Goal: Transaction & Acquisition: Purchase product/service

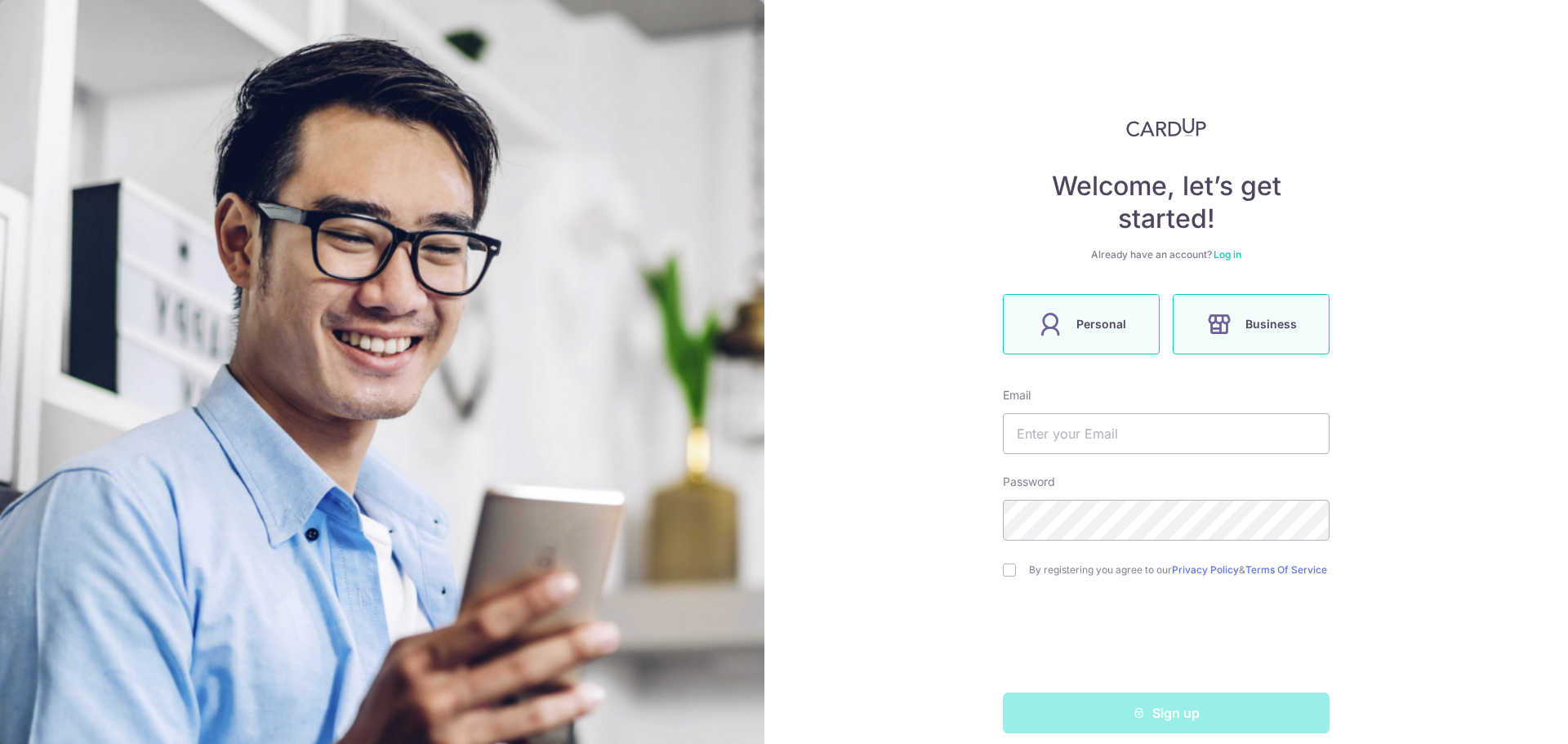
click at [1091, 346] on label "Personal" at bounding box center [1081, 324] width 156 height 60
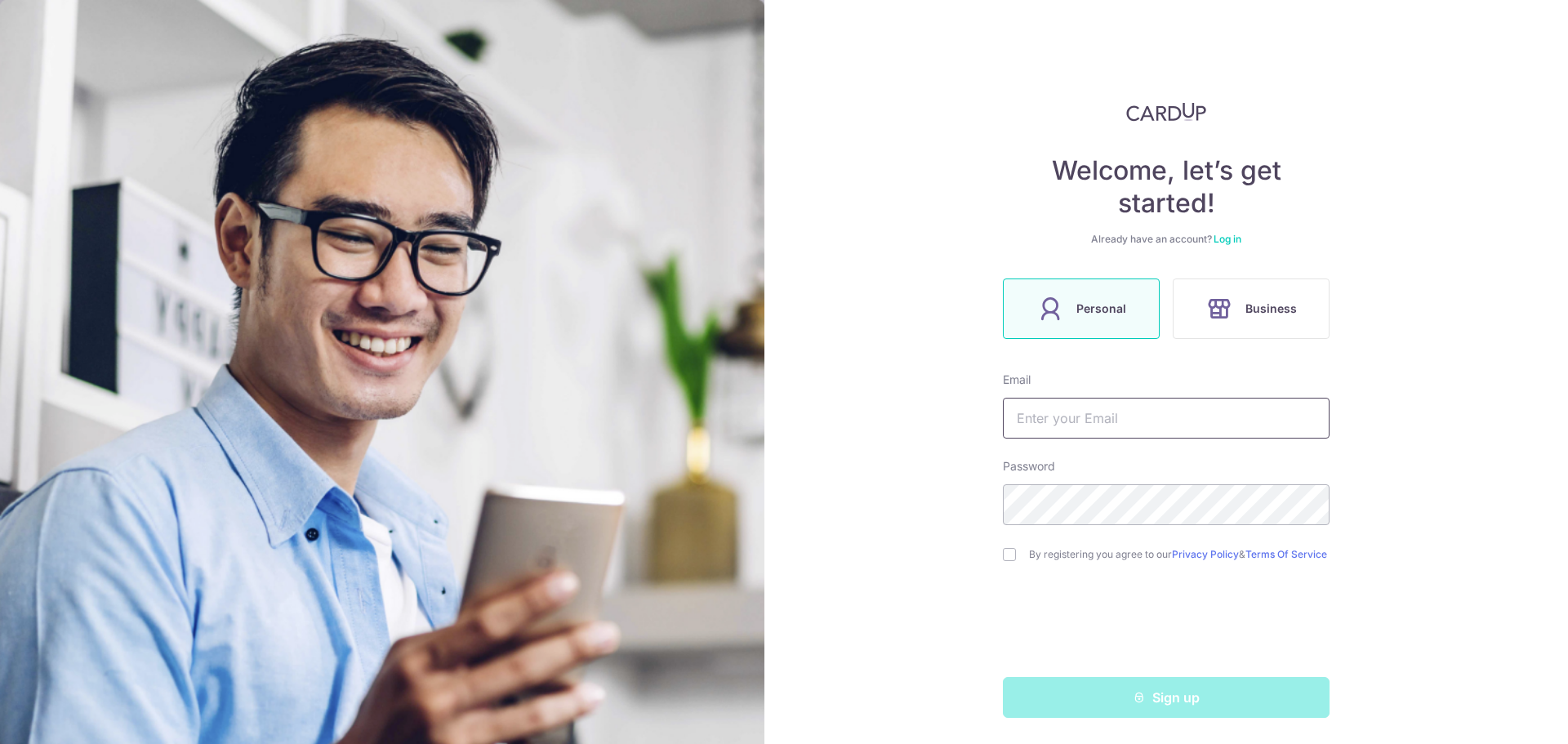
click at [1088, 419] on input "text" at bounding box center [1166, 418] width 327 height 41
type input "awh.shane@gmail.com"
click at [1006, 548] on input "checkbox" at bounding box center [1009, 554] width 13 height 13
checkbox input "true"
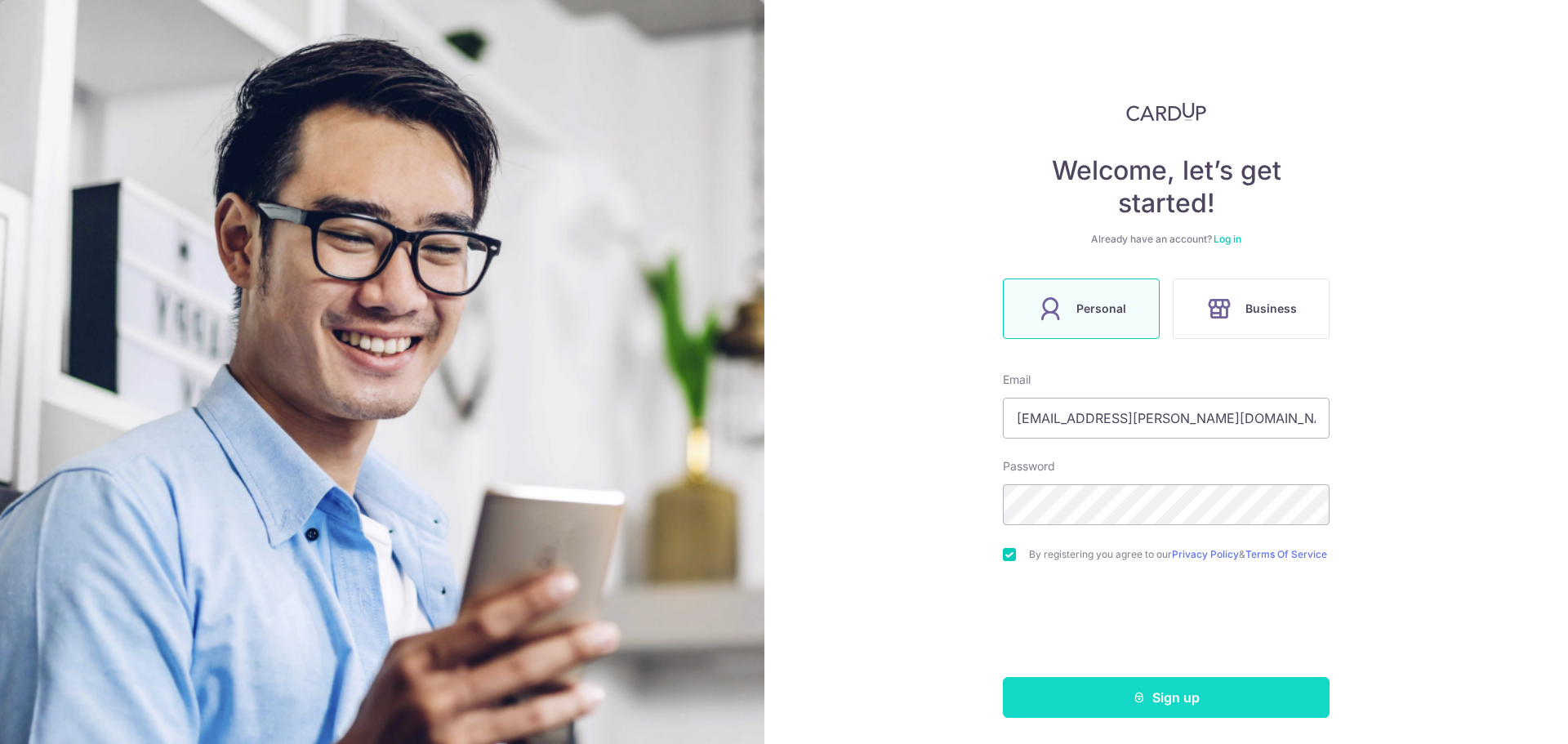
click at [1088, 702] on button "Sign up" at bounding box center [1166, 697] width 327 height 41
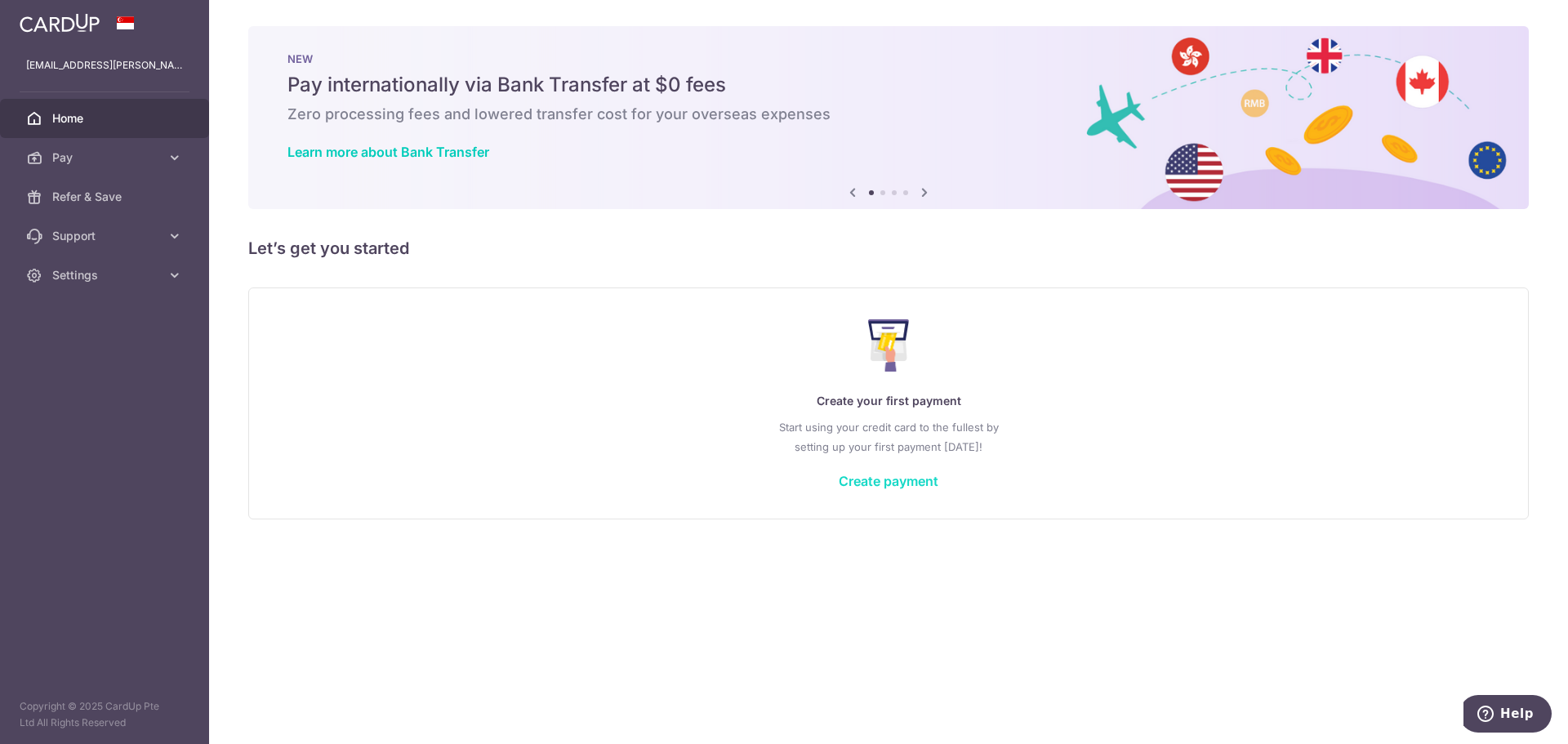
click at [864, 487] on link "Create payment" at bounding box center [888, 481] width 99 height 17
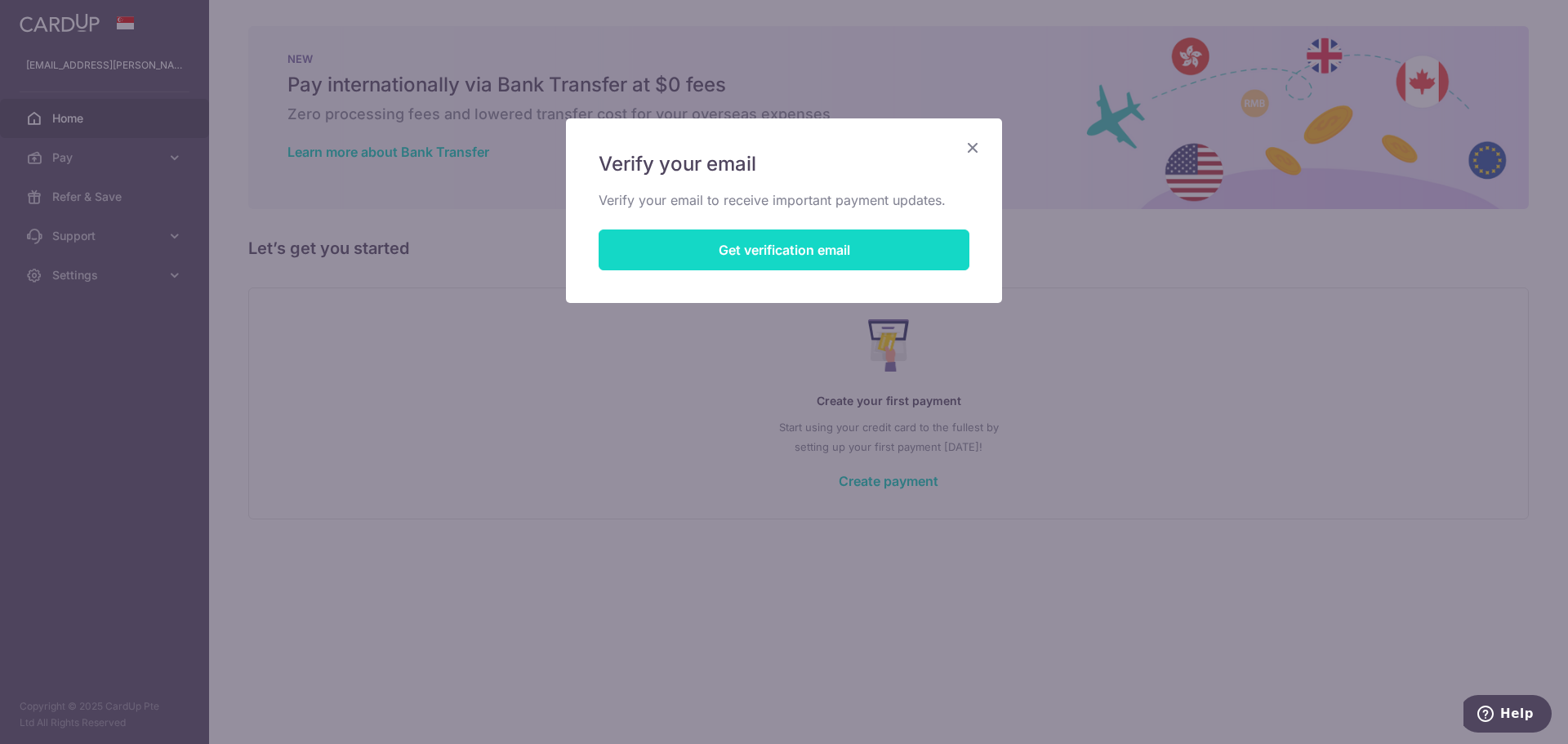
click at [818, 256] on button "Get verification email" at bounding box center [784, 249] width 371 height 41
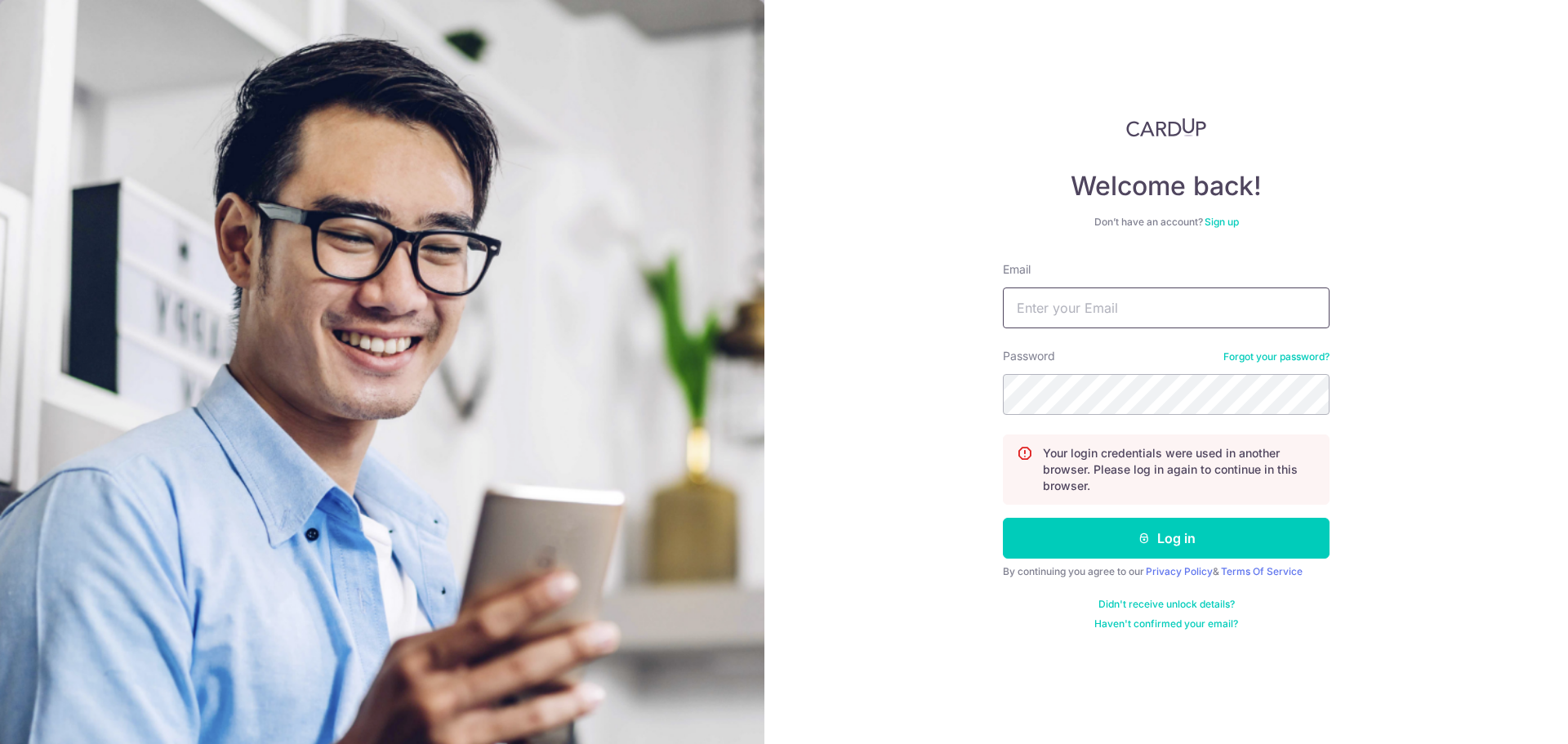
click at [1144, 300] on input "Email" at bounding box center [1166, 307] width 327 height 41
type input "[EMAIL_ADDRESS][PERSON_NAME][DOMAIN_NAME]"
click at [1003, 518] on button "Log in" at bounding box center [1166, 538] width 327 height 41
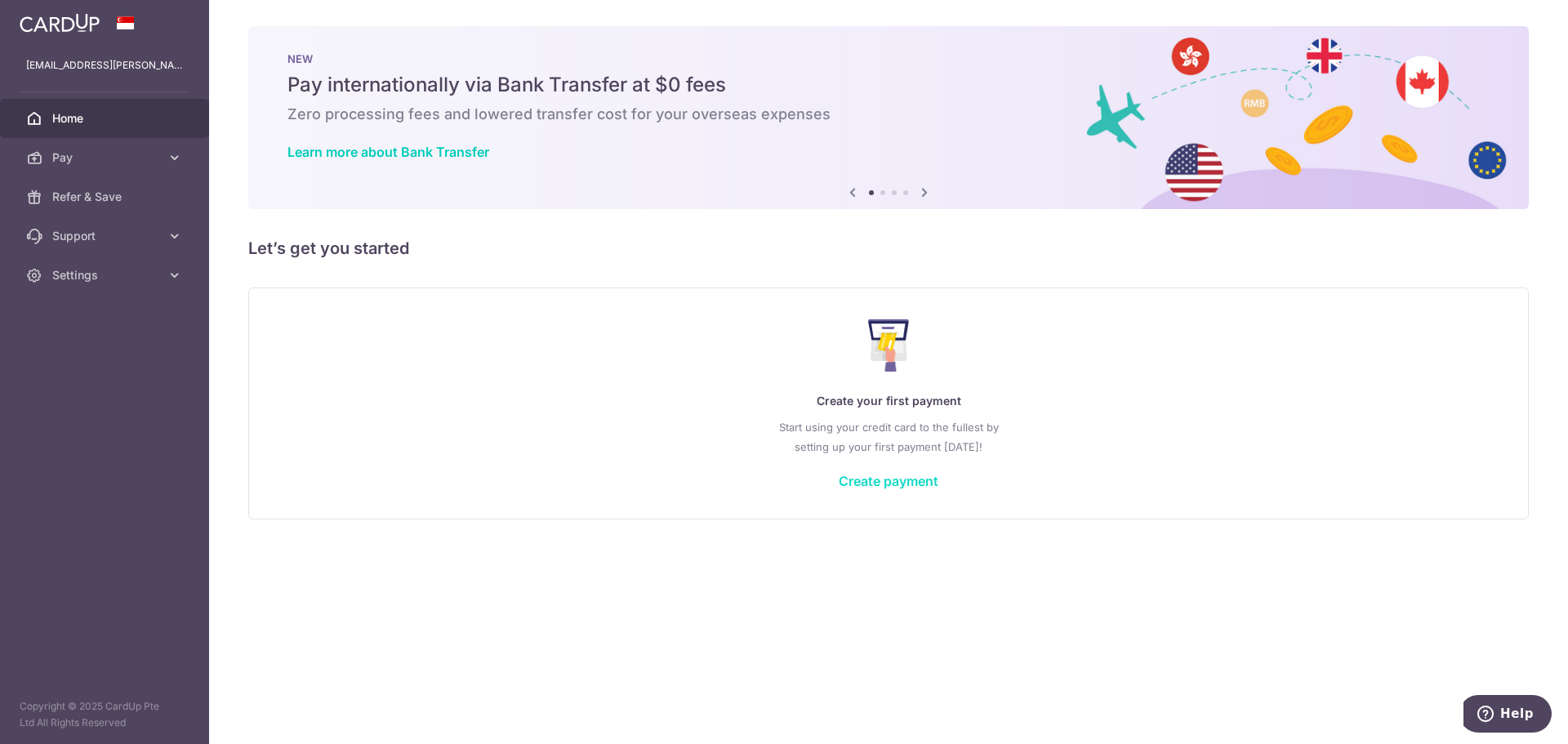
click at [891, 482] on link "Create payment" at bounding box center [888, 481] width 99 height 17
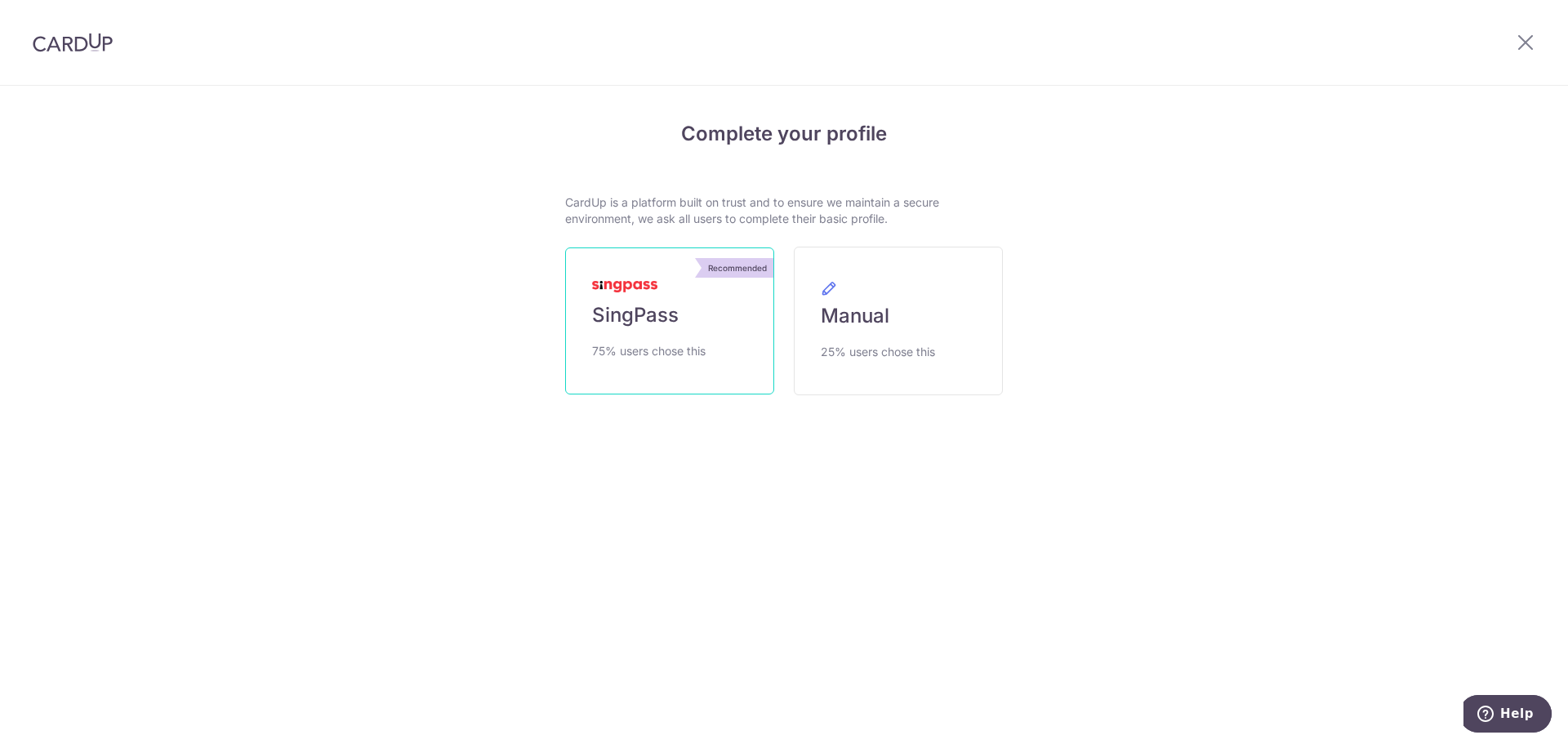
click at [668, 334] on link "Recommended SingPass 75% users chose this" at bounding box center [669, 321] width 209 height 147
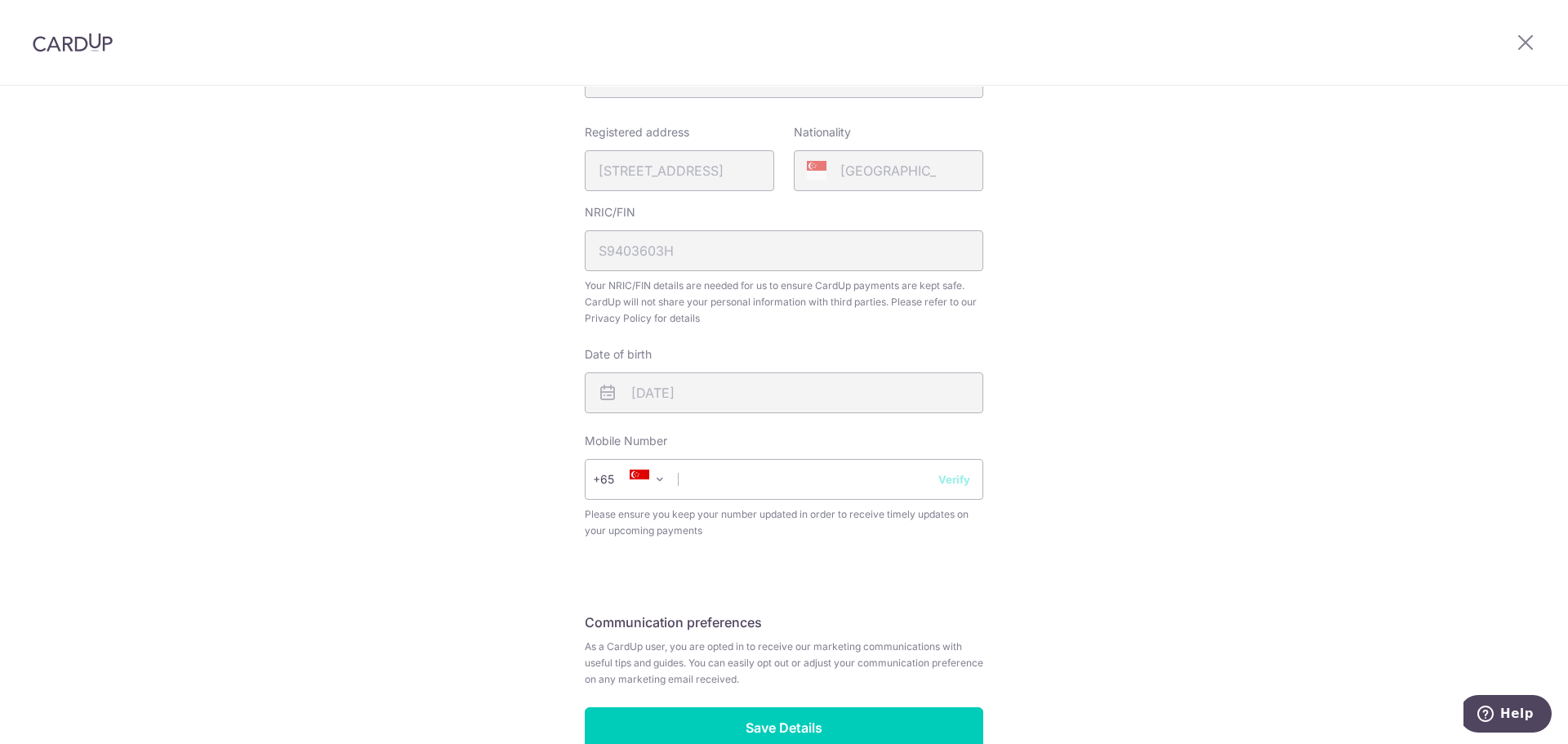
scroll to position [408, 0]
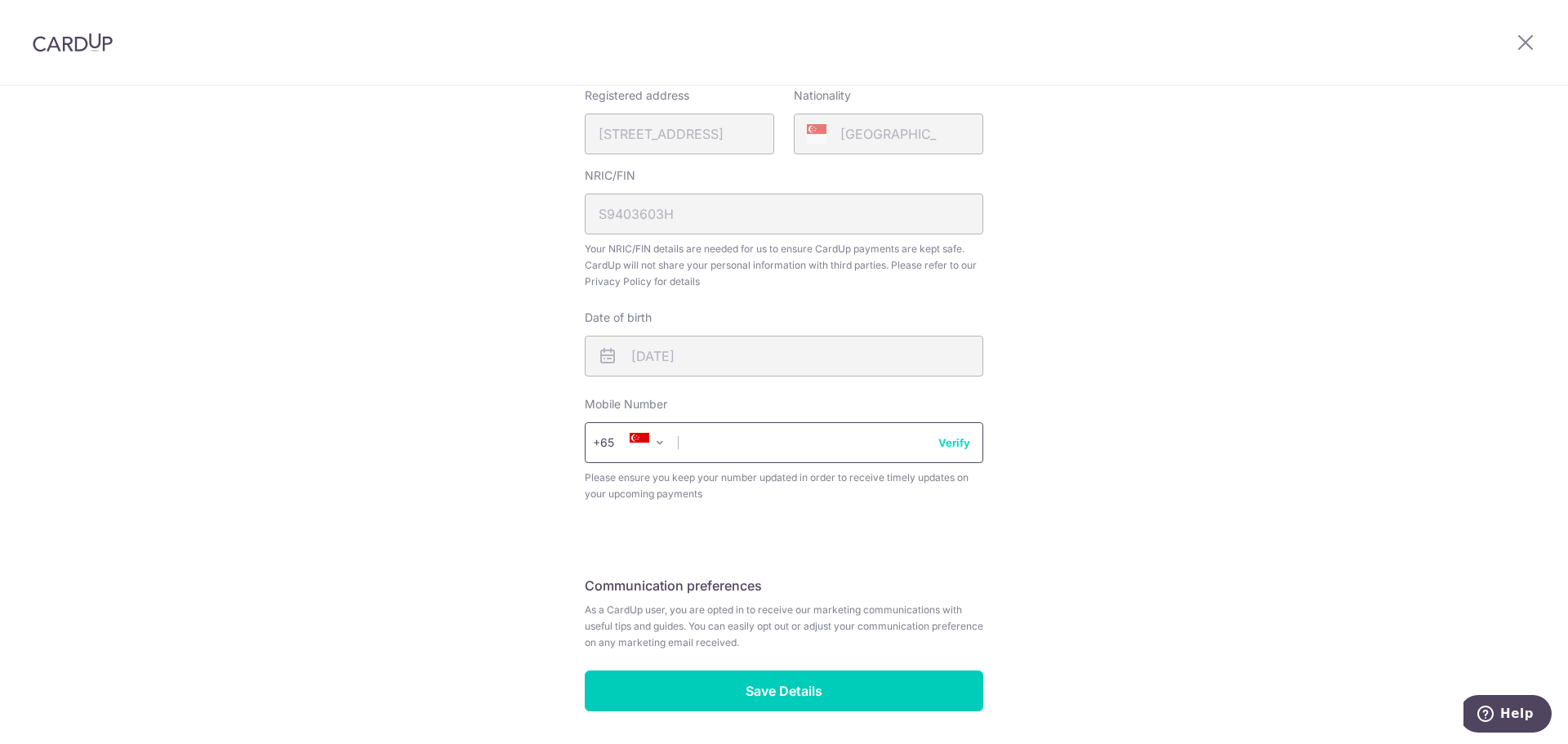
click at [711, 445] on input "text" at bounding box center [784, 442] width 399 height 41
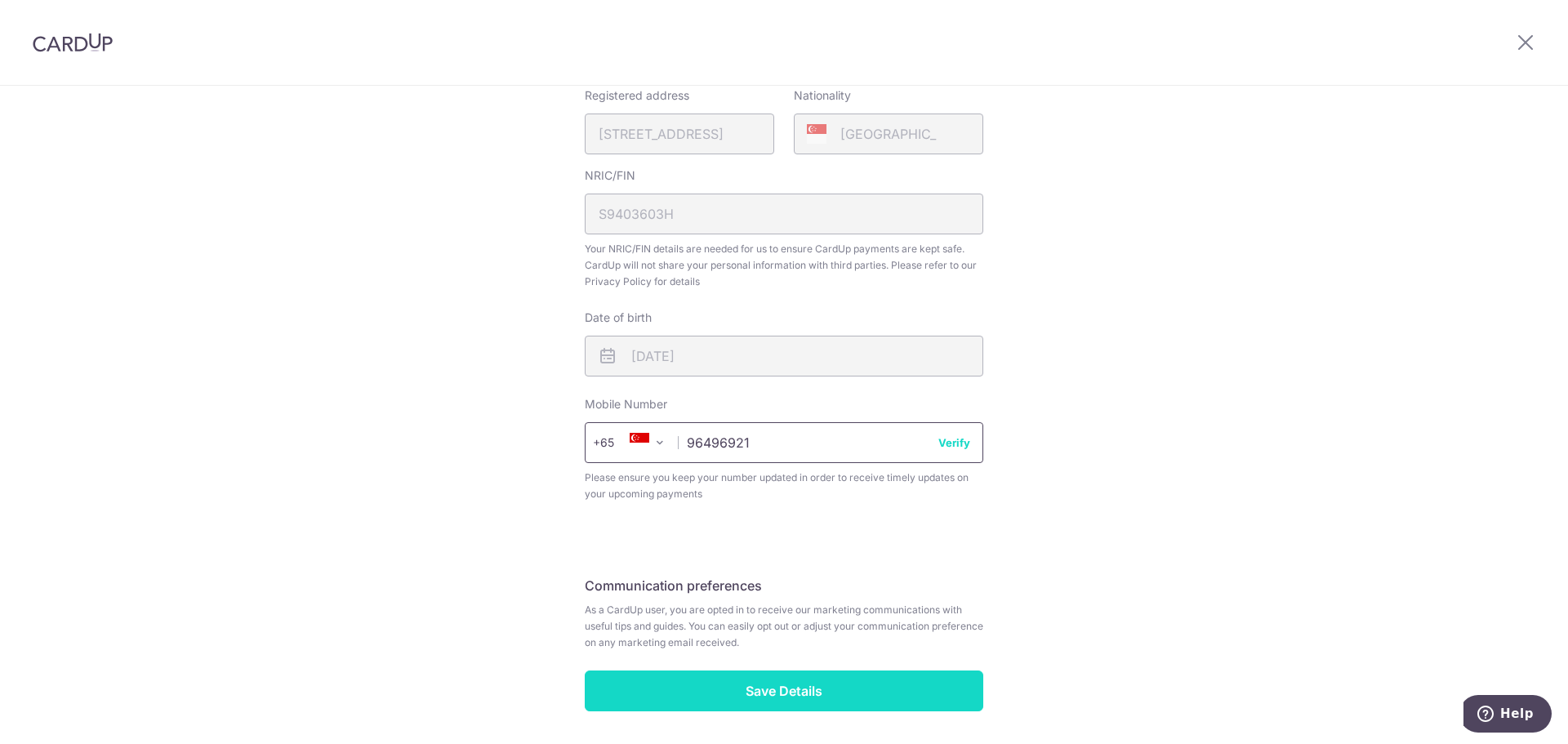
type input "96496921"
click at [751, 693] on input "Save Details" at bounding box center [784, 690] width 399 height 41
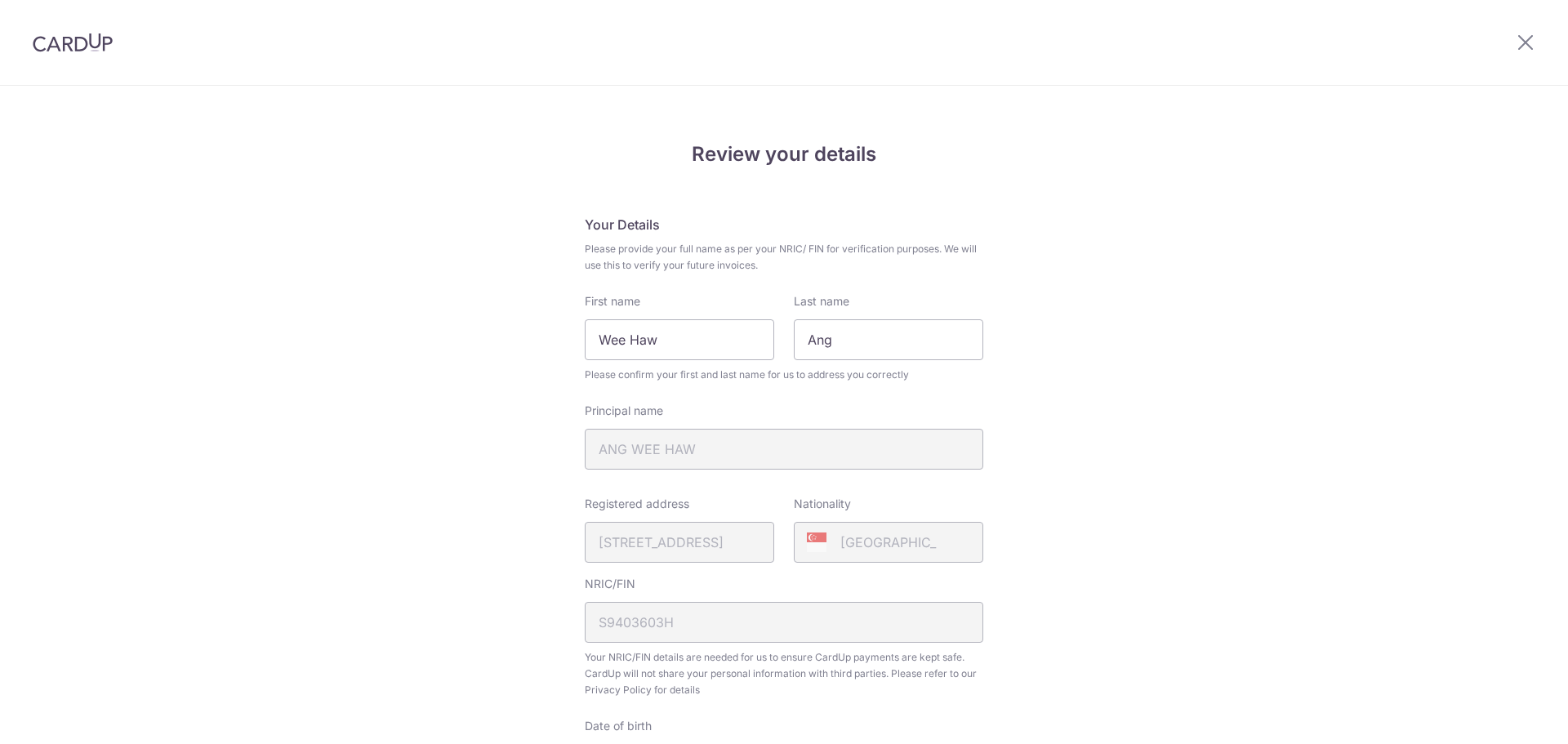
scroll to position [488, 0]
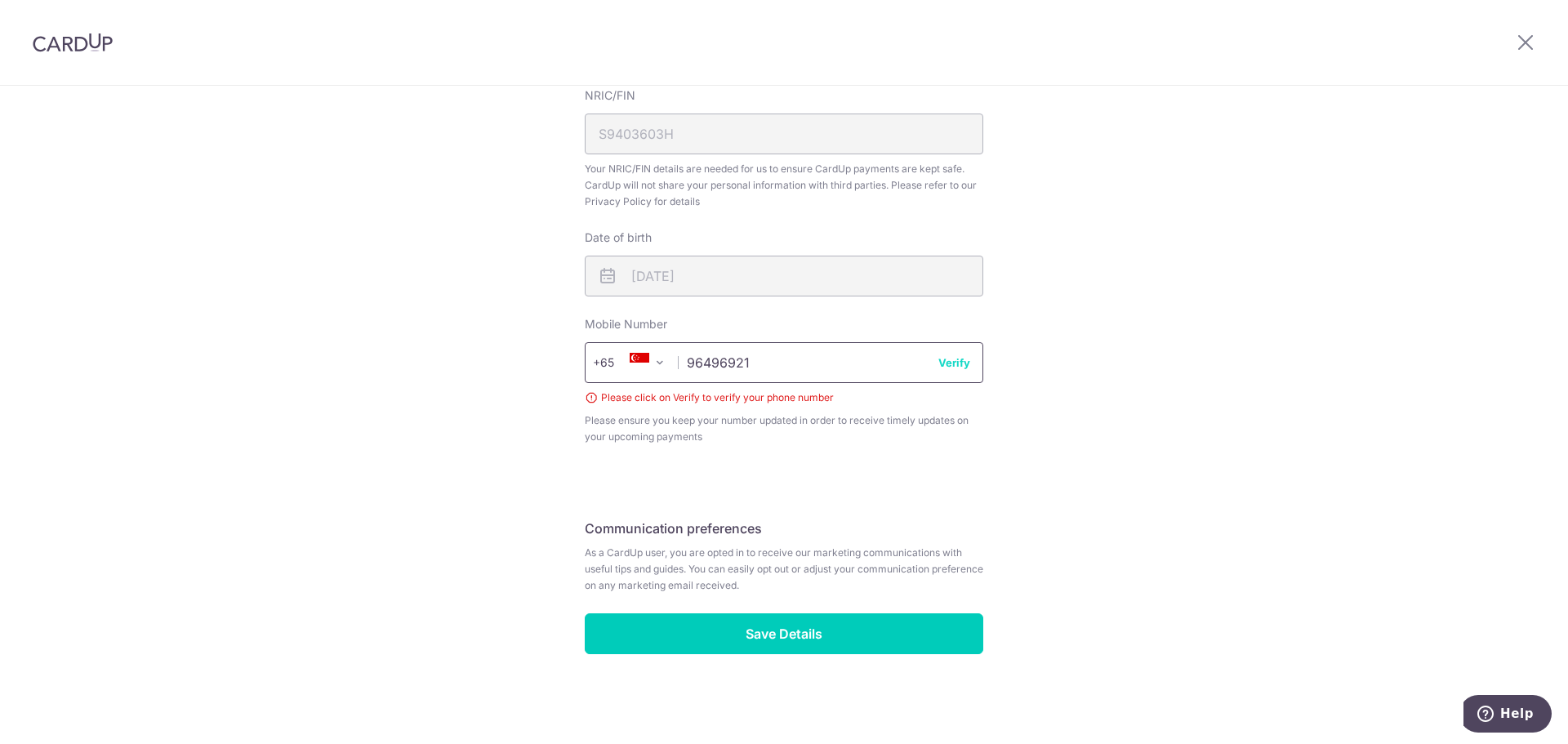
click at [969, 375] on input "96496921" at bounding box center [784, 362] width 399 height 41
click at [956, 371] on input "96496921" at bounding box center [784, 362] width 399 height 41
click at [955, 362] on button "Verify" at bounding box center [954, 362] width 31 height 17
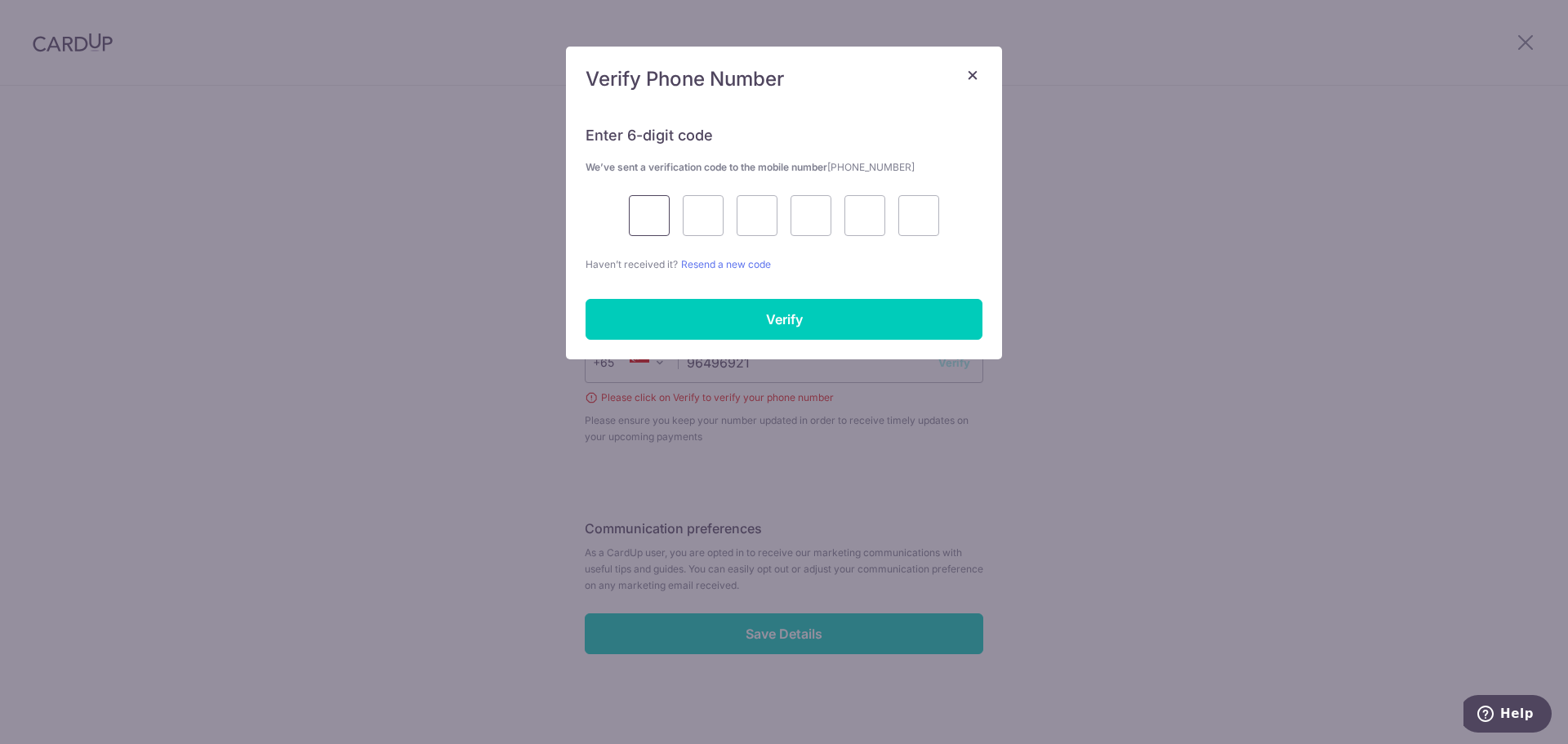
click at [635, 205] on input "text" at bounding box center [649, 215] width 41 height 41
type input "4"
type input "6"
type input "7"
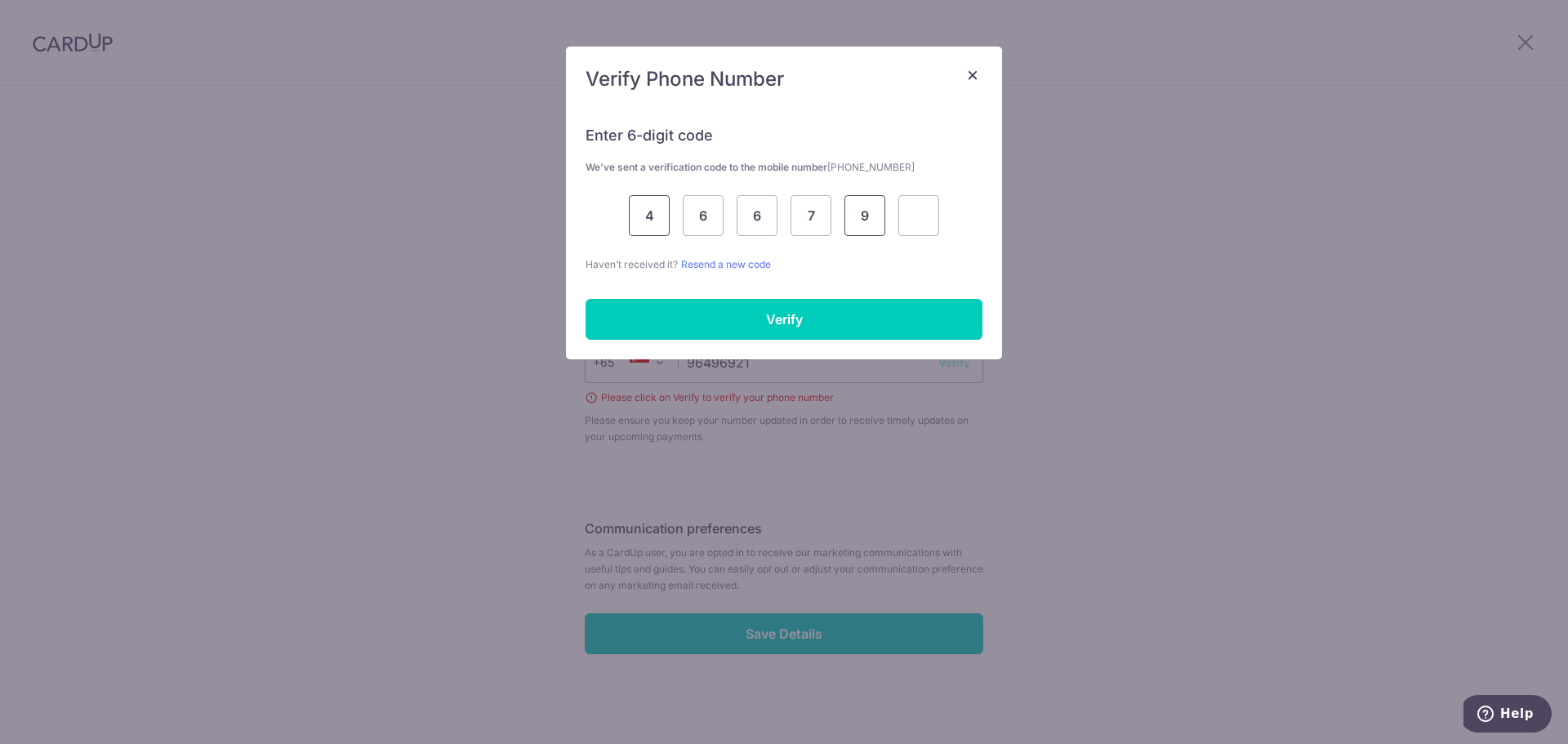
type input "9"
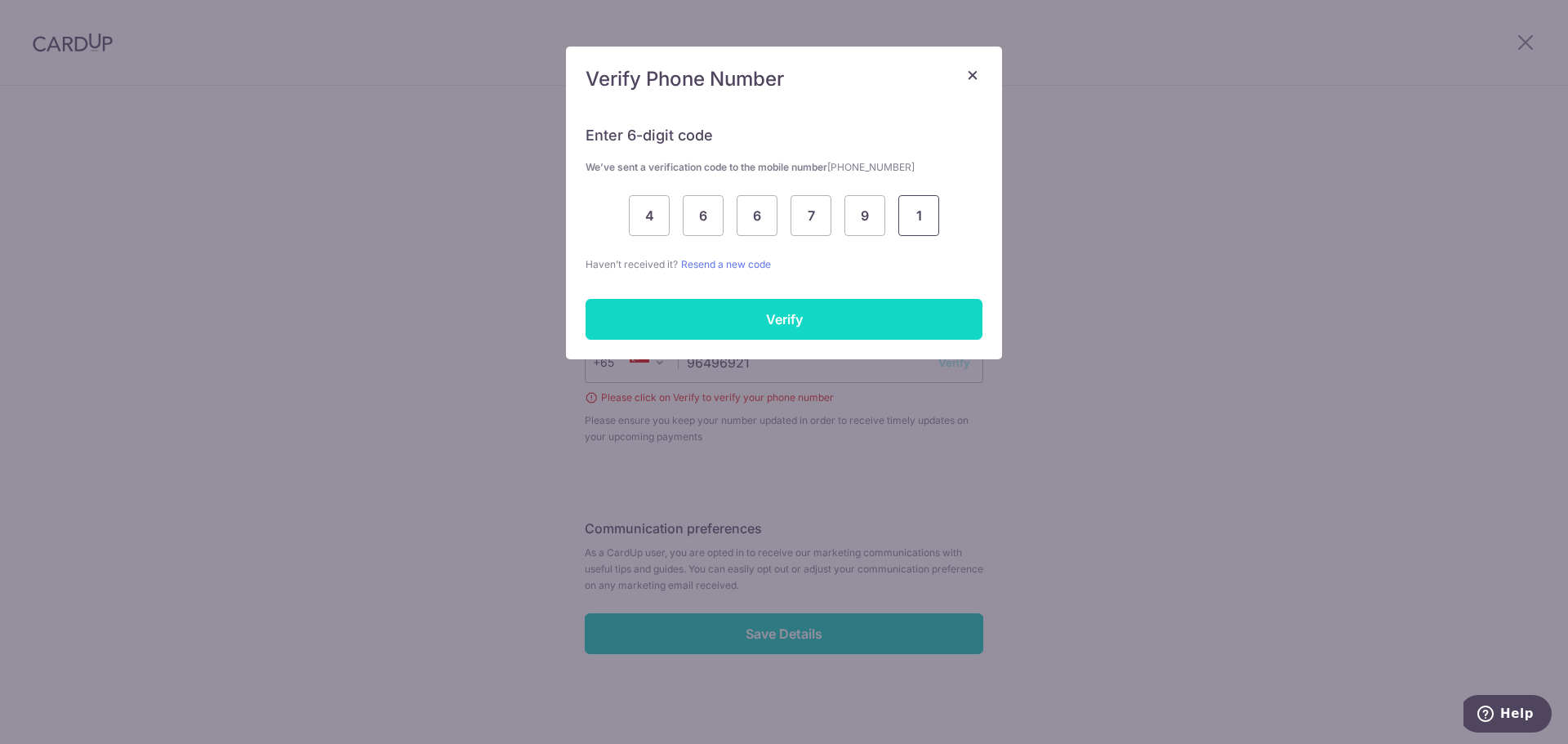
type input "1"
click at [756, 324] on input "Verify" at bounding box center [784, 319] width 397 height 41
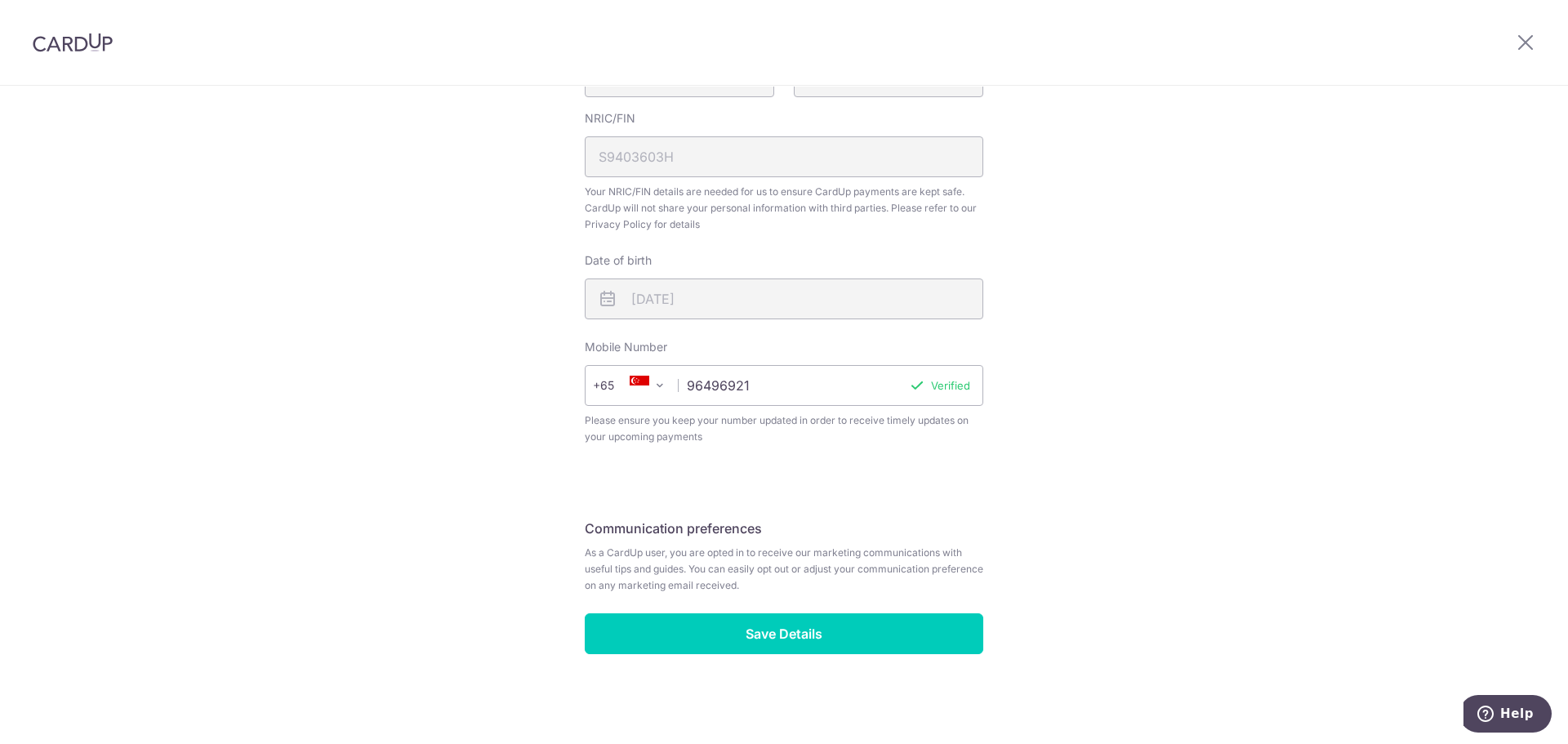
scroll to position [465, 0]
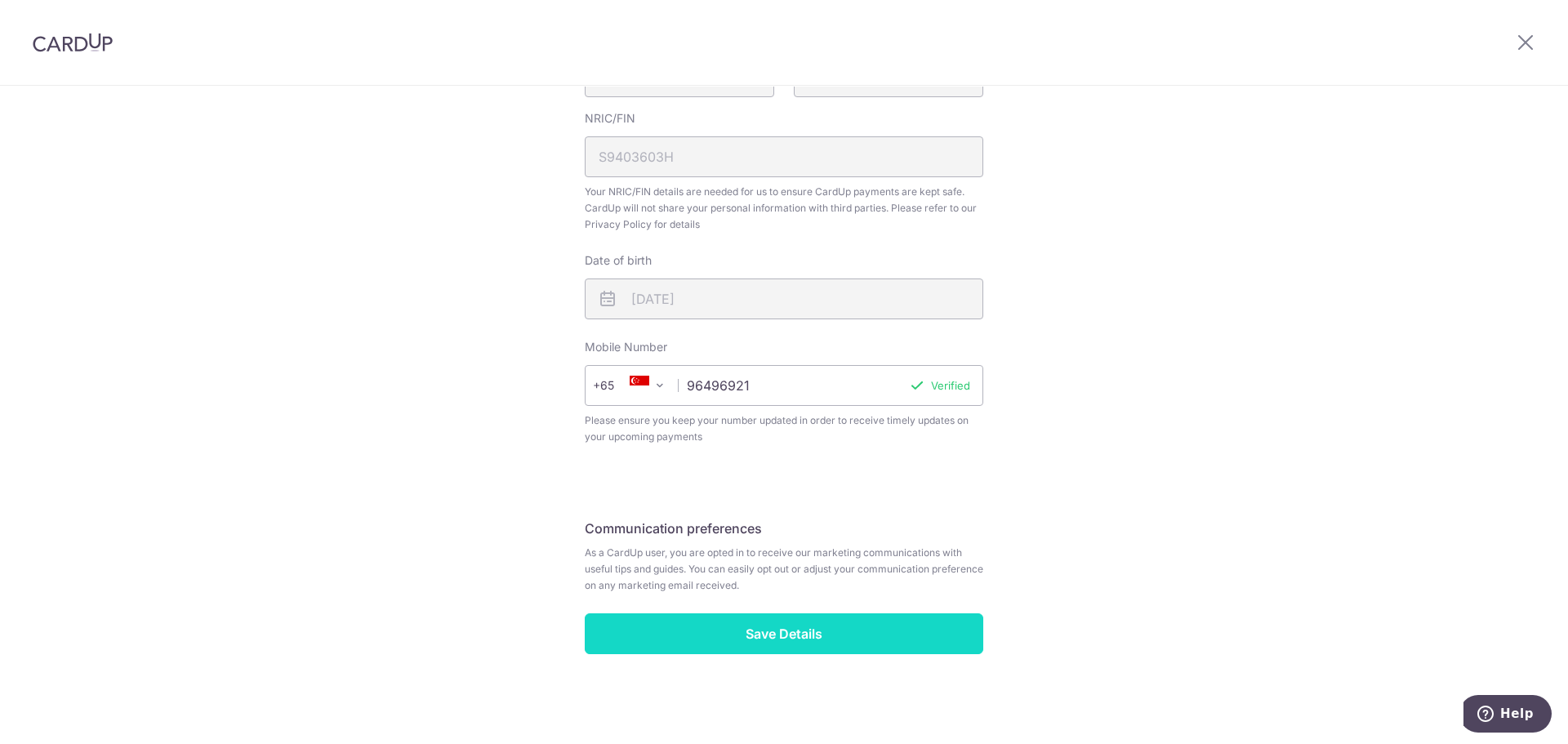
click at [783, 625] on input "Save Details" at bounding box center [784, 633] width 399 height 41
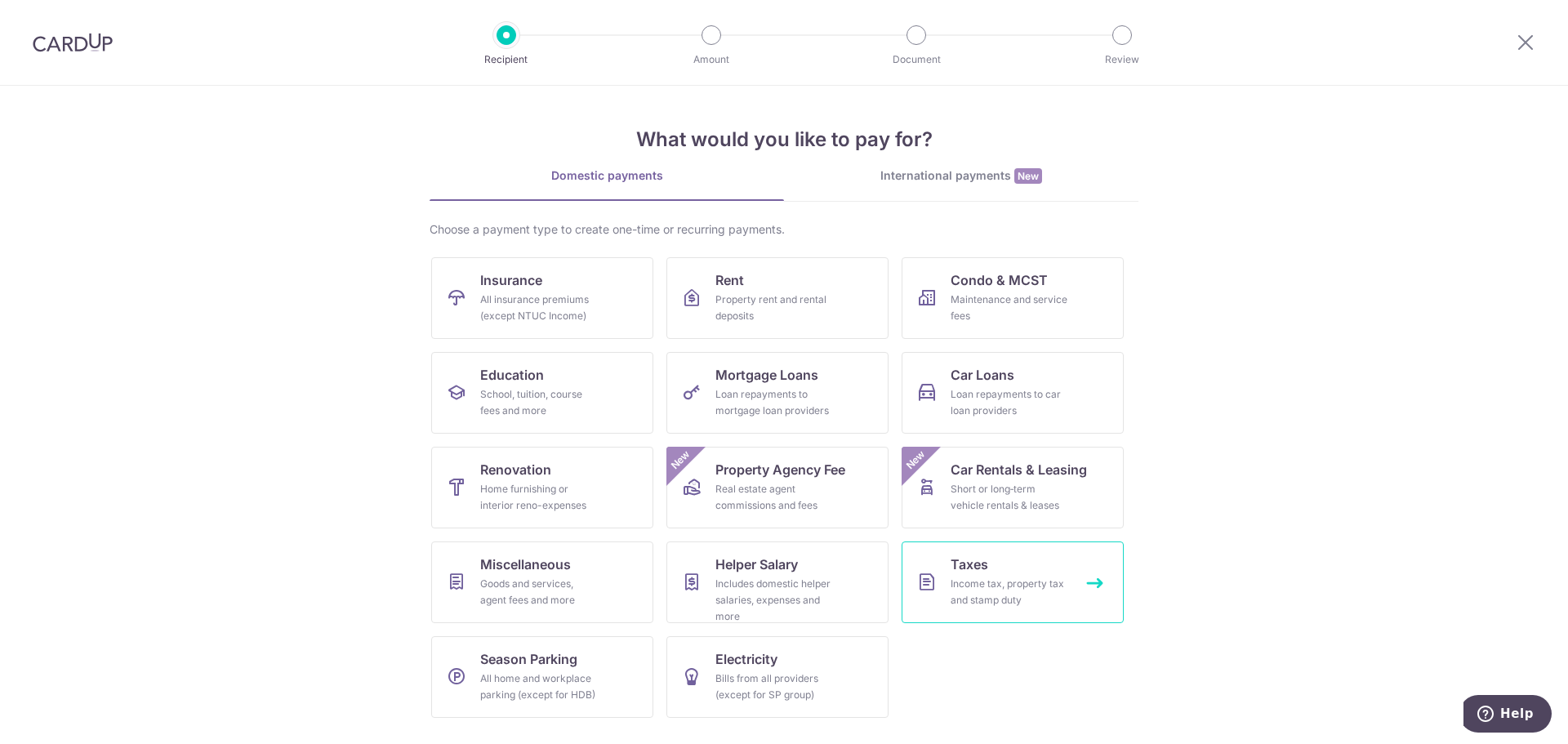
click at [961, 569] on span "Taxes" at bounding box center [969, 564] width 37 height 20
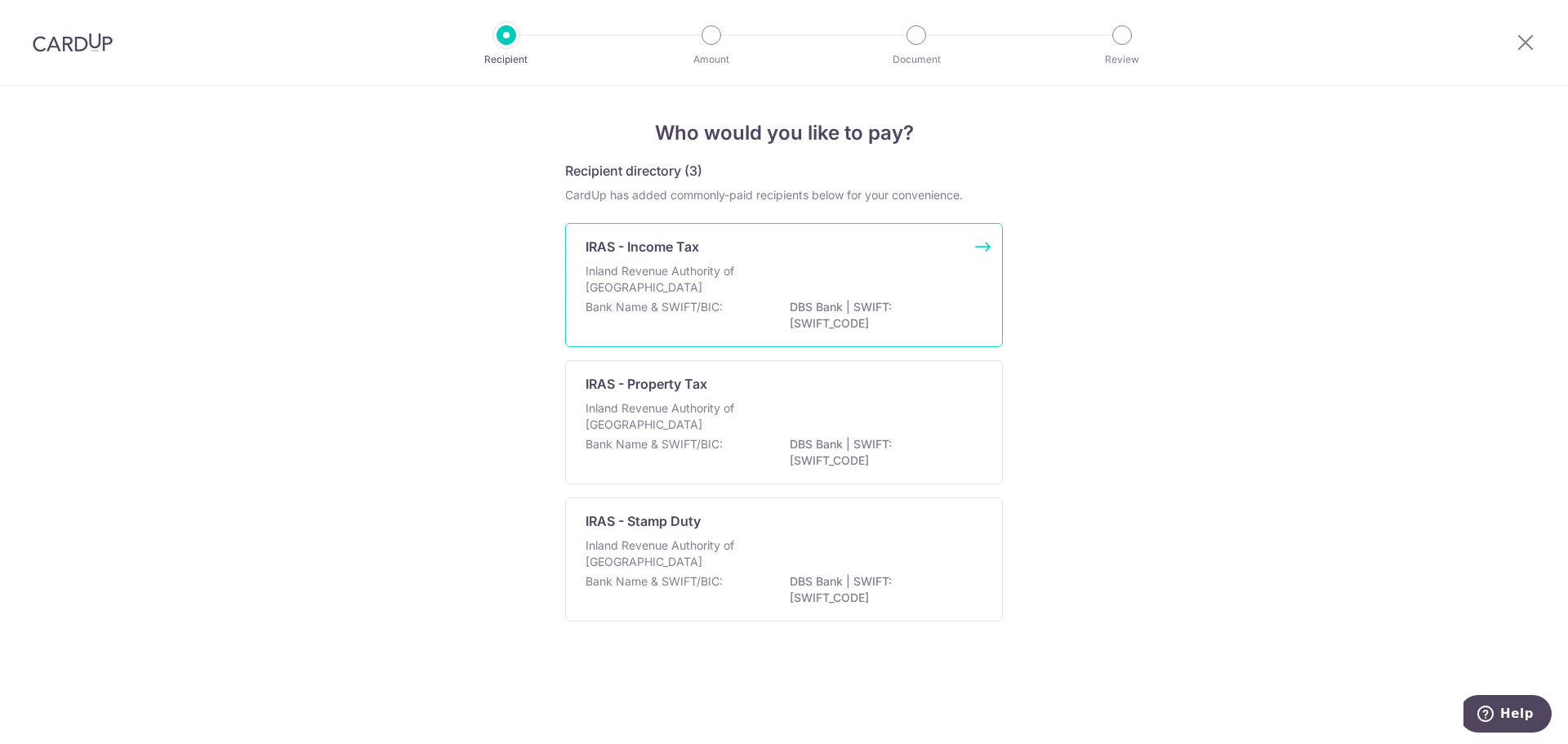
click at [791, 295] on div "Inland Revenue Authority of [GEOGRAPHIC_DATA]" at bounding box center [784, 281] width 397 height 36
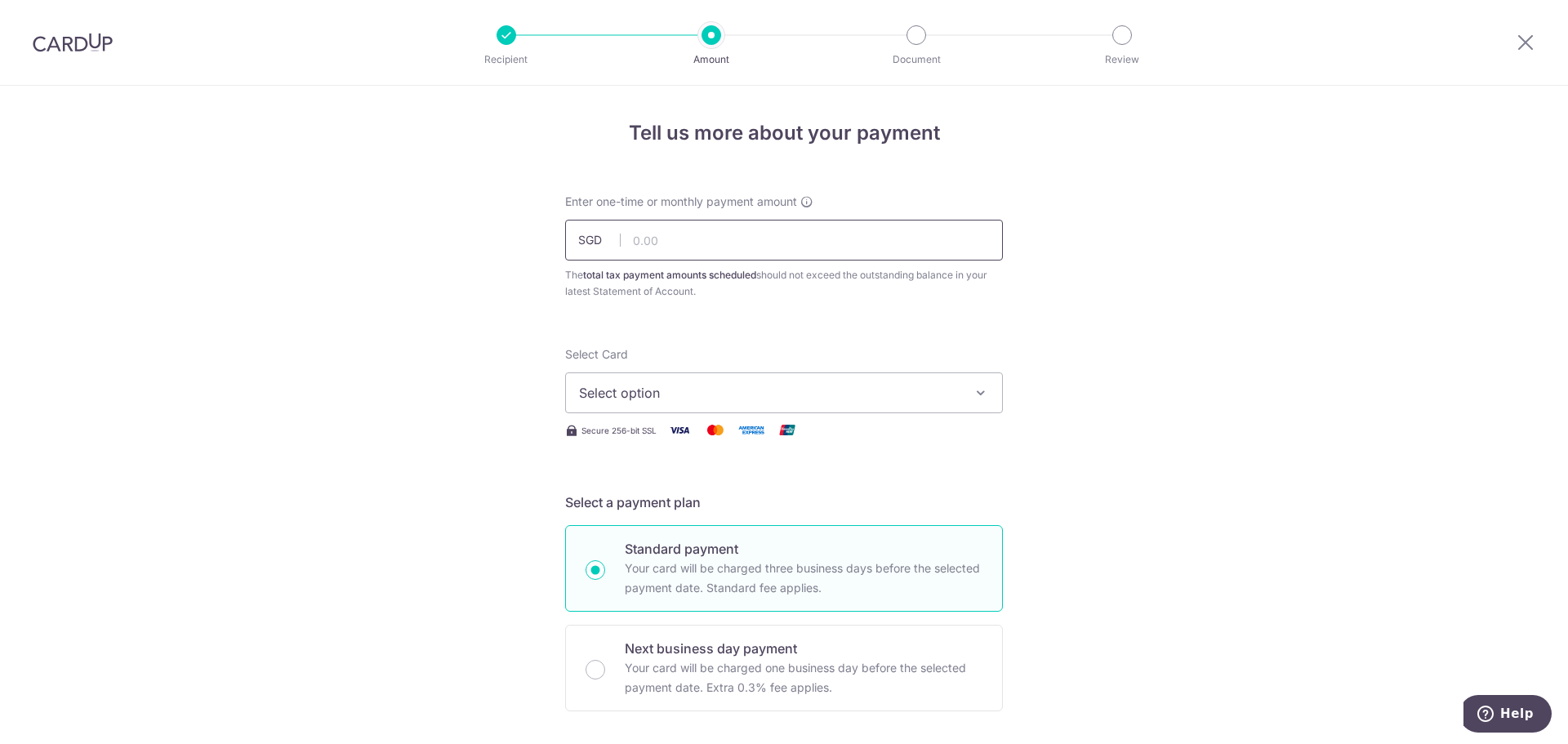
click at [749, 243] on input "text" at bounding box center [784, 239] width 438 height 41
click at [717, 242] on input "text" at bounding box center [784, 239] width 438 height 41
type input "72.04"
click at [677, 417] on div "Select Card Select option Add credit card Secure 256-bit SSL" at bounding box center [784, 392] width 438 height 94
click at [677, 397] on span "Select option" at bounding box center [770, 393] width 381 height 20
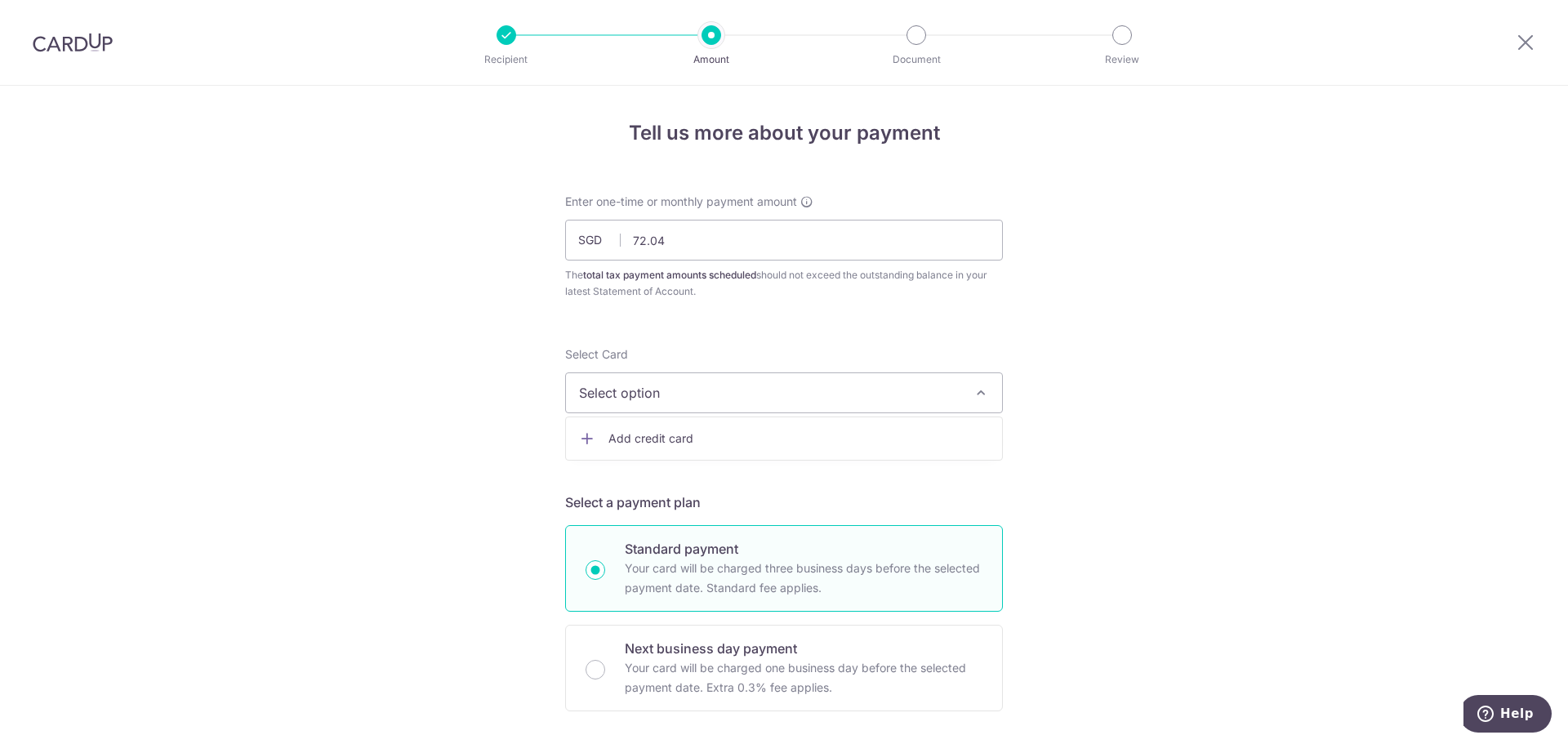
click at [665, 445] on span "Add credit card" at bounding box center [798, 439] width 381 height 17
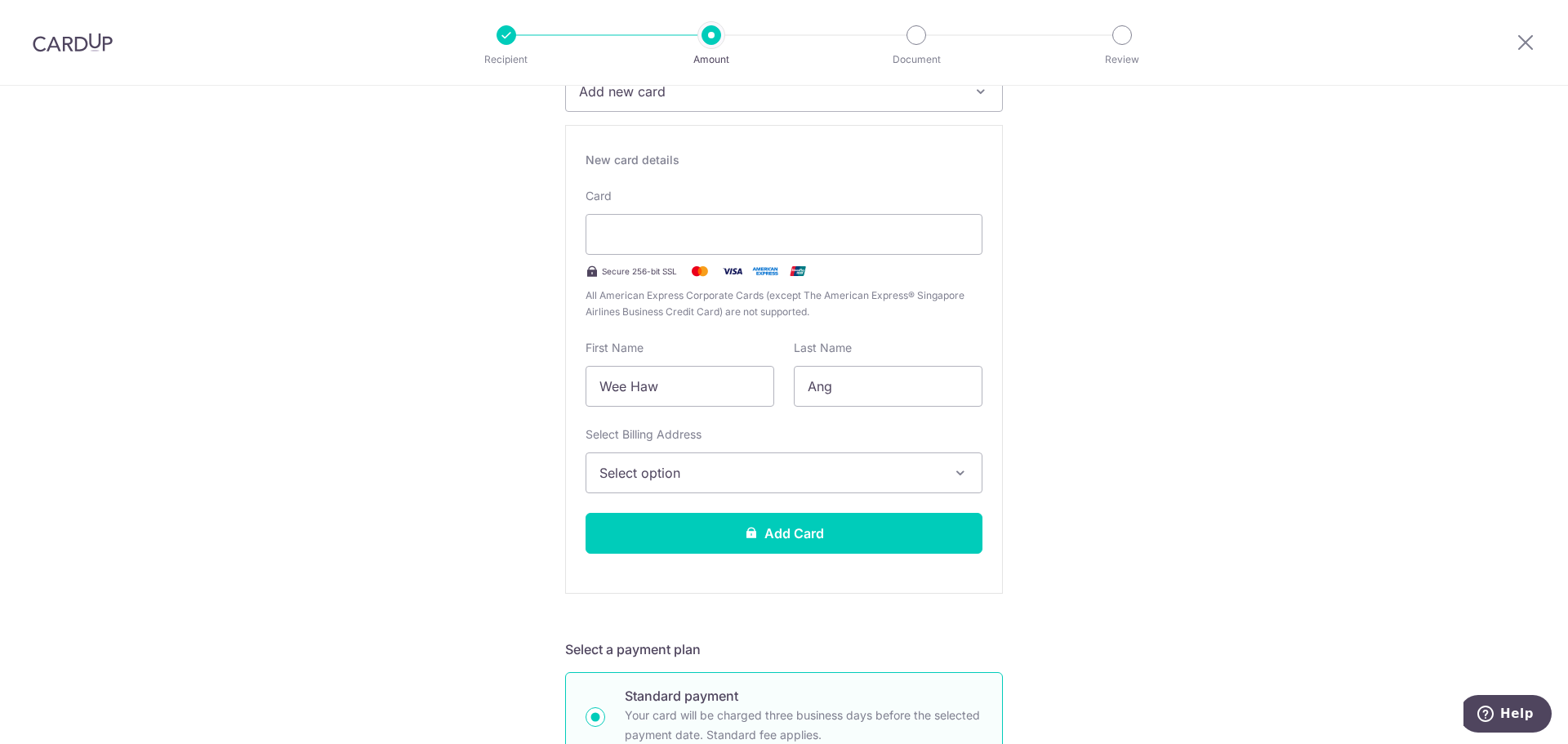
scroll to position [327, 0]
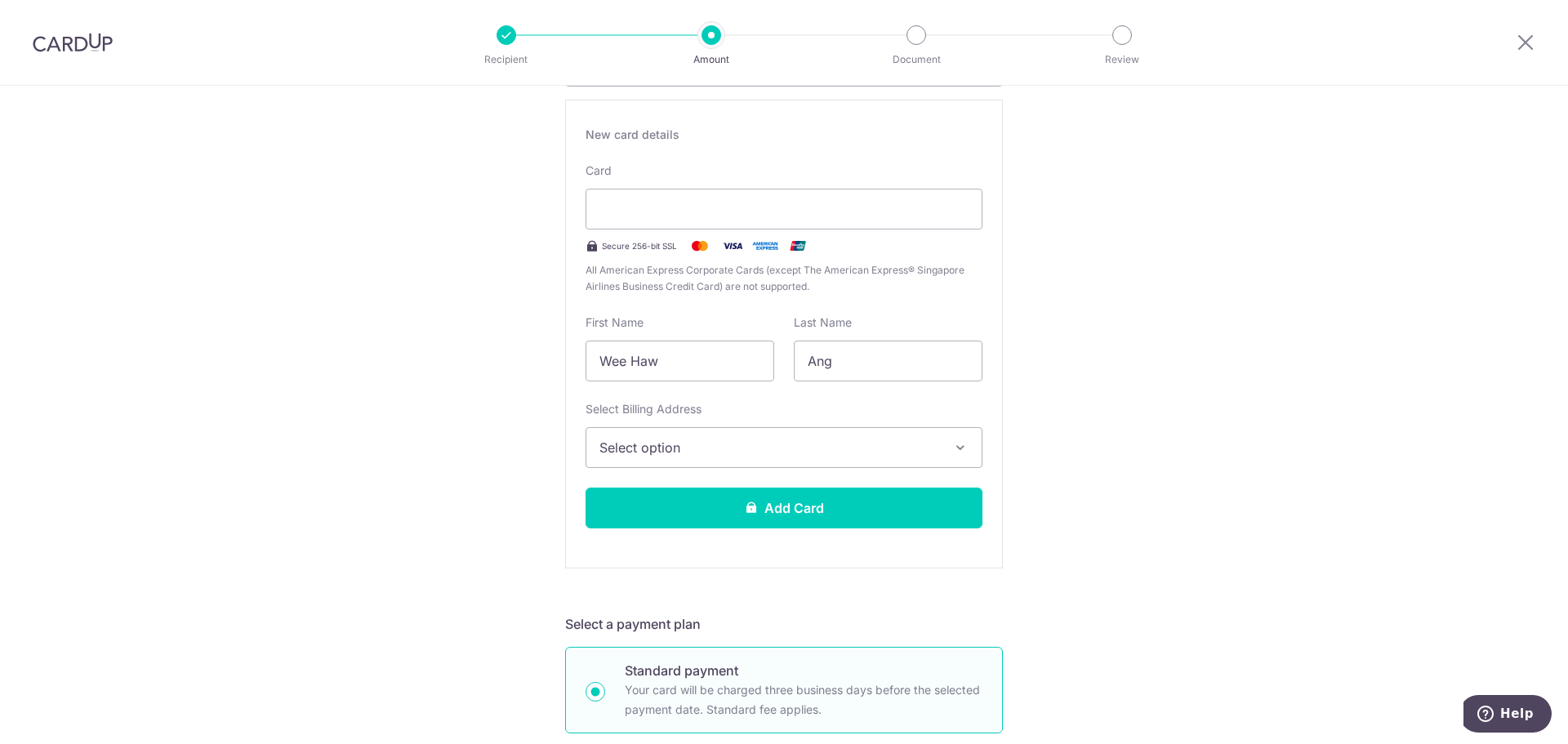
click at [659, 451] on span "Select option" at bounding box center [769, 448] width 339 height 20
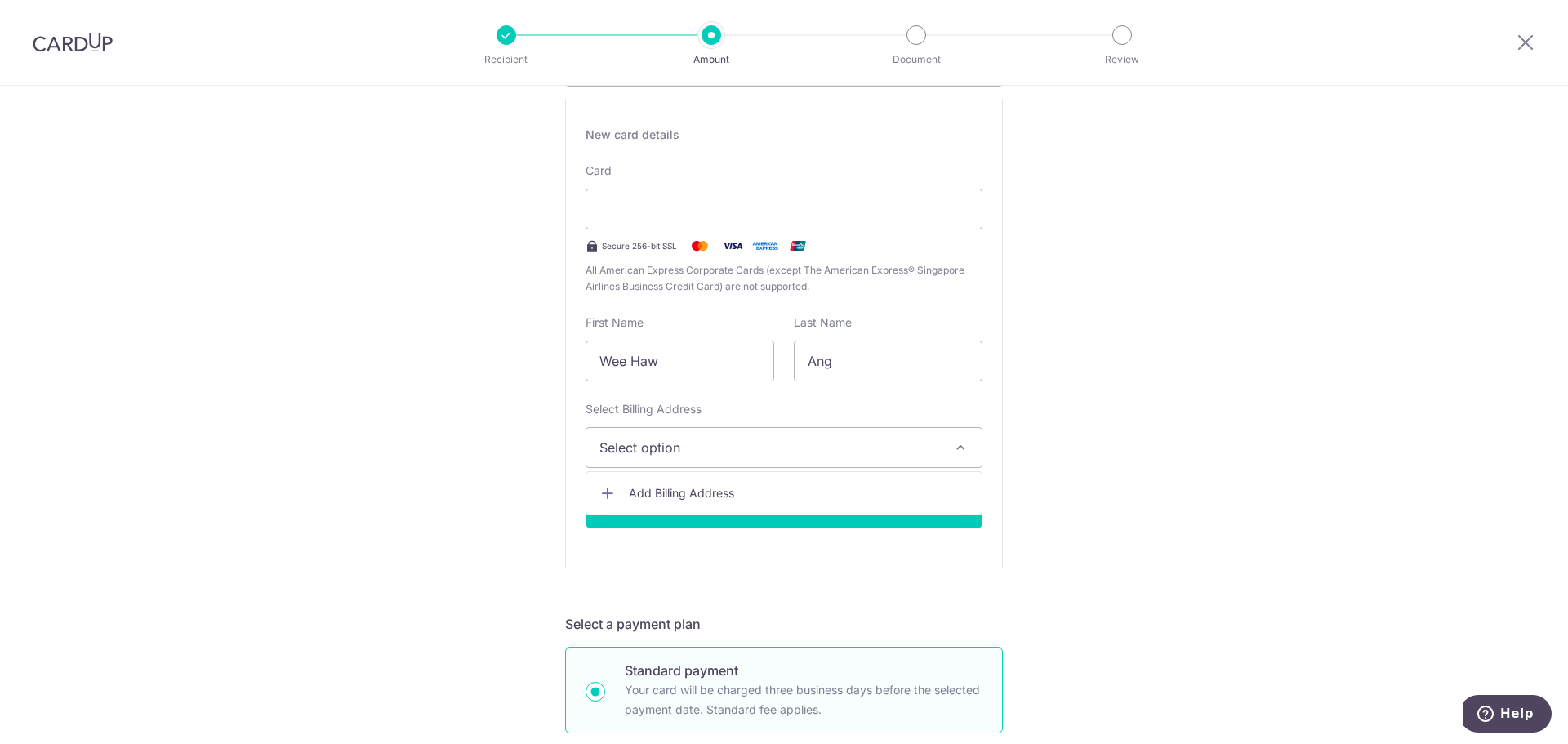
click at [664, 494] on span "Add Billing Address" at bounding box center [798, 493] width 339 height 17
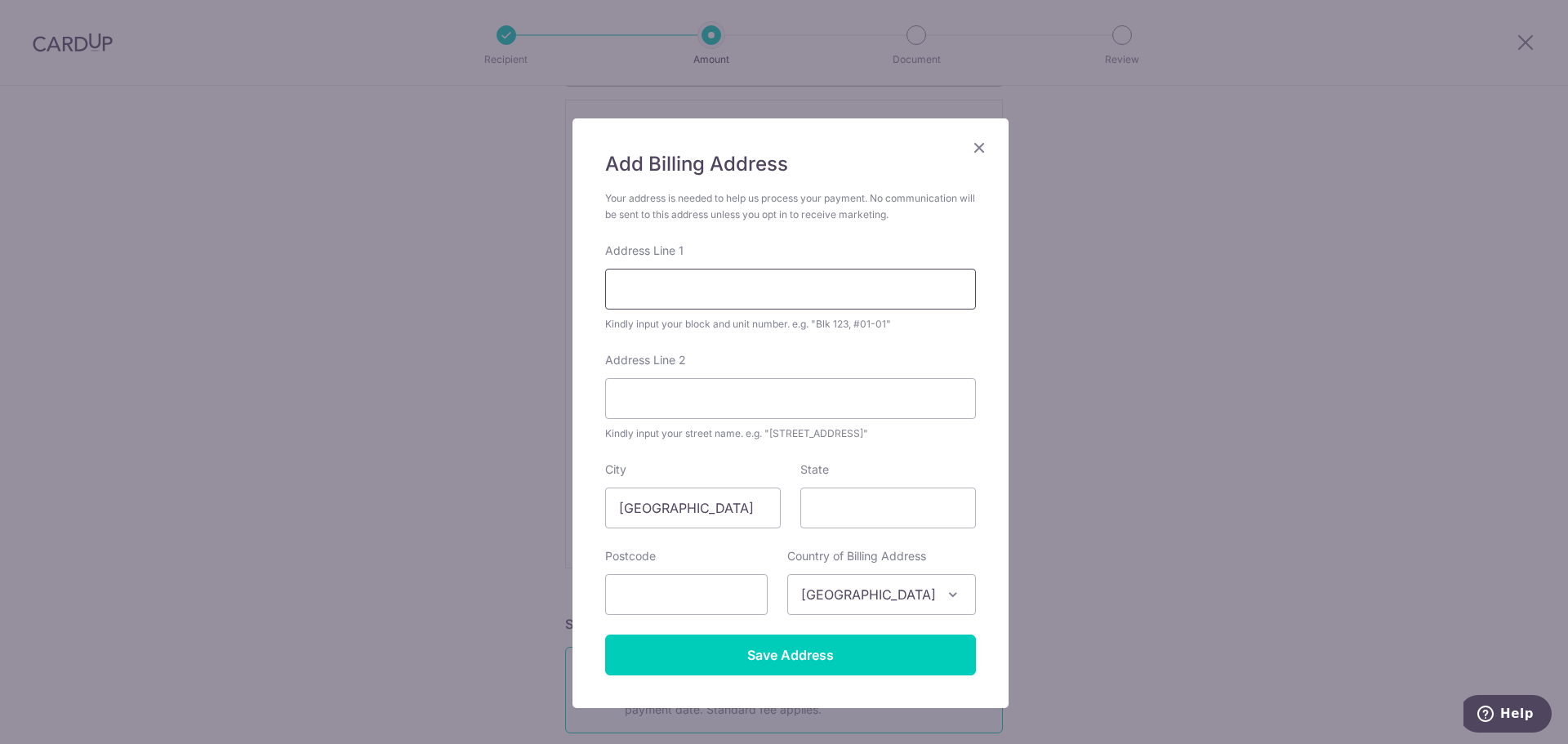
click at [703, 299] on input "Address Line 1" at bounding box center [790, 289] width 371 height 41
type input "Block 189A Marsiling Road #24-956"
type input "731189"
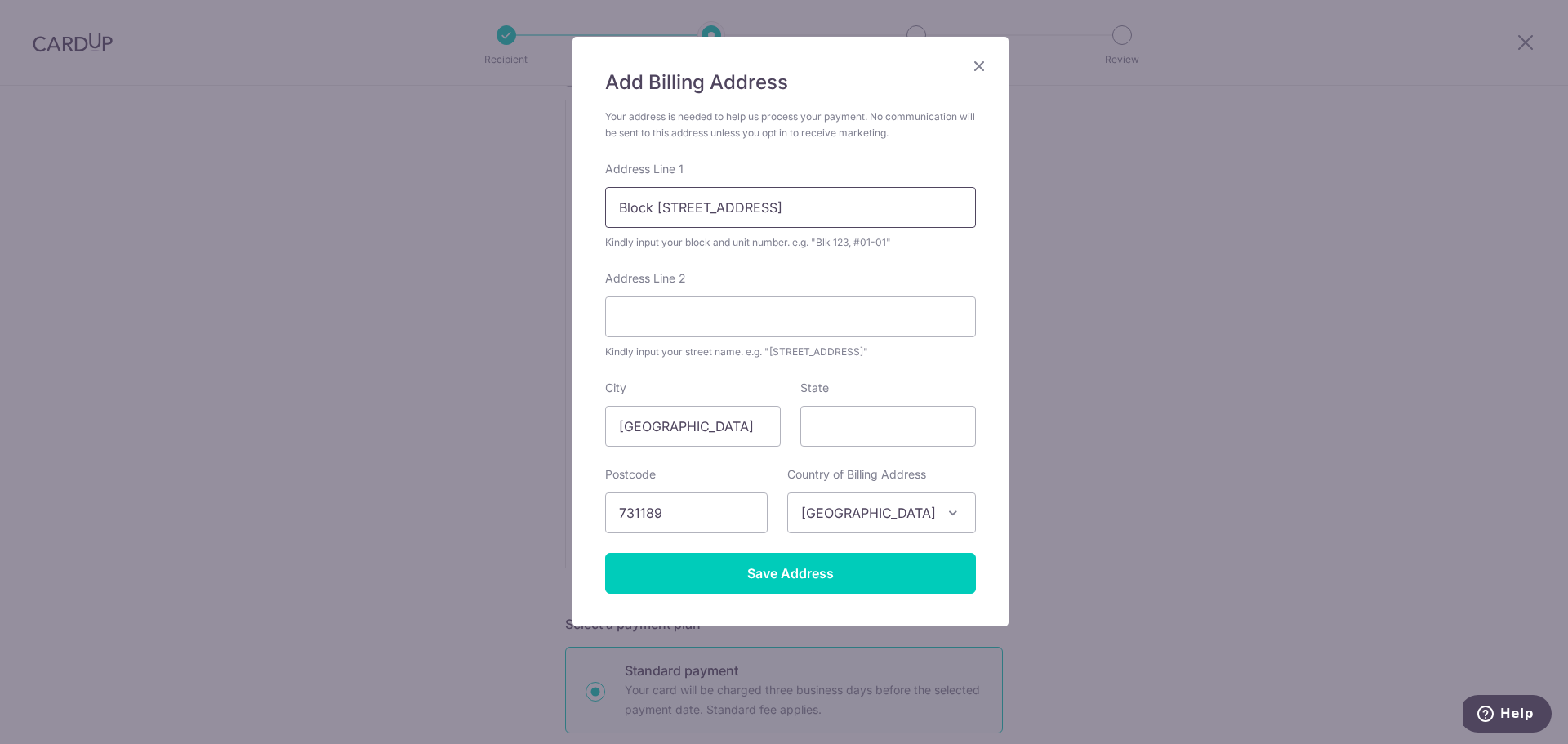
scroll to position [83, 0]
click at [707, 572] on input "Save Address" at bounding box center [790, 572] width 371 height 41
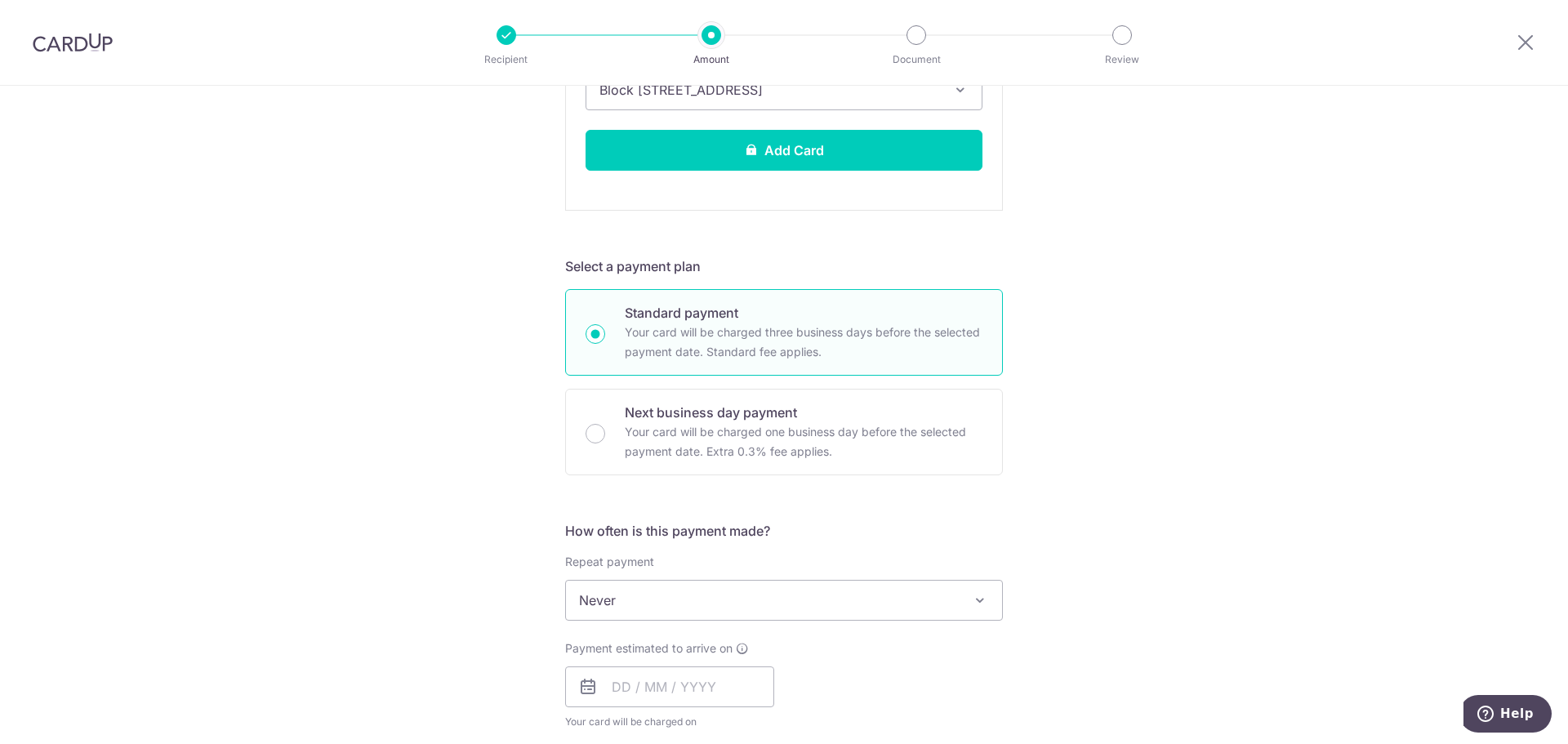
scroll to position [735, 0]
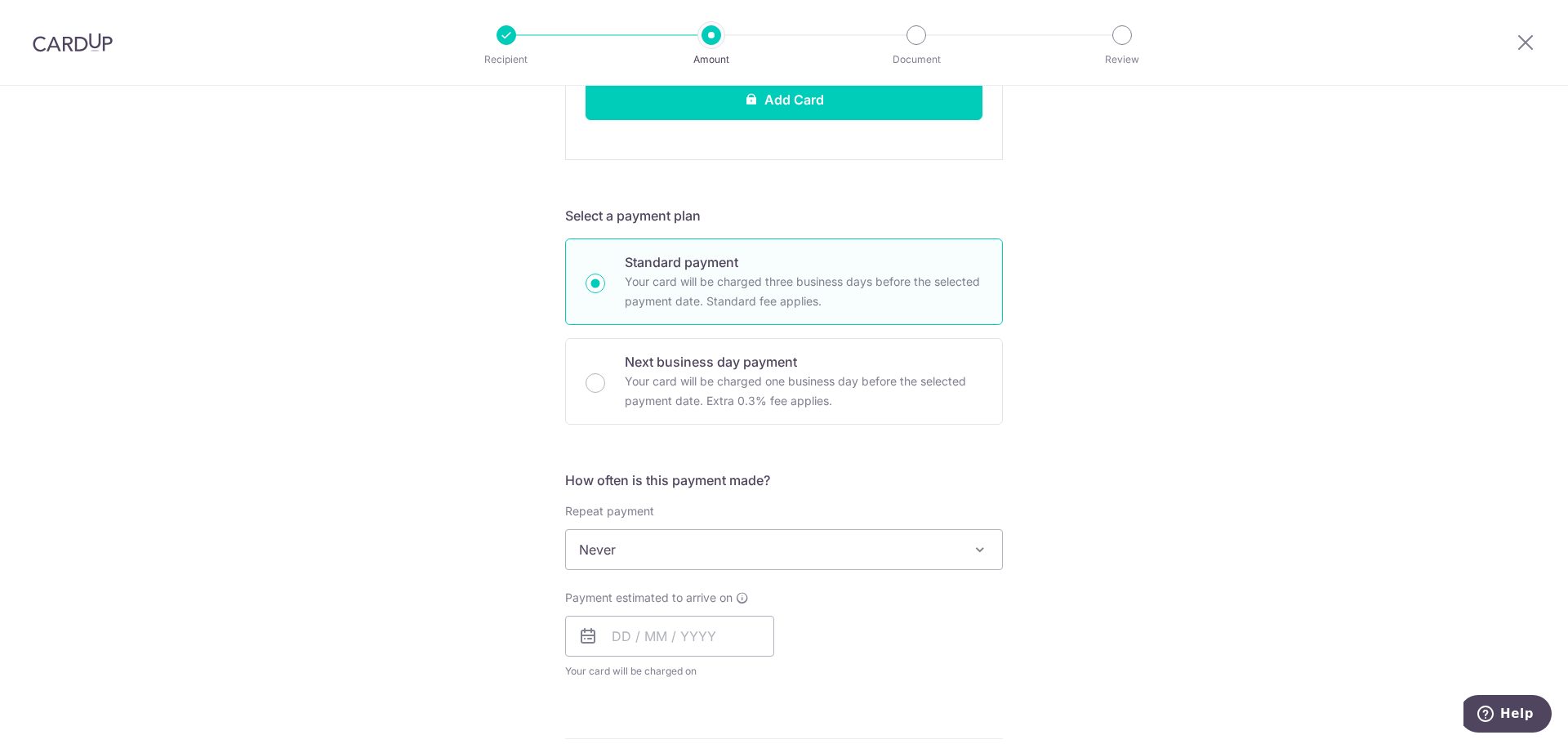
click at [669, 549] on span "Never" at bounding box center [784, 549] width 436 height 39
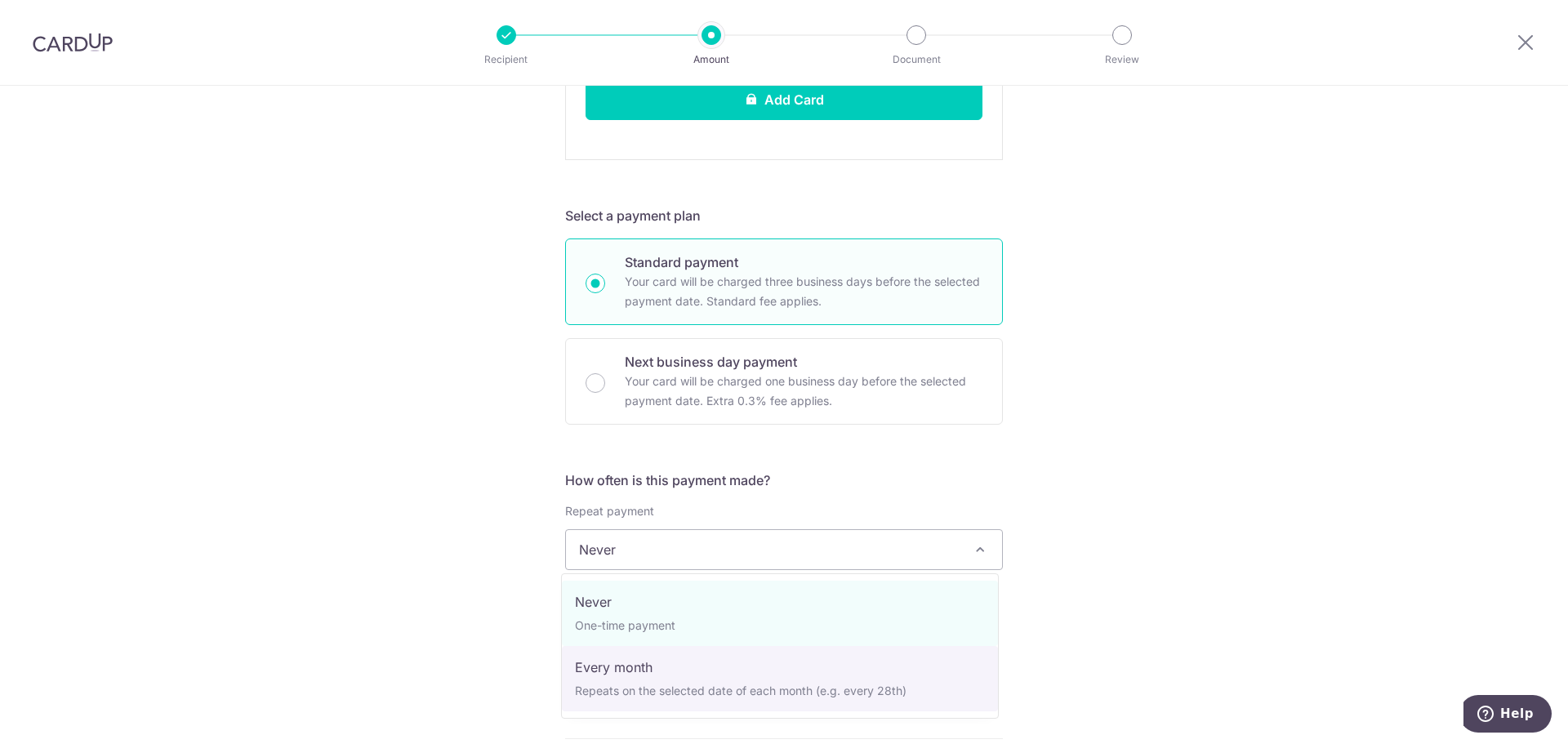
select select "3"
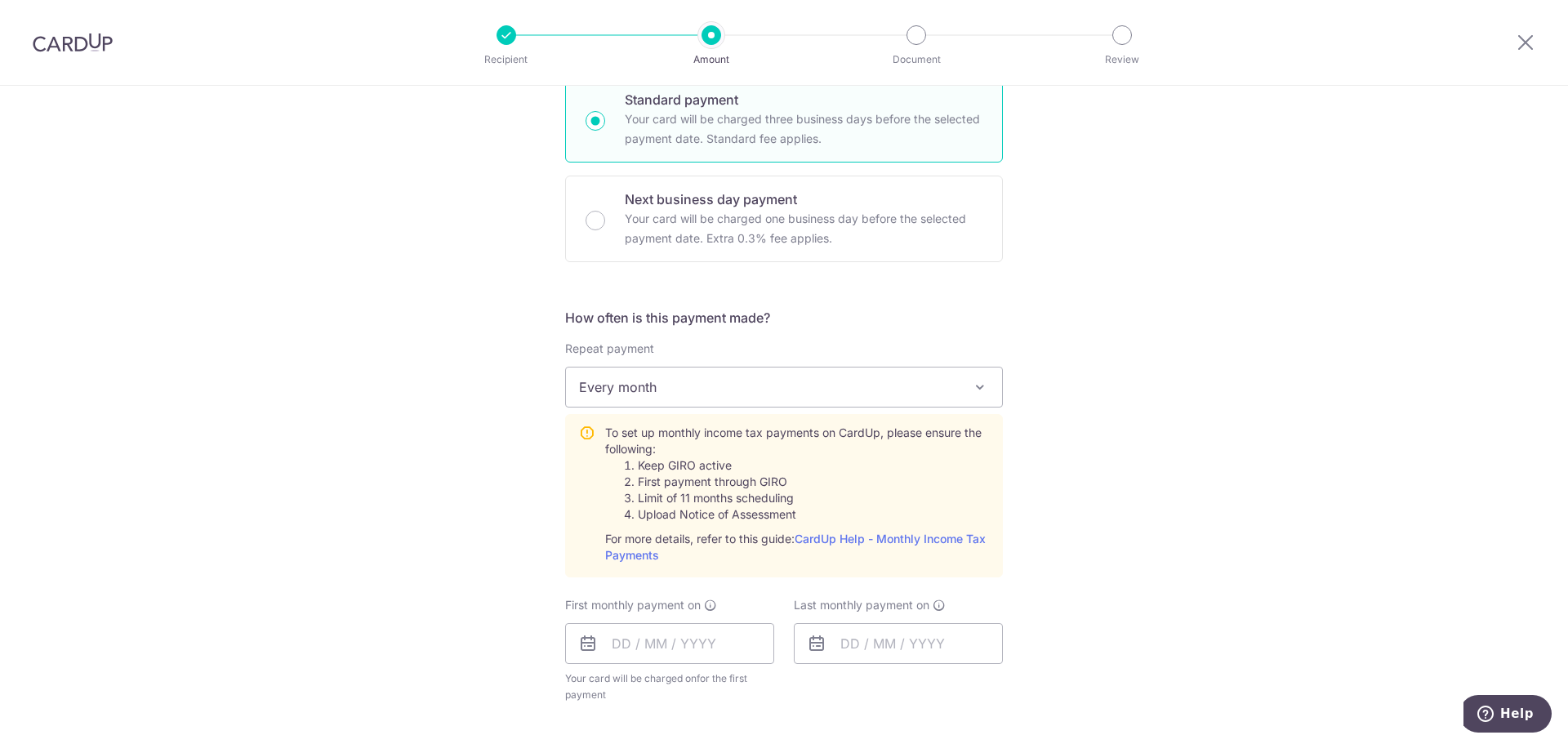
scroll to position [898, 0]
click at [650, 637] on input "text" at bounding box center [669, 642] width 209 height 41
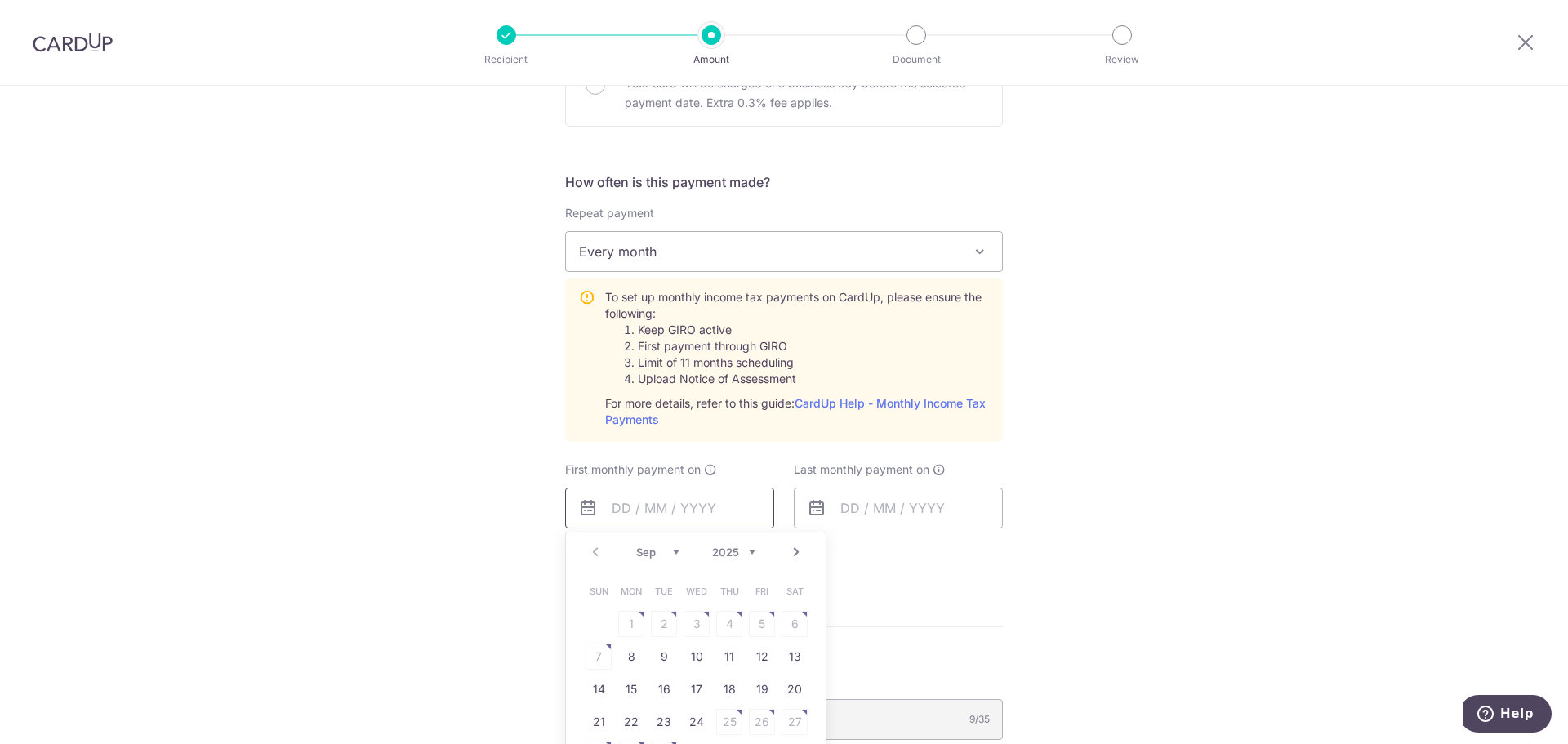
scroll to position [1062, 0]
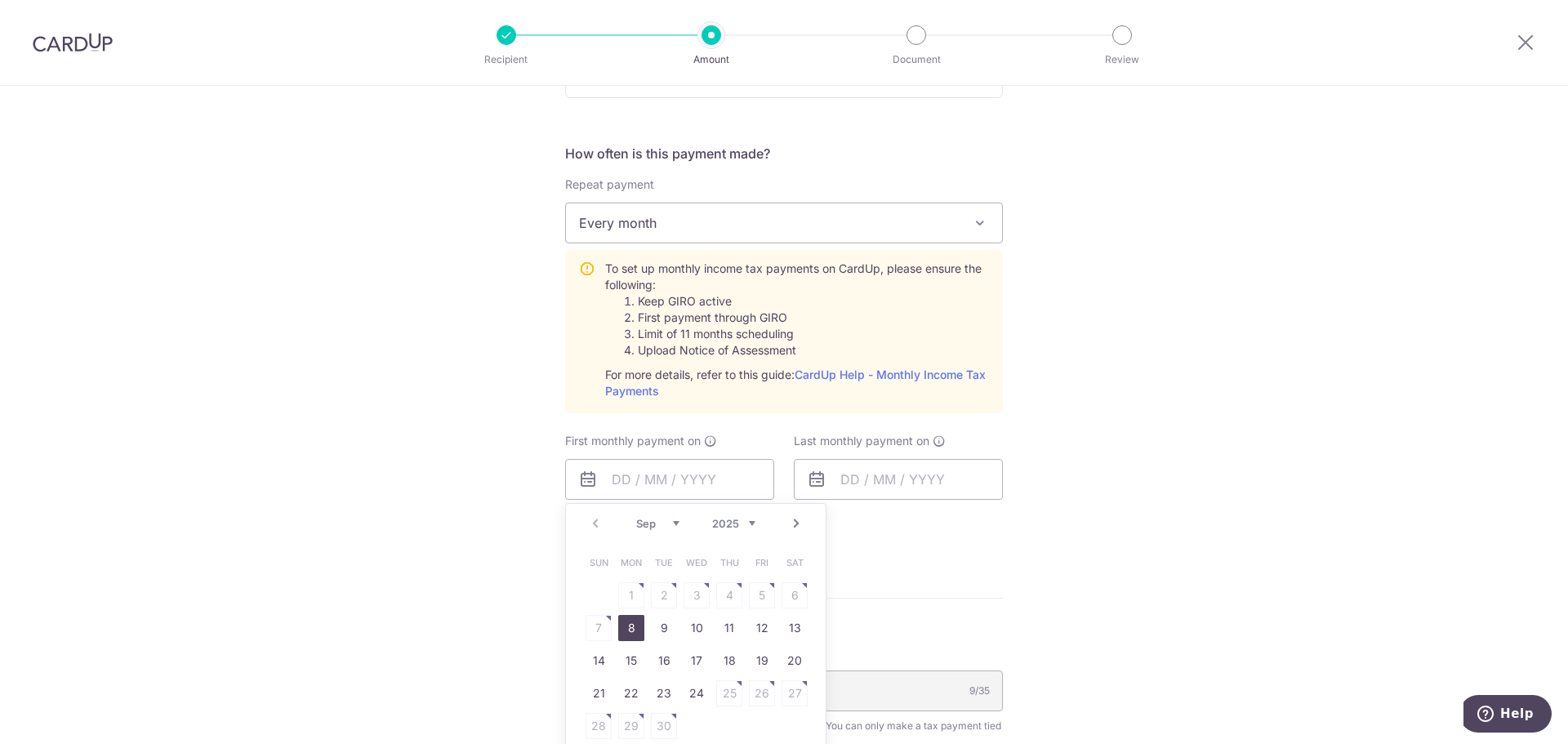
click at [627, 620] on link "8" at bounding box center [631, 628] width 26 height 26
type input "[DATE]"
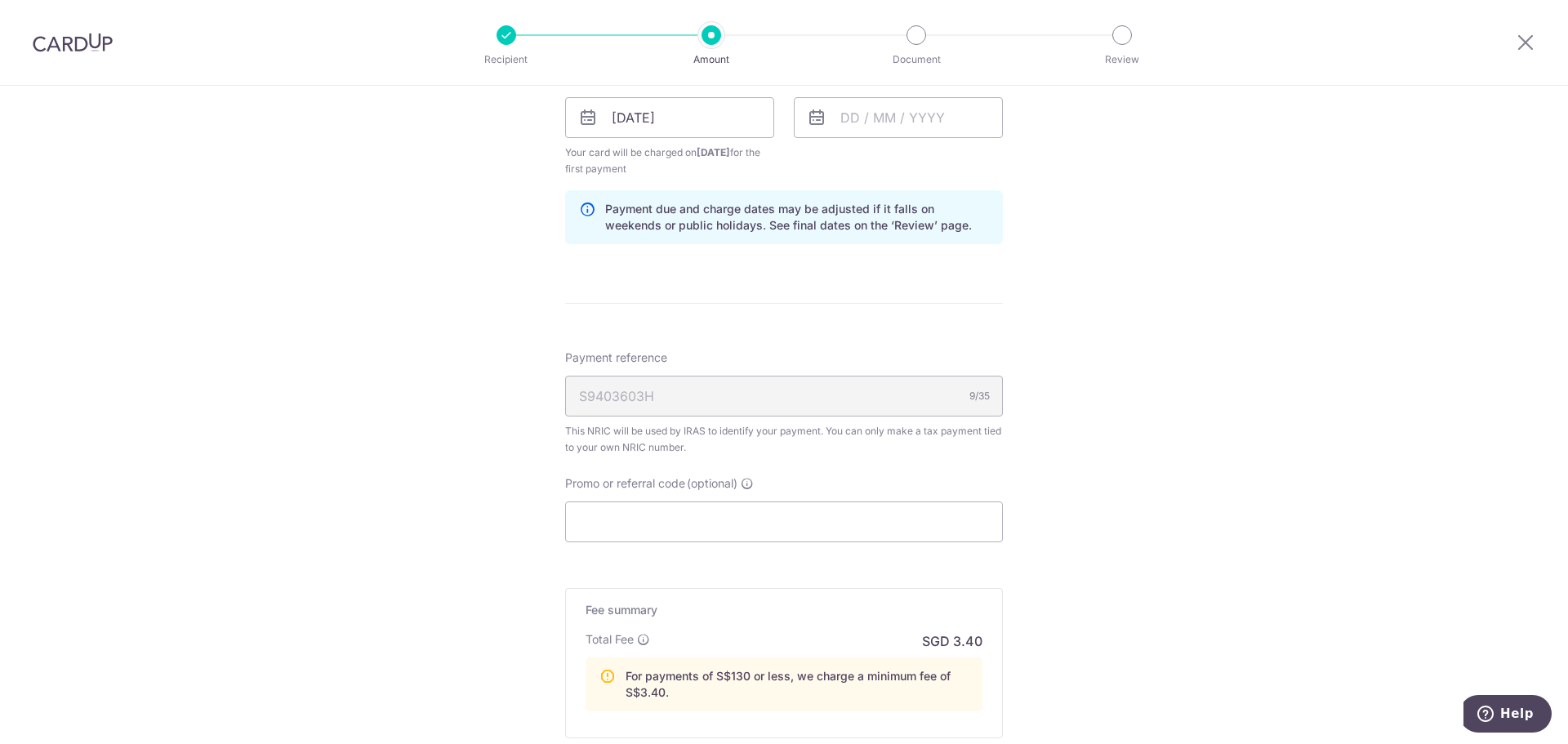
scroll to position [1552, 0]
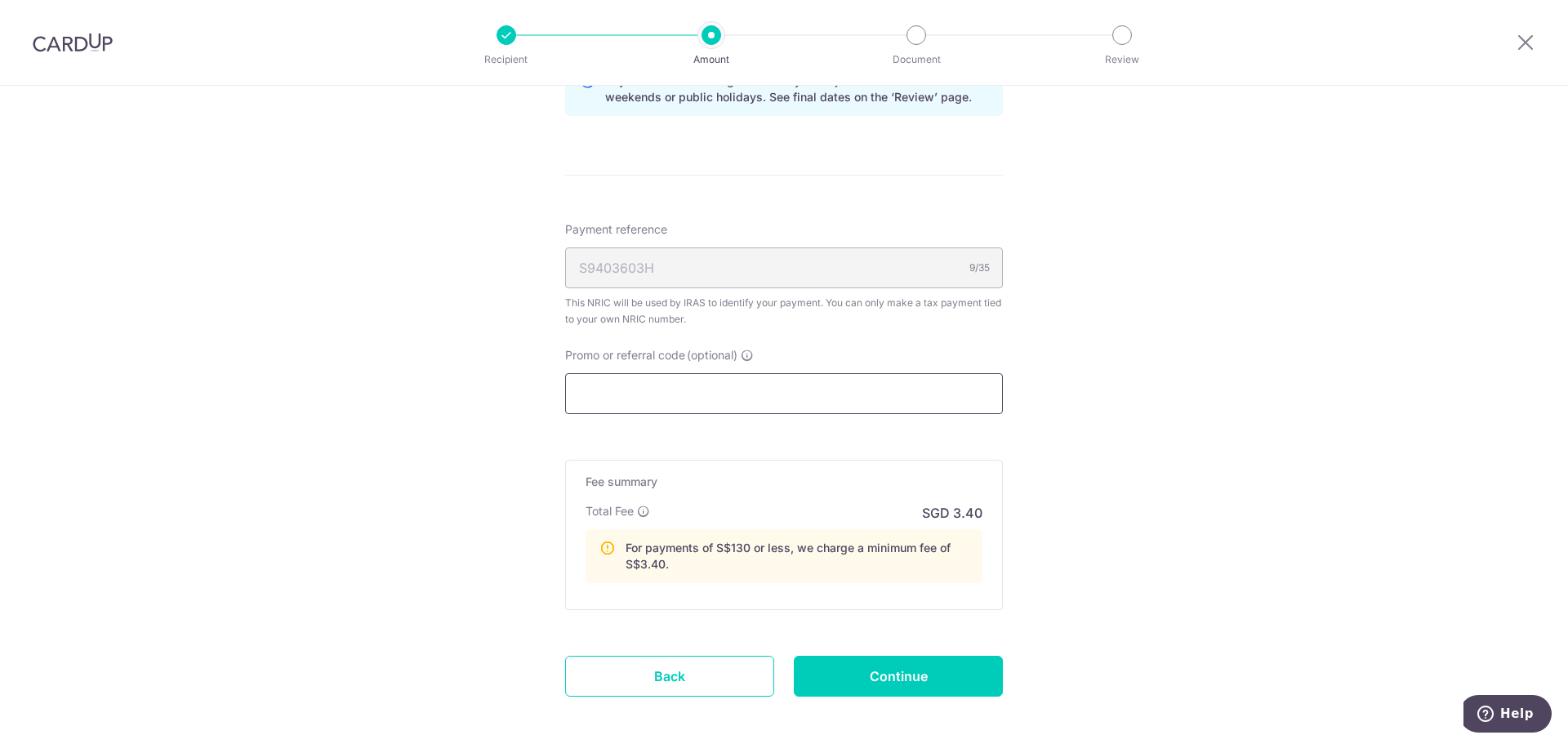
click at [826, 396] on input "Promo or referral code (optional)" at bounding box center [784, 393] width 438 height 41
paste input "VTAX25R"
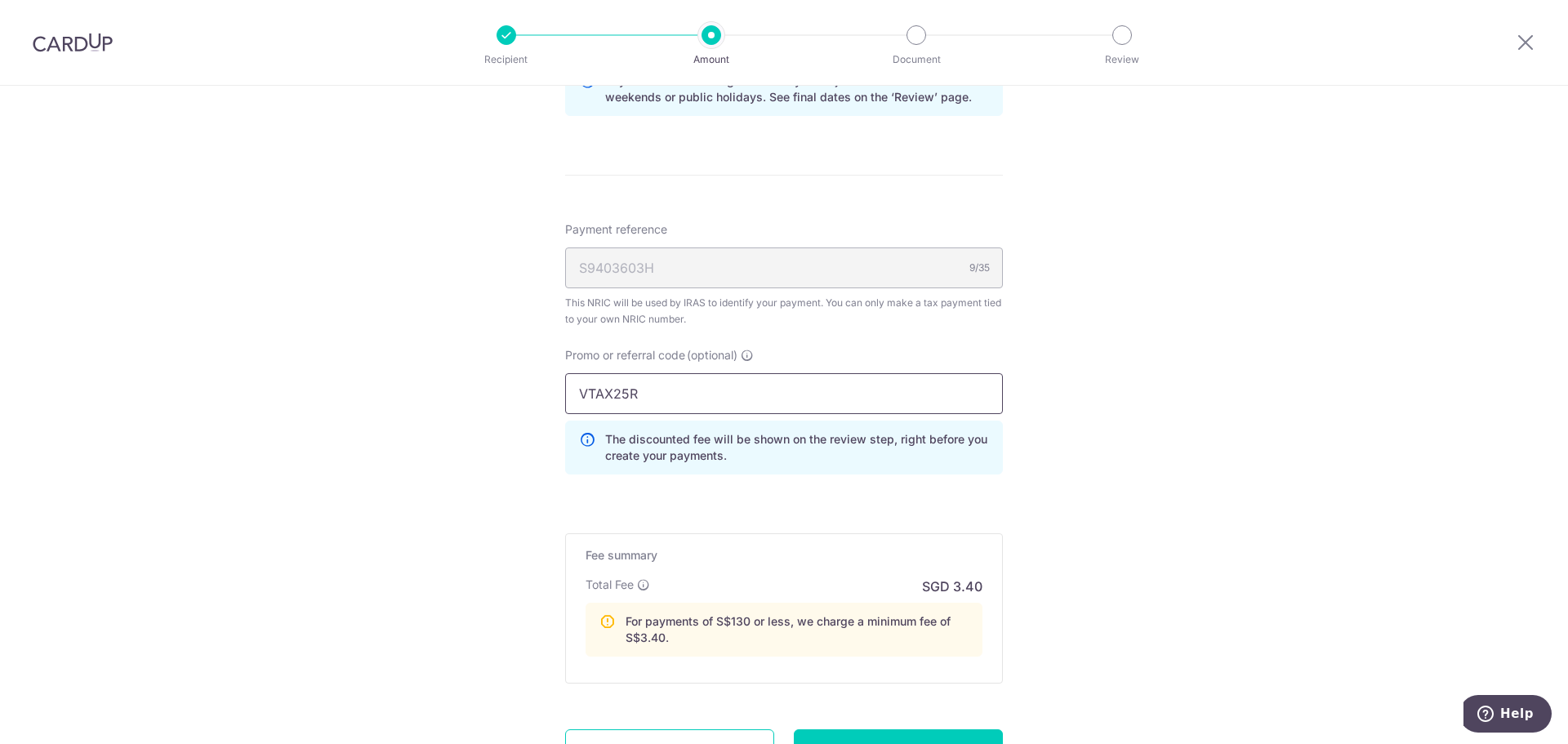
type input "VTAX25R"
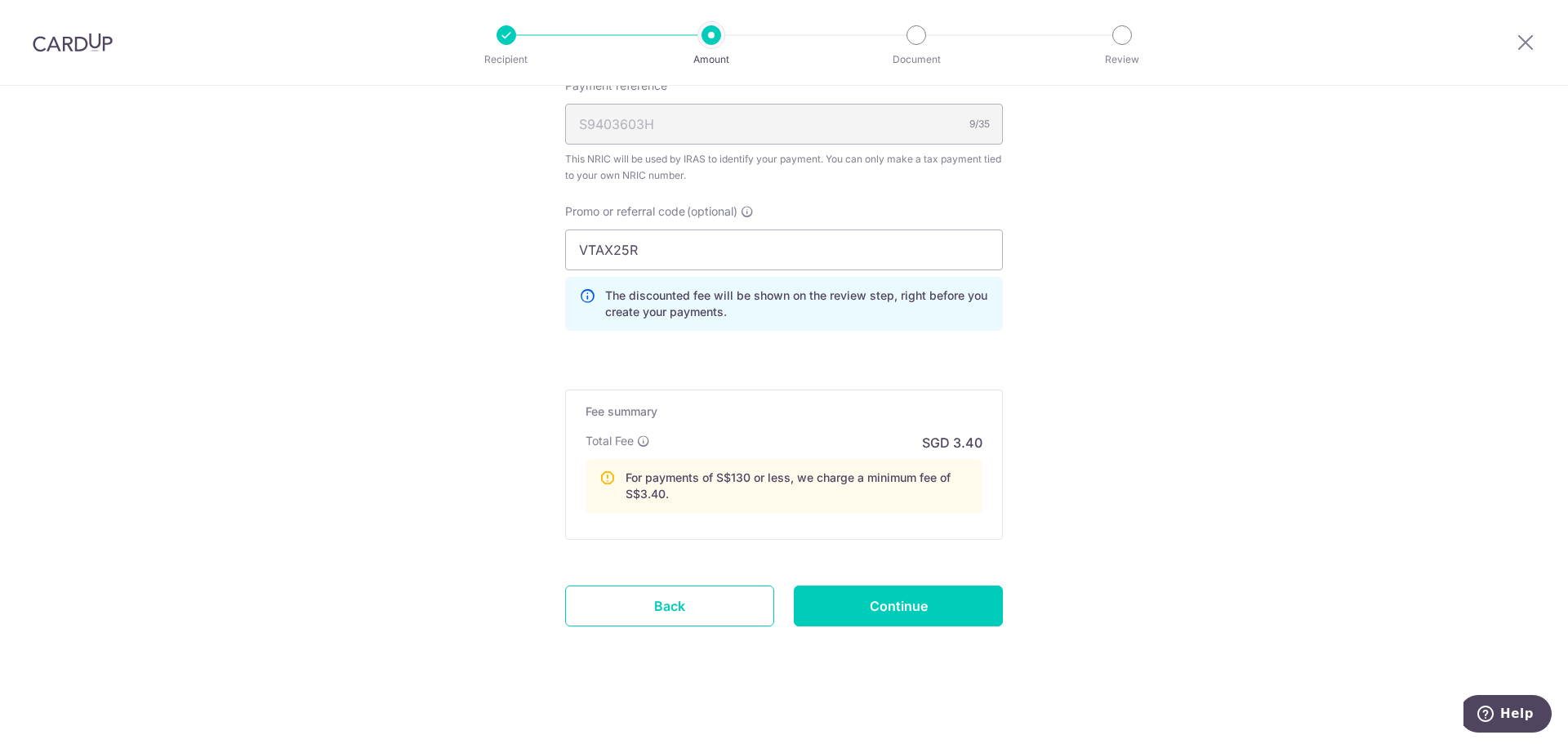
scroll to position [1700, 0]
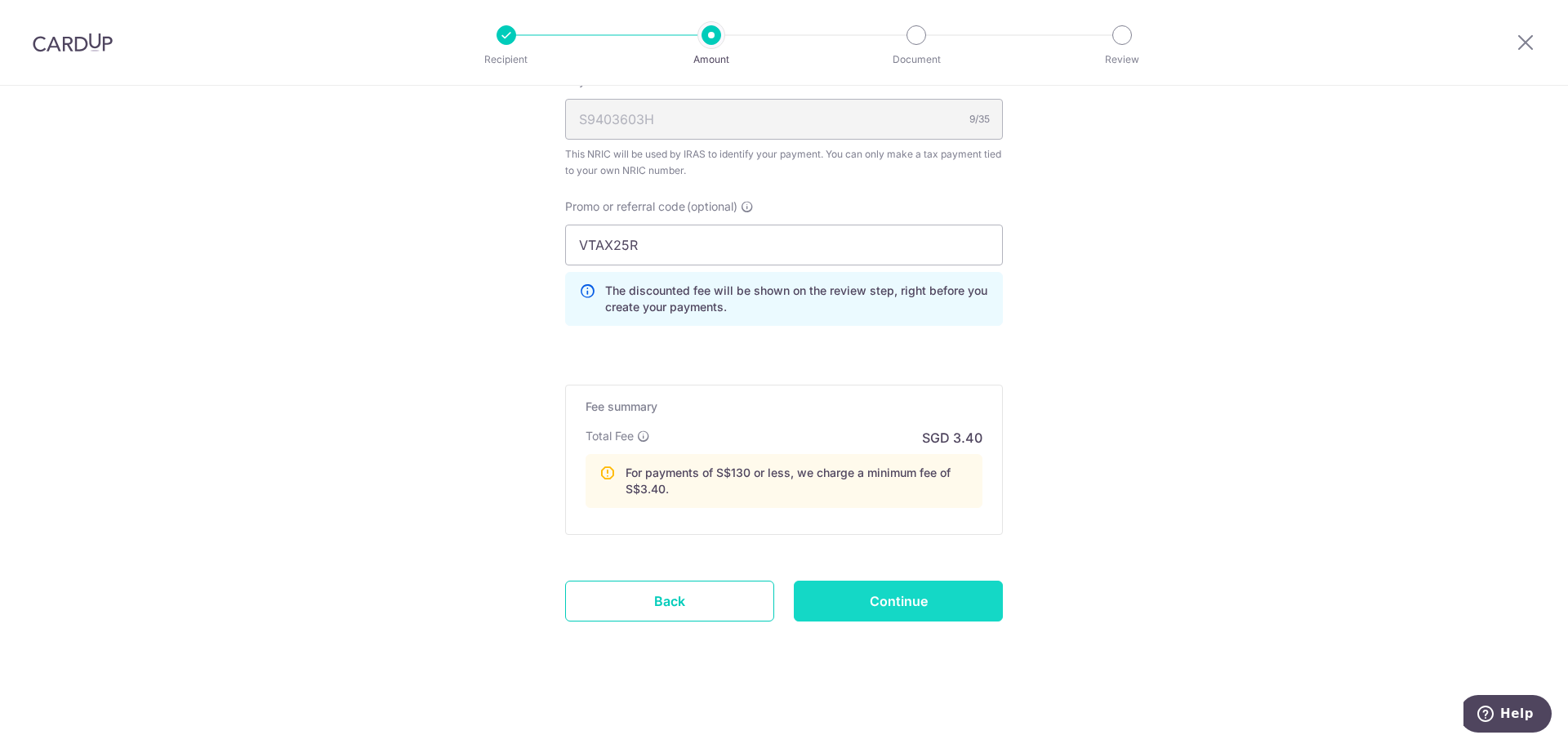
click at [923, 602] on input "Continue" at bounding box center [898, 601] width 209 height 41
type input "Create Schedule"
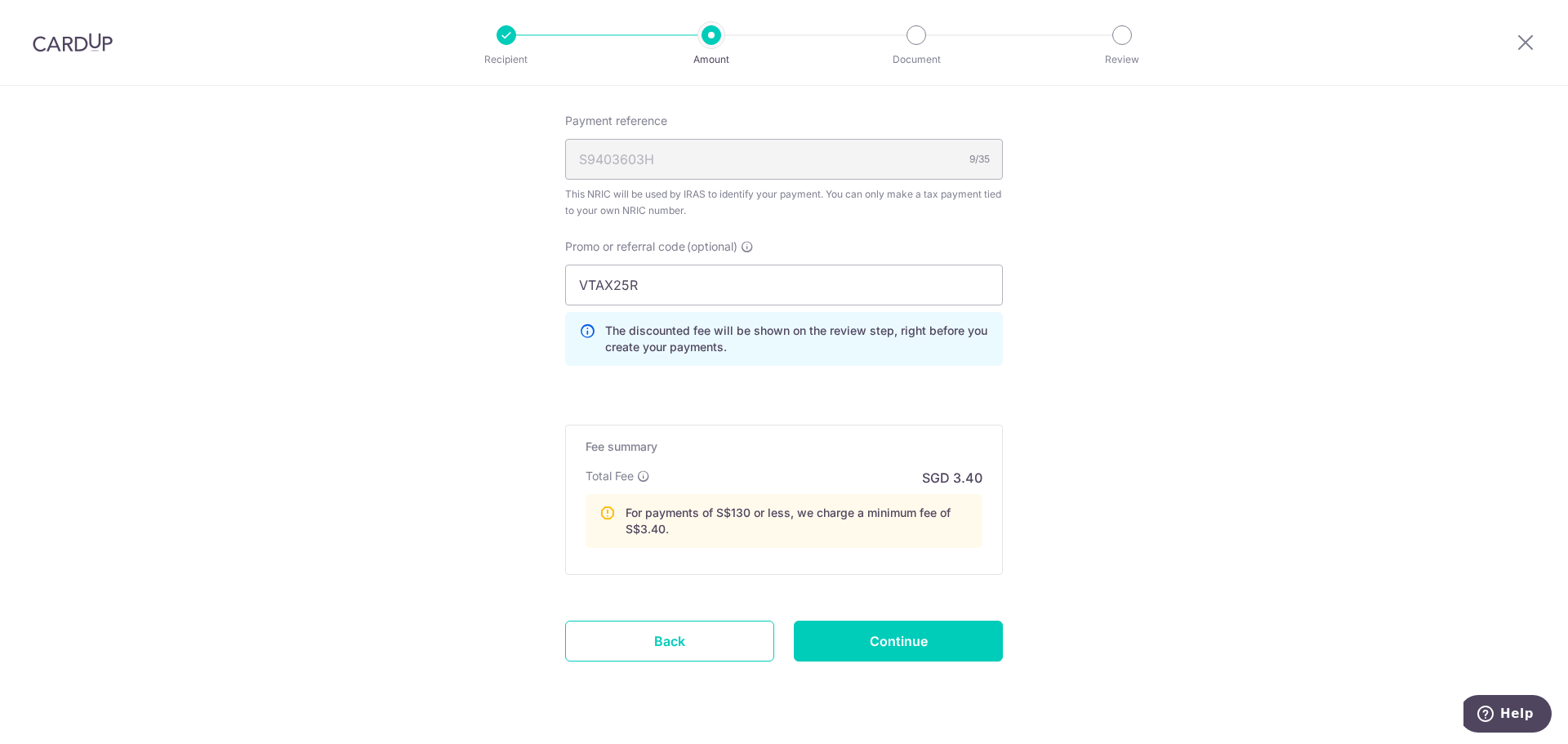
scroll to position [1015, 0]
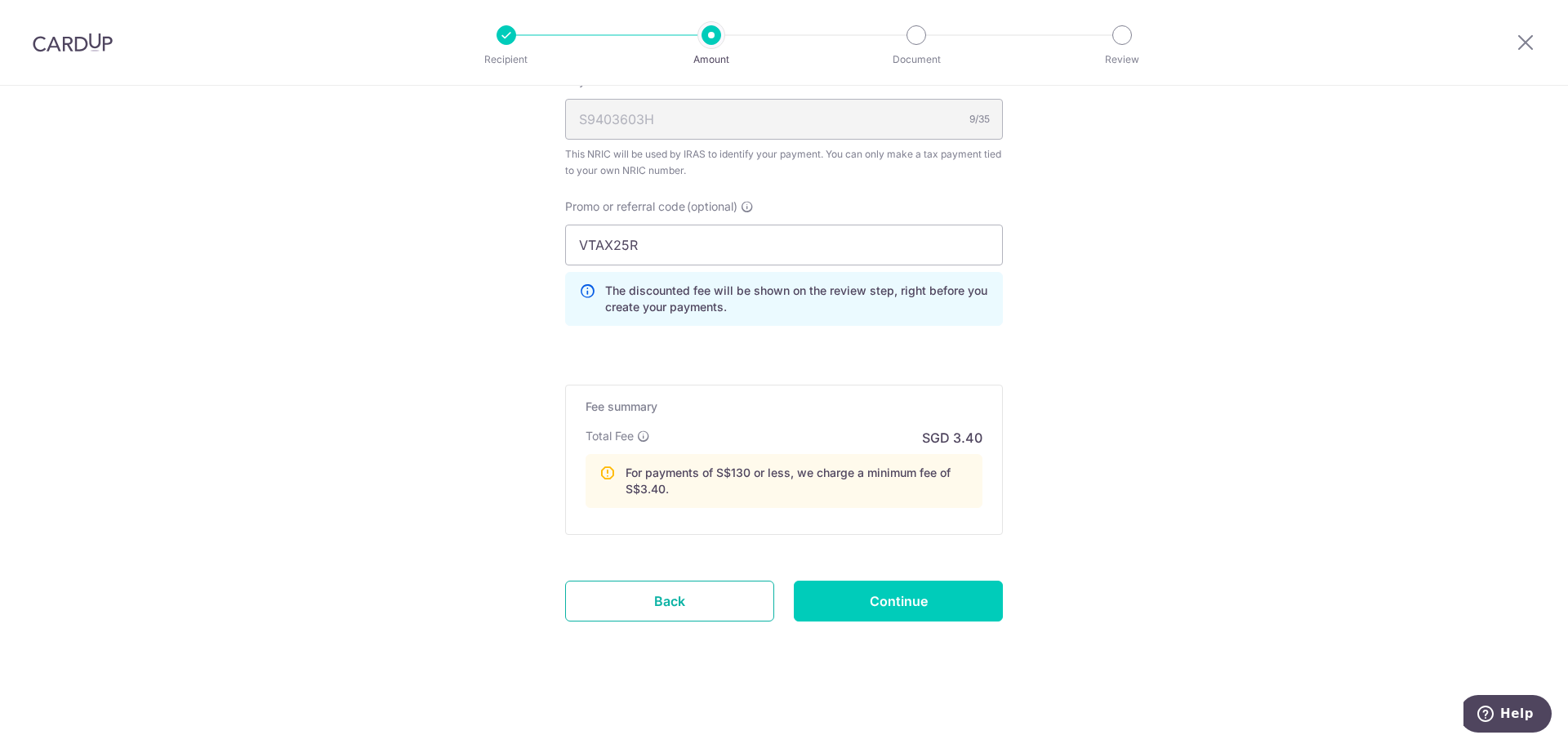
drag, startPoint x: 683, startPoint y: 607, endPoint x: 858, endPoint y: 84, distance: 551.5
click at [683, 607] on link "Back" at bounding box center [669, 601] width 209 height 41
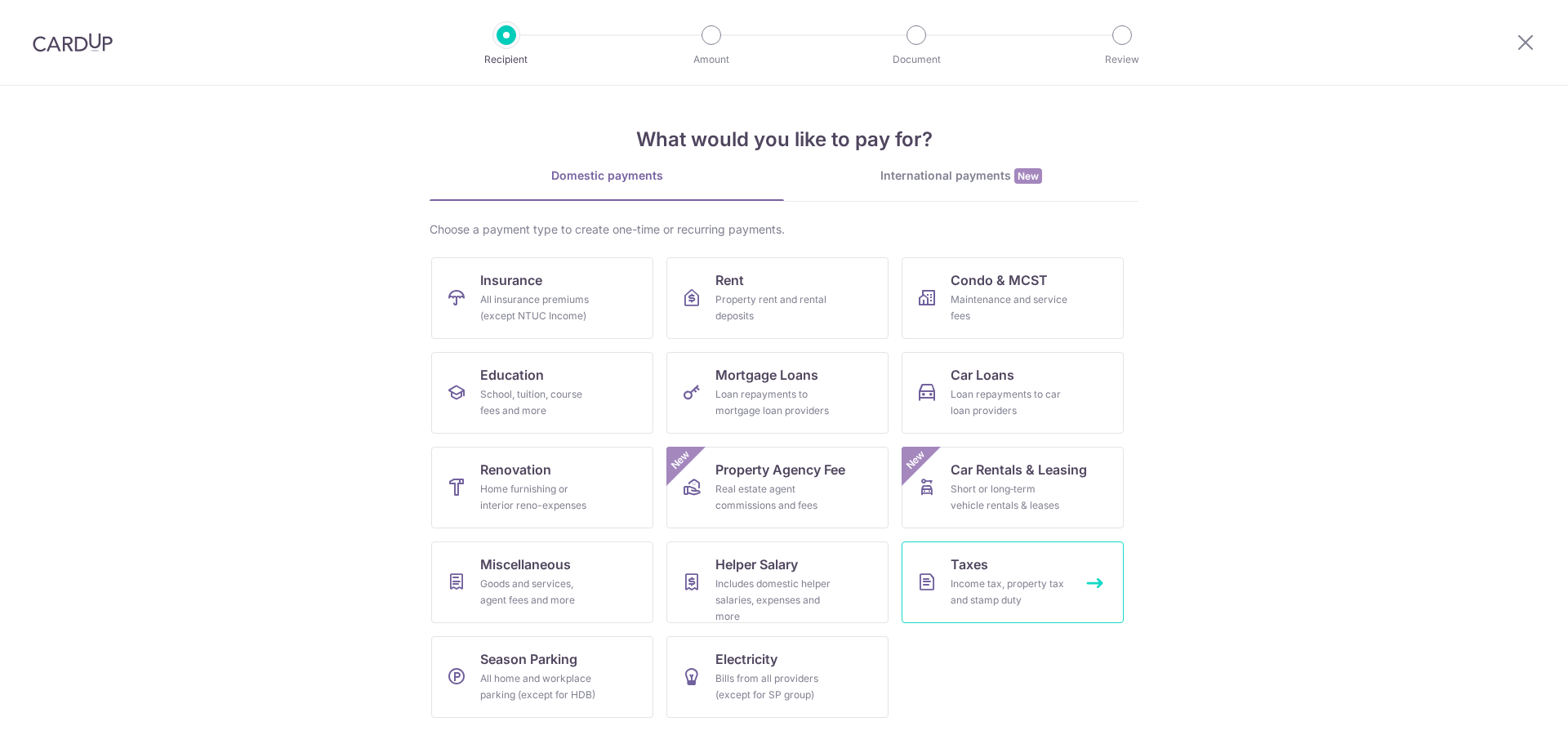
click at [976, 598] on div "Income tax, property tax and stamp duty" at bounding box center [1009, 592] width 117 height 32
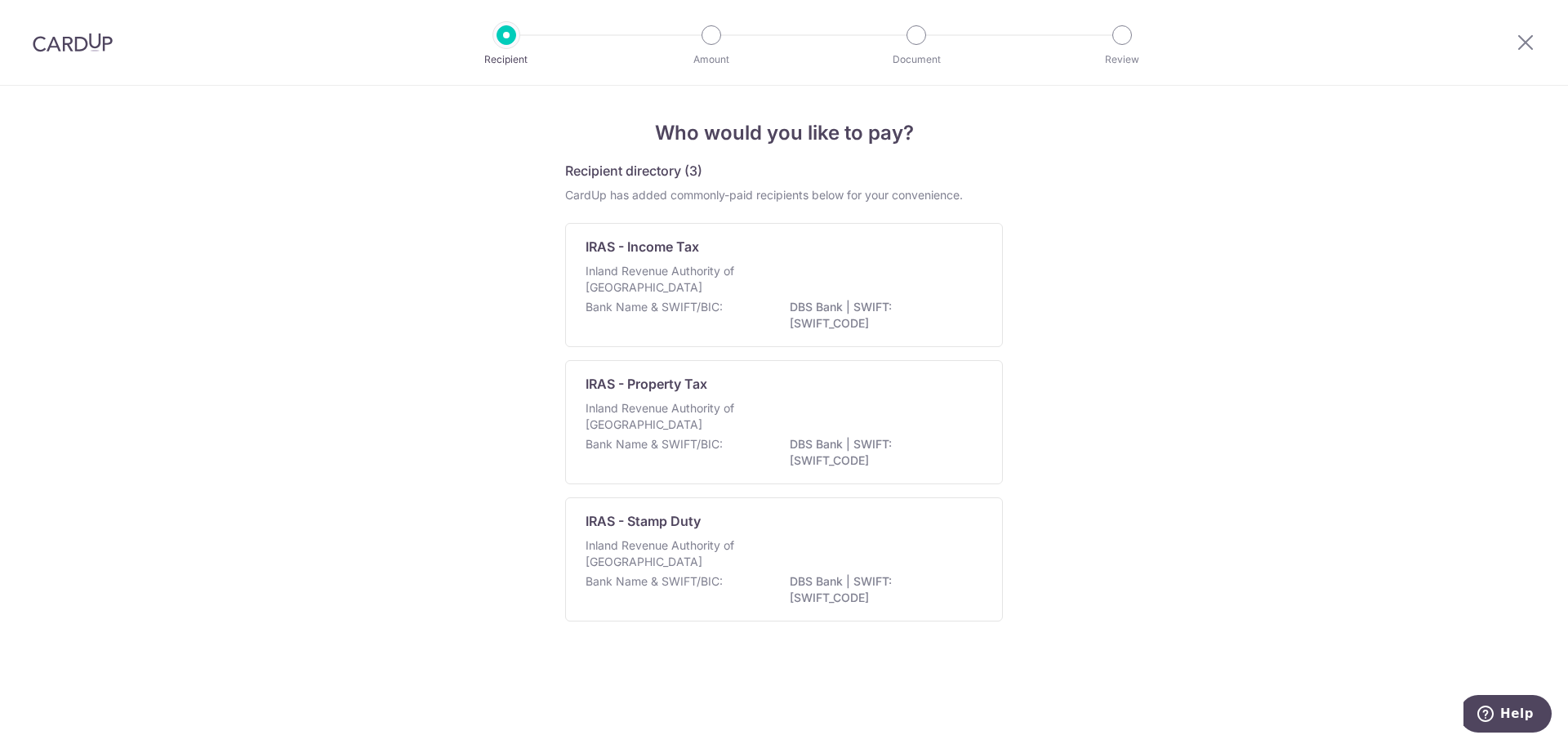
click at [642, 301] on p "Bank Name & SWIFT/BIC:" at bounding box center [654, 307] width 137 height 17
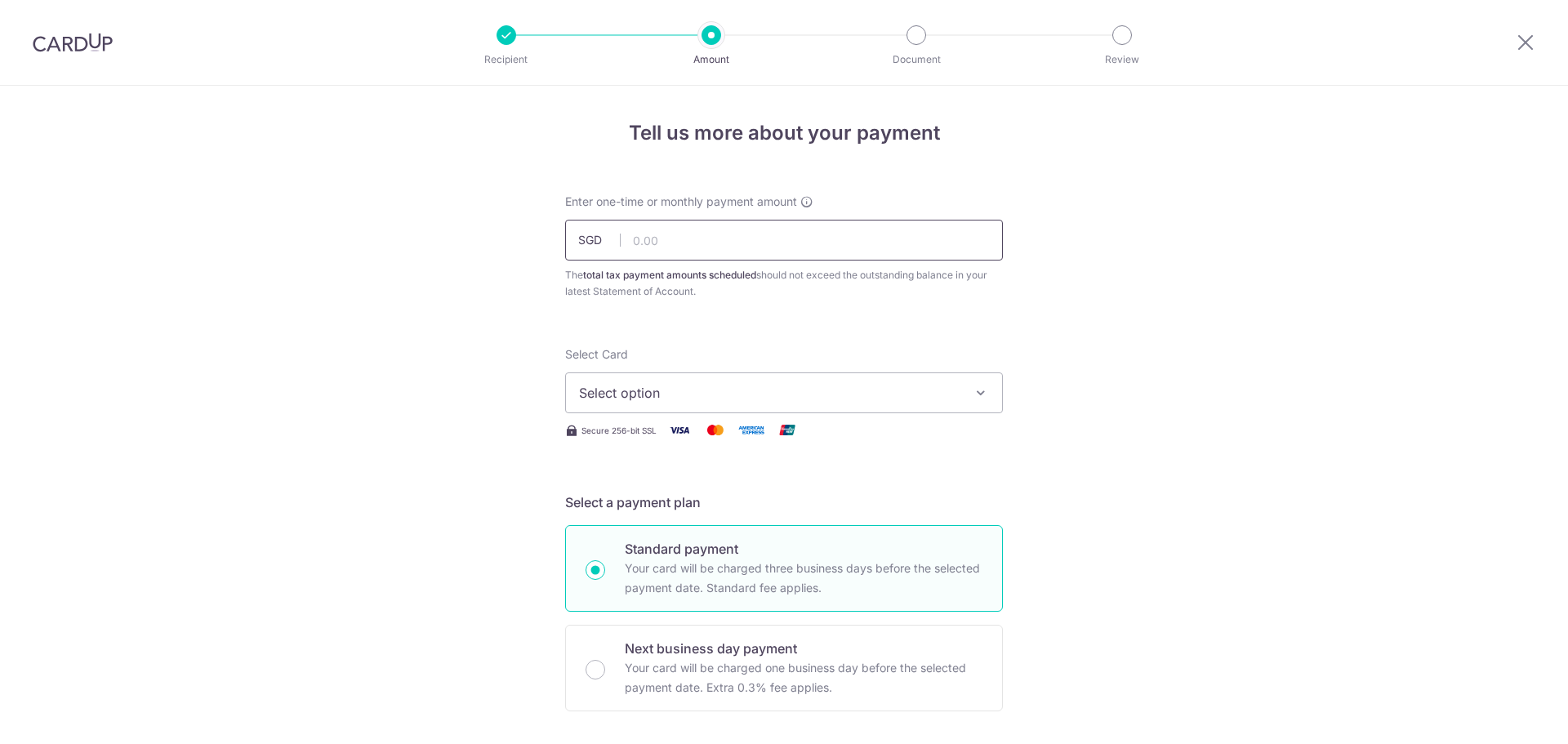
click at [661, 242] on input "text" at bounding box center [784, 239] width 438 height 41
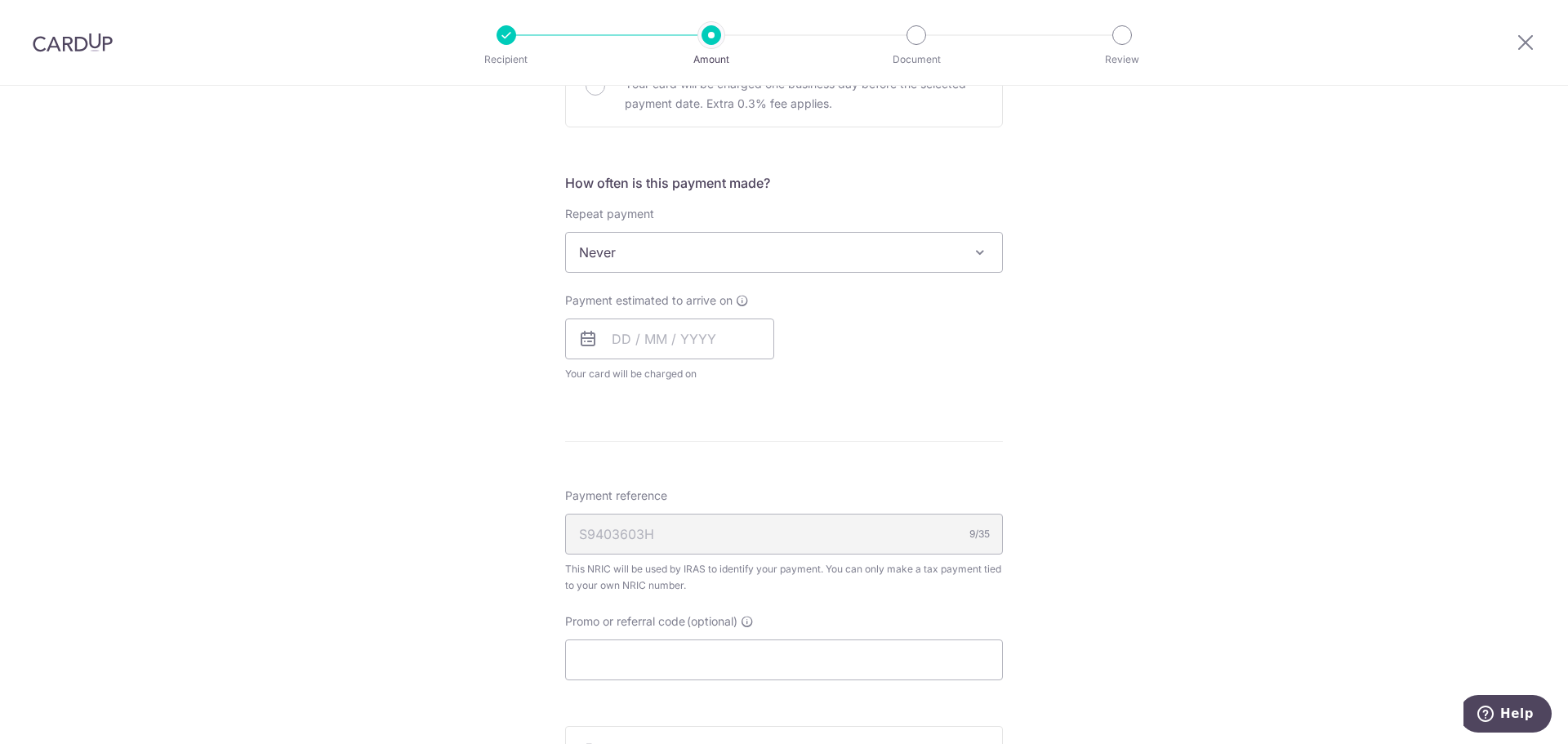
scroll to position [368, 0]
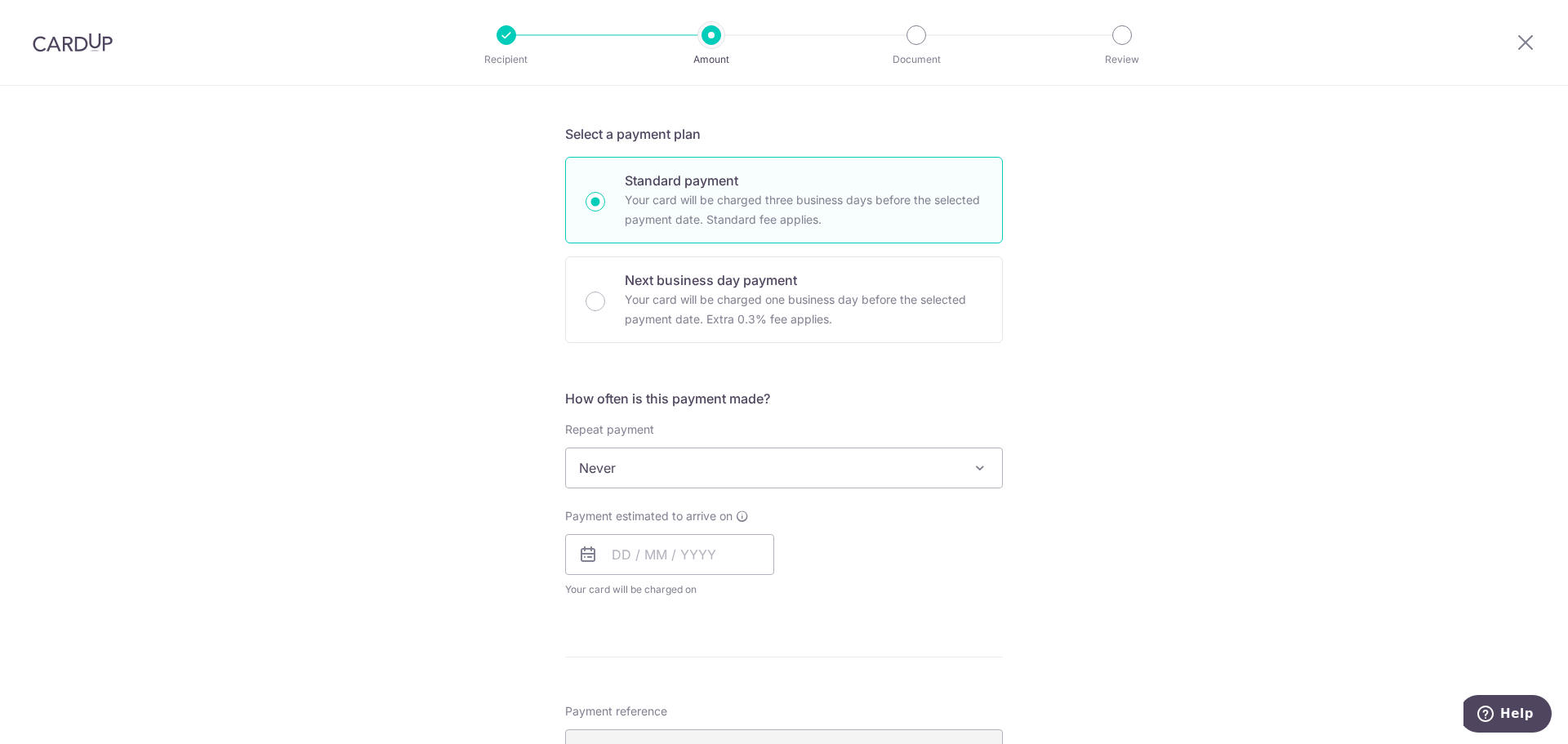
click at [651, 469] on span "Never" at bounding box center [784, 468] width 436 height 39
click at [650, 469] on span "Never" at bounding box center [784, 468] width 436 height 39
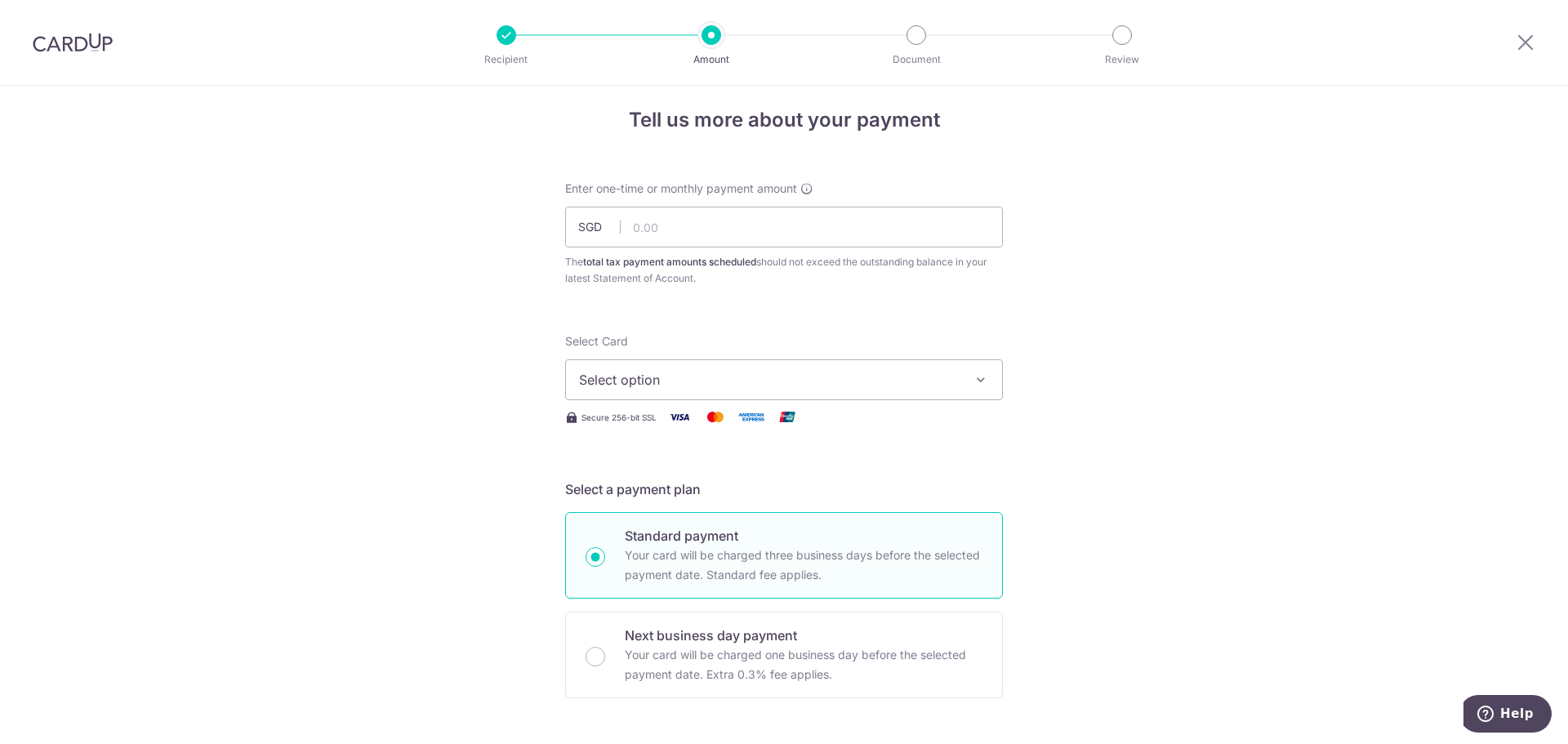
scroll to position [0, 0]
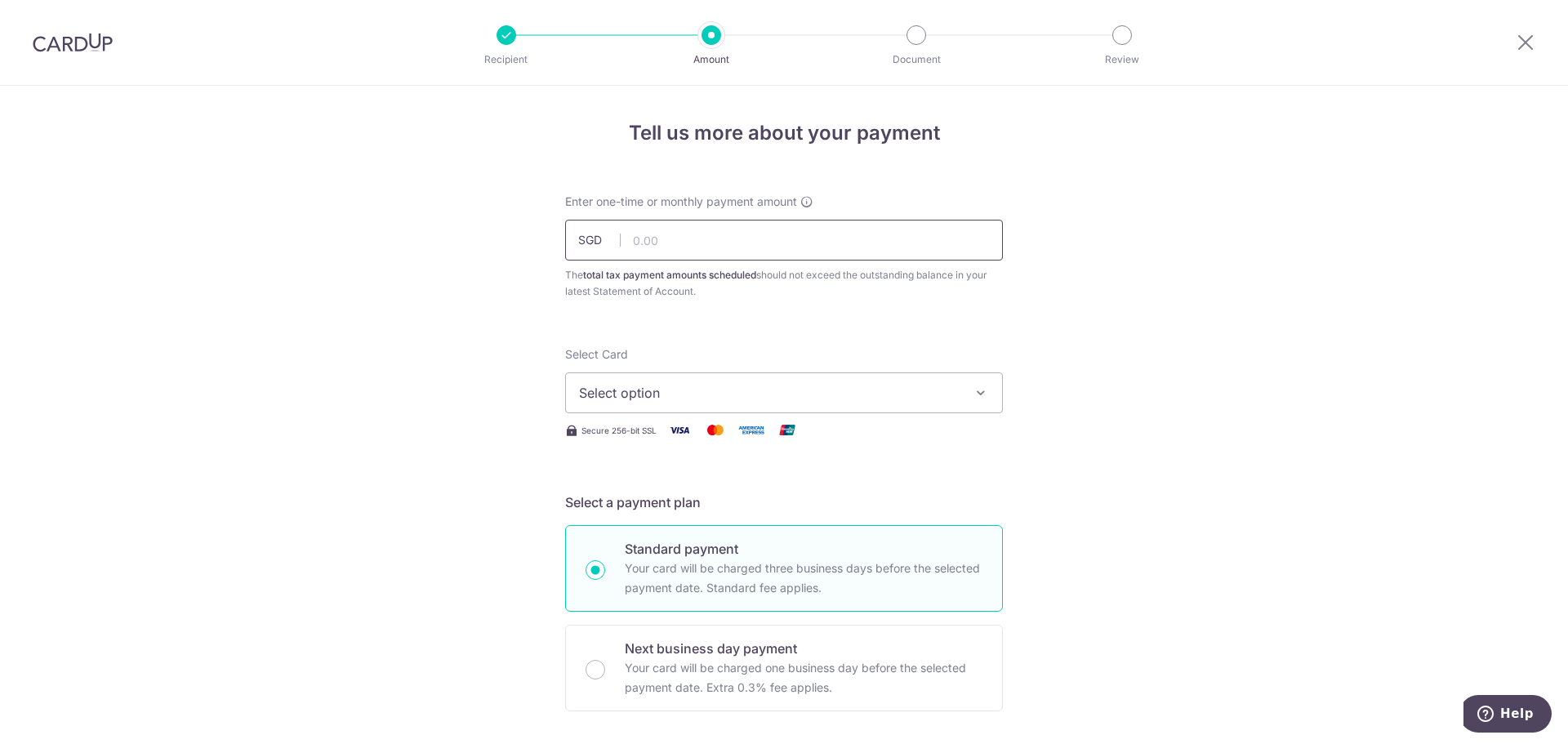
click at [680, 253] on input "text" at bounding box center [784, 239] width 438 height 41
click at [718, 247] on input "text" at bounding box center [784, 239] width 438 height 41
type input "72.04"
click at [668, 394] on span "Select option" at bounding box center [770, 393] width 381 height 20
click at [674, 425] on link "Add credit card" at bounding box center [784, 439] width 436 height 30
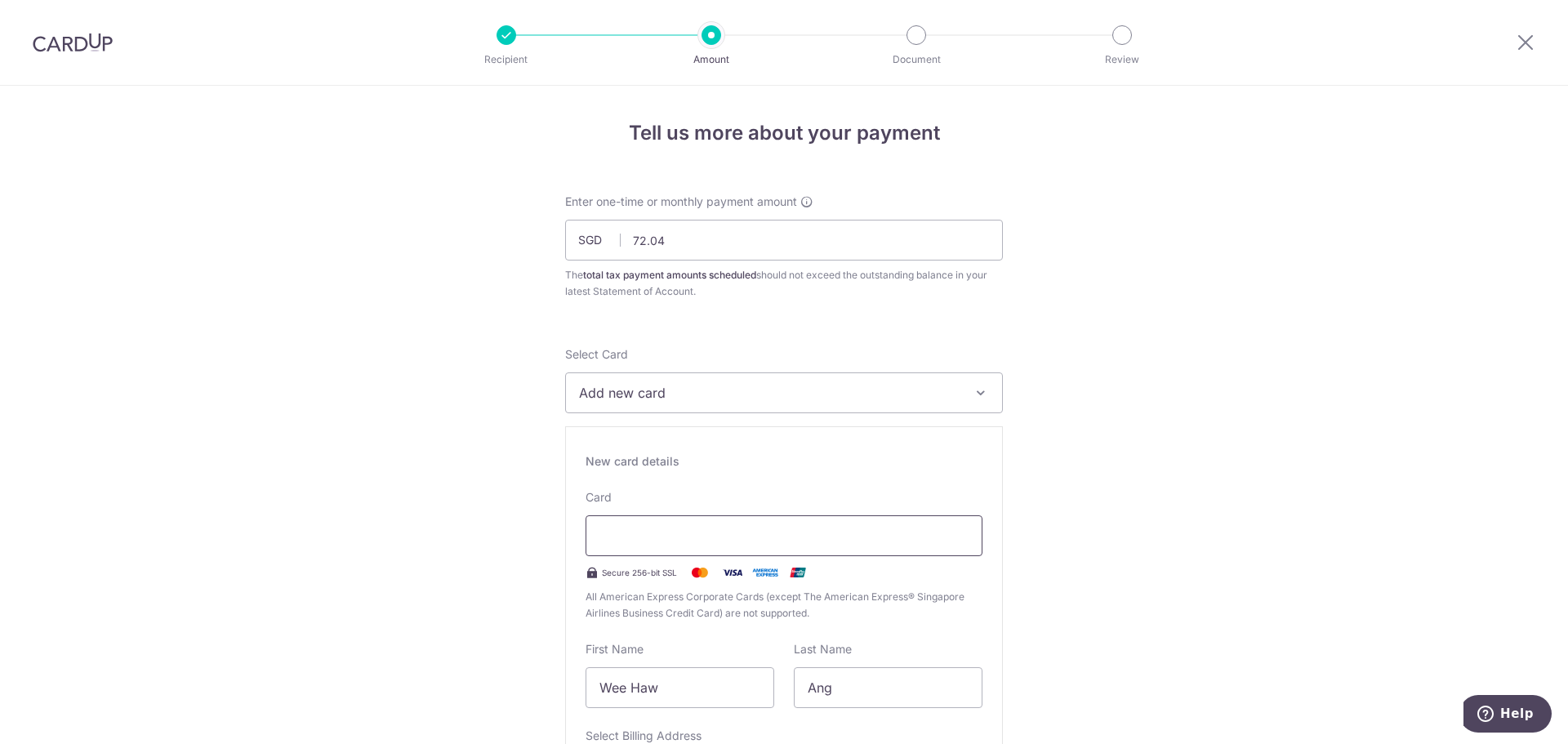
click at [659, 551] on div at bounding box center [784, 535] width 397 height 41
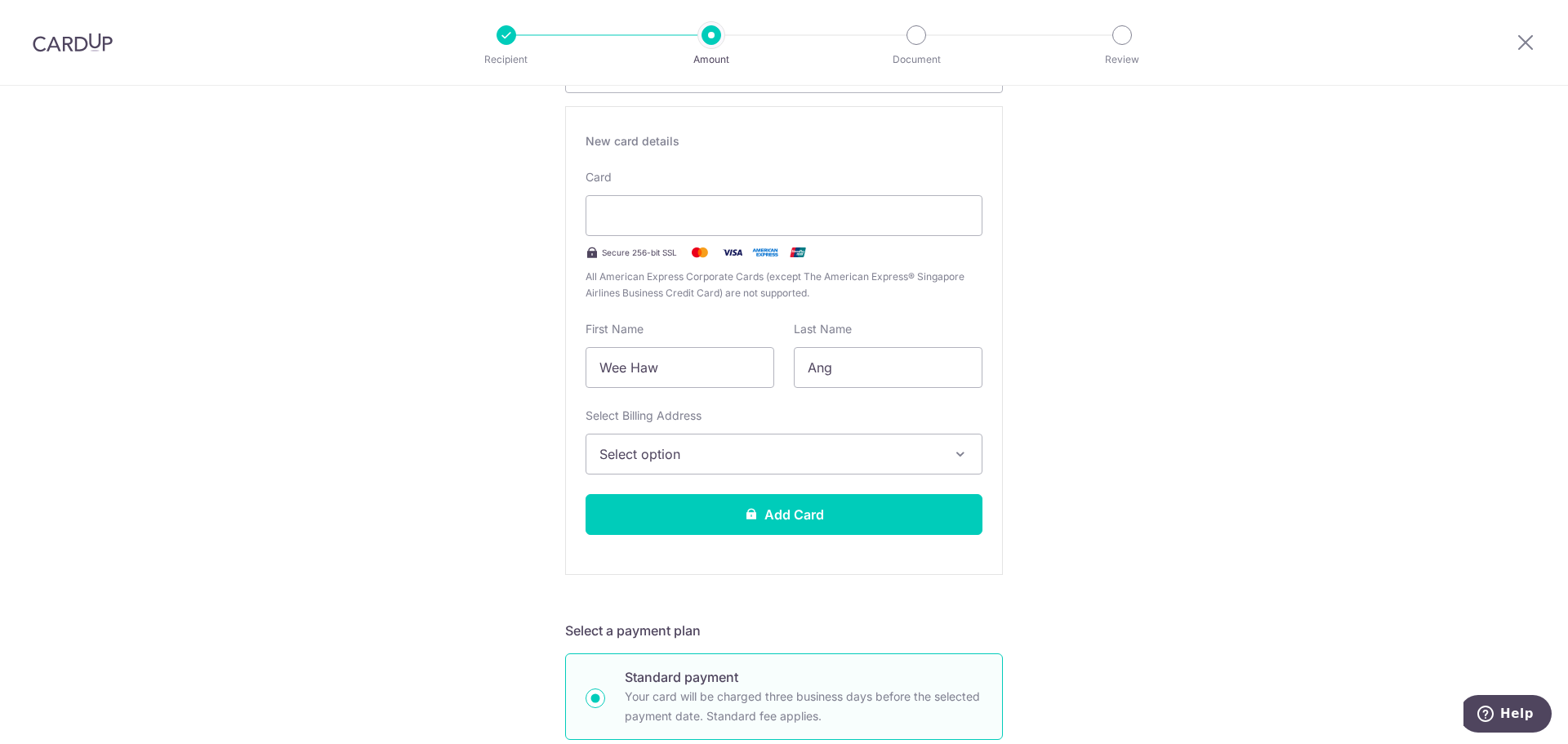
scroll to position [327, 0]
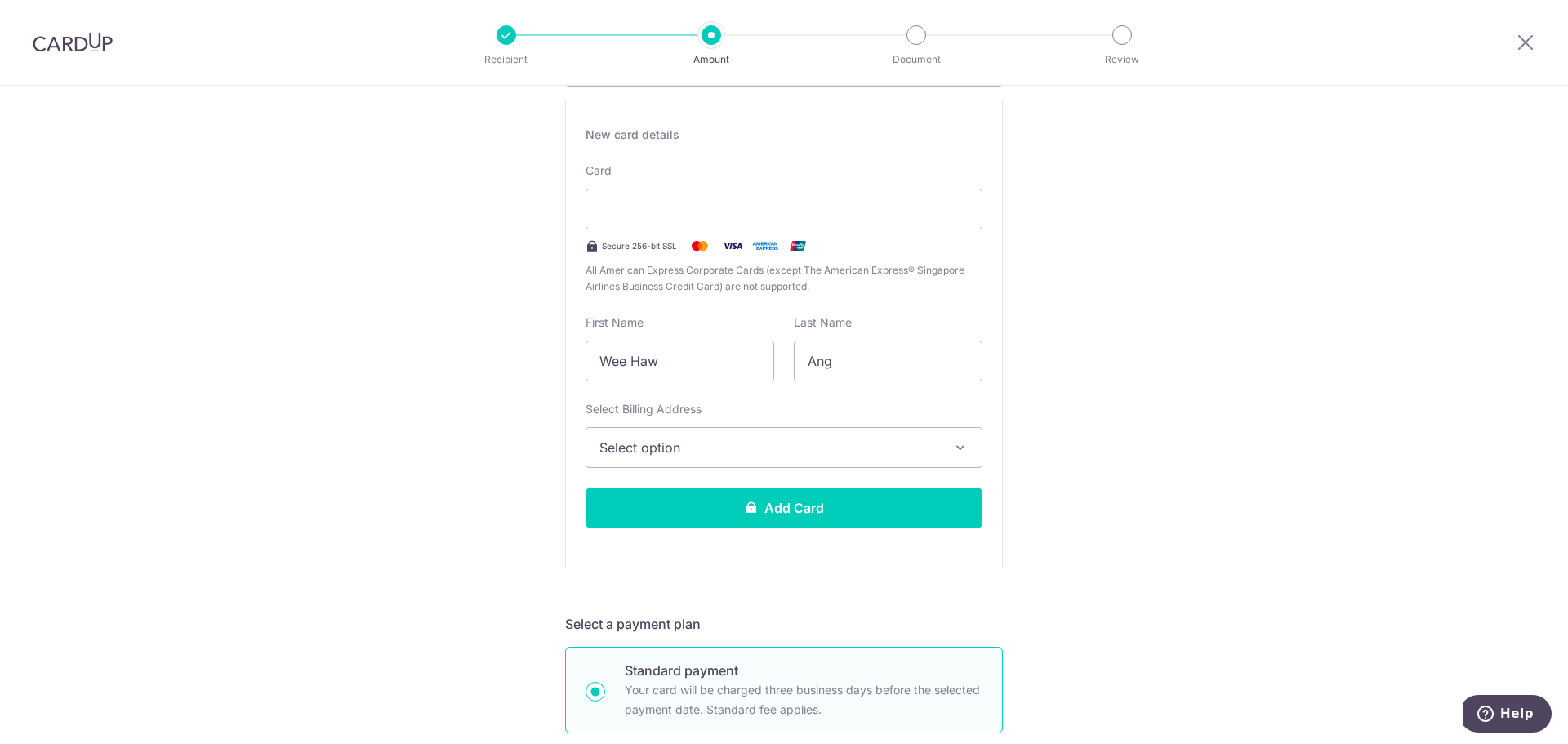
click at [715, 450] on span "Select option" at bounding box center [769, 448] width 339 height 20
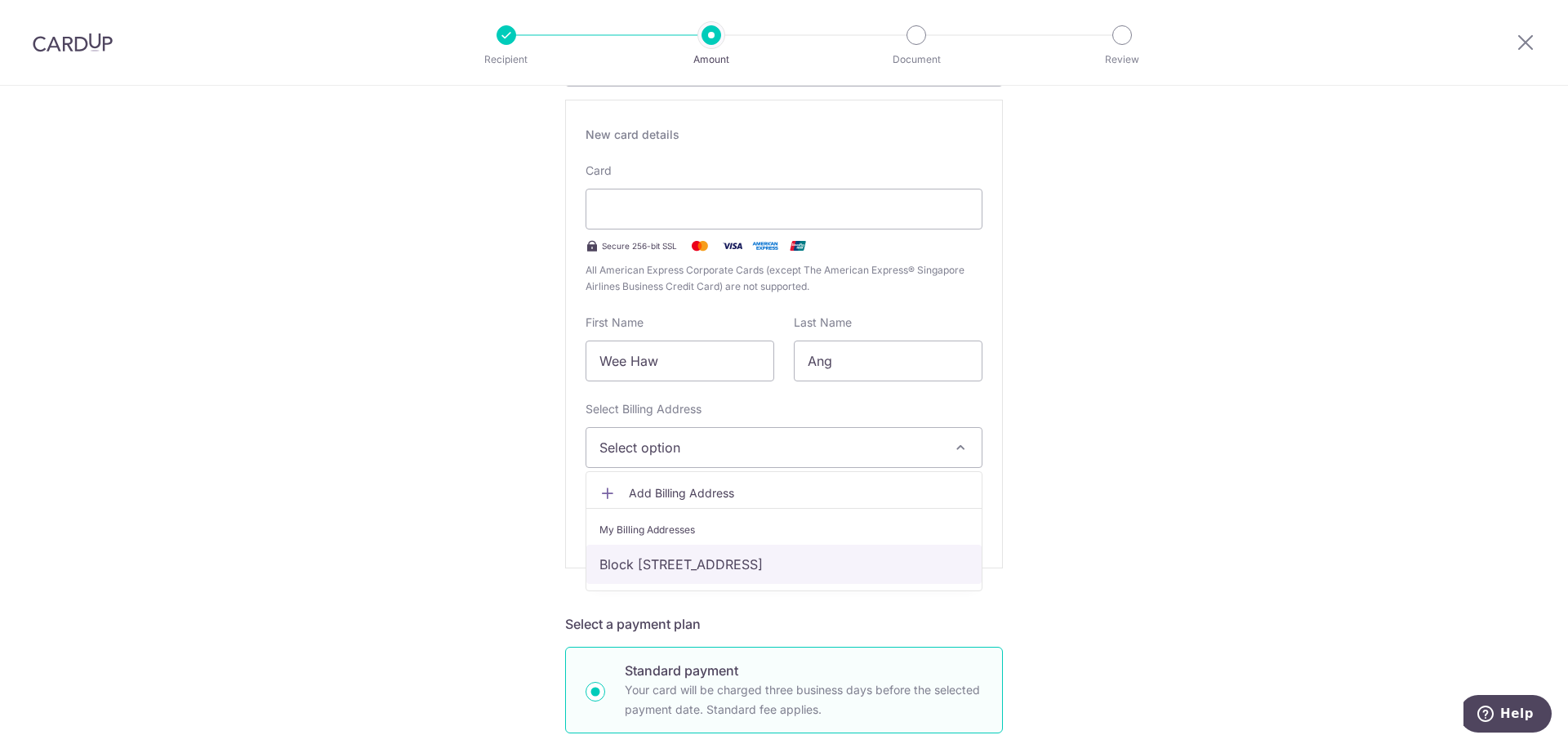
click at [701, 557] on link "Block [STREET_ADDRESS]" at bounding box center [784, 564] width 396 height 39
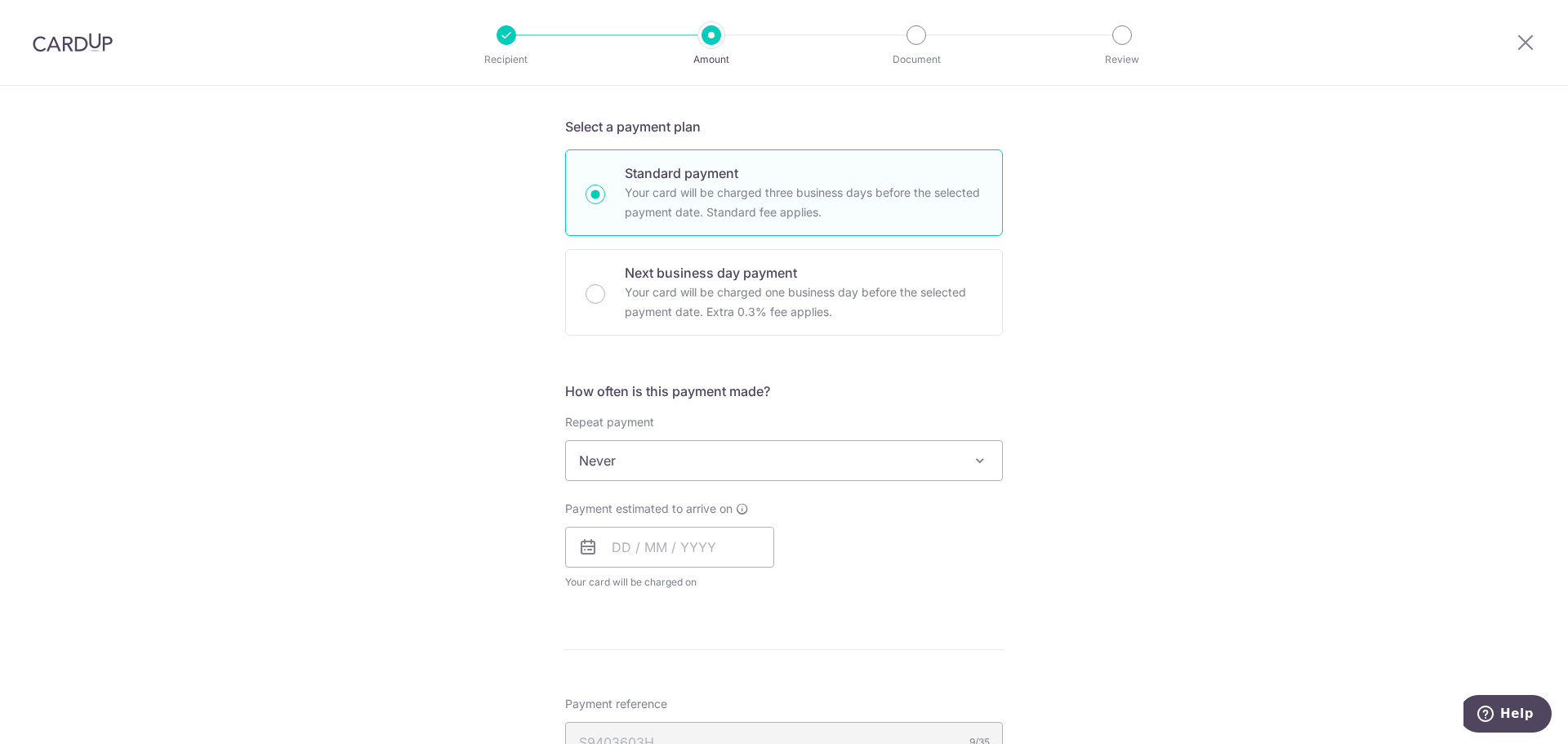
scroll to position [817, 0]
click at [651, 463] on span "Never" at bounding box center [784, 468] width 436 height 39
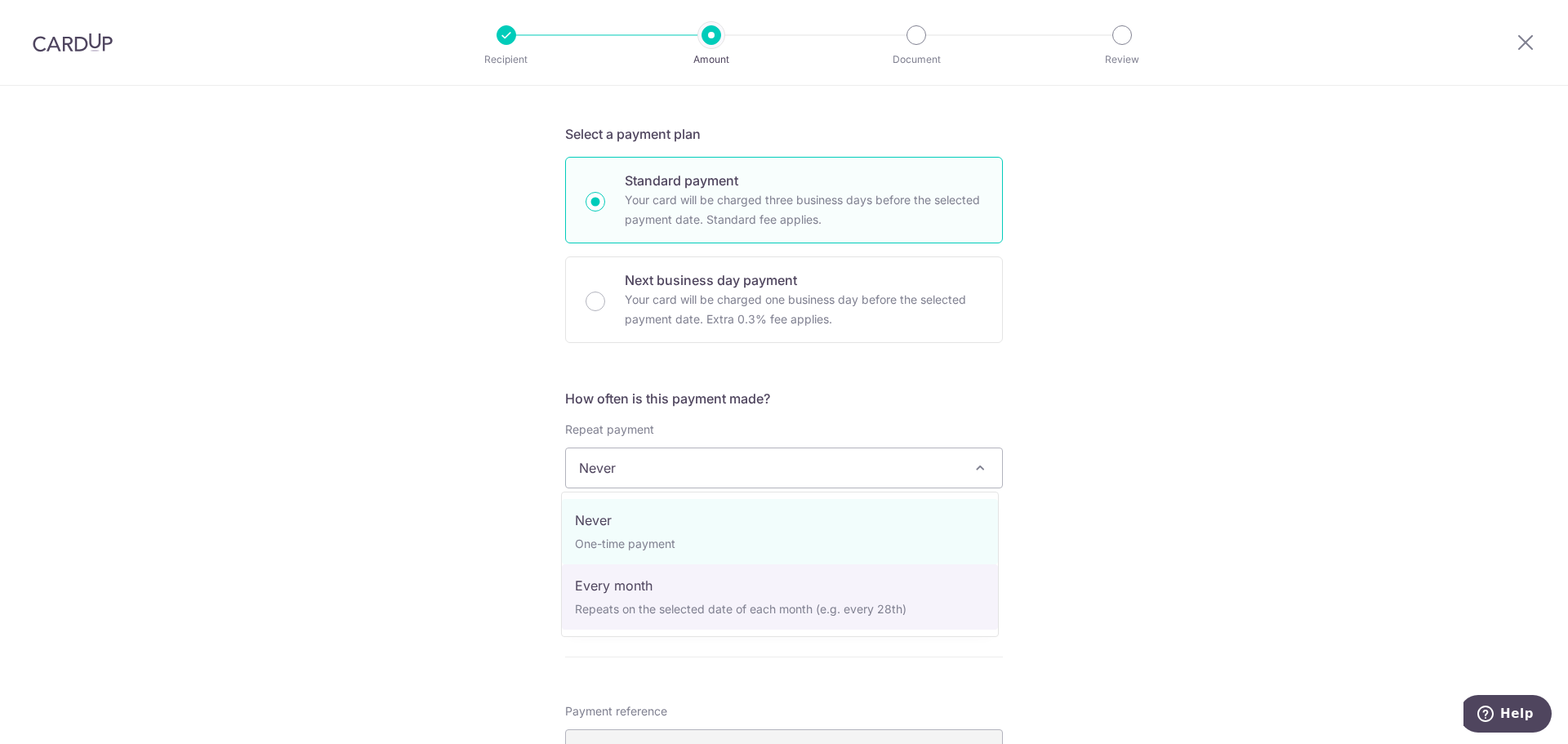
select select "3"
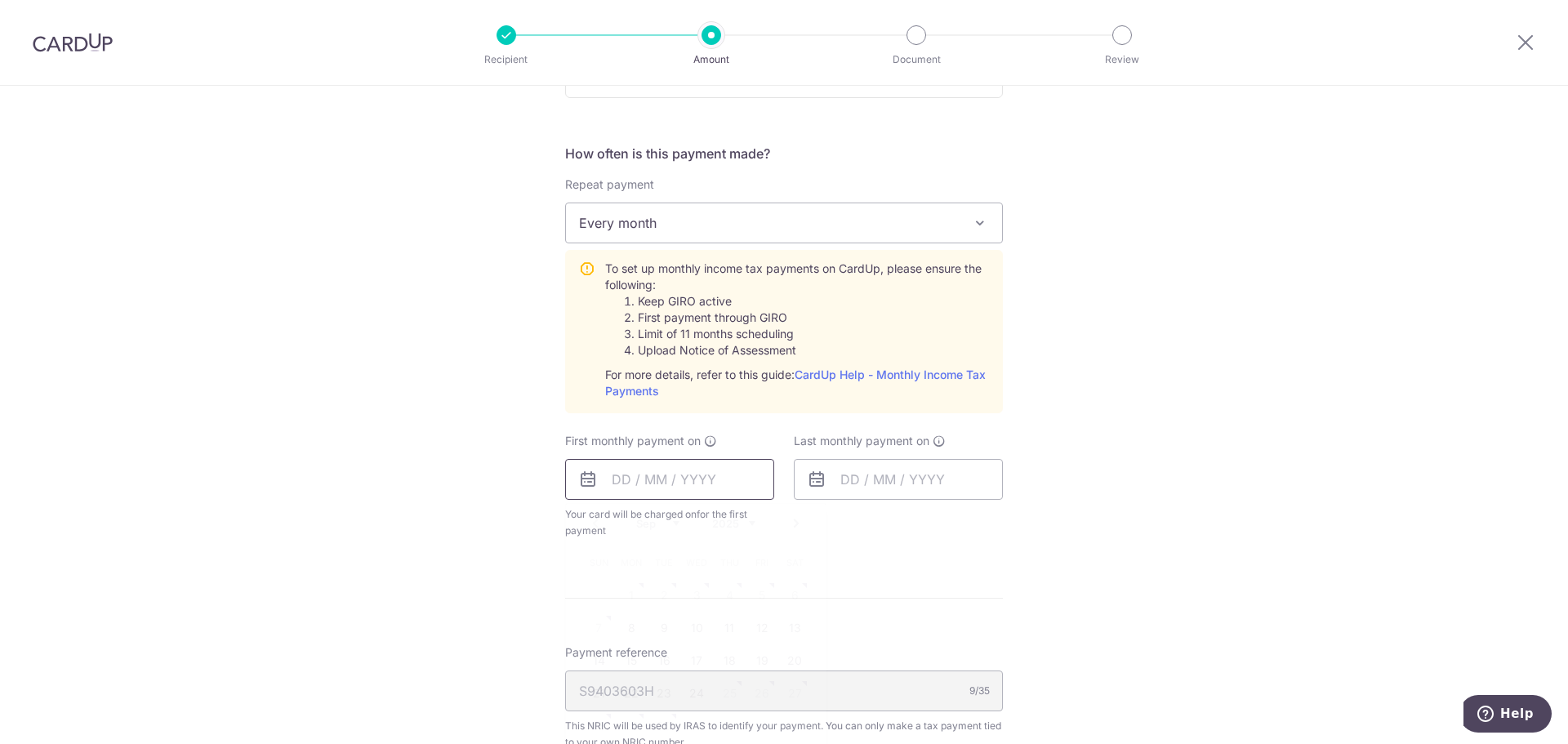
click at [689, 472] on input "text" at bounding box center [669, 479] width 209 height 41
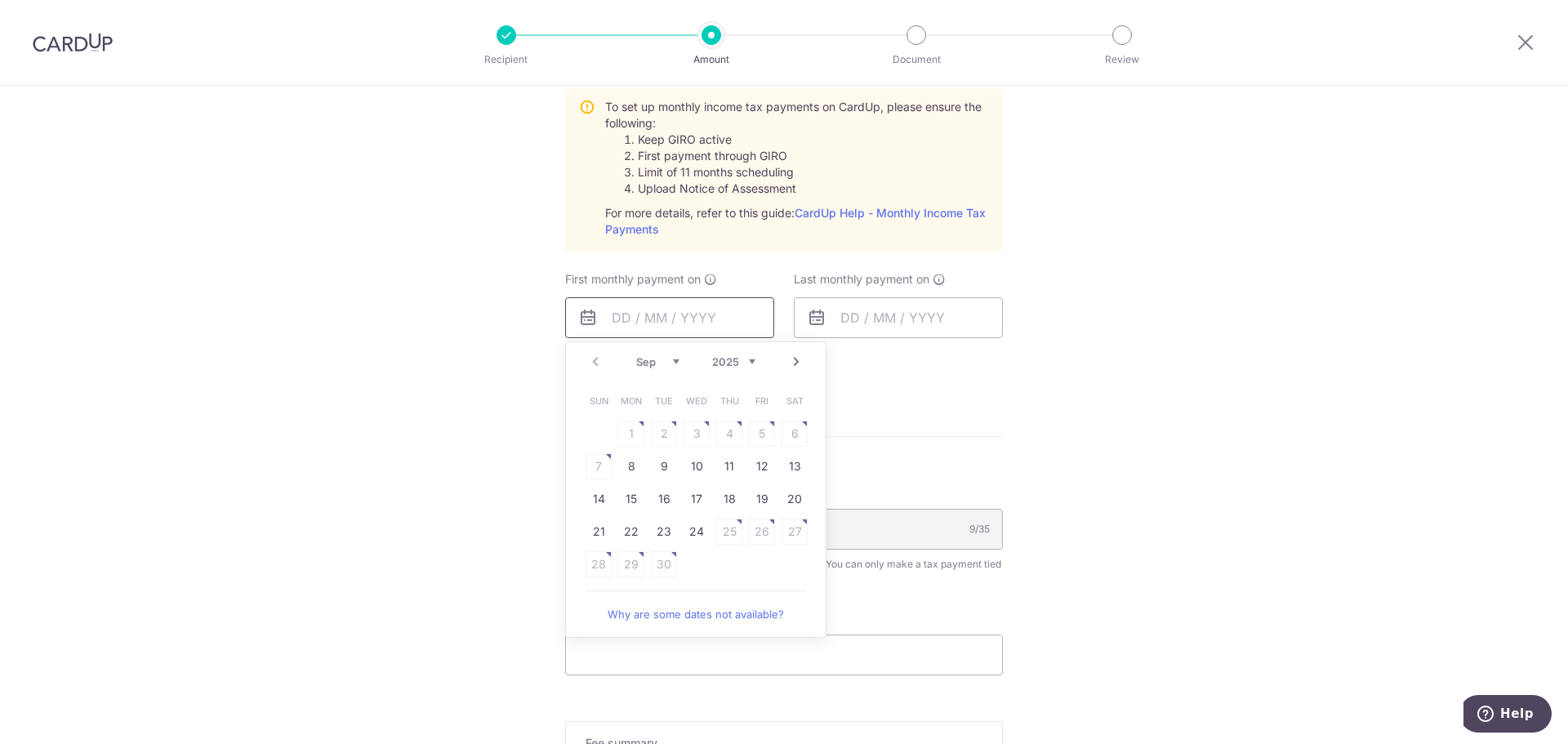
scroll to position [1225, 0]
click at [635, 461] on link "8" at bounding box center [631, 465] width 26 height 26
type input "[DATE]"
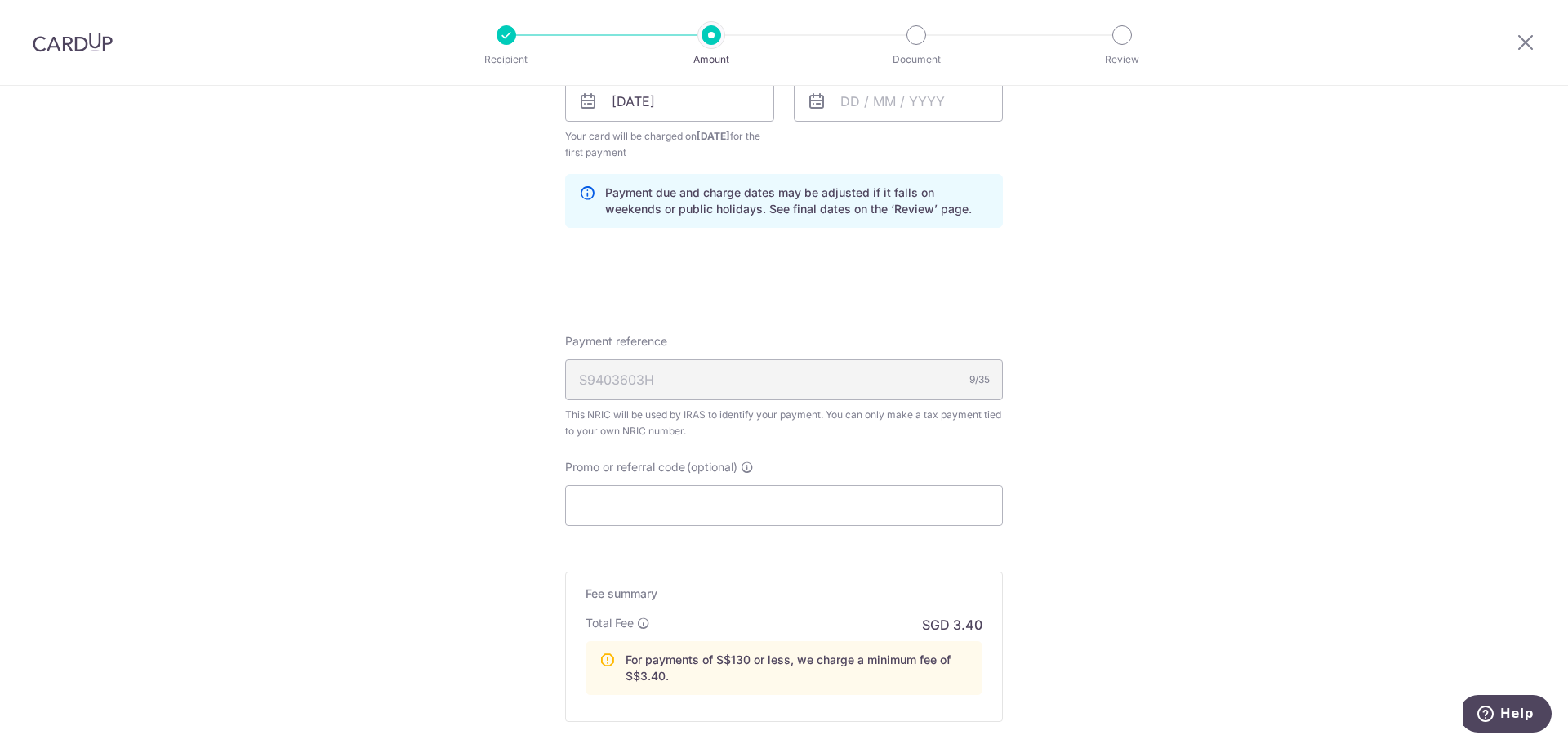
scroll to position [1627, 0]
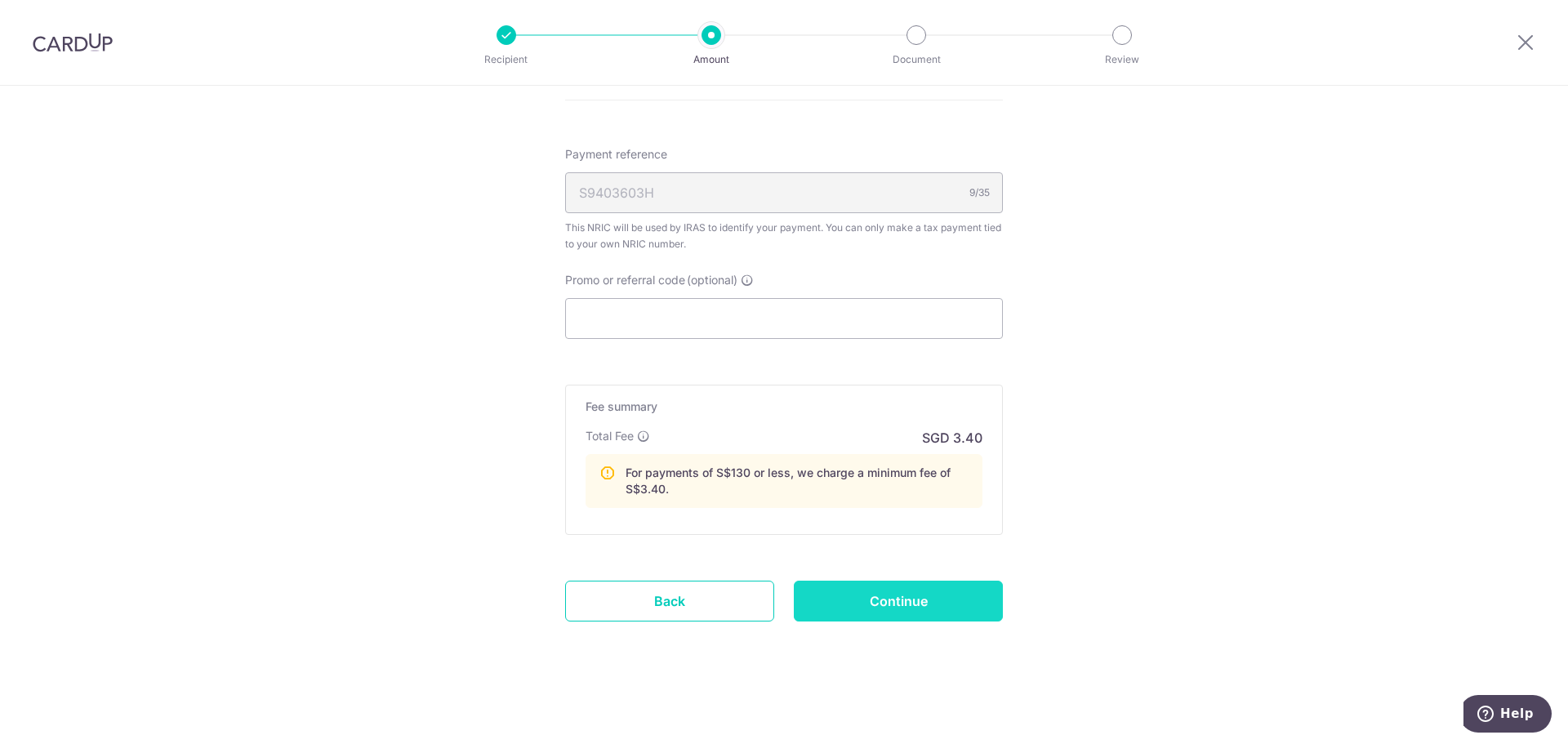
click at [880, 610] on input "Continue" at bounding box center [898, 601] width 209 height 41
type input "Create Schedule"
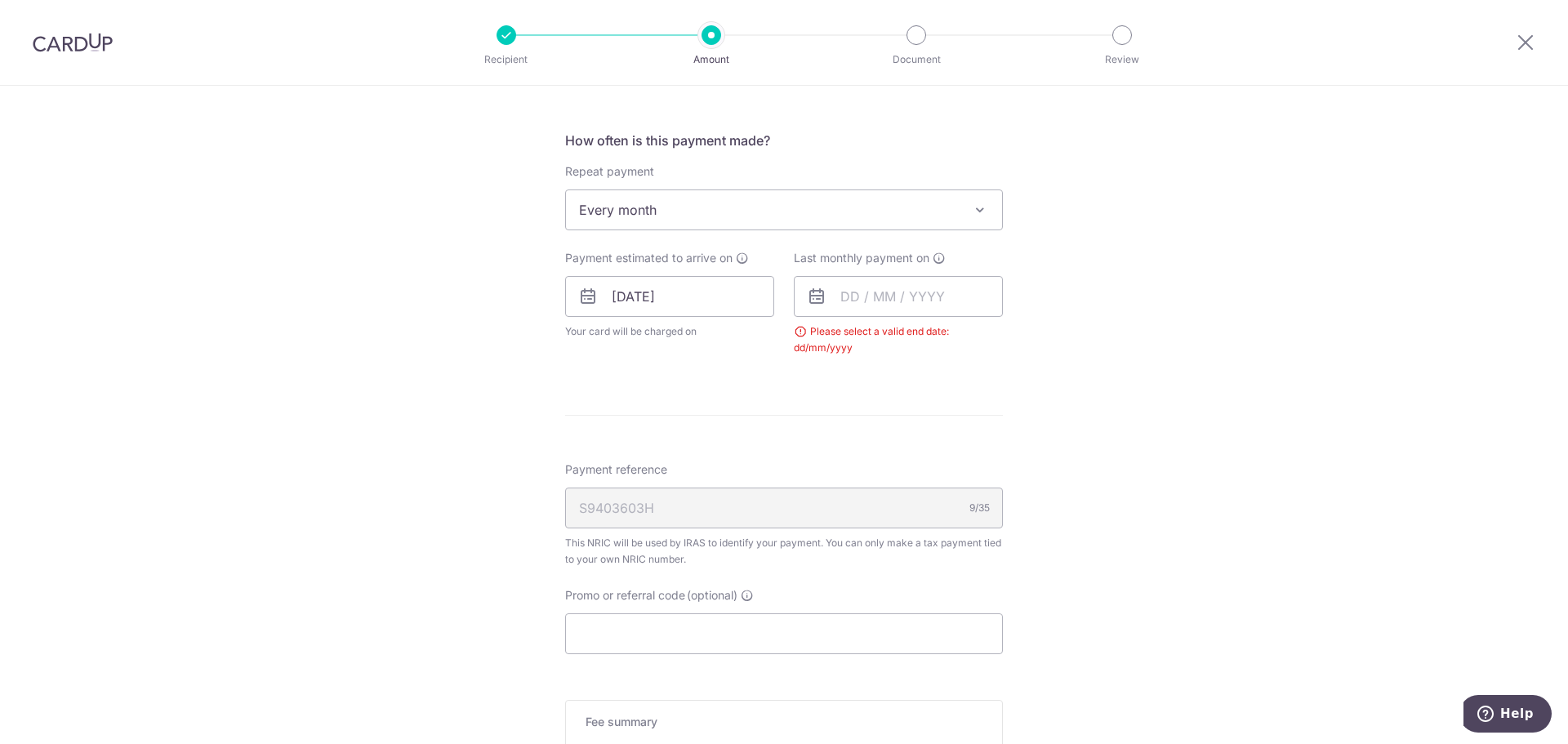
scroll to position [619, 0]
click at [733, 655] on input "Promo or referral code (optional)" at bounding box center [784, 641] width 438 height 41
paste input "VTAX25R"
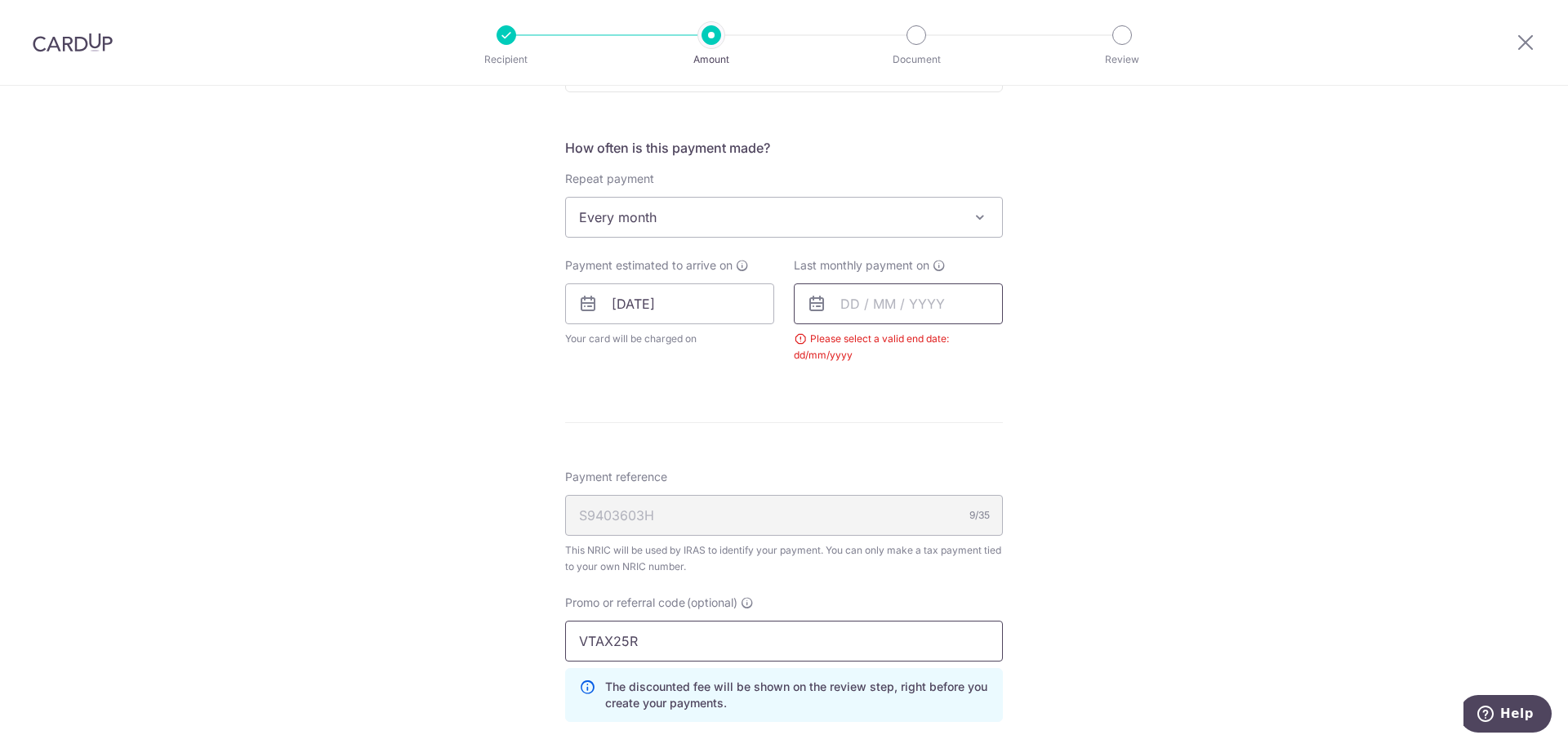
type input "VTAX25R"
click at [919, 316] on input "text" at bounding box center [898, 303] width 209 height 41
click at [900, 346] on select "Sep Oct Nov Dec" at bounding box center [886, 348] width 43 height 13
click at [949, 341] on select "2025 2026" at bounding box center [962, 348] width 43 height 13
click at [887, 347] on select "Jan Feb Mar Apr May Jun Jul Aug Sep Oct" at bounding box center [886, 348] width 43 height 13
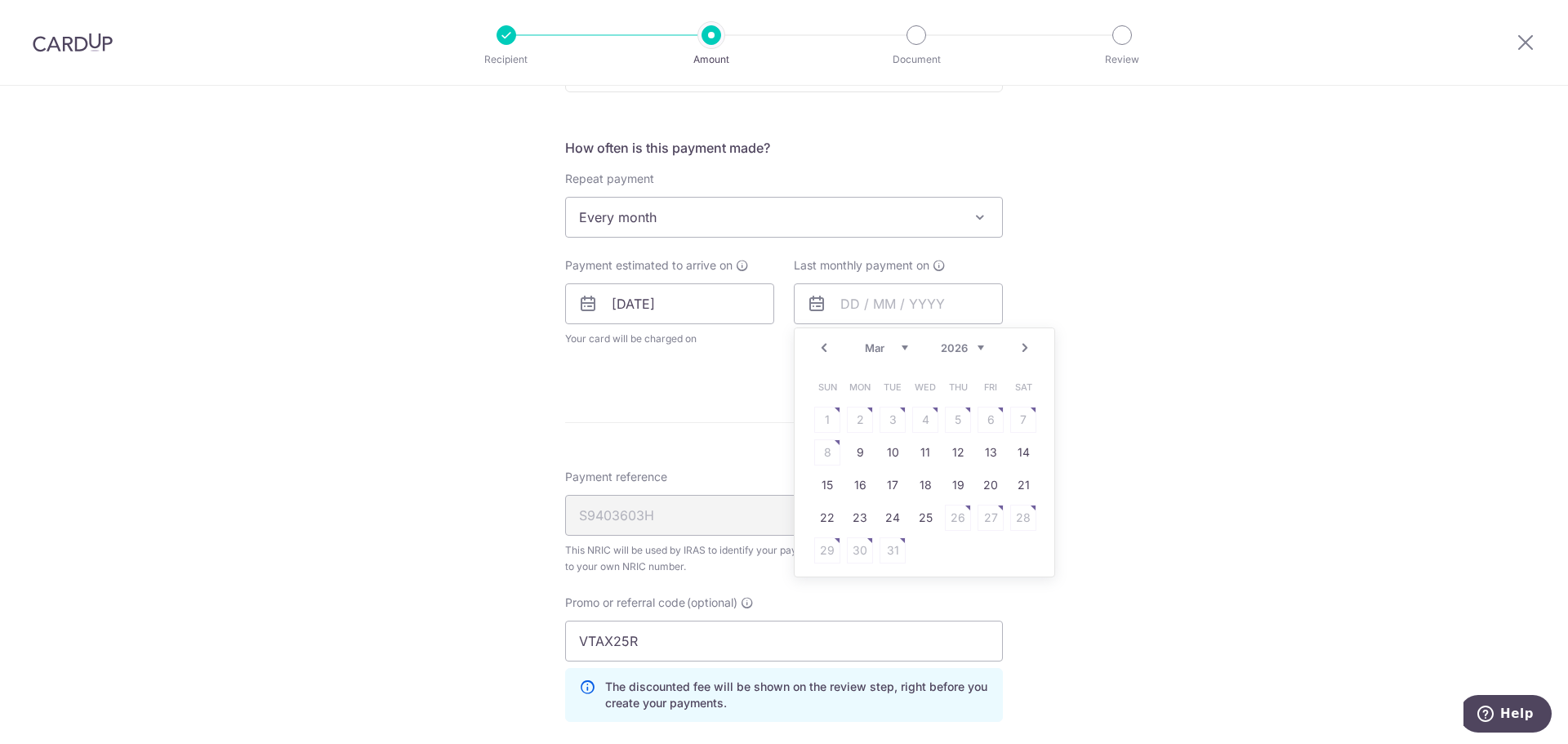
click at [1021, 349] on link "Next" at bounding box center [1024, 348] width 20 height 20
click at [814, 343] on link "Prev" at bounding box center [824, 348] width 20 height 20
click at [854, 449] on link "9" at bounding box center [860, 453] width 26 height 26
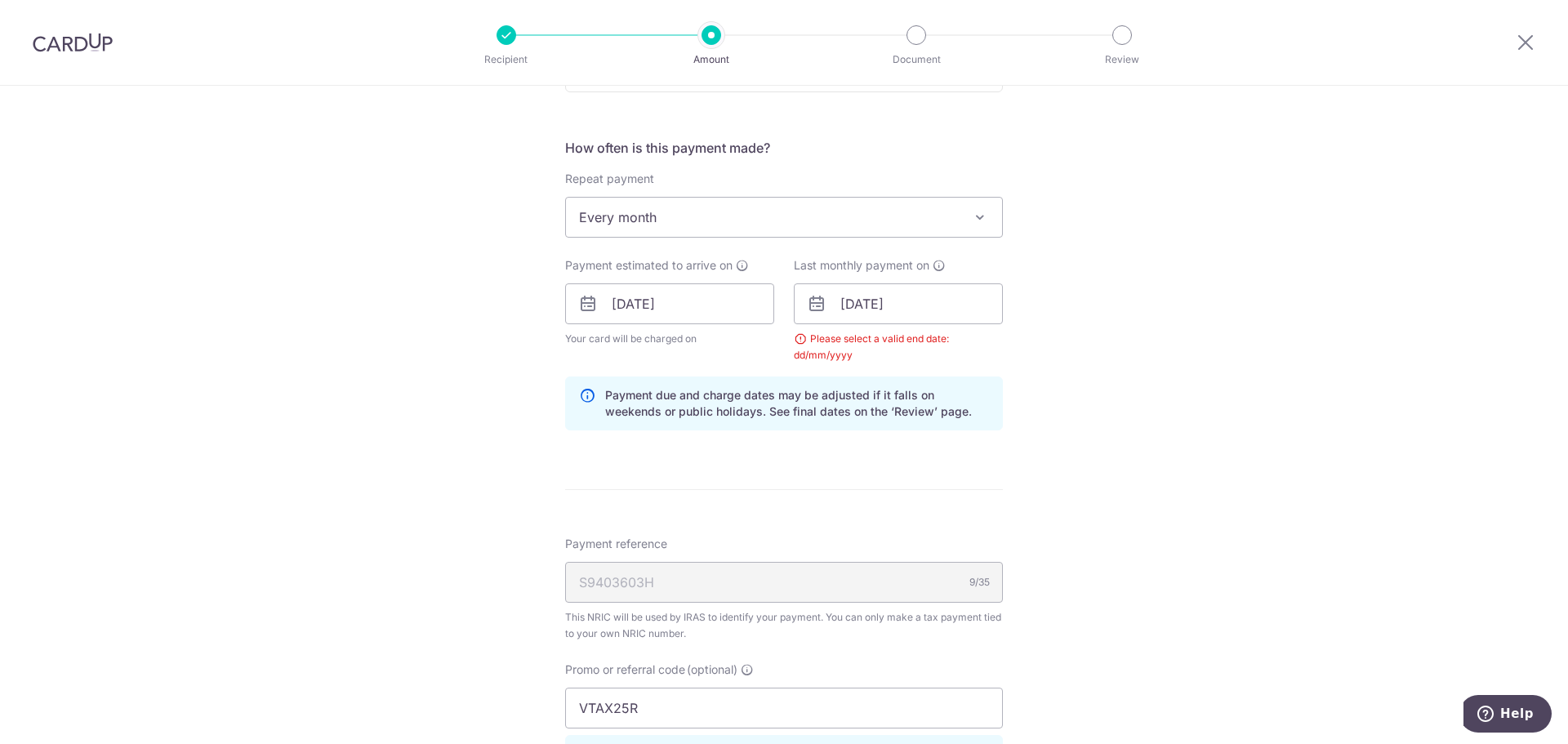
click at [799, 338] on div "Please select a valid end date: dd/mm/yyyy" at bounding box center [898, 347] width 209 height 32
click at [861, 308] on input "09/03/2026" at bounding box center [898, 303] width 209 height 41
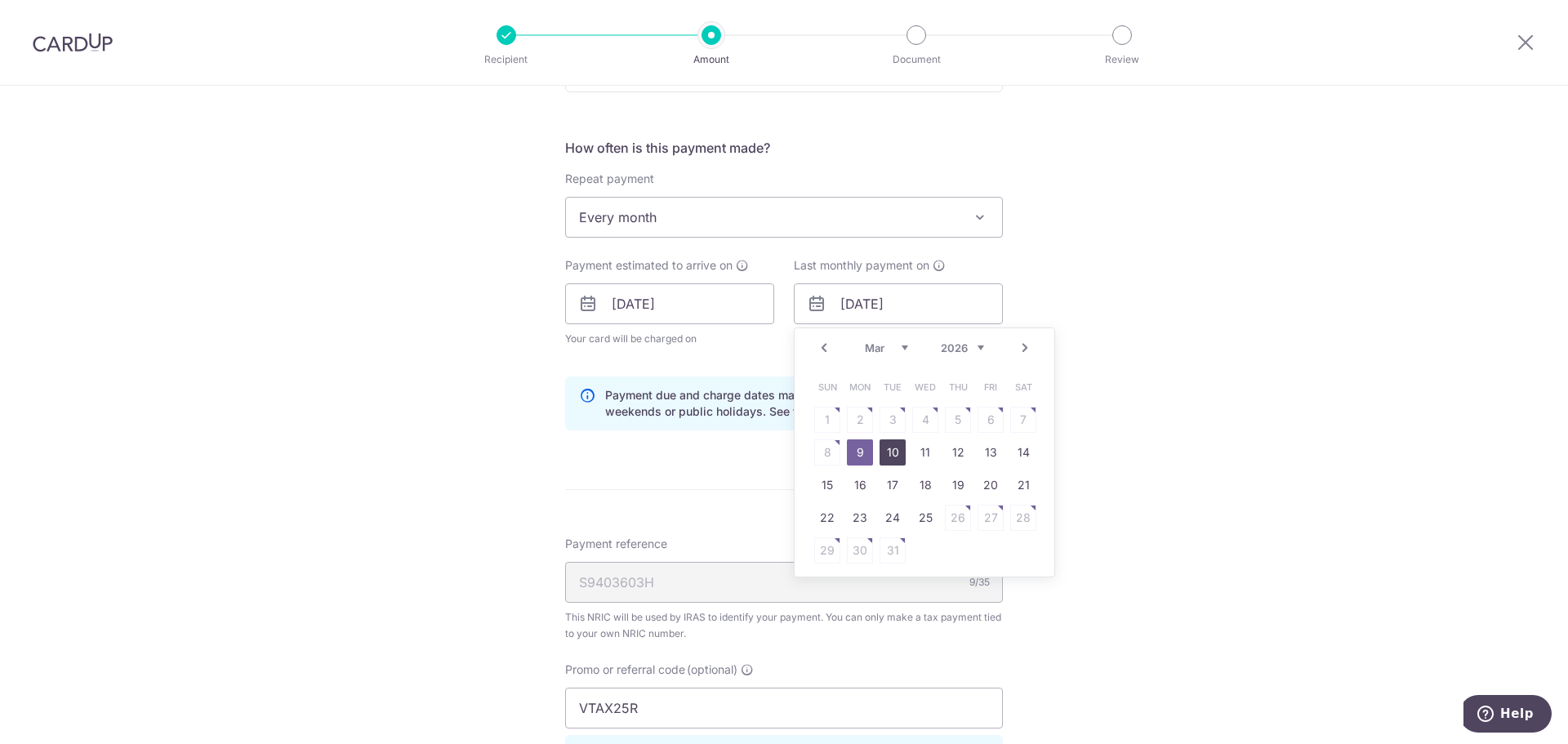
click at [880, 457] on link "10" at bounding box center [893, 453] width 26 height 26
type input "10/03/2026"
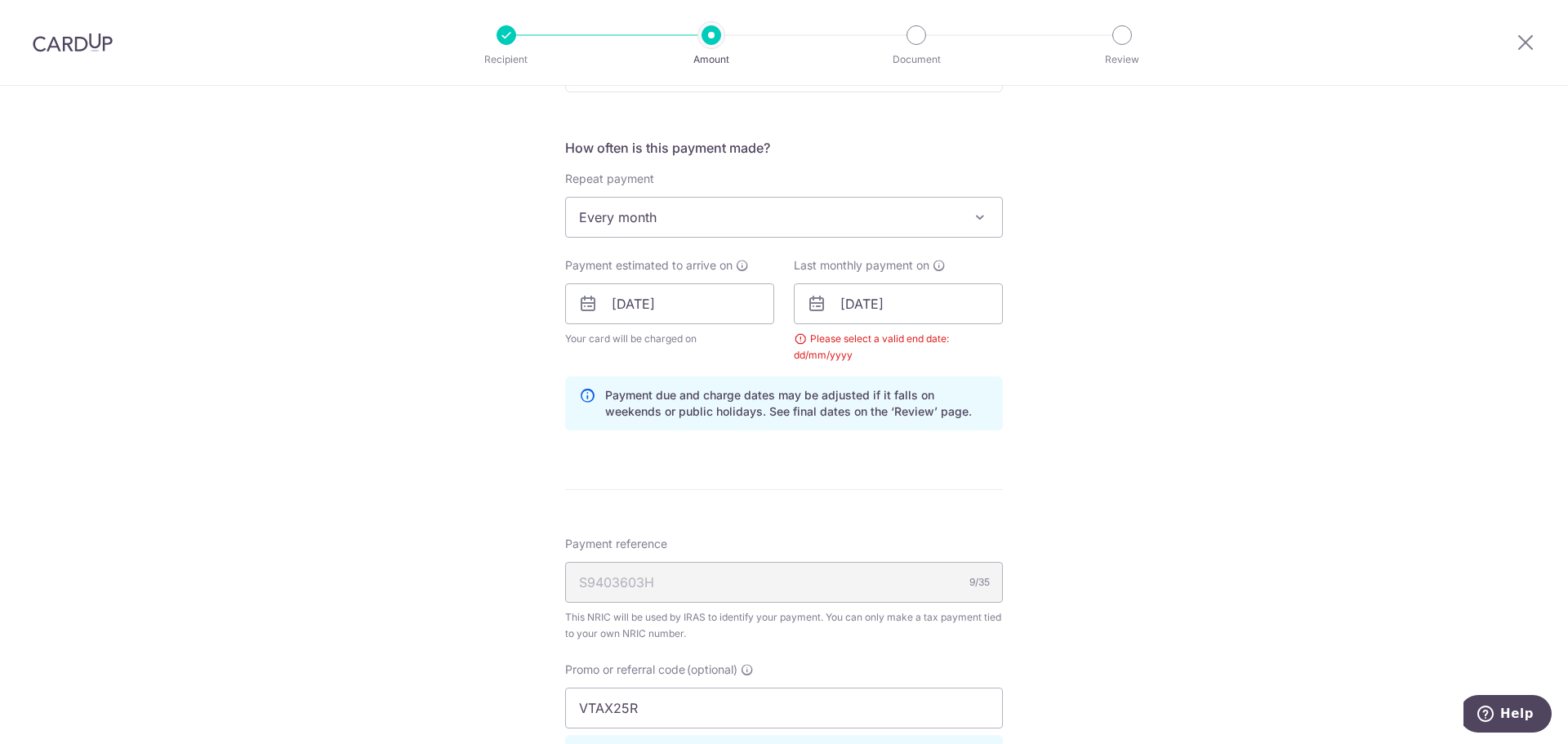
click at [1086, 430] on div "Tell us more about your payment Enter one-time or monthly payment amount SGD 72…" at bounding box center [784, 337] width 1568 height 1740
click at [784, 339] on div "Last monthly payment on 10/03/2026 Prev Next Jan Feb Mar Apr May Jun Jul Aug Se…" at bounding box center [898, 310] width 228 height 106
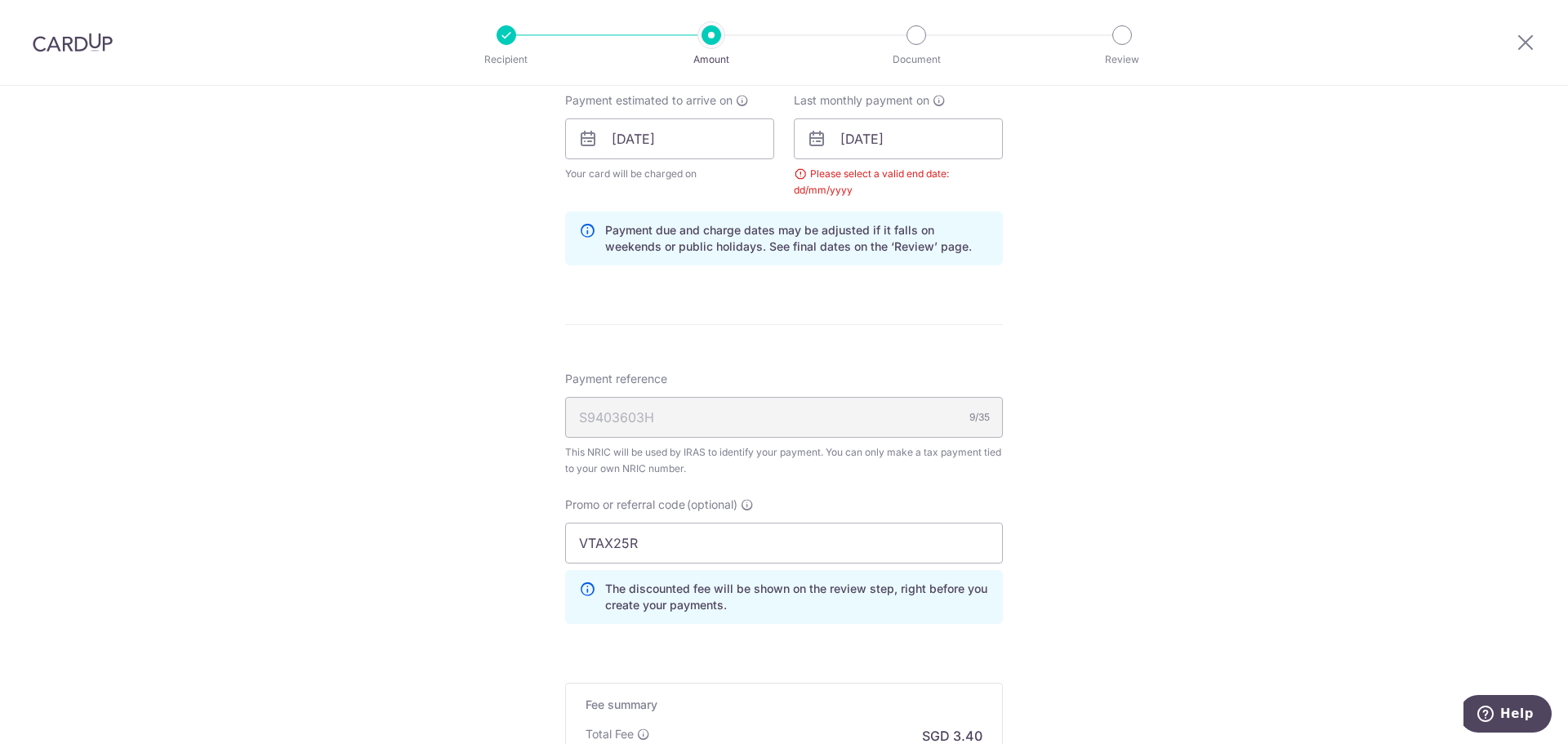
scroll to position [946, 0]
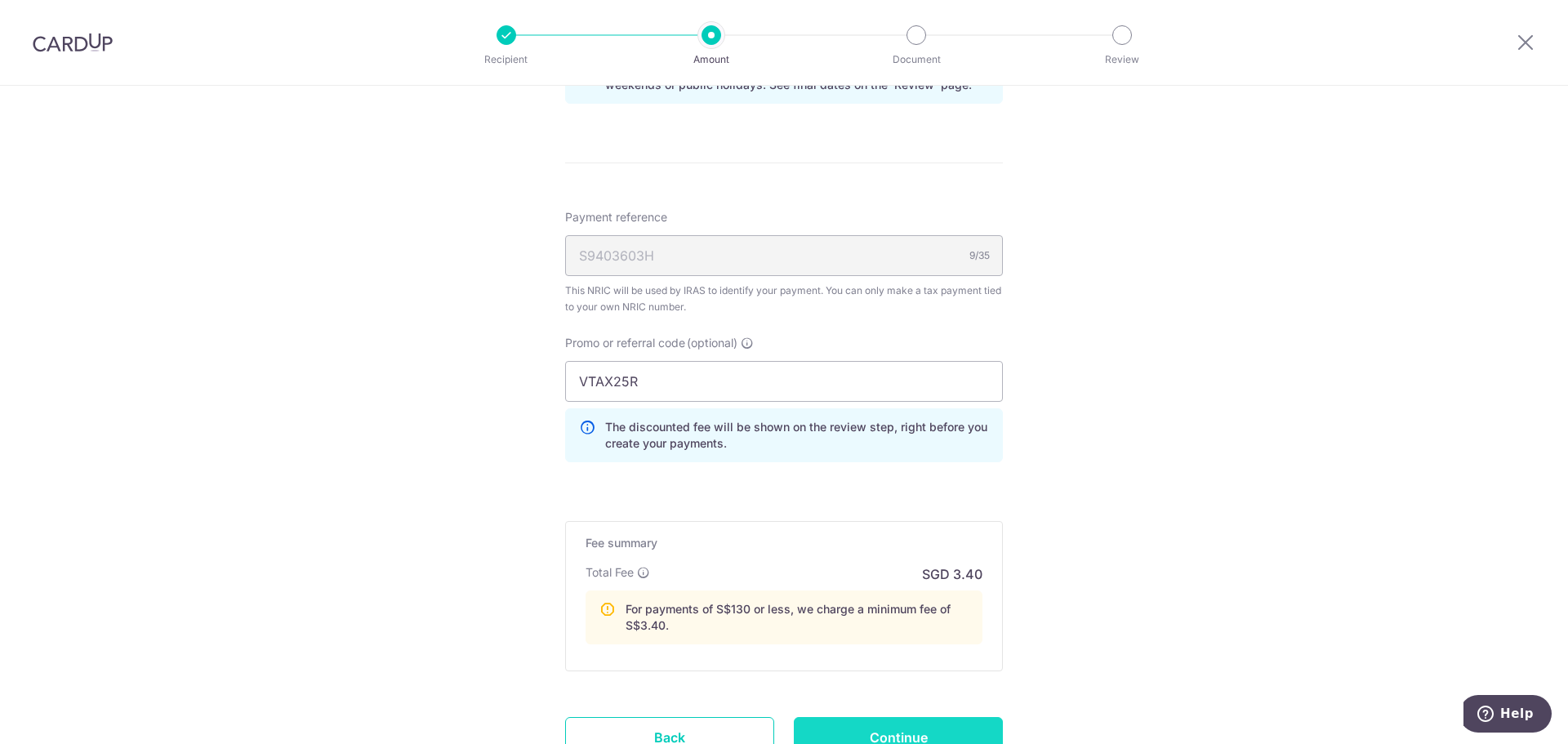
click at [866, 726] on input "Continue" at bounding box center [898, 737] width 209 height 41
type input "Create Schedule"
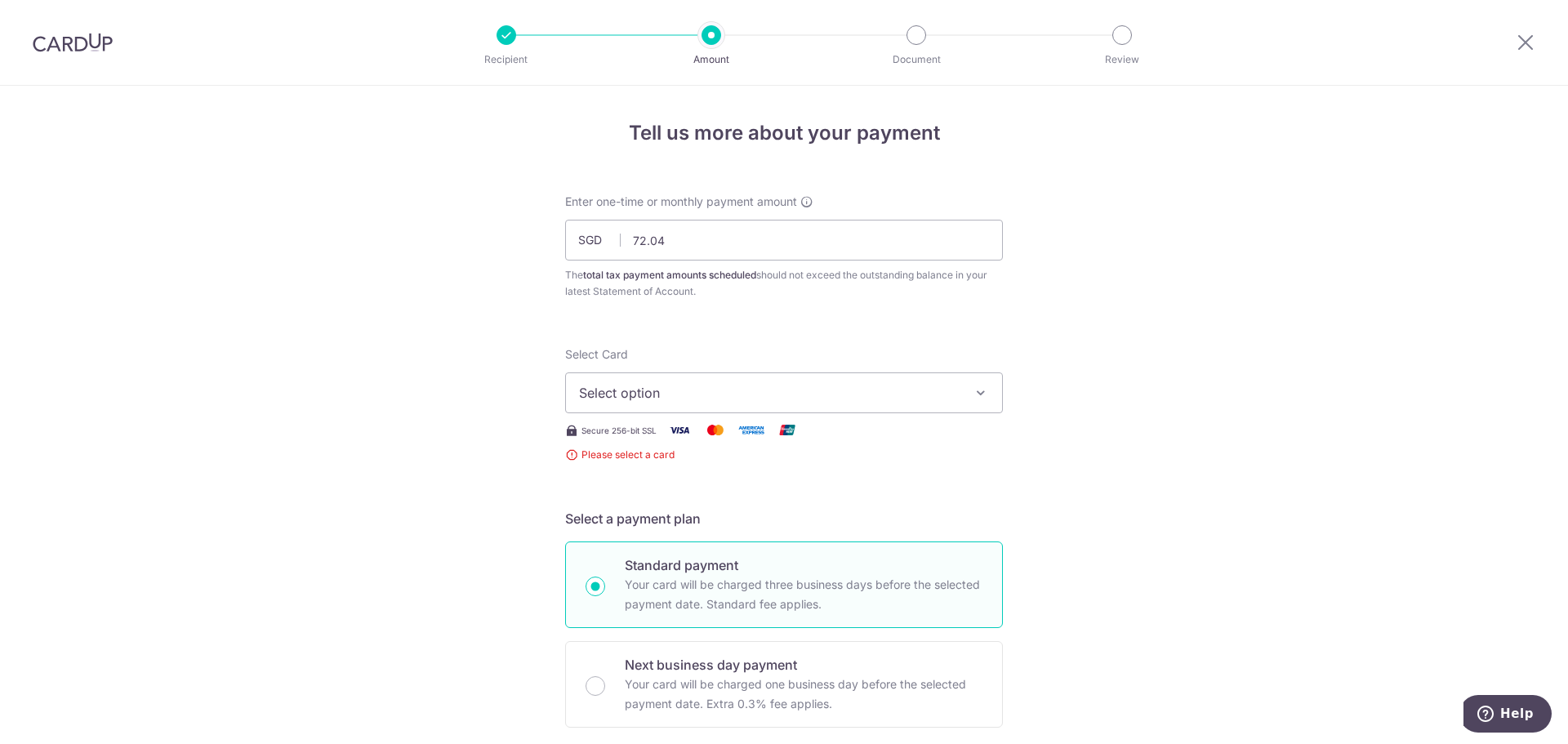
click at [777, 389] on span "Select option" at bounding box center [770, 393] width 381 height 20
click at [761, 432] on span "Add credit card" at bounding box center [798, 439] width 381 height 17
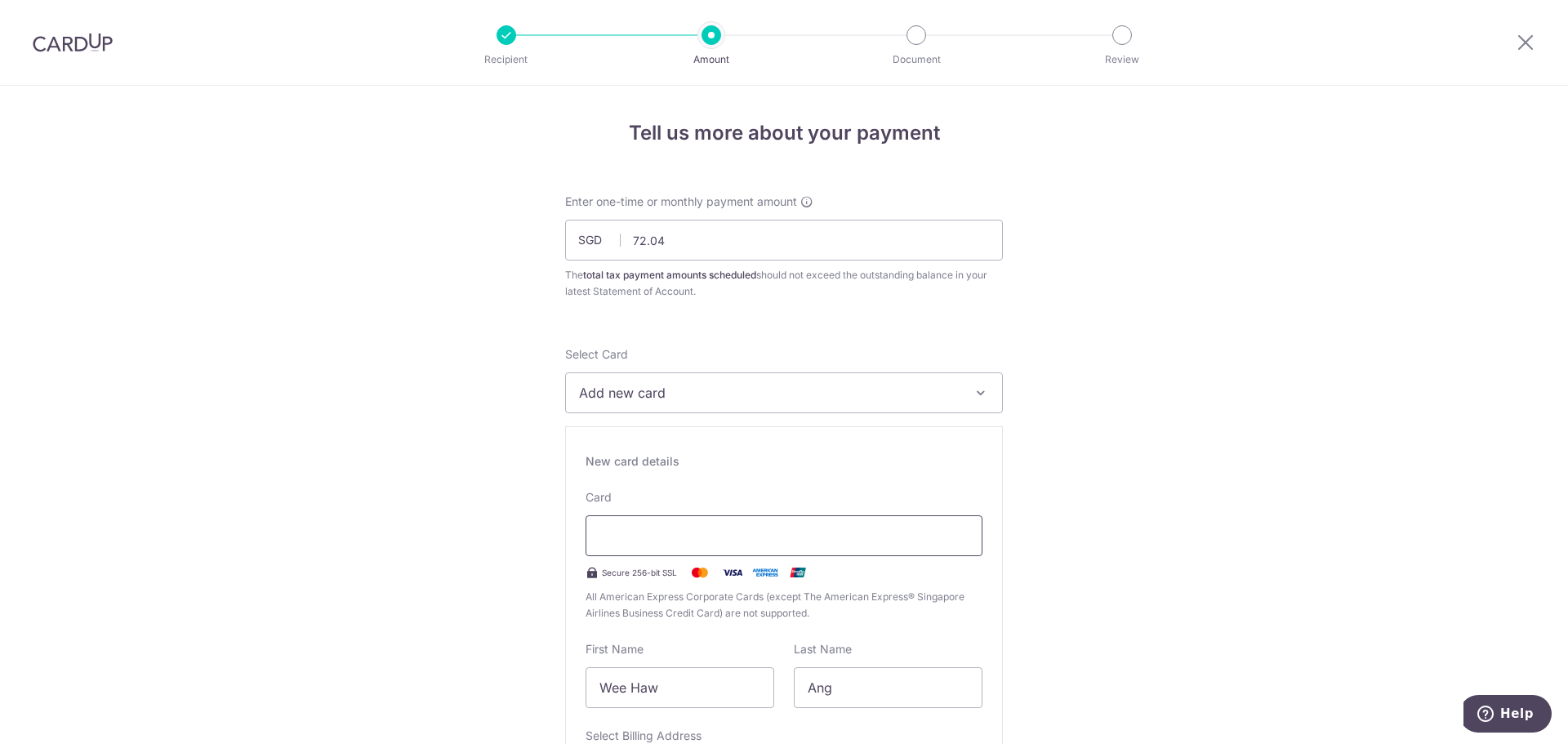
click at [700, 546] on div at bounding box center [784, 535] width 397 height 41
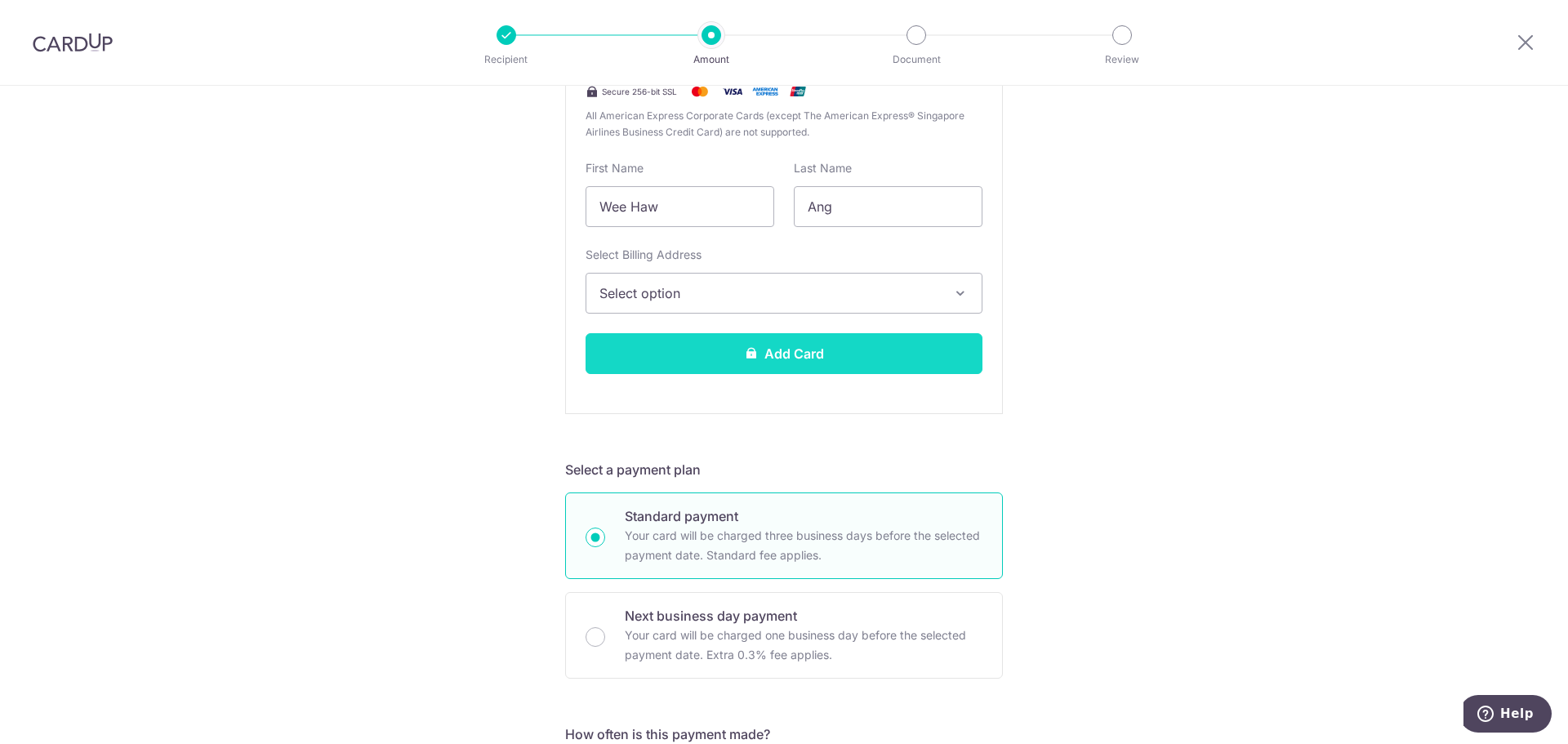
scroll to position [490, 0]
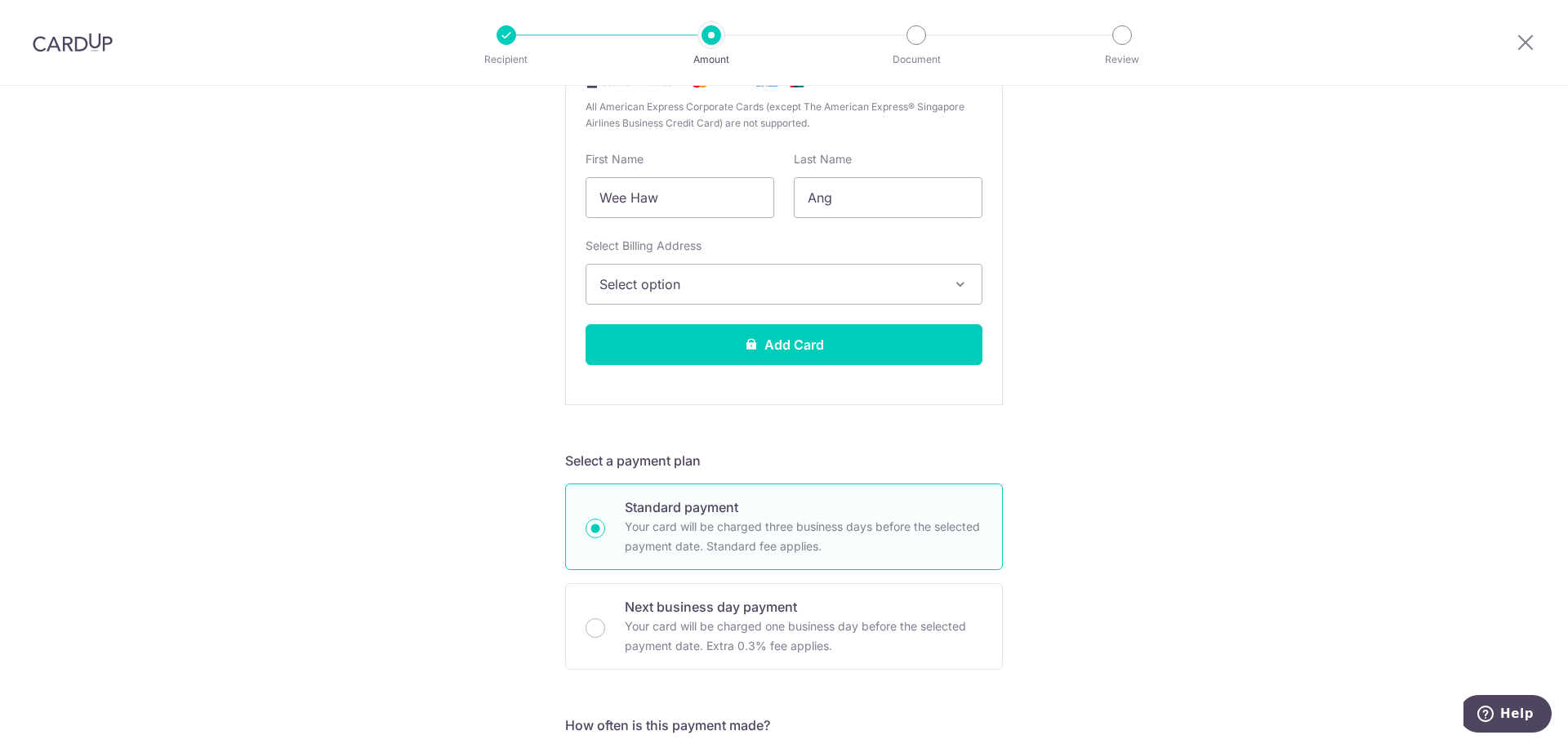
click at [689, 276] on span "Select option" at bounding box center [769, 285] width 339 height 20
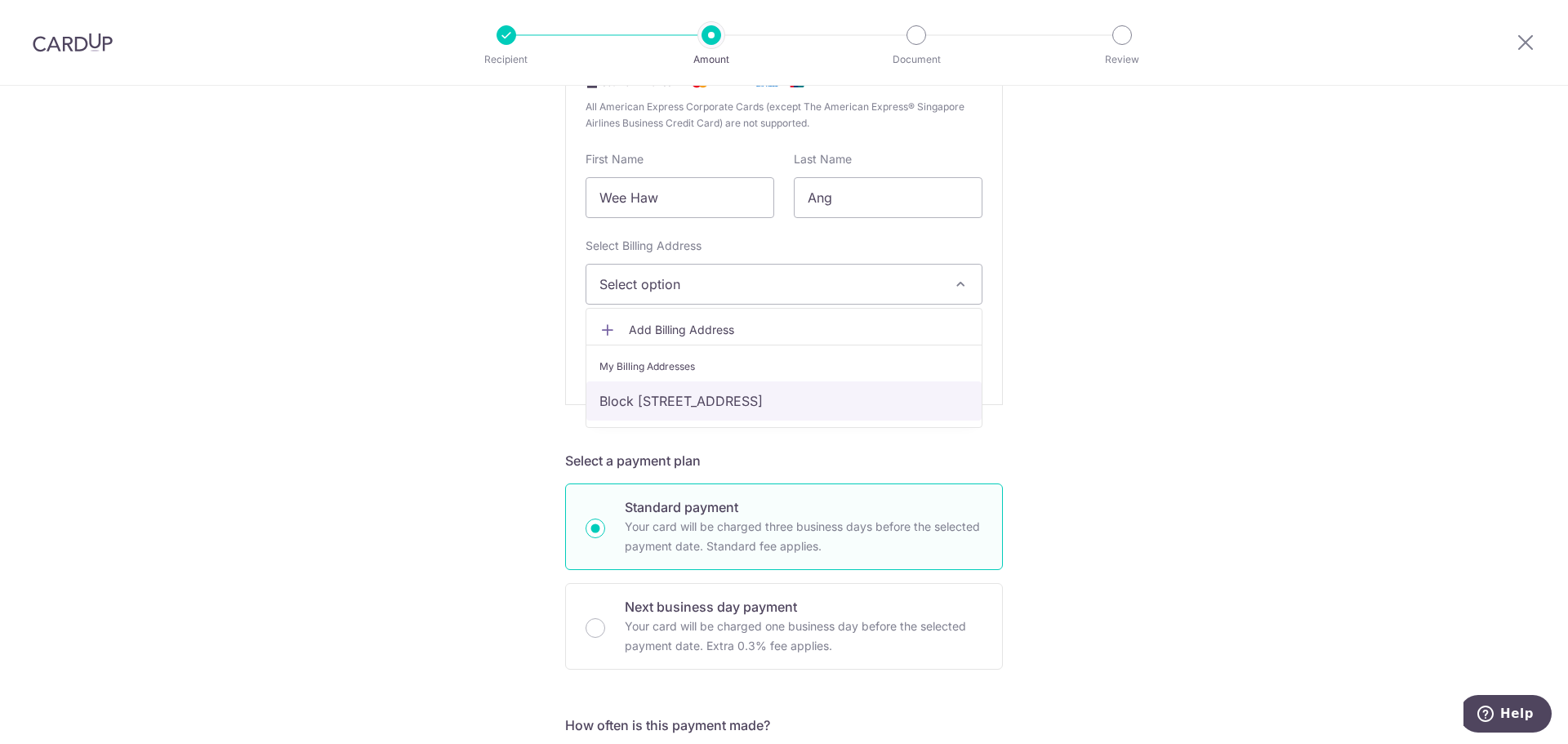
click at [674, 403] on link "Block [STREET_ADDRESS]" at bounding box center [784, 401] width 396 height 39
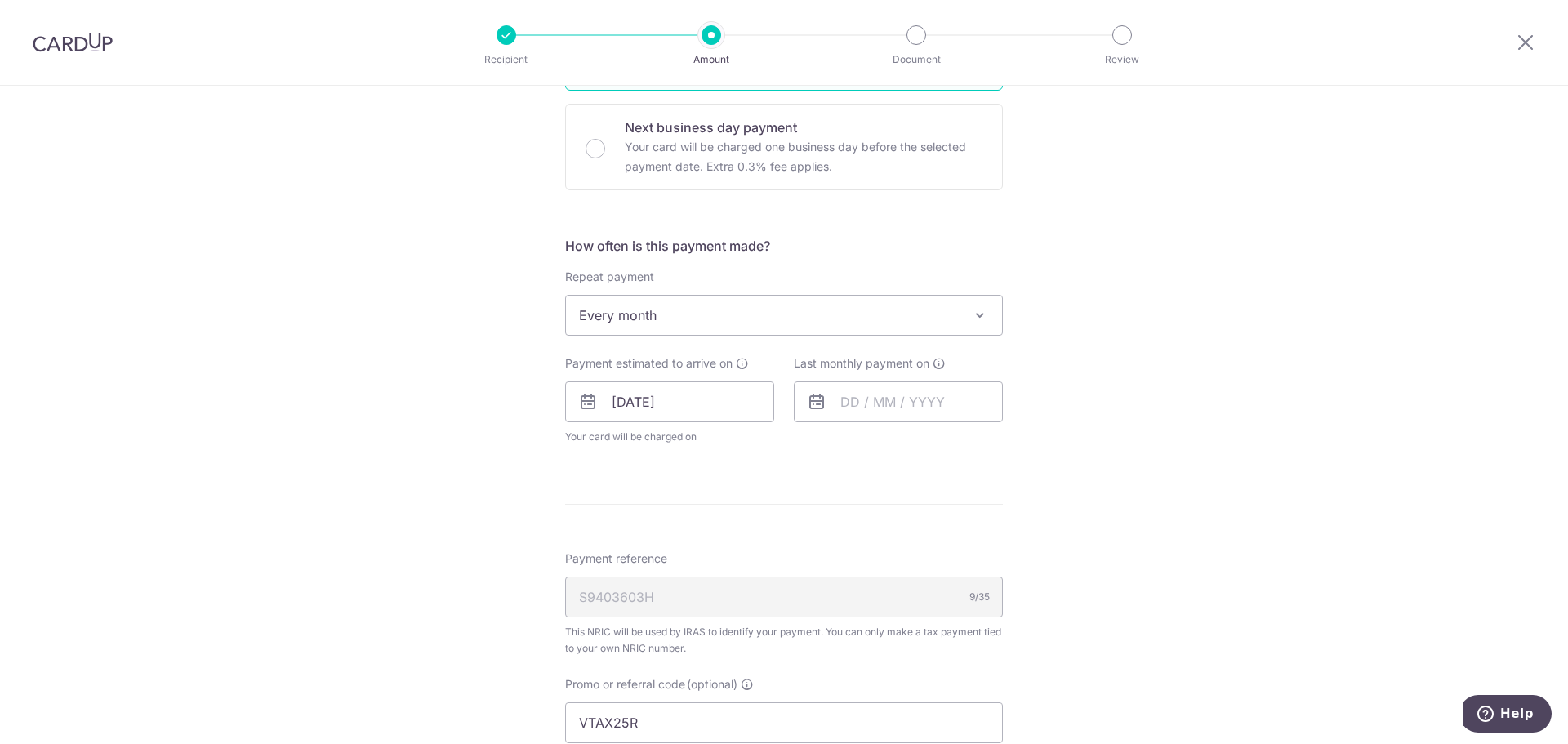
scroll to position [980, 0]
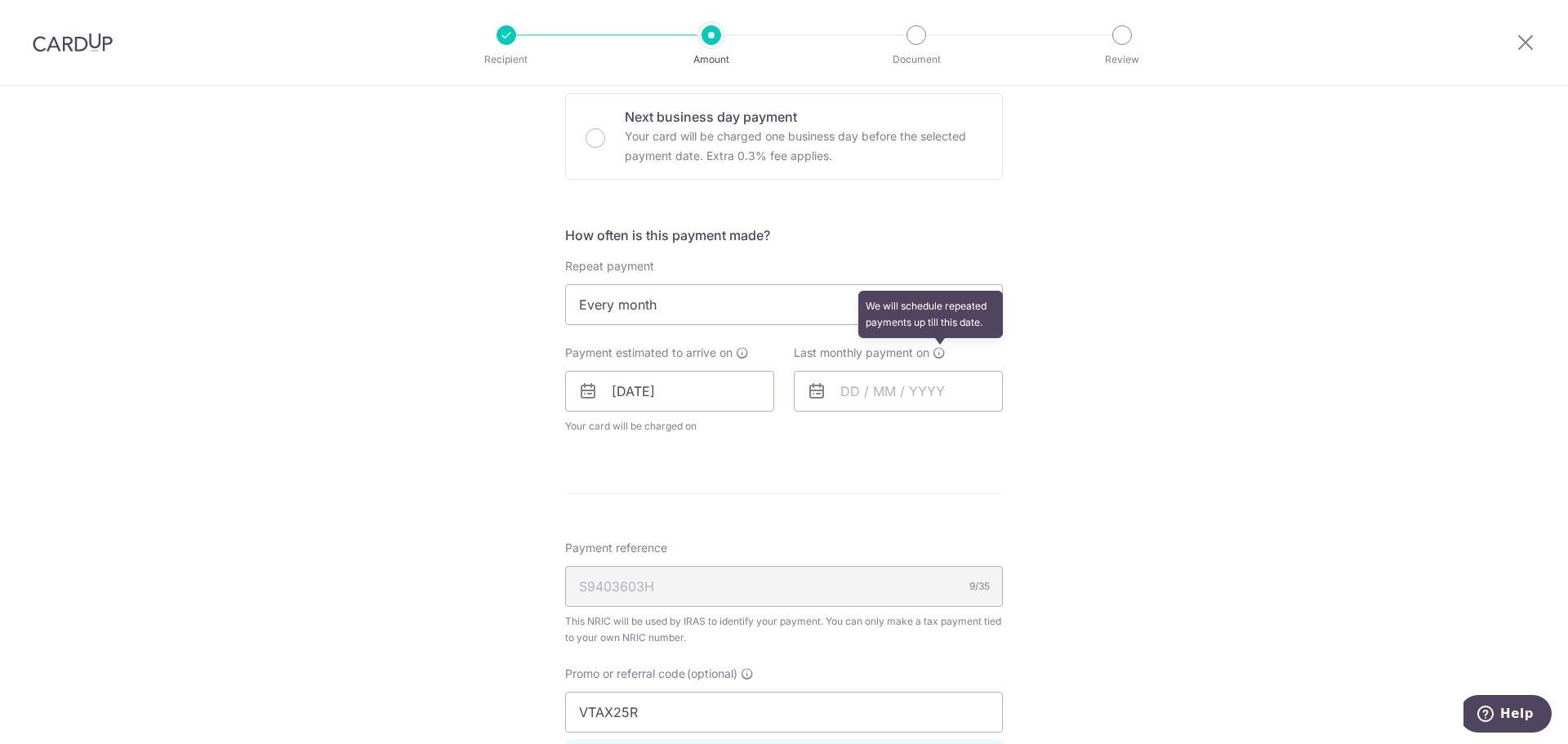
click at [934, 354] on icon at bounding box center [939, 353] width 13 height 13
click at [840, 393] on input "text" at bounding box center [898, 391] width 209 height 41
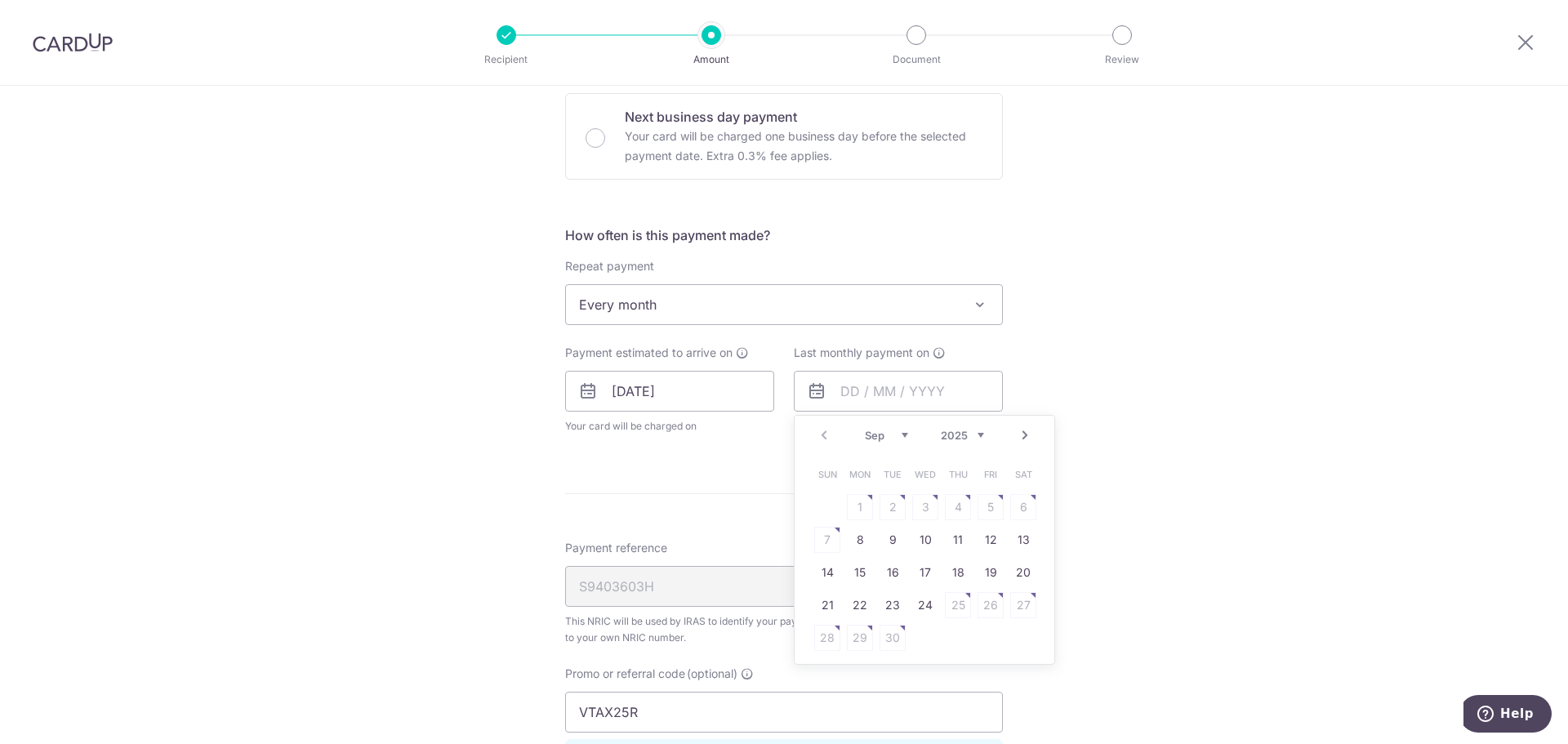
click at [1022, 439] on link "Next" at bounding box center [1024, 435] width 20 height 20
click at [957, 535] on link "8" at bounding box center [958, 540] width 26 height 26
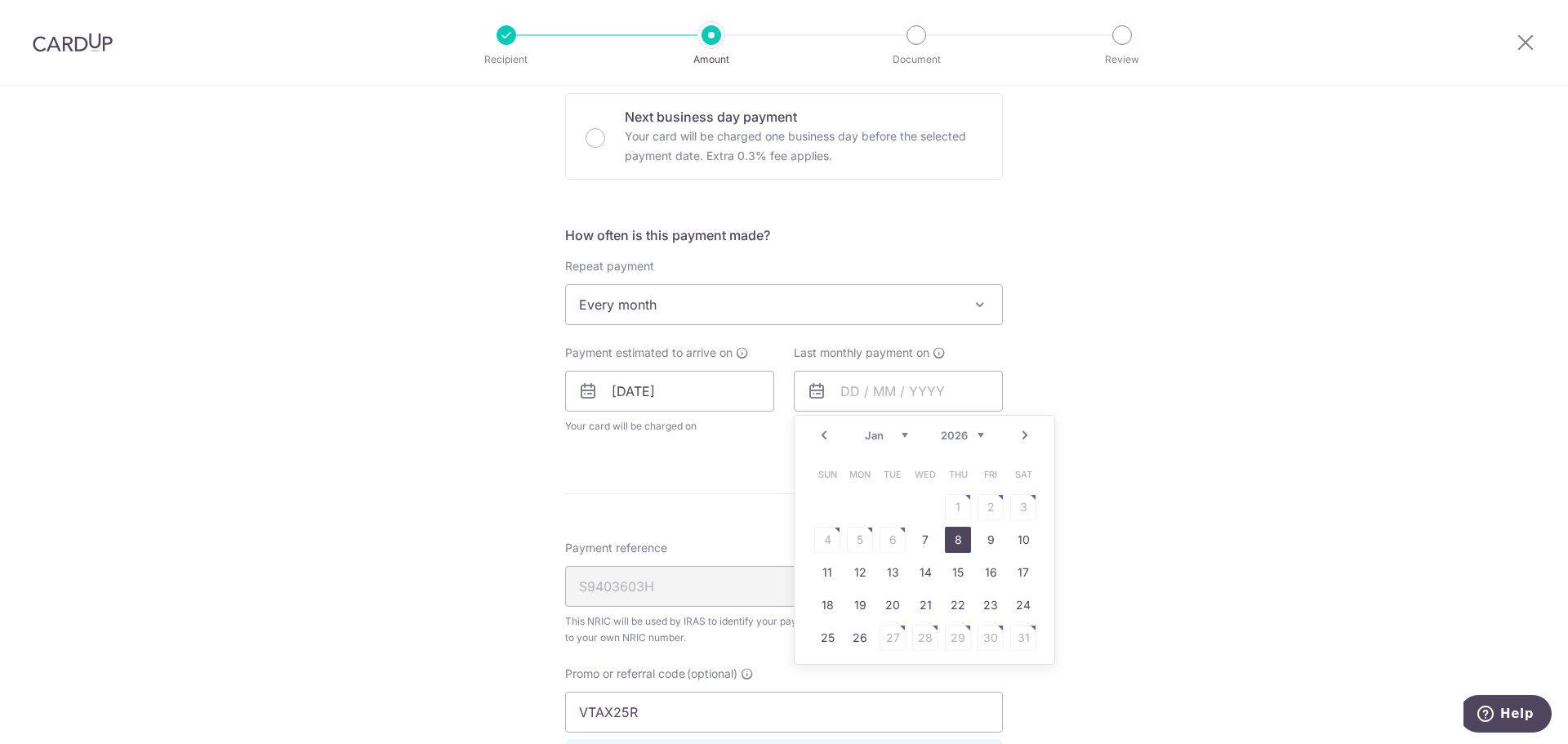
type input "08/01/2026"
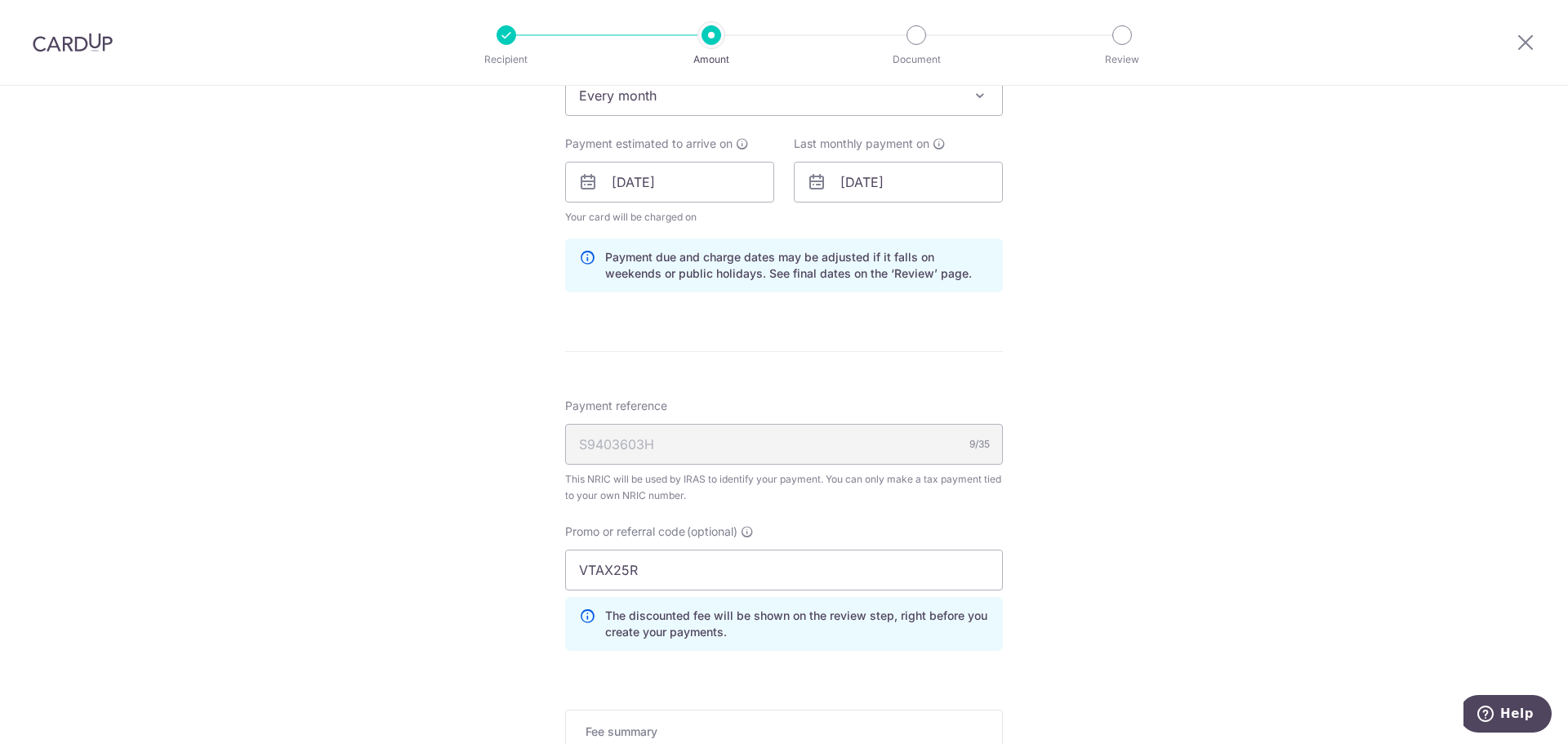
scroll to position [1188, 0]
click at [830, 184] on input "08/01/2026" at bounding box center [898, 183] width 209 height 41
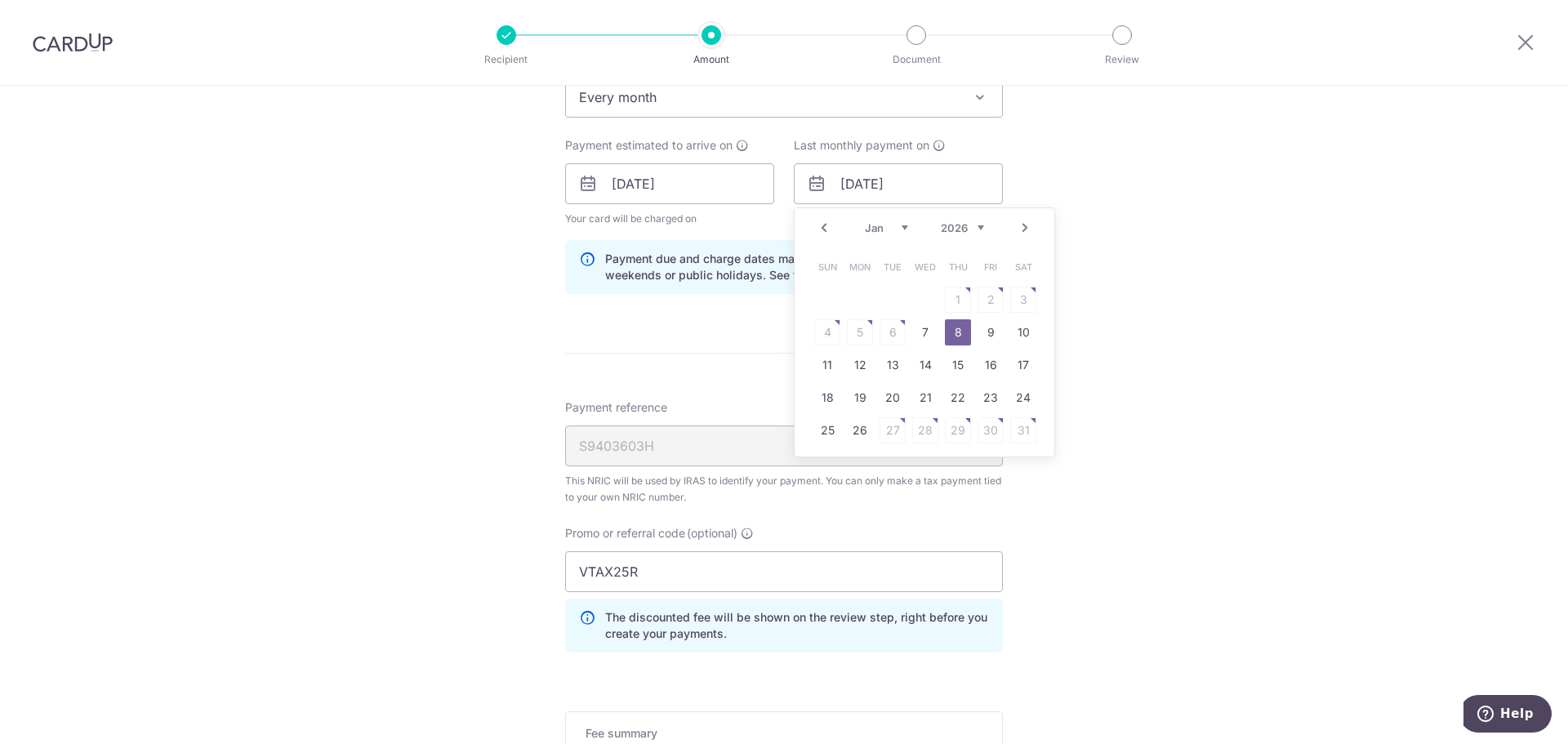
click at [816, 227] on link "Prev" at bounding box center [824, 228] width 20 height 20
click at [1018, 230] on link "Next" at bounding box center [1024, 228] width 20 height 20
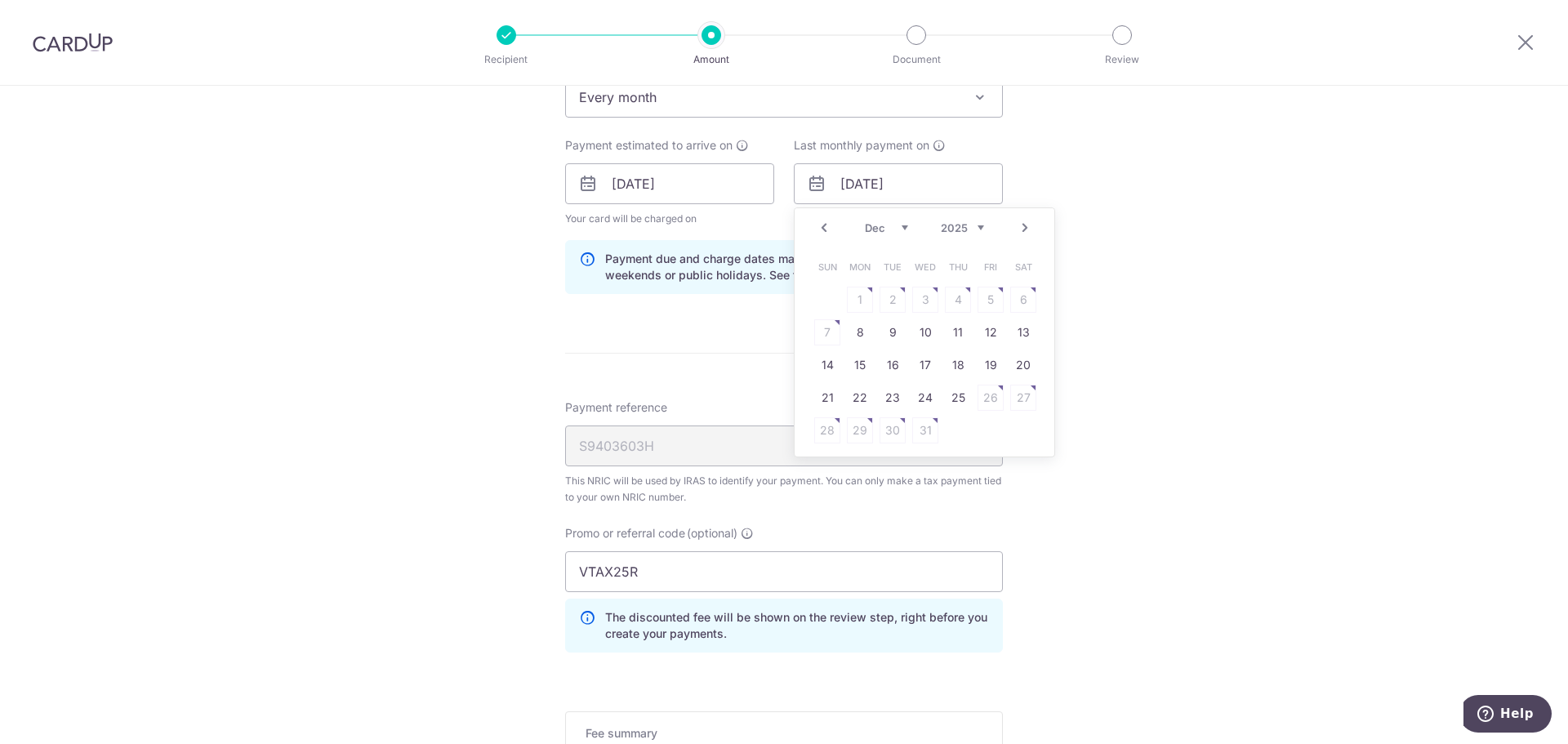
click at [1018, 230] on link "Next" at bounding box center [1024, 228] width 20 height 20
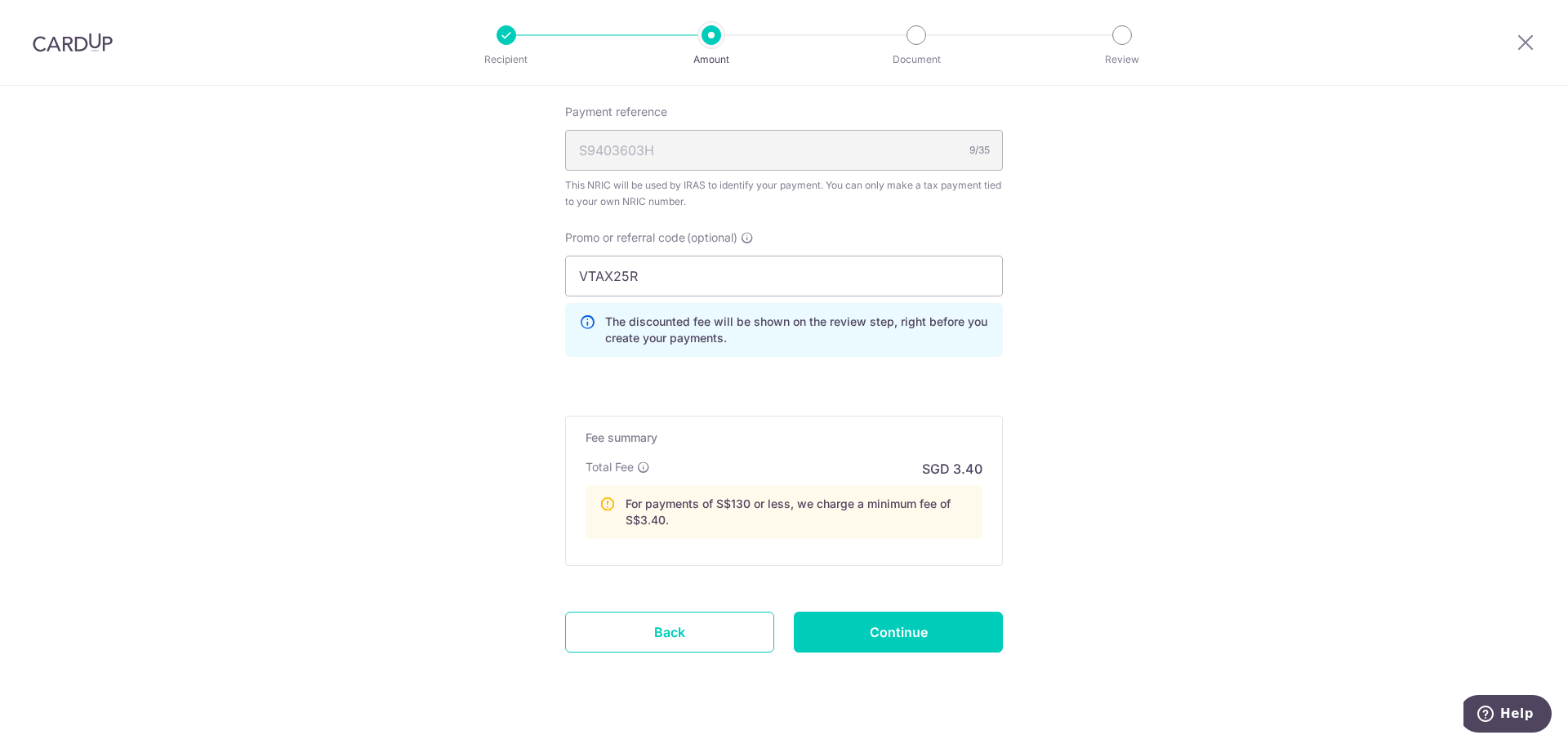
scroll to position [1514, 0]
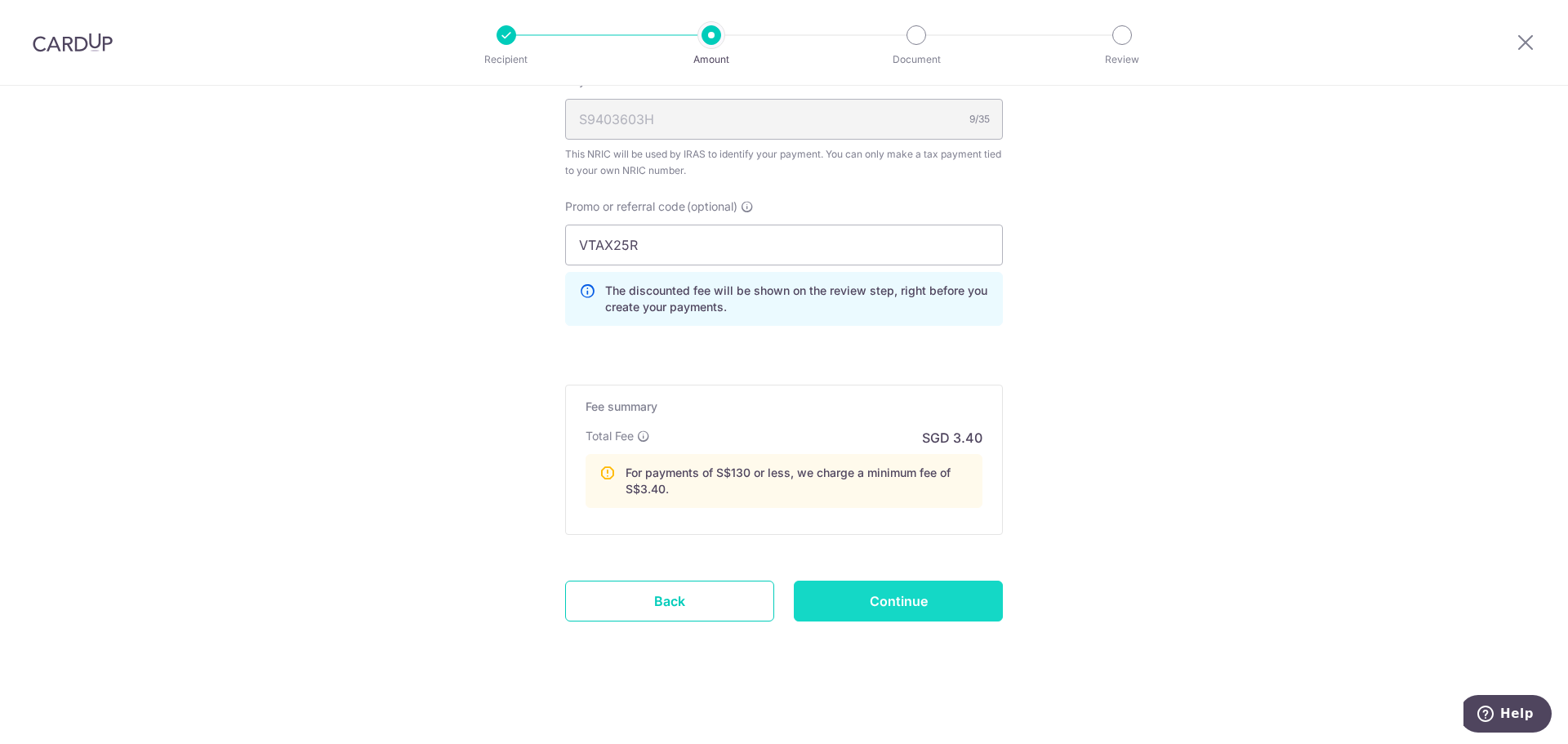
click at [957, 604] on input "Continue" at bounding box center [898, 601] width 209 height 41
type input "Create Schedule"
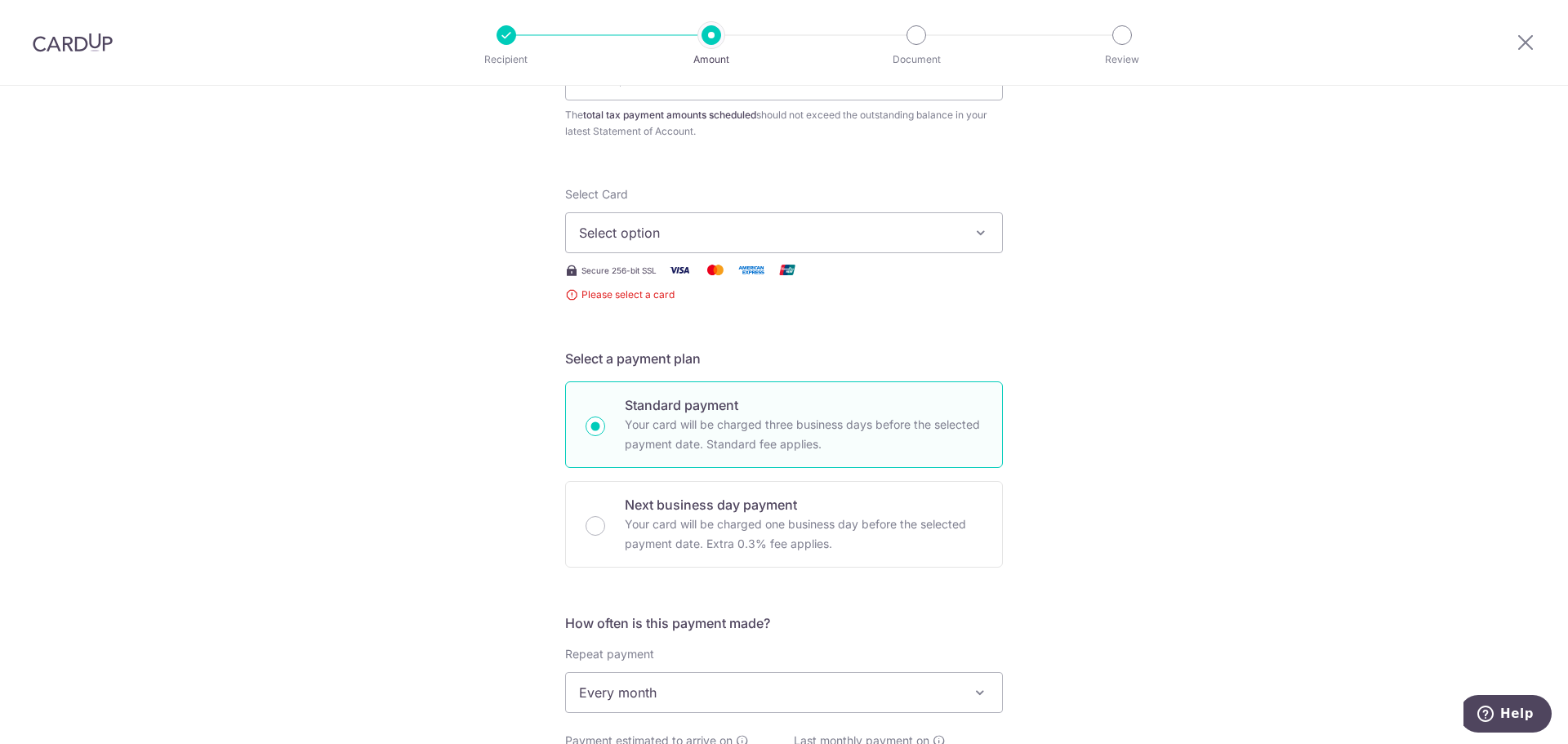
scroll to position [116, 0]
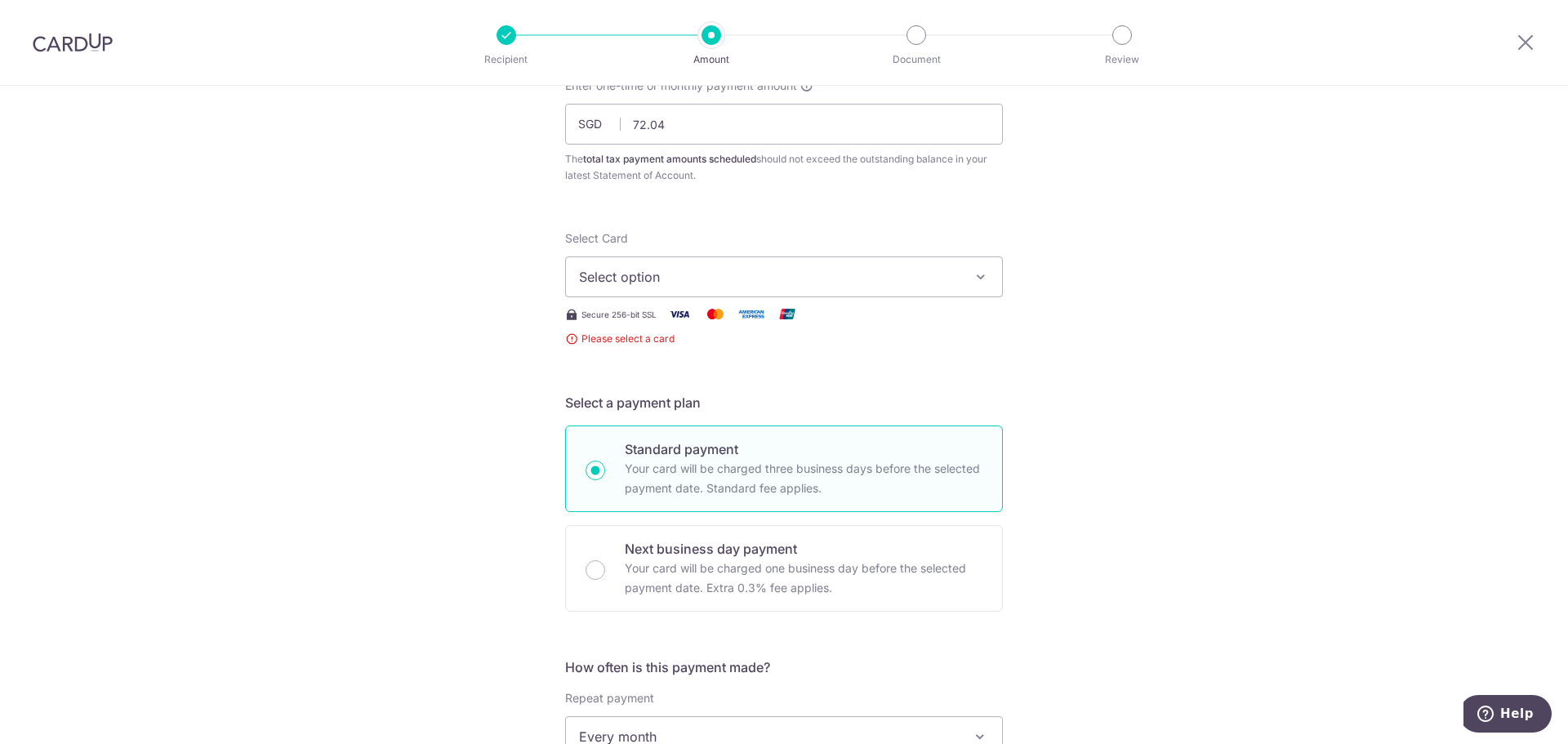
click at [707, 265] on button "Select option" at bounding box center [784, 276] width 438 height 41
click at [695, 321] on span "Add credit card" at bounding box center [798, 323] width 381 height 17
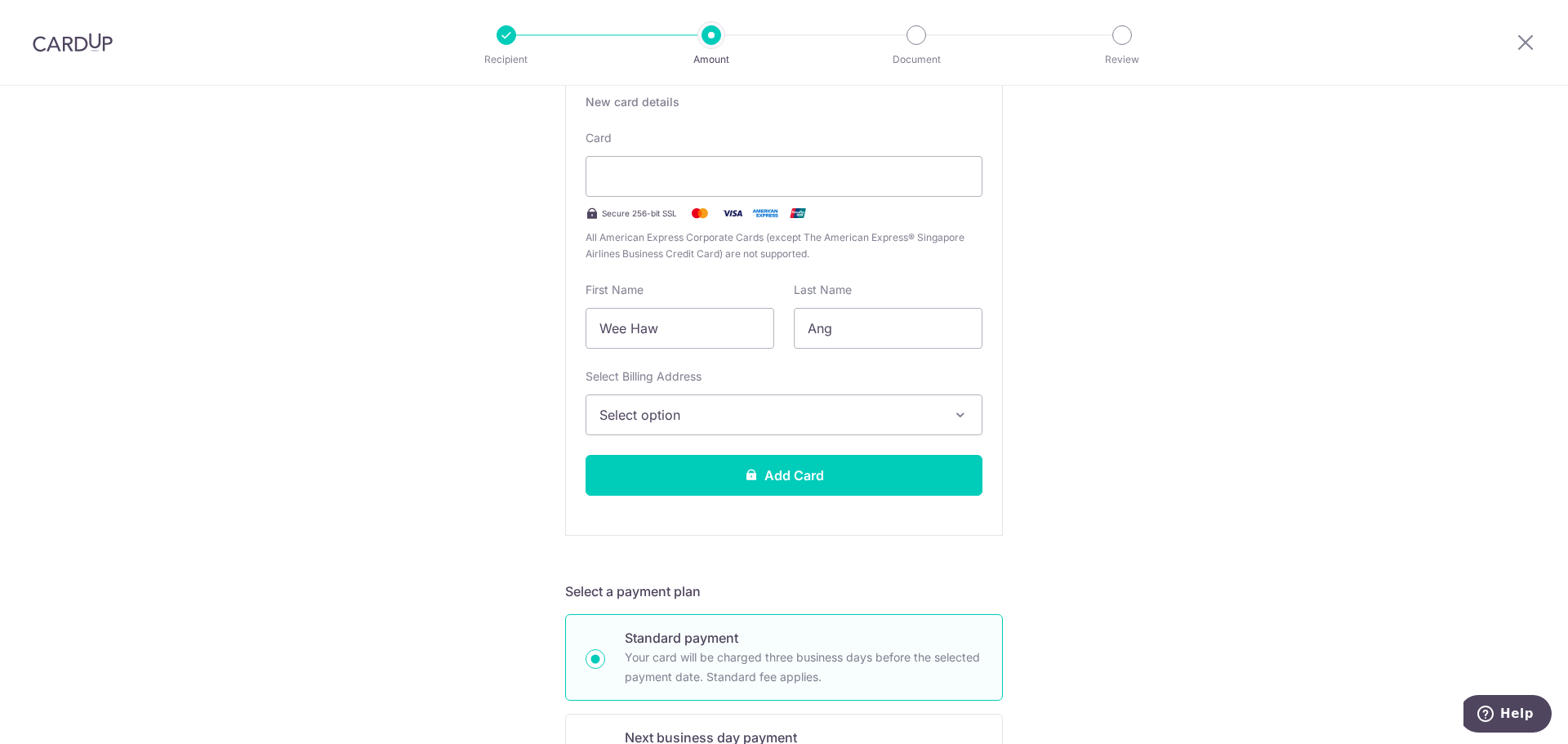
scroll to position [361, 0]
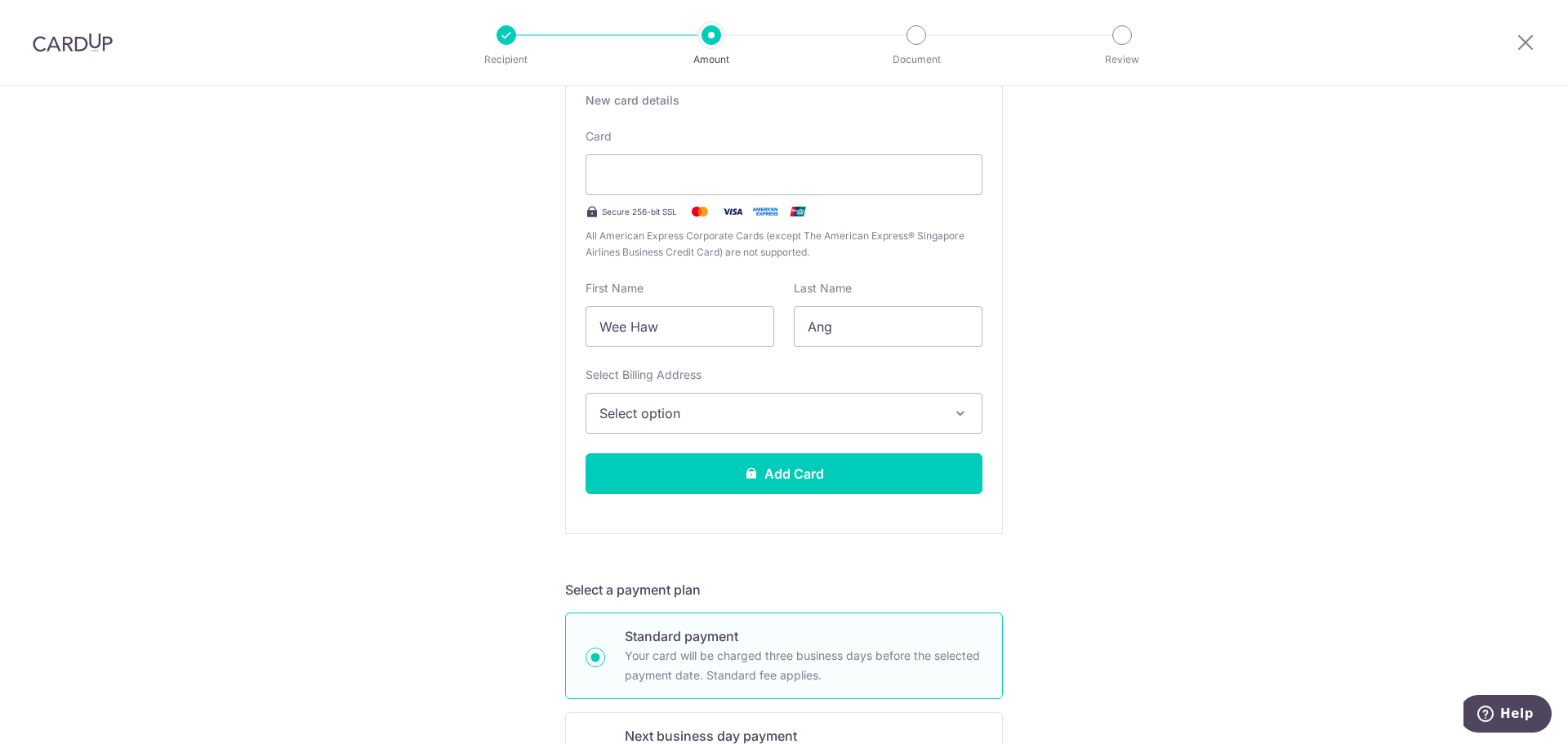
click at [700, 431] on button "Select option" at bounding box center [784, 413] width 397 height 41
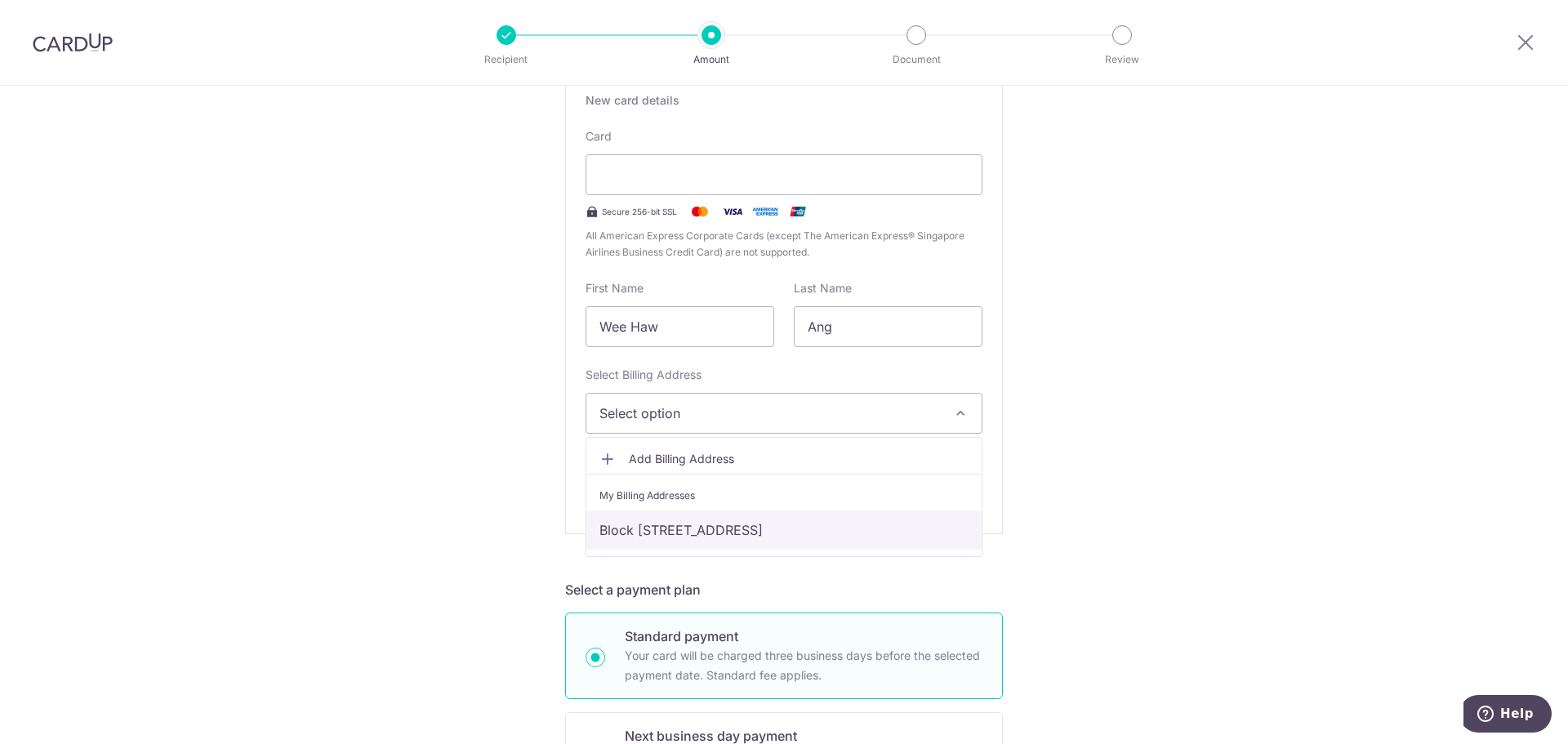
click at [671, 529] on link "Block [STREET_ADDRESS]" at bounding box center [784, 530] width 396 height 39
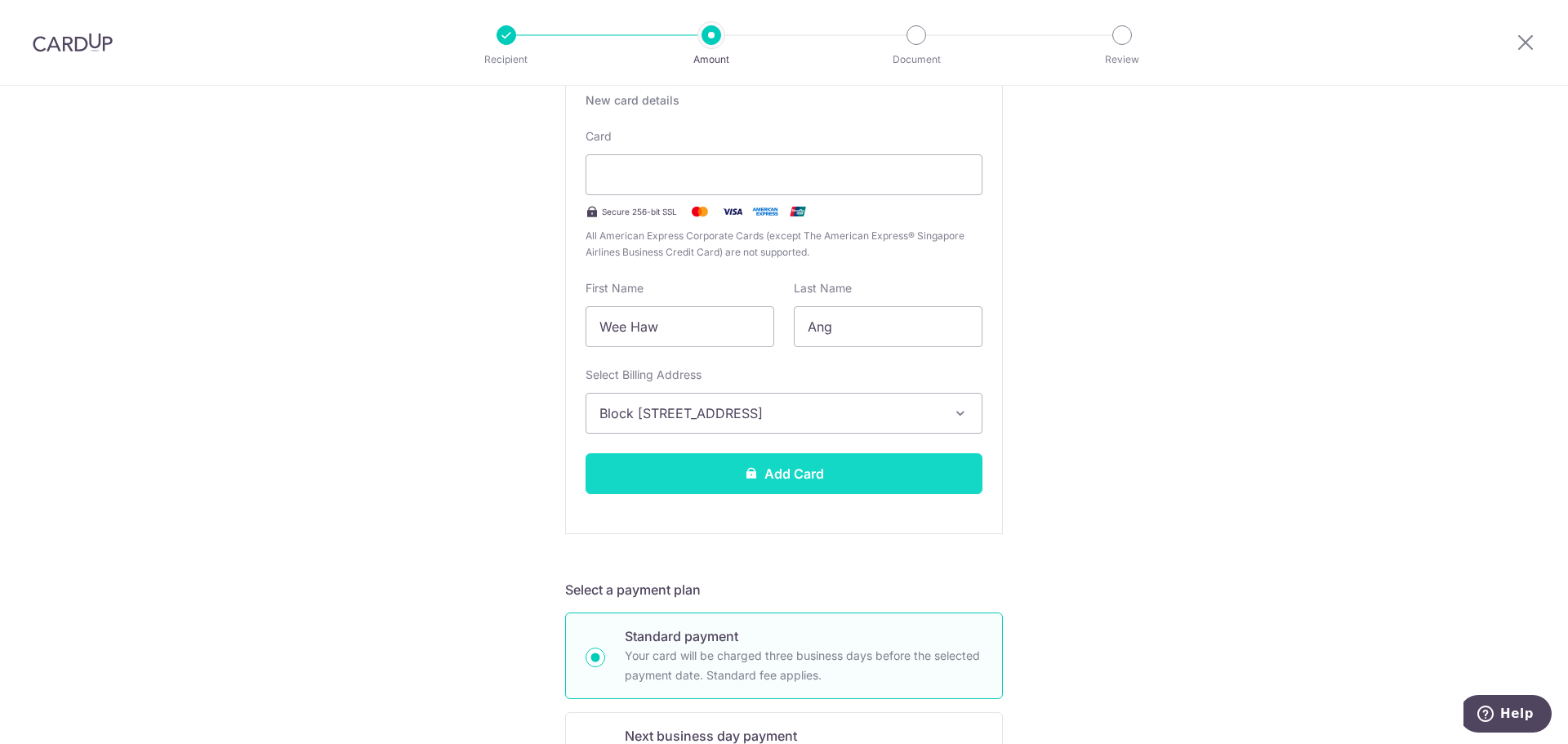
click at [802, 477] on button "Add Card" at bounding box center [784, 473] width 397 height 41
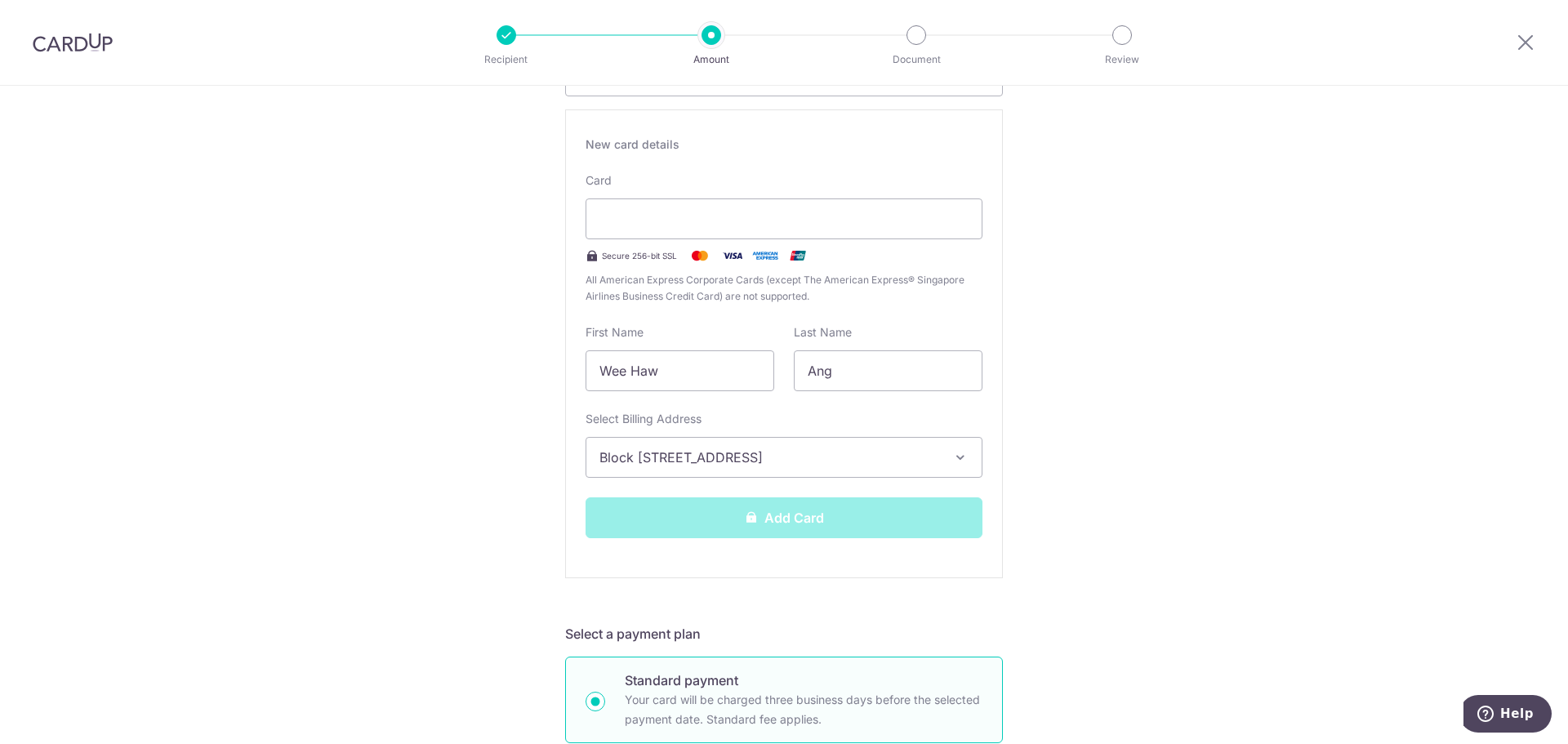
scroll to position [279, 0]
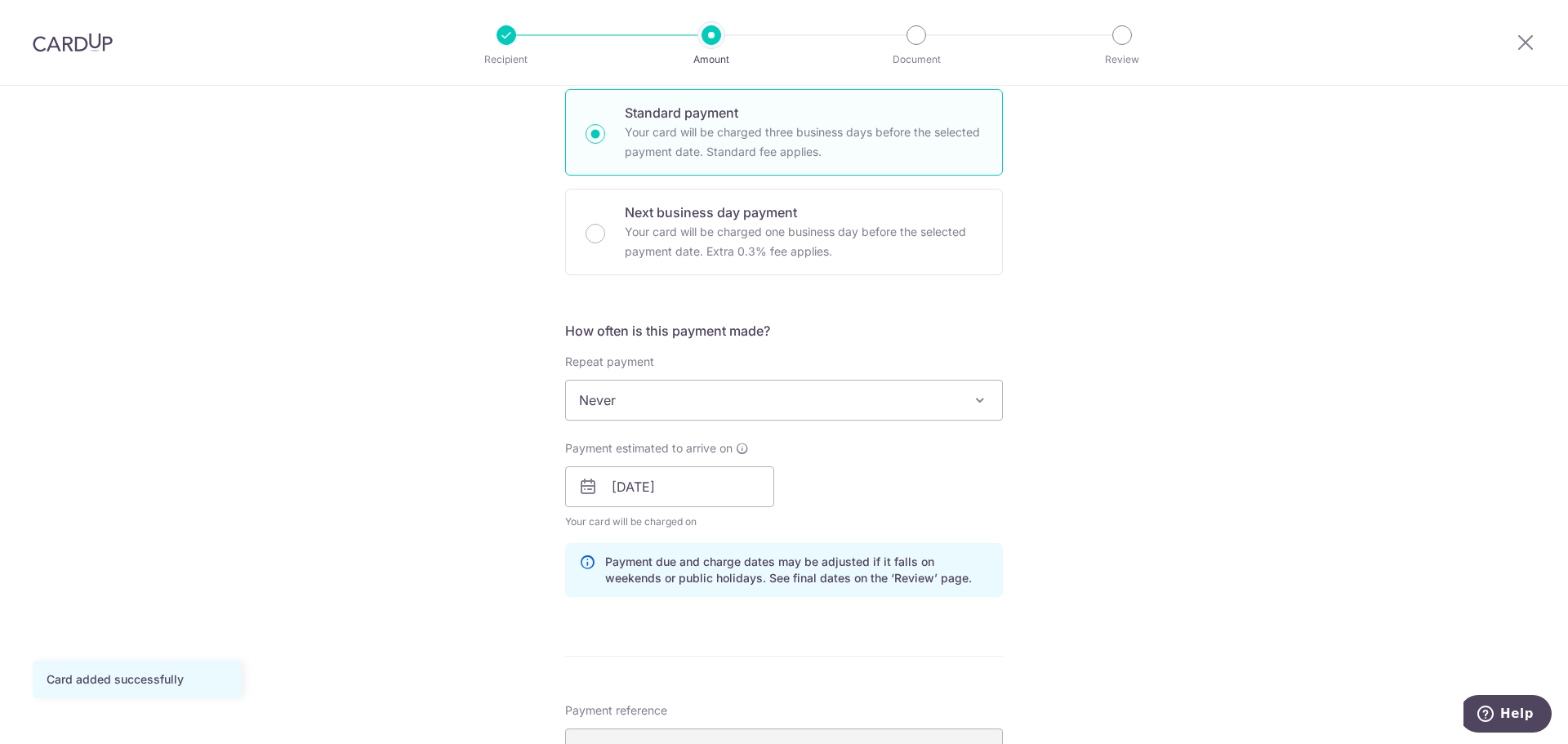
scroll to position [490, 0]
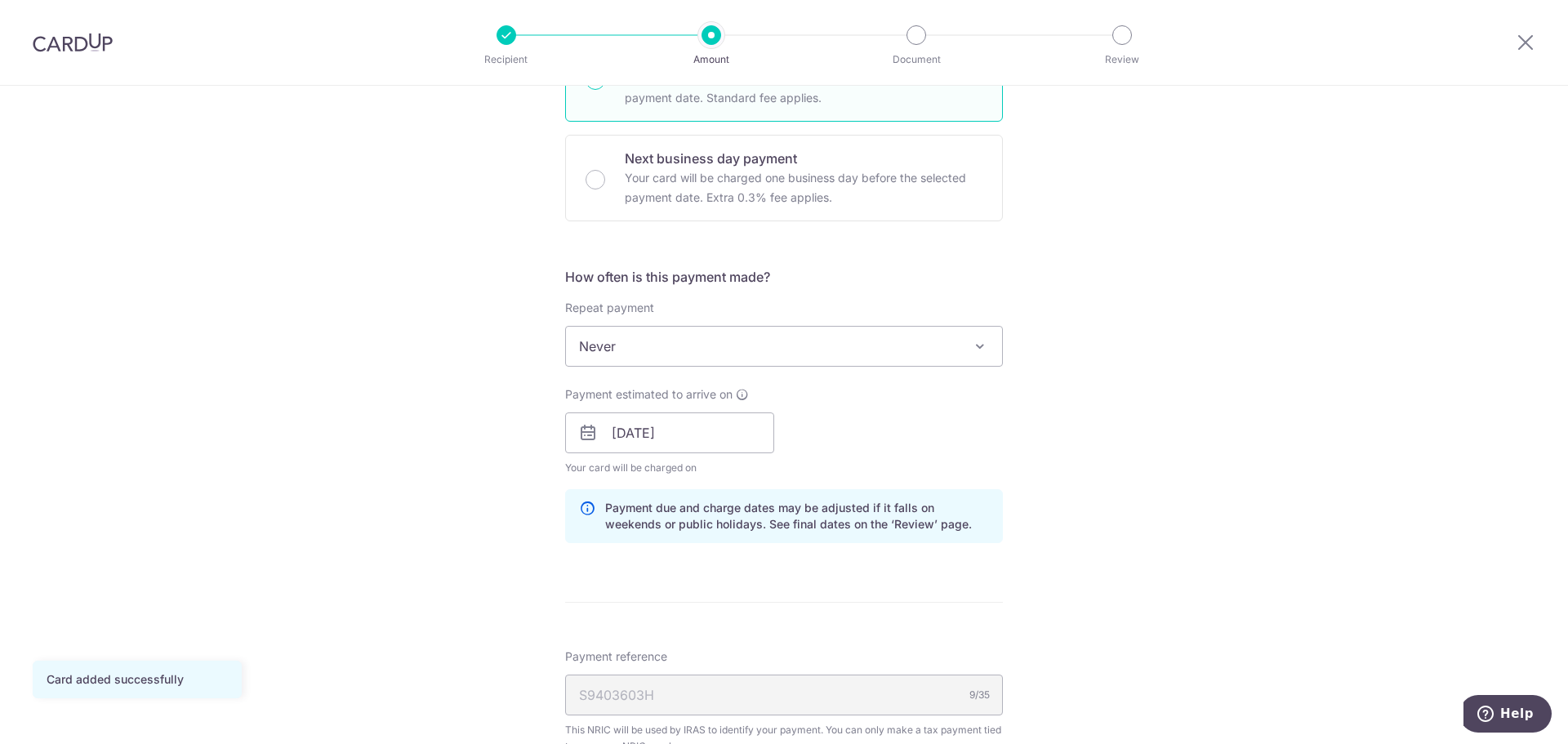
click at [759, 346] on span "Never" at bounding box center [784, 346] width 436 height 39
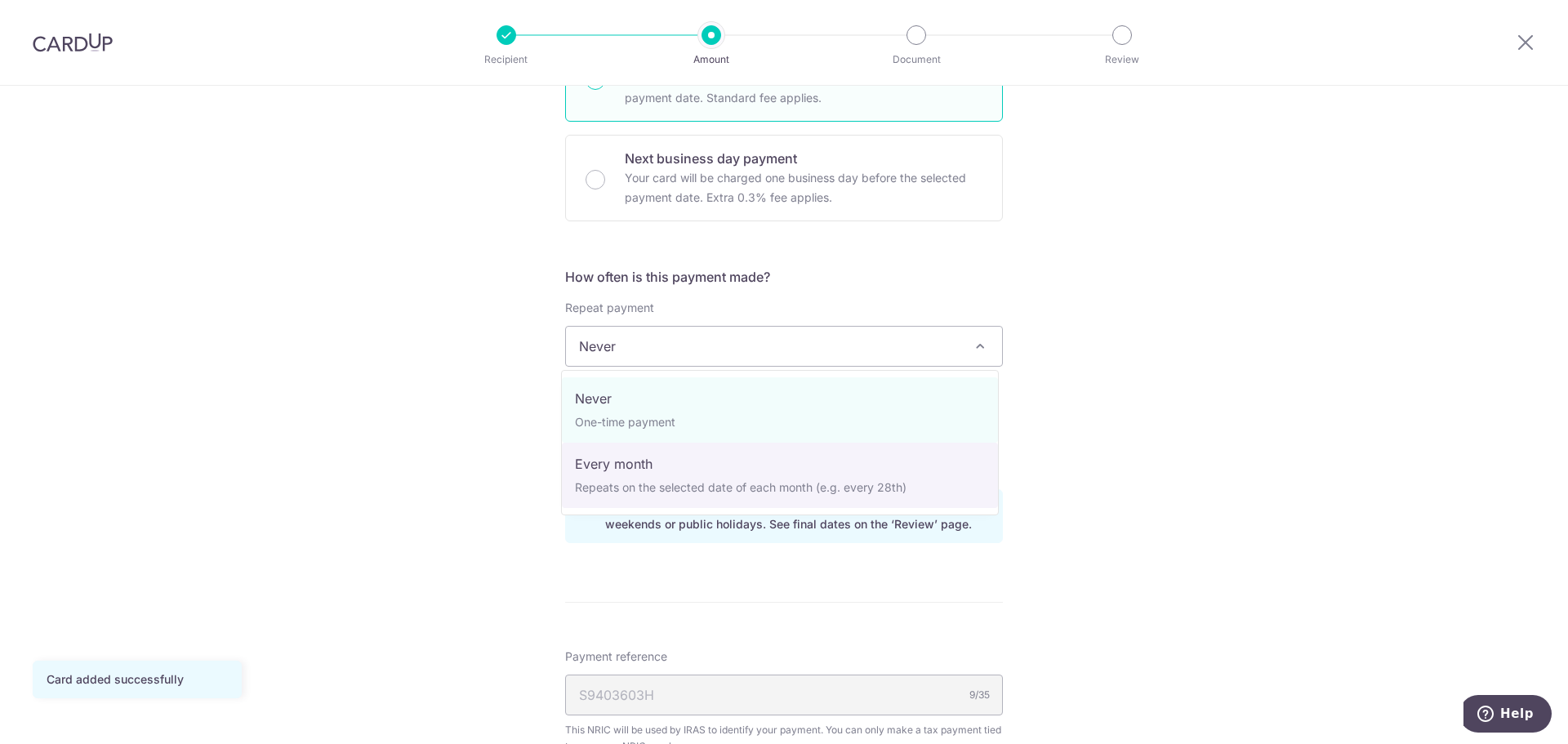
select select "3"
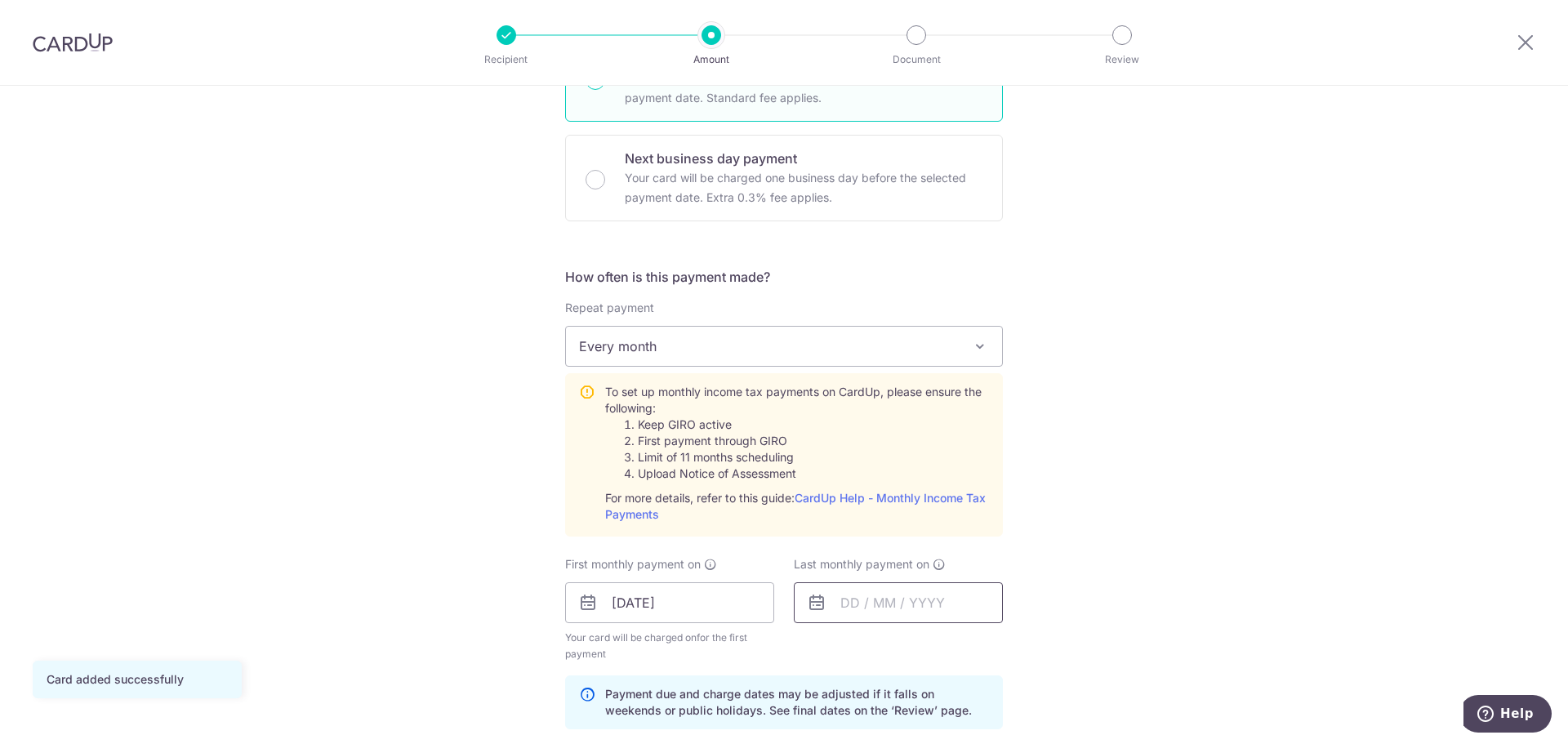
click at [892, 598] on input "text" at bounding box center [898, 602] width 209 height 41
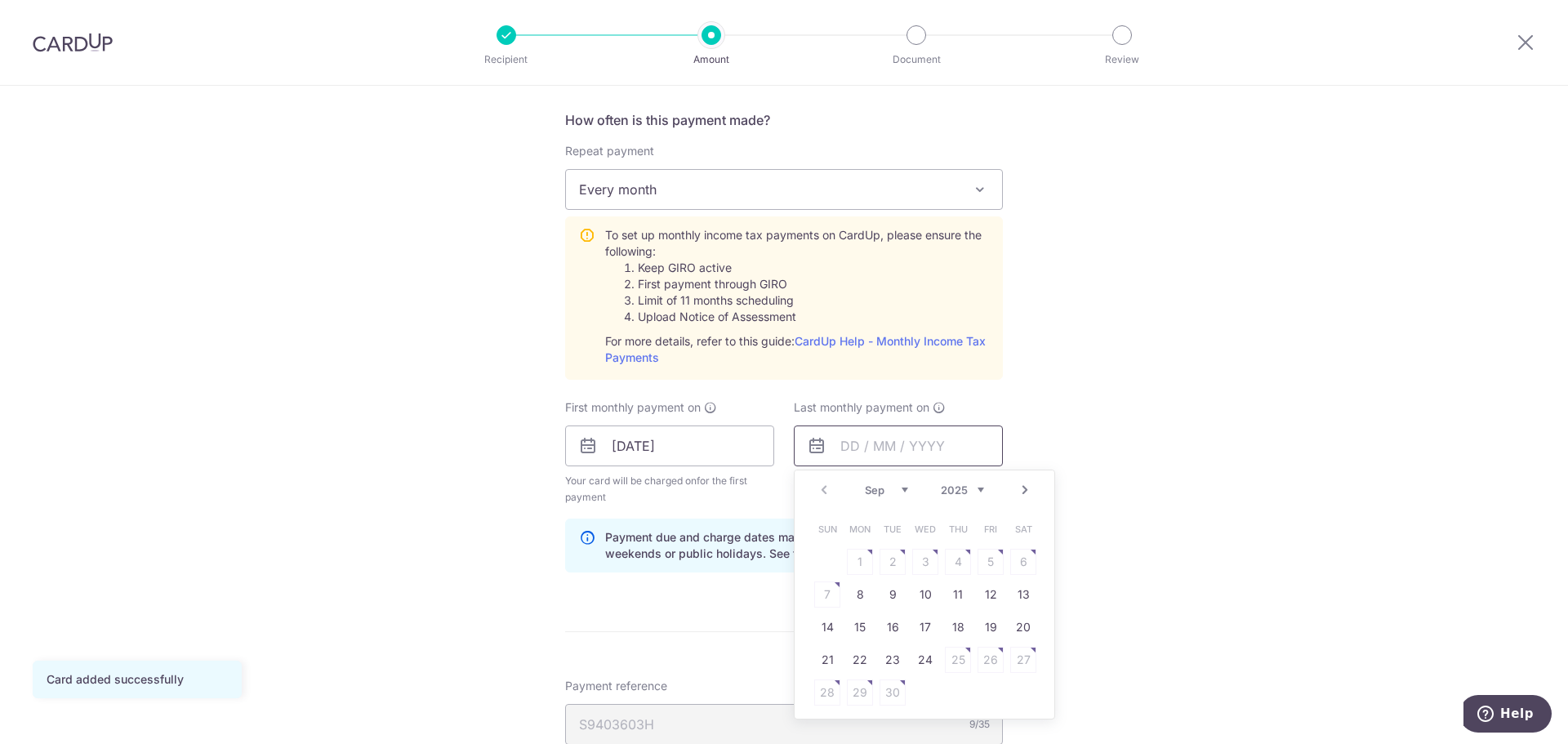
scroll to position [653, 0]
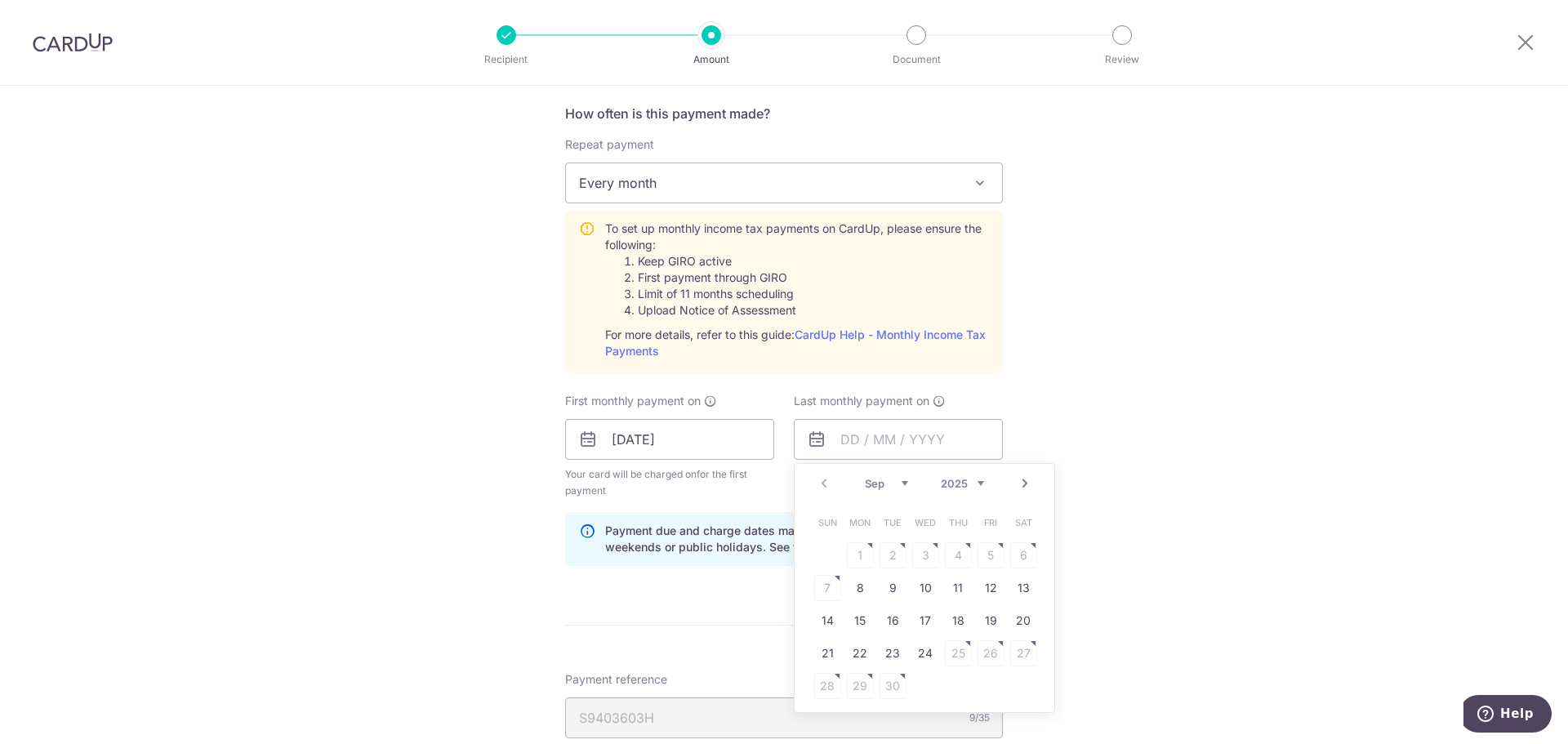
click at [1014, 482] on link "Next" at bounding box center [1024, 483] width 20 height 20
click at [1020, 484] on link "Next" at bounding box center [1024, 483] width 20 height 20
click at [874, 438] on input "text" at bounding box center [898, 439] width 209 height 41
click at [1024, 490] on link "Next" at bounding box center [1024, 483] width 20 height 20
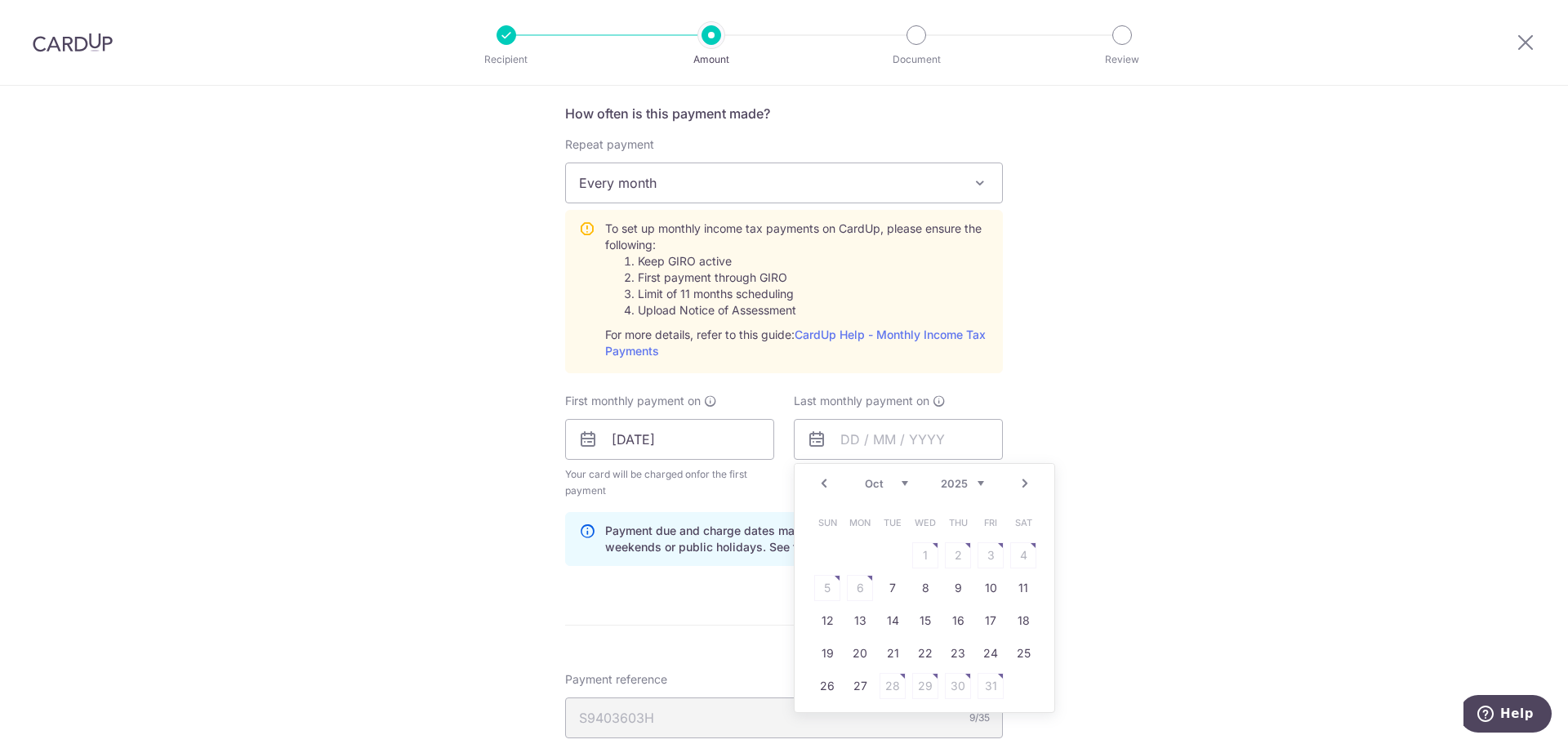
click at [885, 482] on select "Sep Oct Nov Dec" at bounding box center [886, 483] width 43 height 13
click at [955, 478] on select "2025 2026" at bounding box center [962, 483] width 43 height 13
click at [899, 486] on select "Jan Feb Mar Apr May Jun Jul Aug Sep Oct" at bounding box center [886, 483] width 43 height 13
click at [821, 478] on link "Prev" at bounding box center [824, 483] width 20 height 20
click at [855, 591] on link "9" at bounding box center [860, 588] width 26 height 26
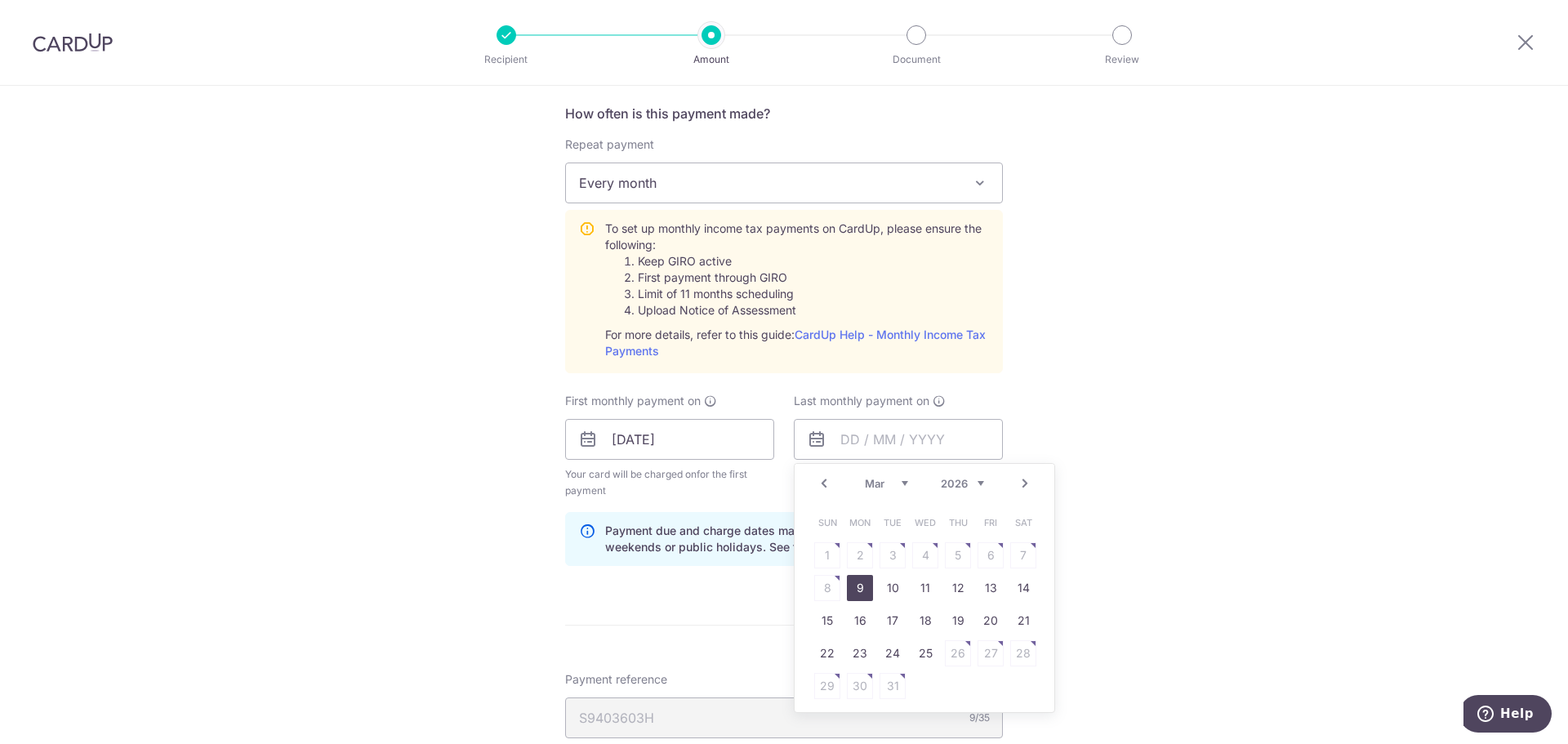
type input "[DATE]"
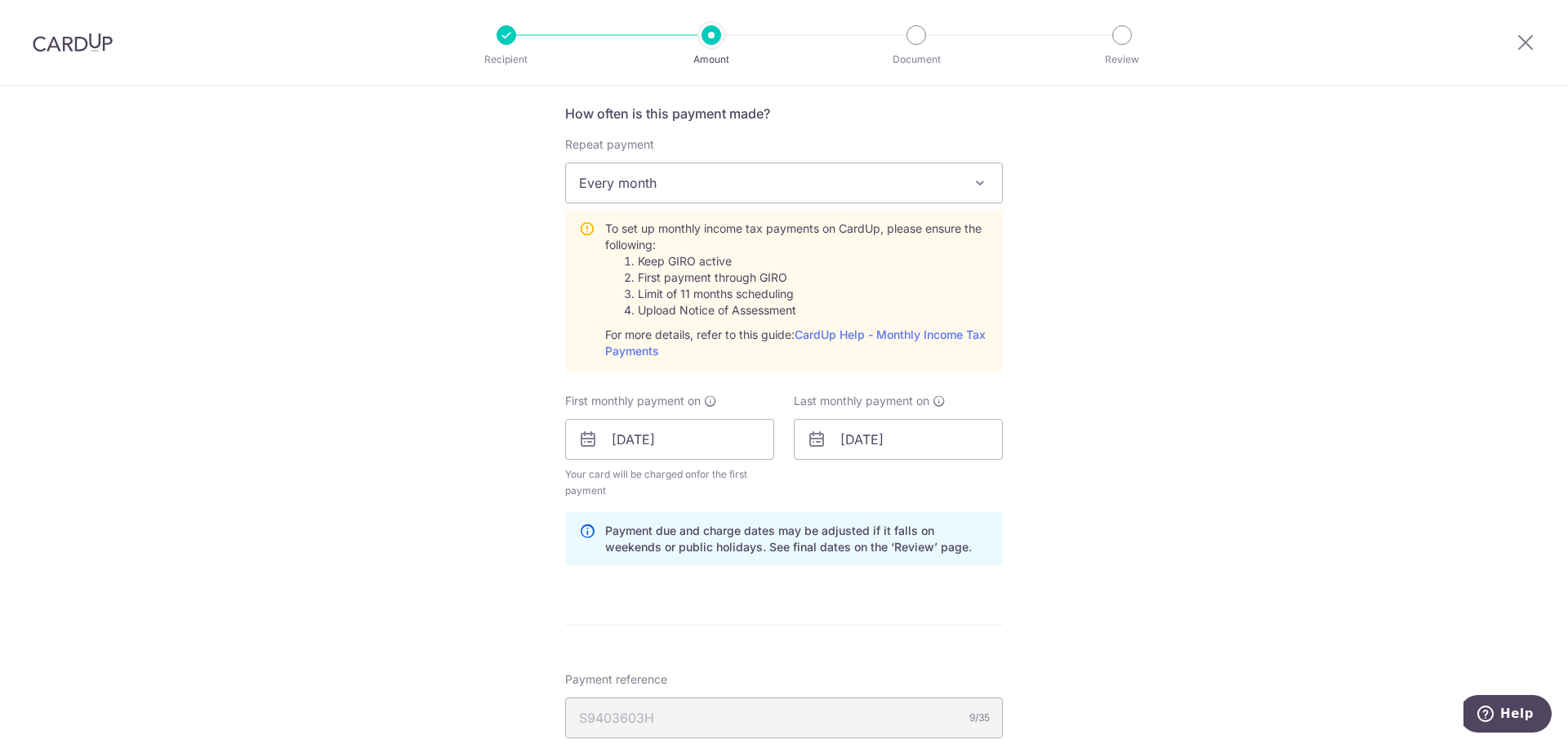
click at [1249, 526] on div "Tell us more about your payment Enter one-time or monthly payment amount SGD 72…" at bounding box center [784, 350] width 1568 height 1836
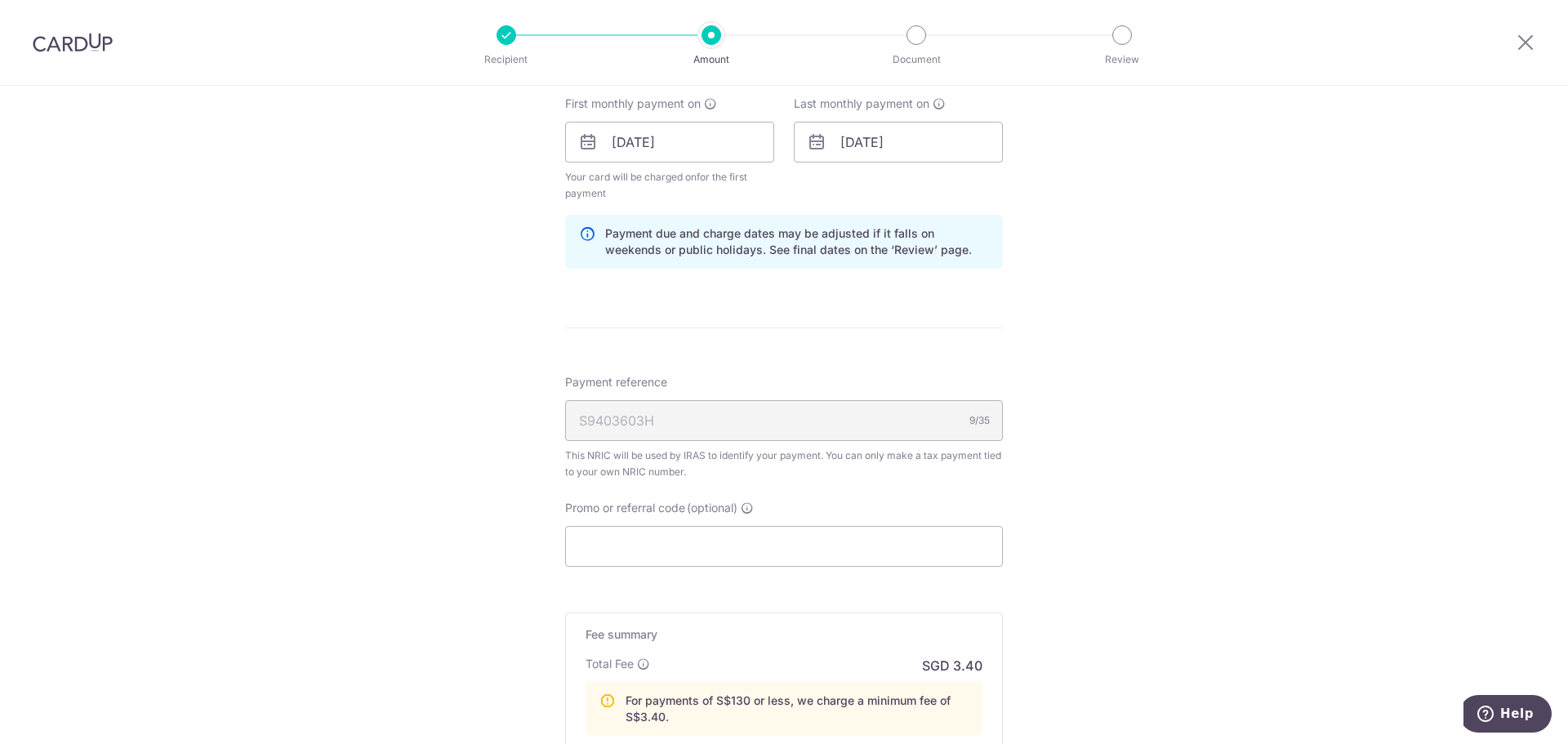
scroll to position [980, 0]
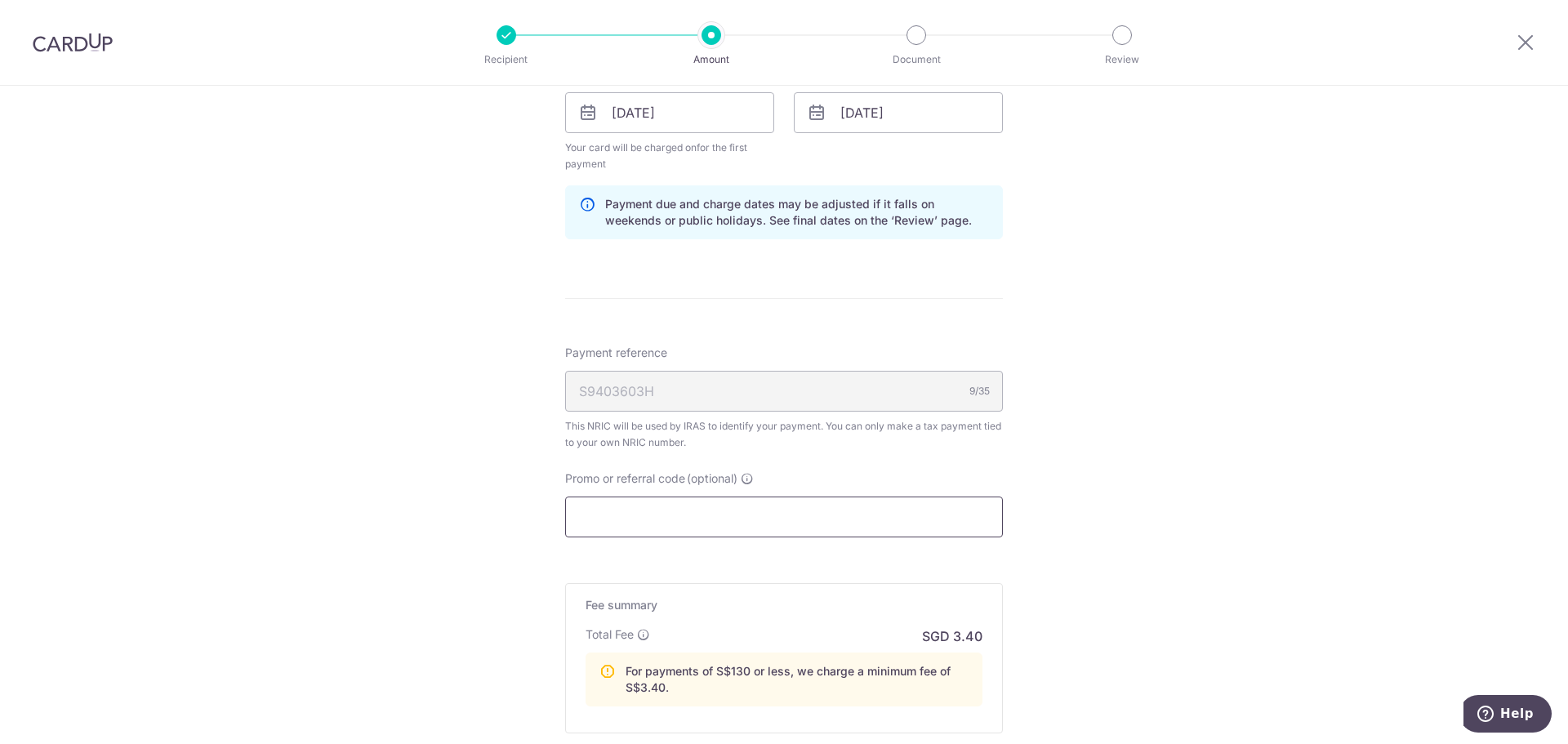
click at [793, 516] on input "Promo or referral code (optional)" at bounding box center [784, 516] width 438 height 41
paste input "VTAX25R"
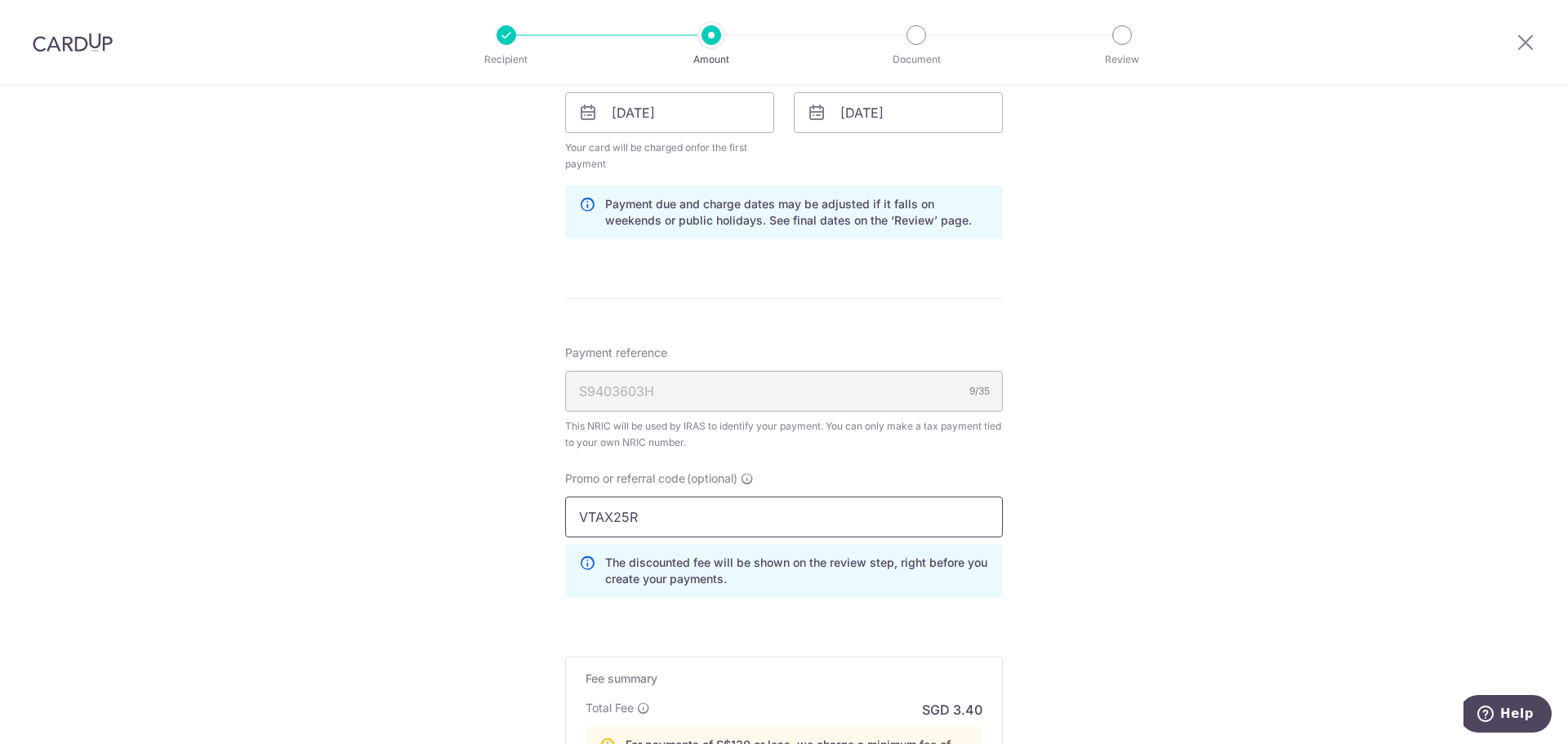
type input "VTAX25R"
click at [1227, 537] on div "Tell us more about your payment Enter one-time or monthly payment amount SGD 72…" at bounding box center [784, 61] width 1568 height 1910
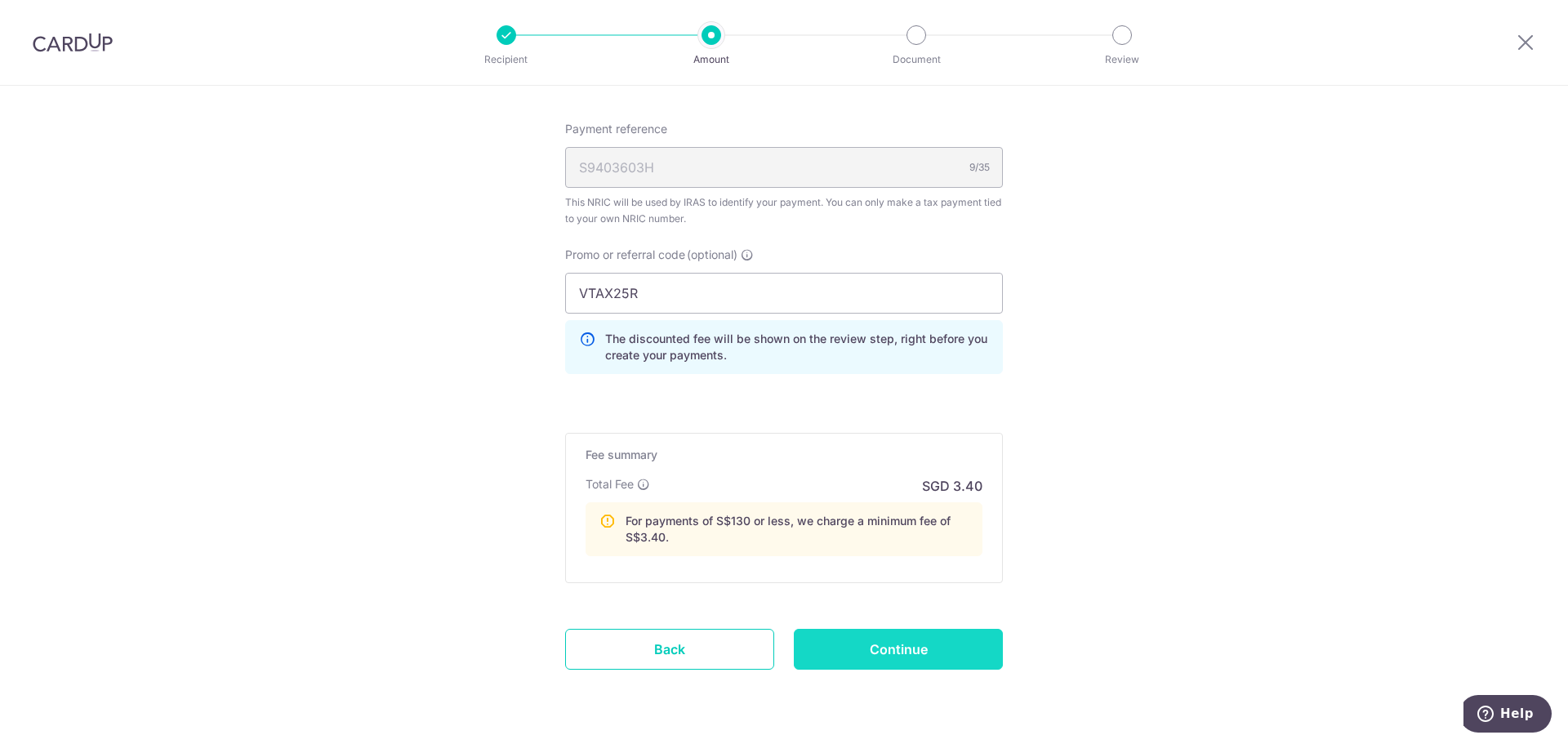
scroll to position [1225, 0]
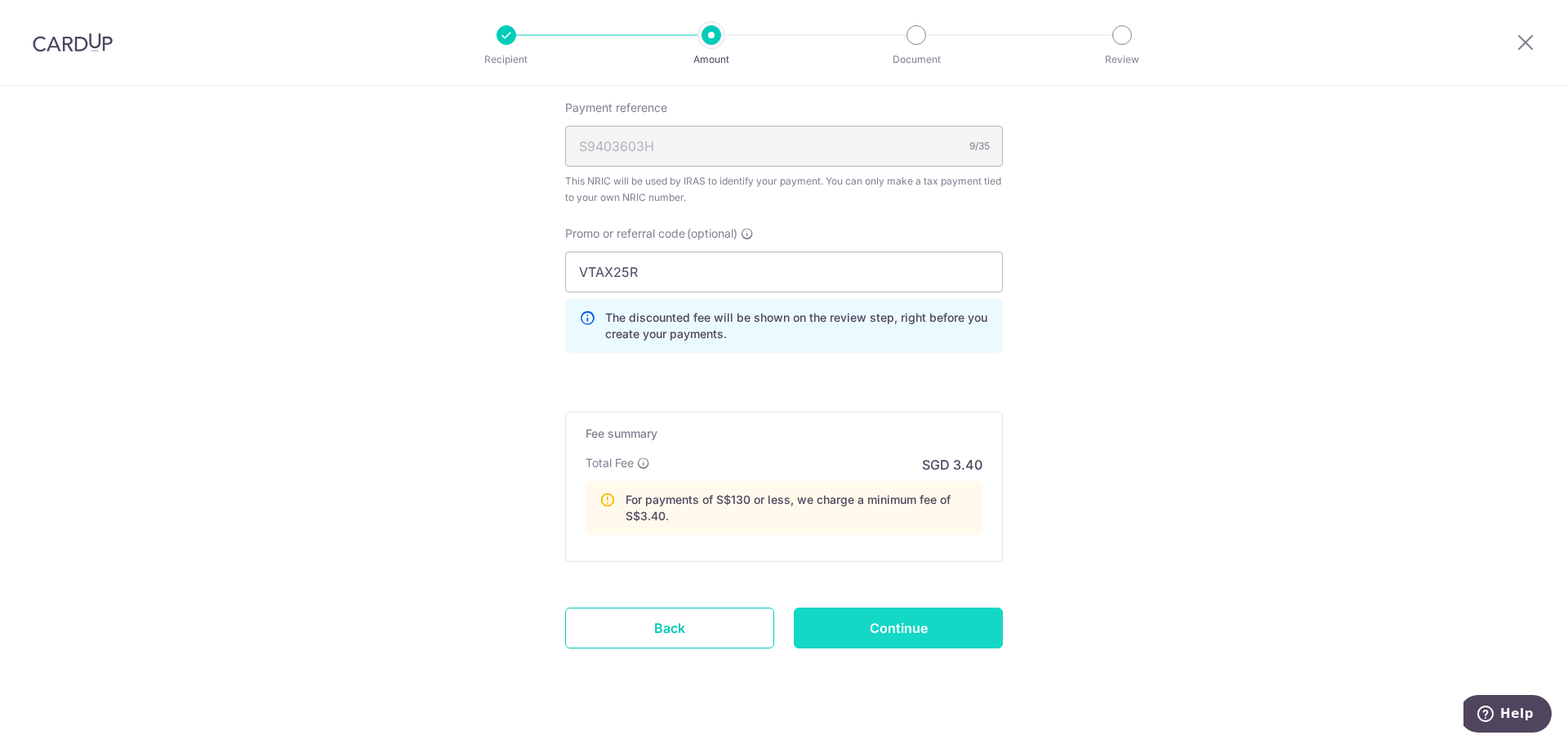
click at [891, 641] on input "Continue" at bounding box center [898, 627] width 209 height 41
type input "Create Schedule"
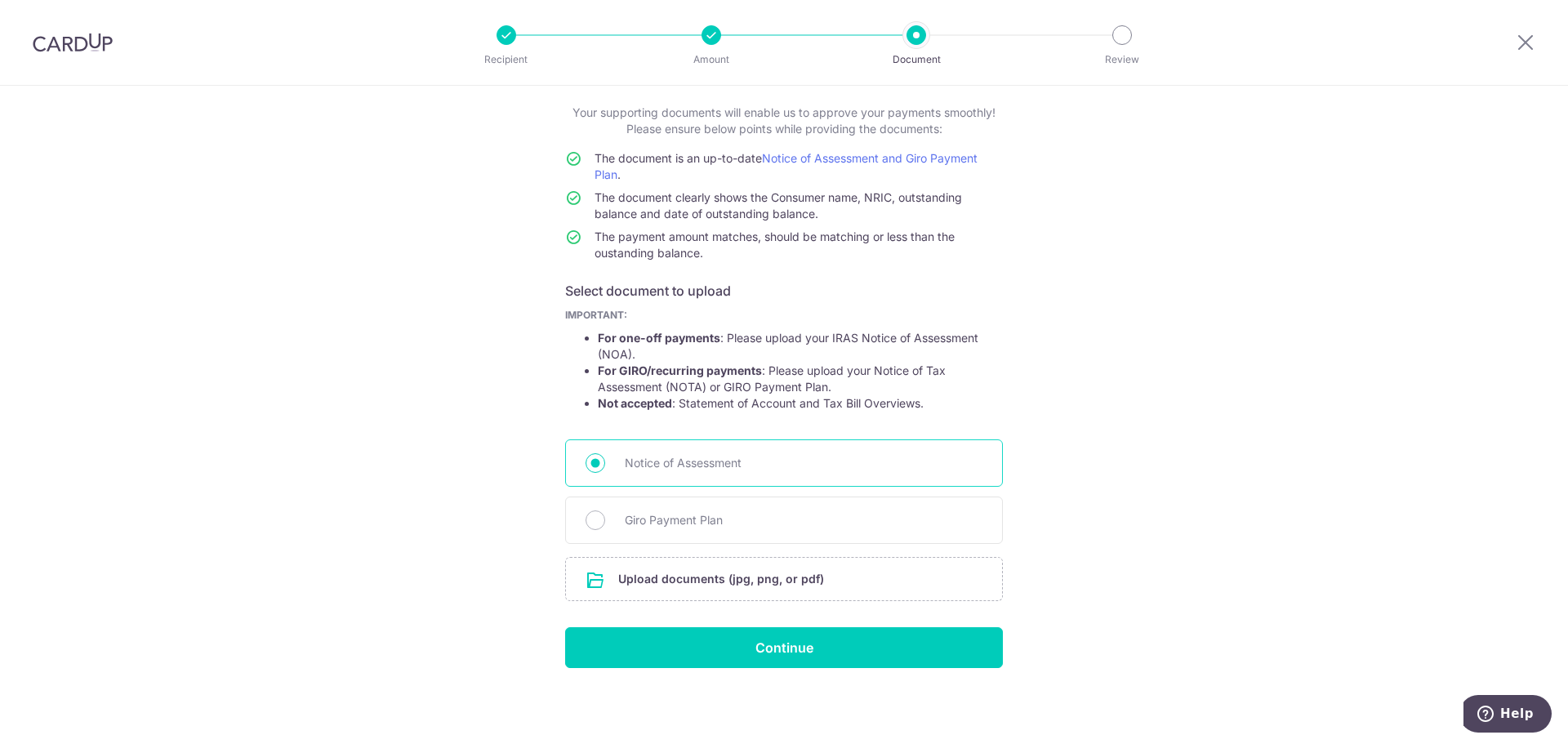
scroll to position [90, 0]
drag, startPoint x: 457, startPoint y: 526, endPoint x: 475, endPoint y: 530, distance: 18.4
click at [458, 525] on div "Help us verify your payment Your supporting documents will enable us to approve…" at bounding box center [784, 370] width 1568 height 748
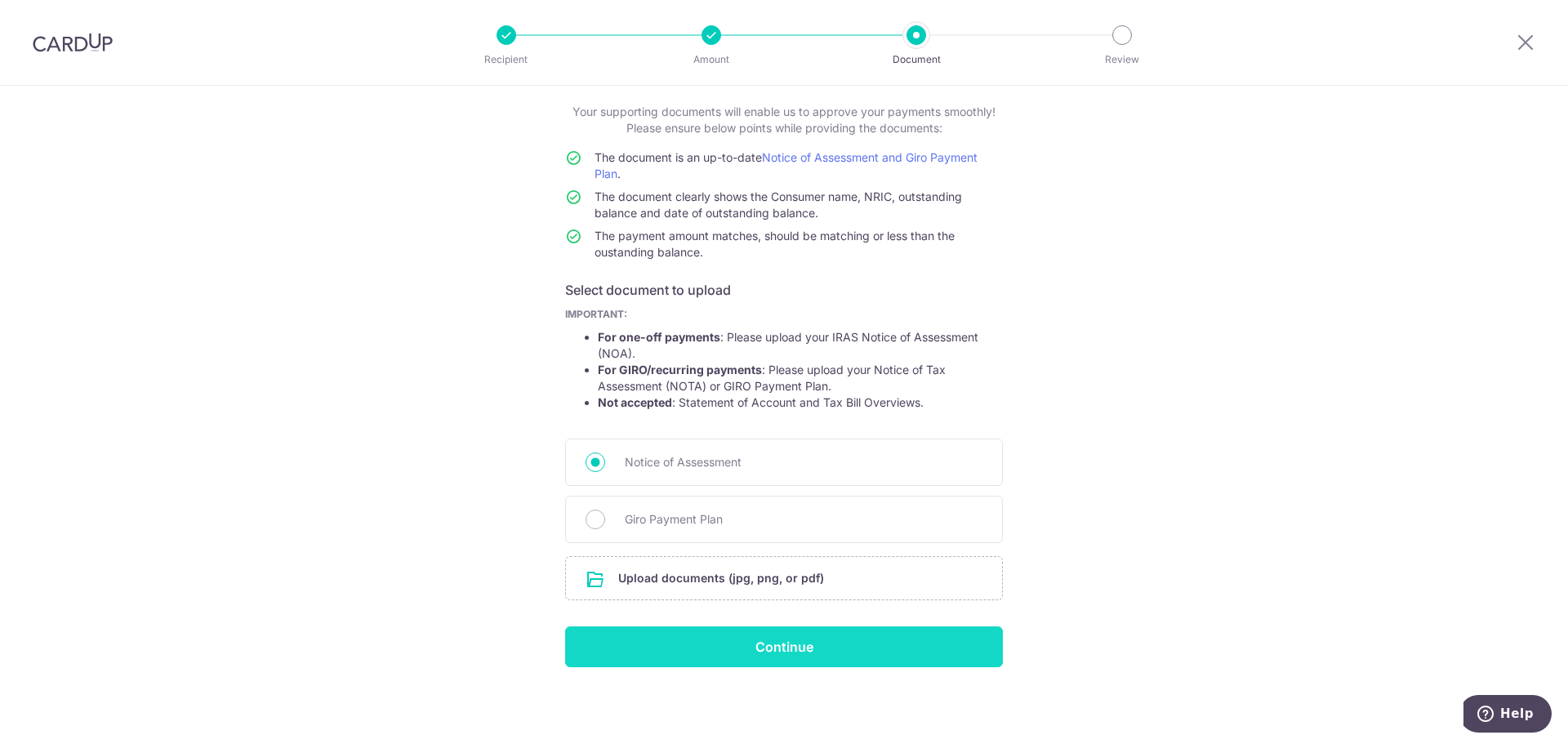
click at [707, 646] on input "Continue" at bounding box center [784, 646] width 438 height 41
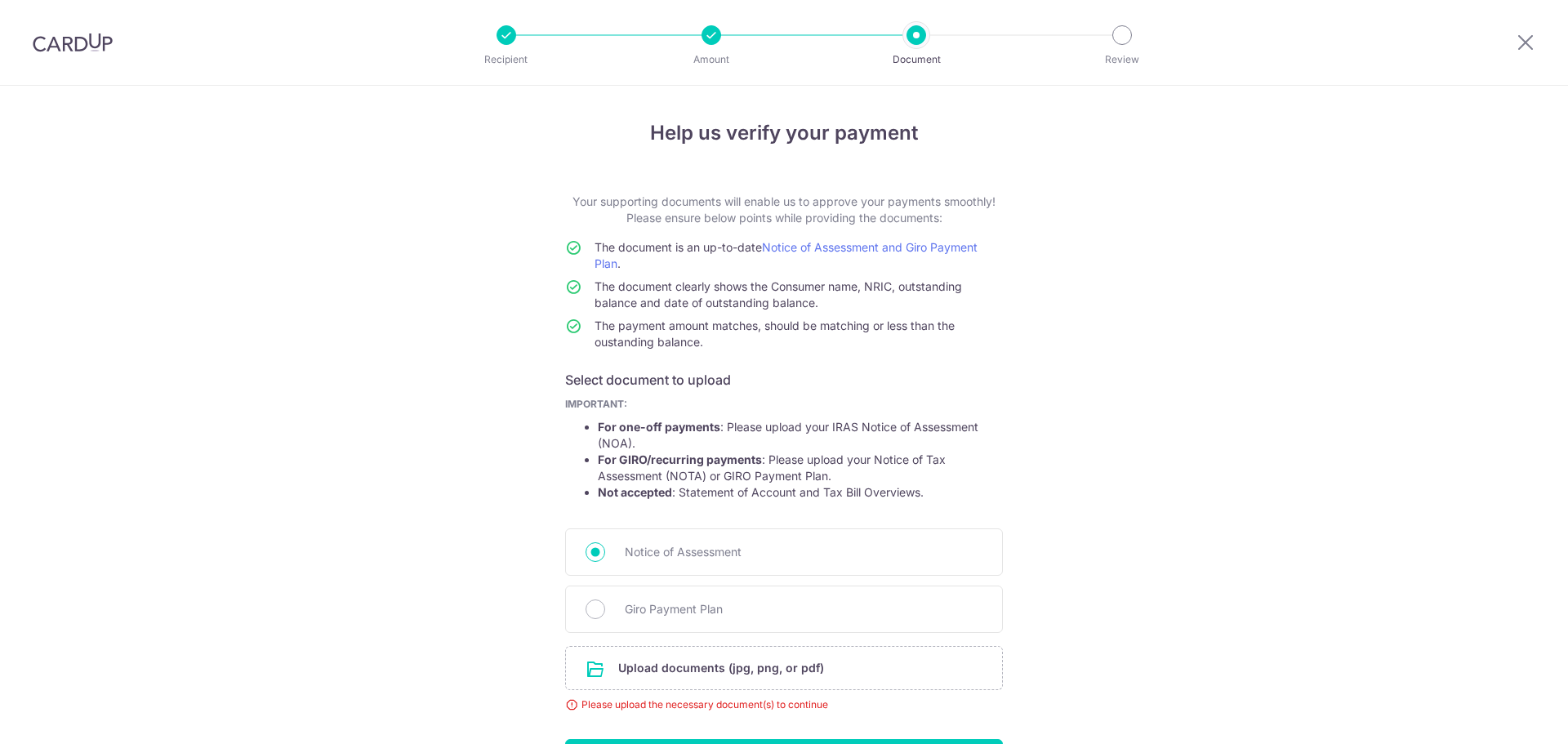
scroll to position [113, 0]
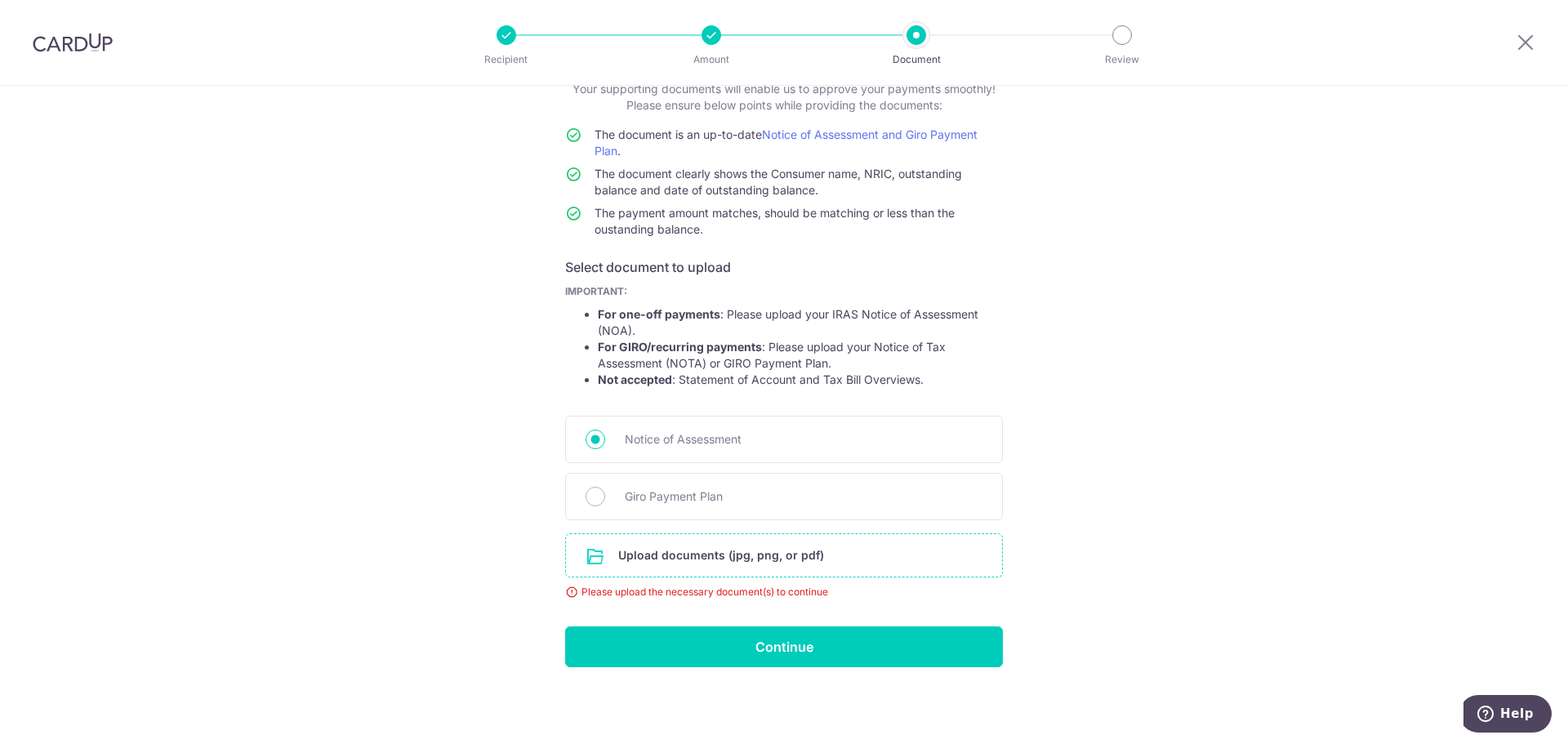
click at [708, 550] on input "file" at bounding box center [784, 554] width 436 height 42
click at [585, 496] on input "Giro Payment Plan" at bounding box center [595, 497] width 20 height 20
radio input "true"
drag, startPoint x: 409, startPoint y: 494, endPoint x: 438, endPoint y: 502, distance: 30.1
click at [409, 494] on div "Help us verify your payment Your supporting documents will enable us to approve…" at bounding box center [784, 358] width 1568 height 770
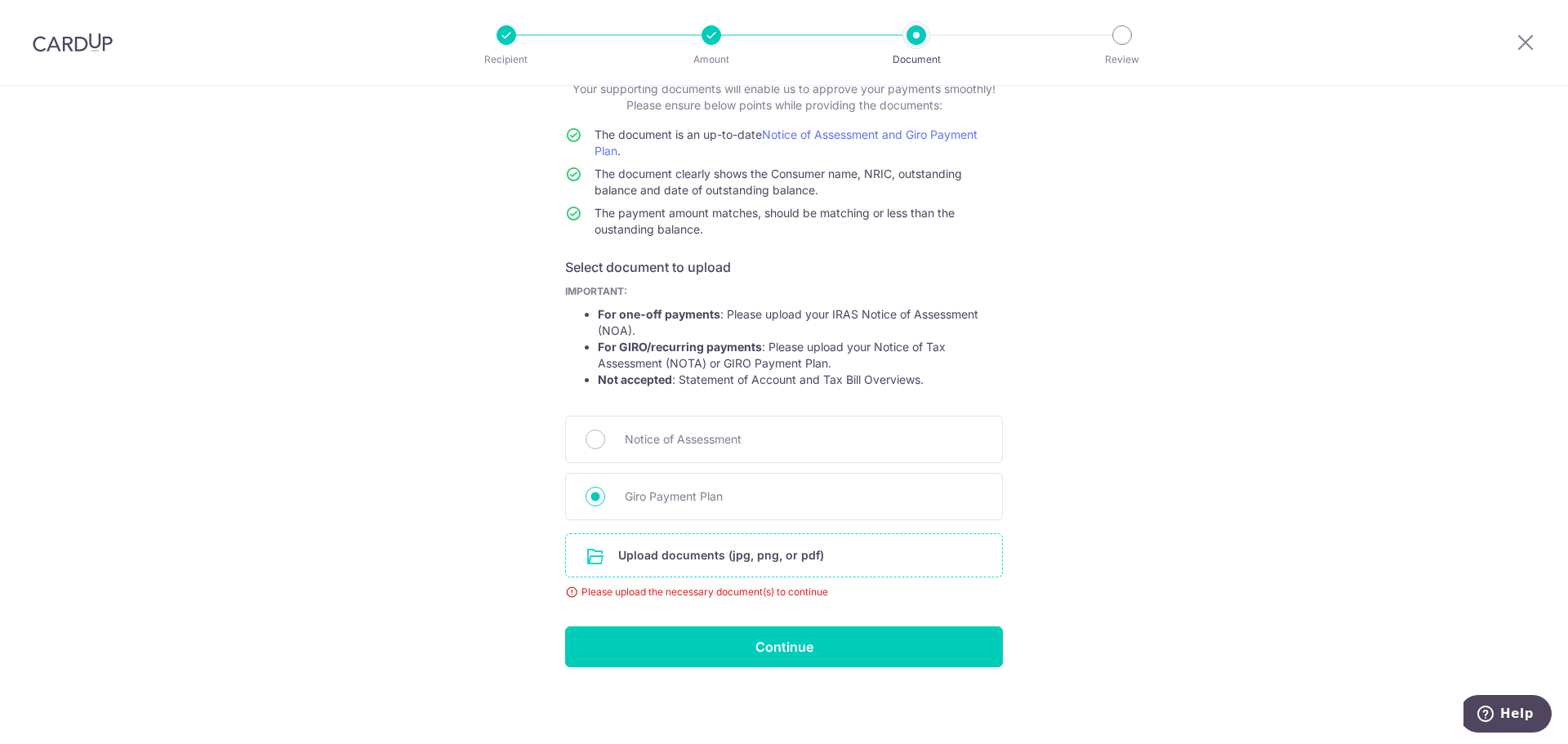
click at [773, 559] on input "file" at bounding box center [784, 554] width 436 height 42
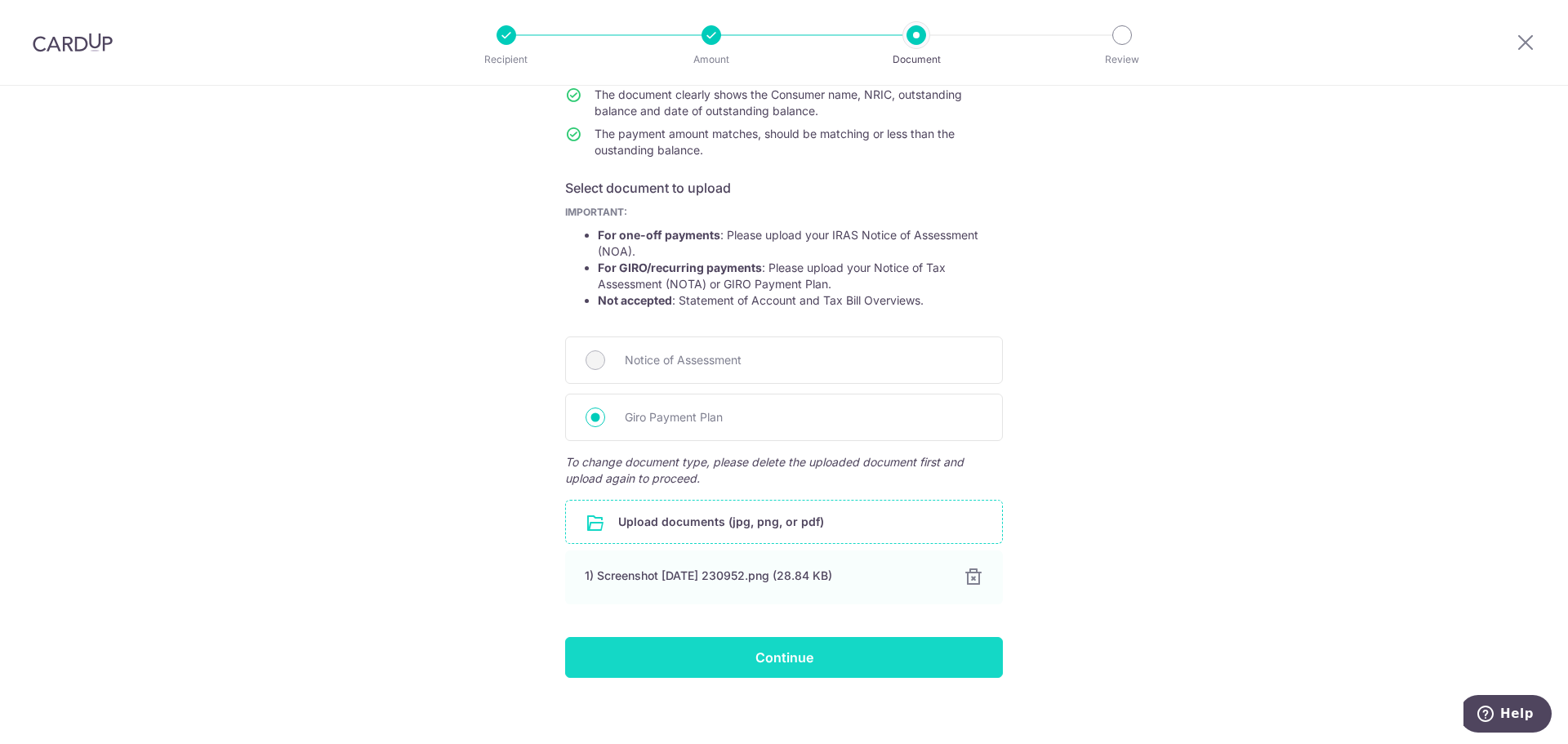
scroll to position [203, 0]
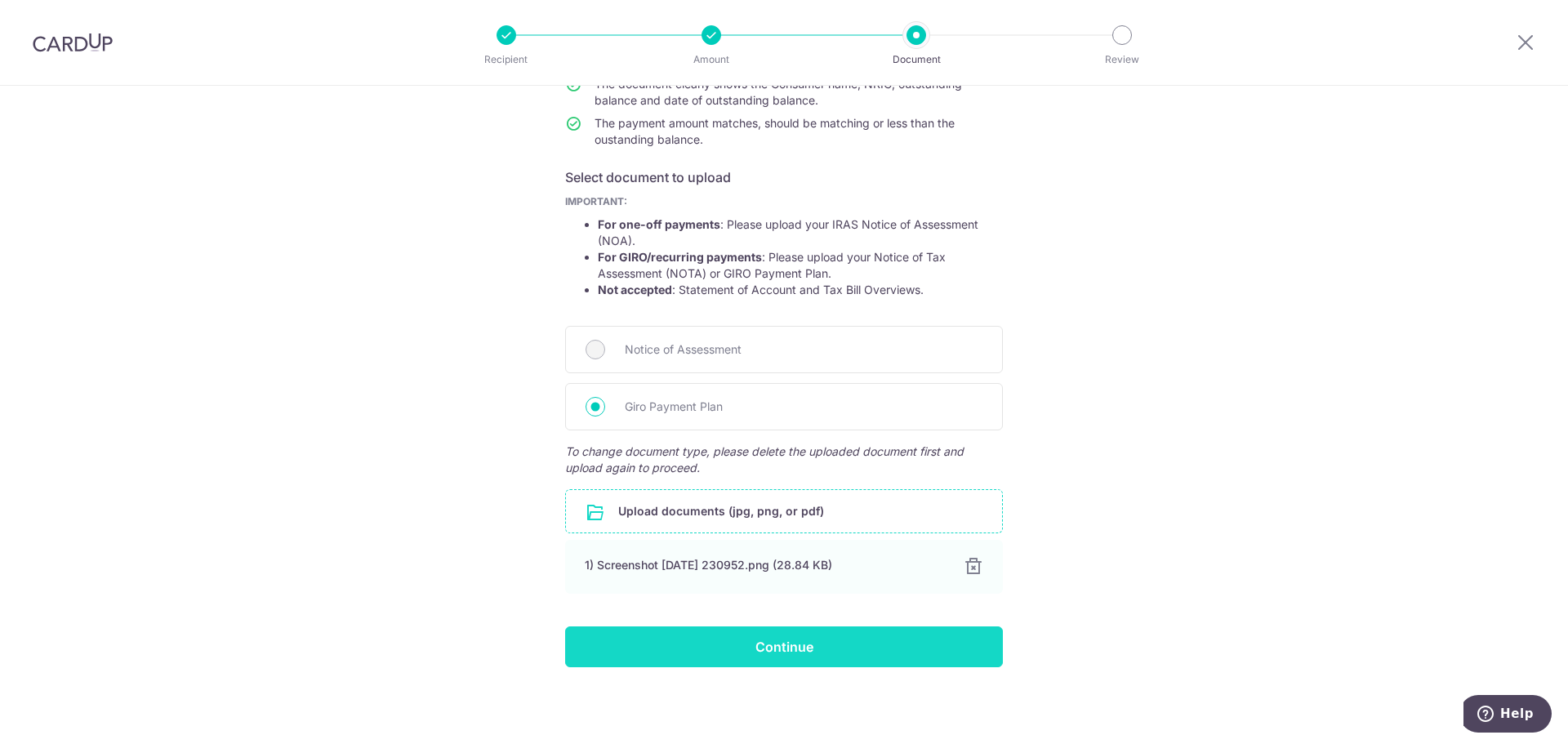
click at [769, 649] on input "Continue" at bounding box center [784, 646] width 438 height 41
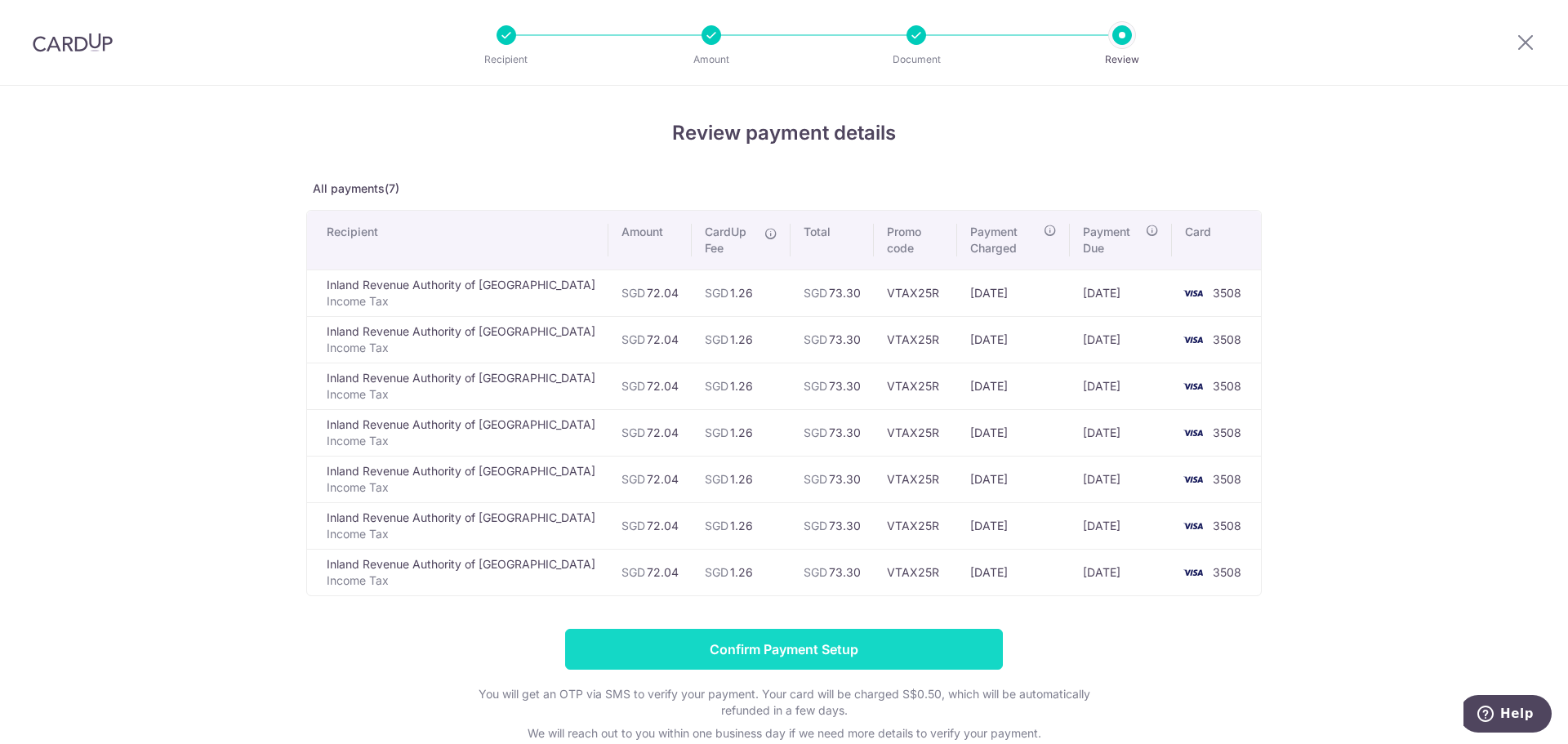
click at [606, 646] on input "Confirm Payment Setup" at bounding box center [784, 649] width 438 height 41
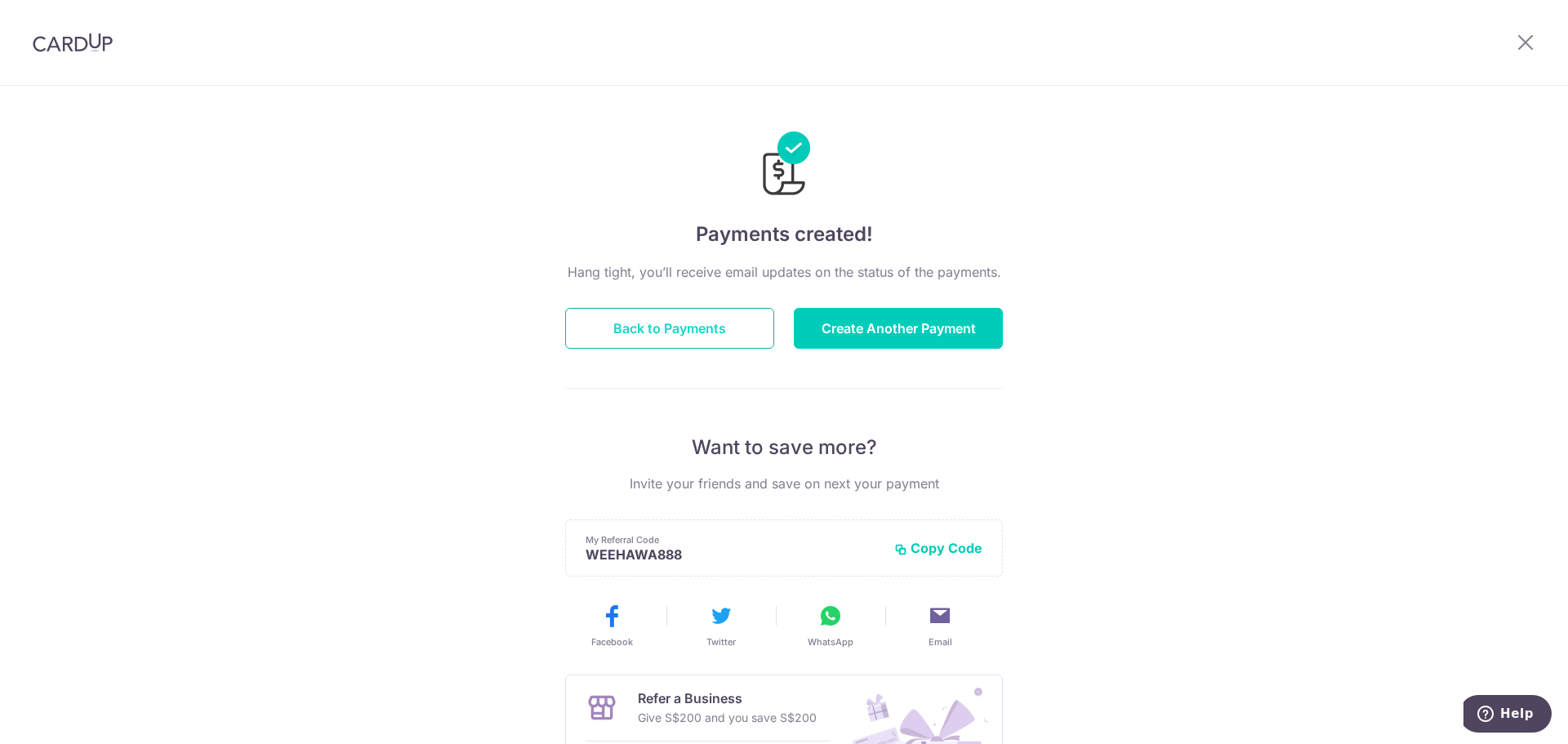
click at [731, 340] on button "Back to Payments" at bounding box center [669, 328] width 209 height 41
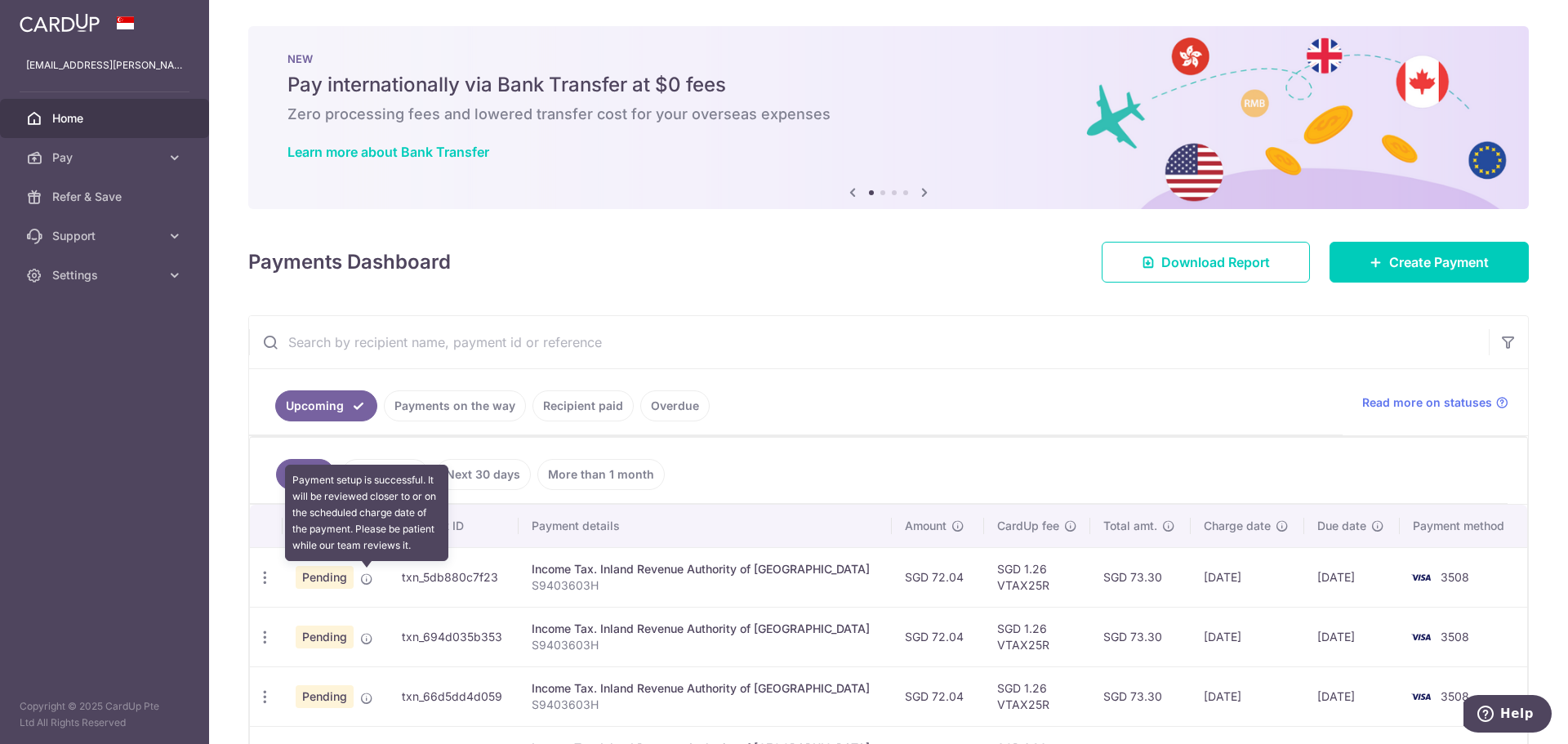
click at [368, 583] on icon at bounding box center [367, 579] width 13 height 13
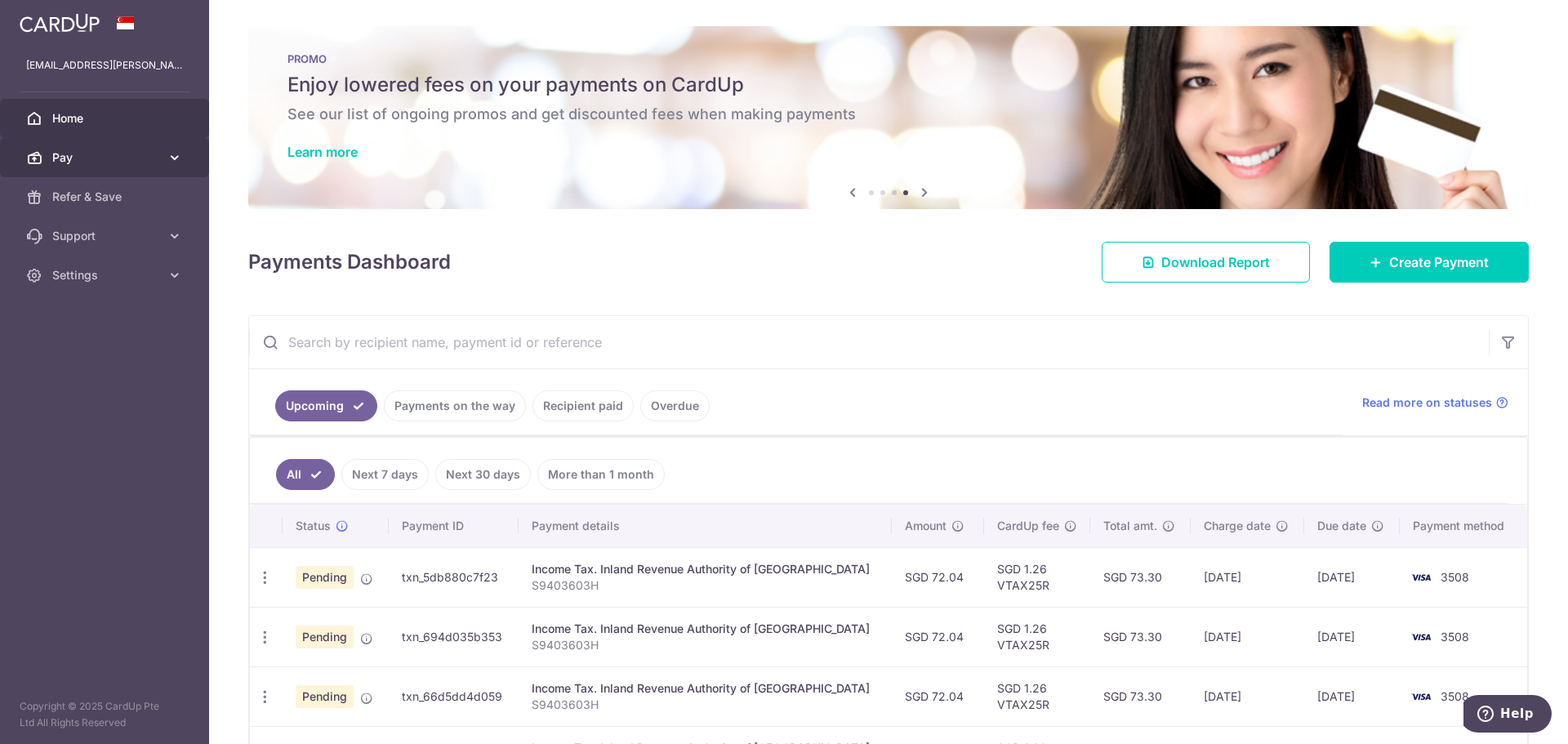
click at [74, 146] on link "Pay" at bounding box center [104, 157] width 209 height 39
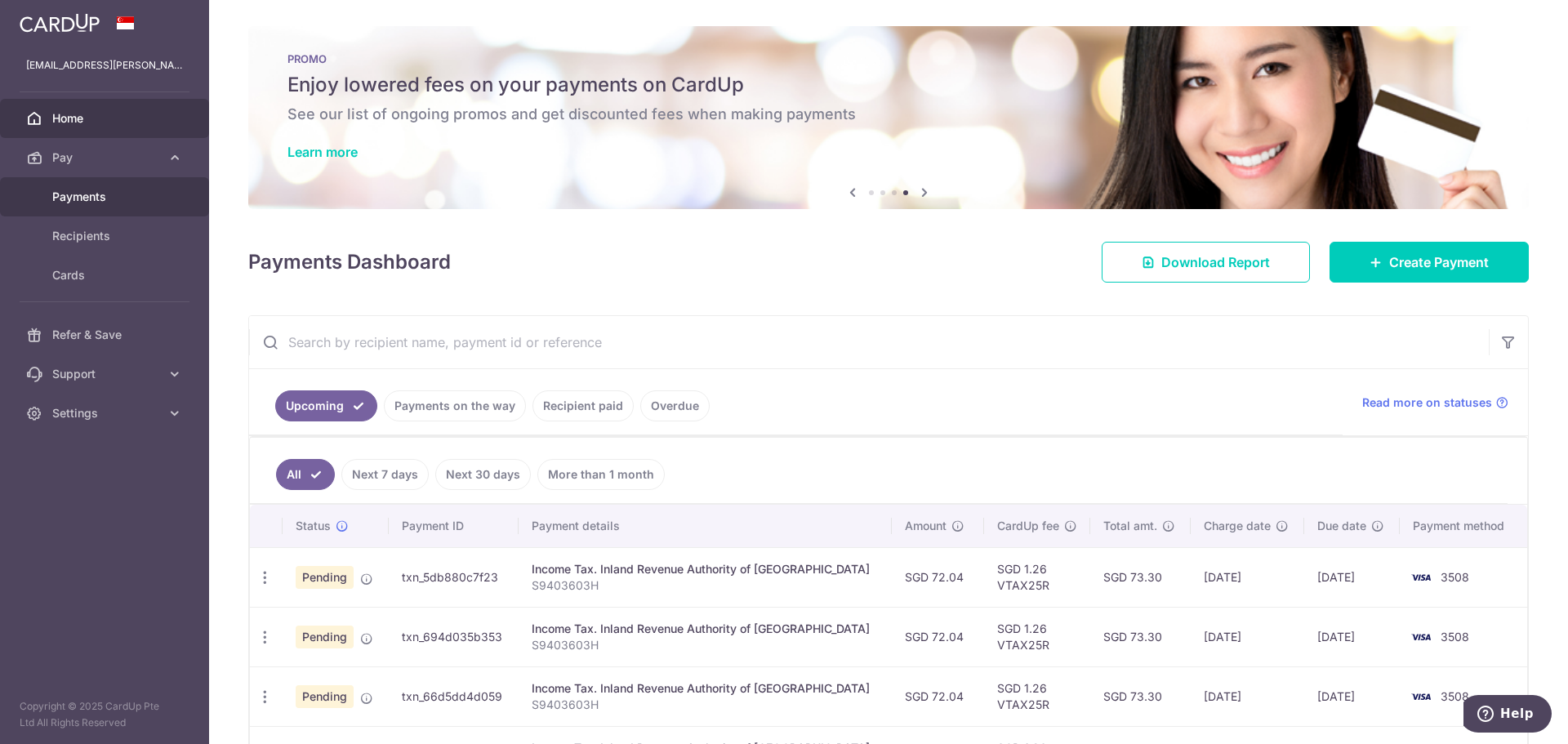
click at [88, 203] on span "Payments" at bounding box center [106, 197] width 108 height 17
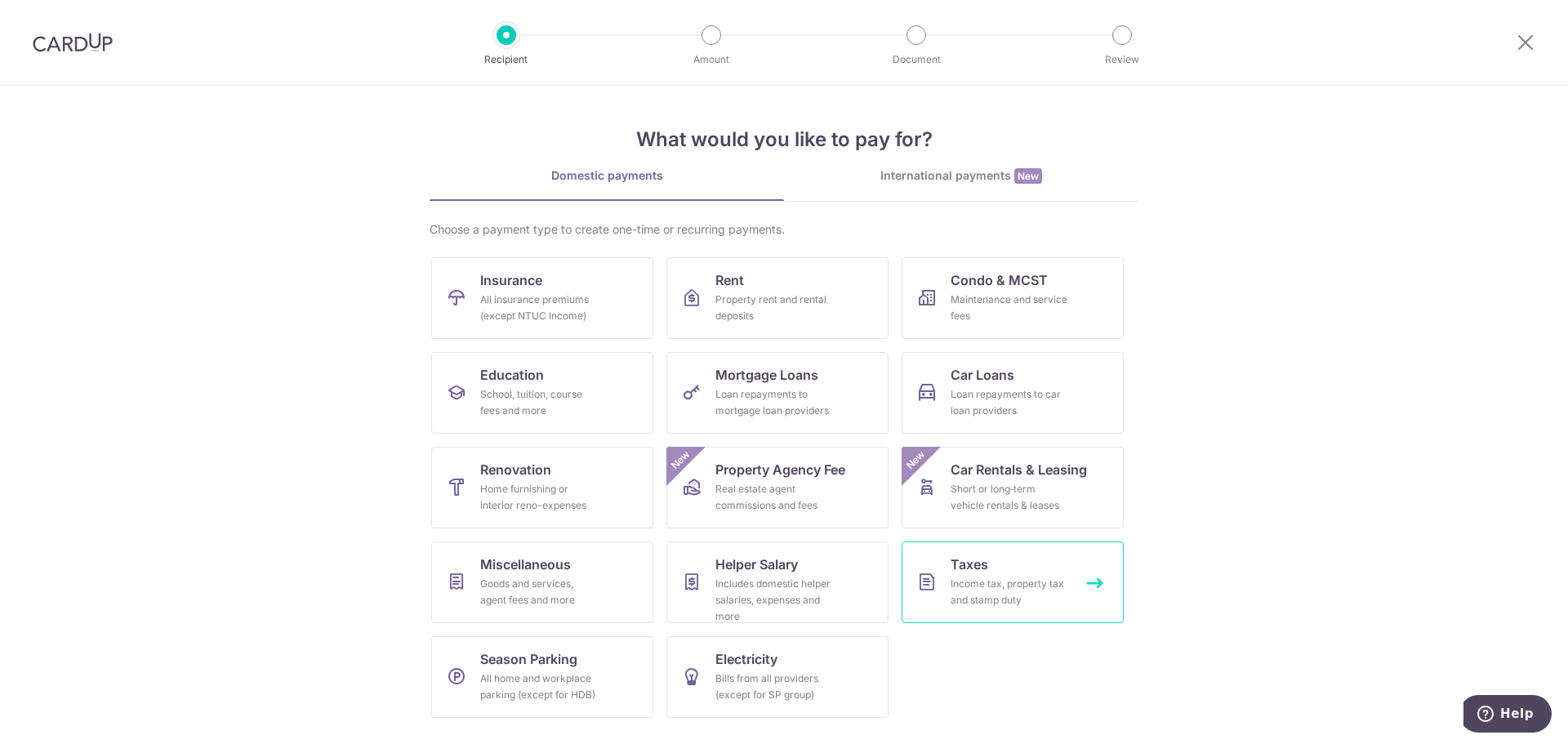
click at [1072, 575] on link "Taxes Income tax, property tax and stamp duty" at bounding box center [1012, 582] width 222 height 82
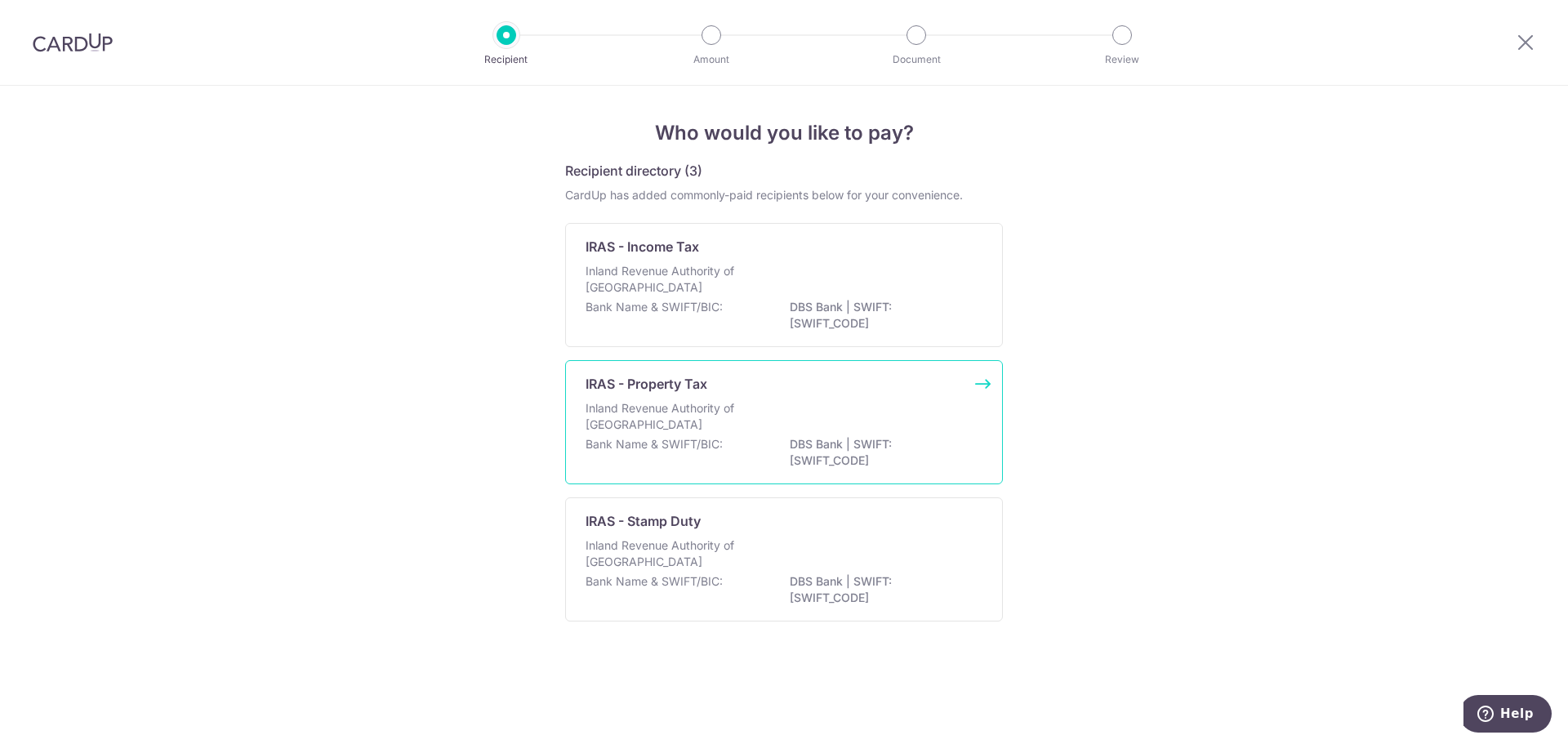
click at [670, 389] on p "IRAS - Property Tax" at bounding box center [645, 384] width 122 height 20
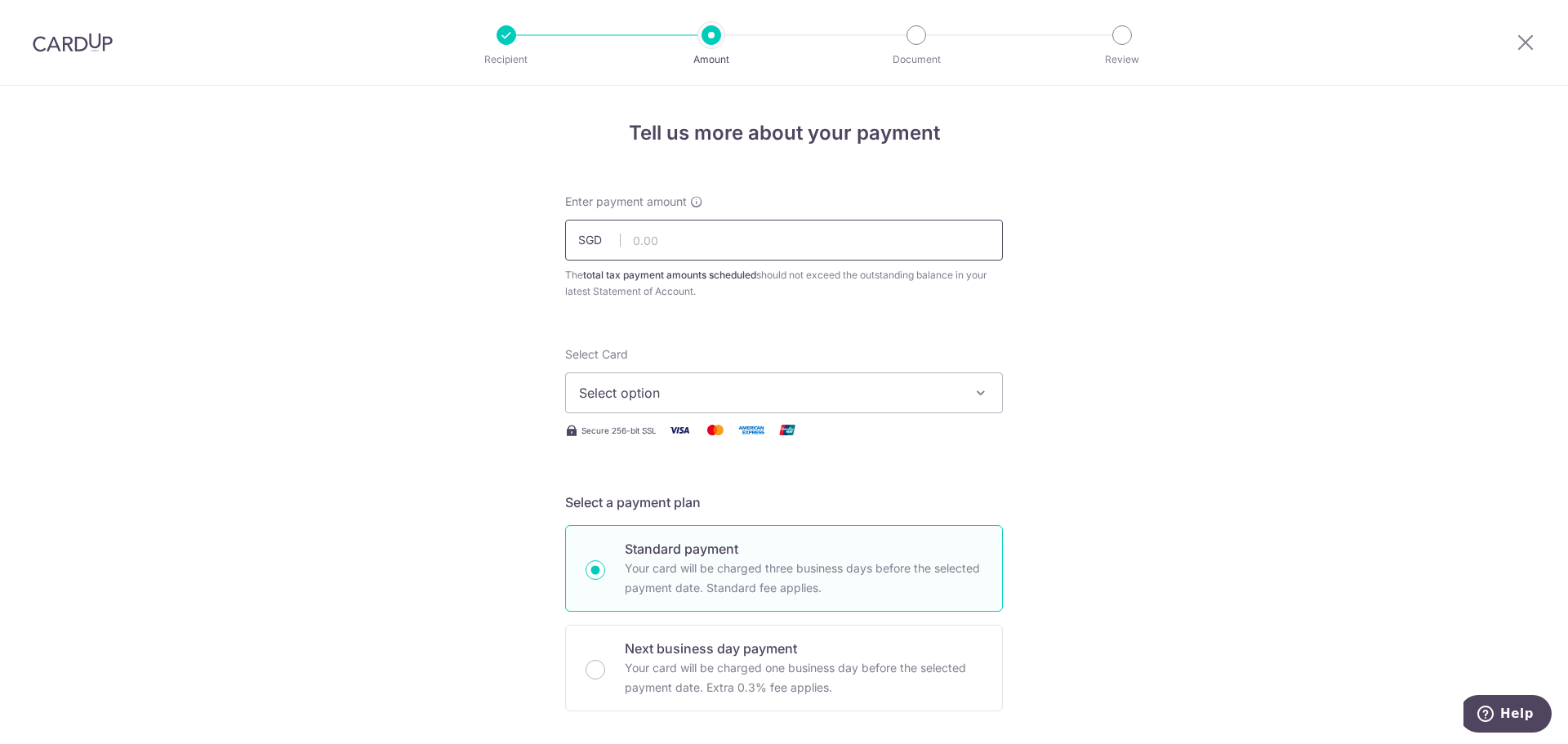
click at [651, 257] on input "text" at bounding box center [784, 239] width 438 height 41
type input "42.88"
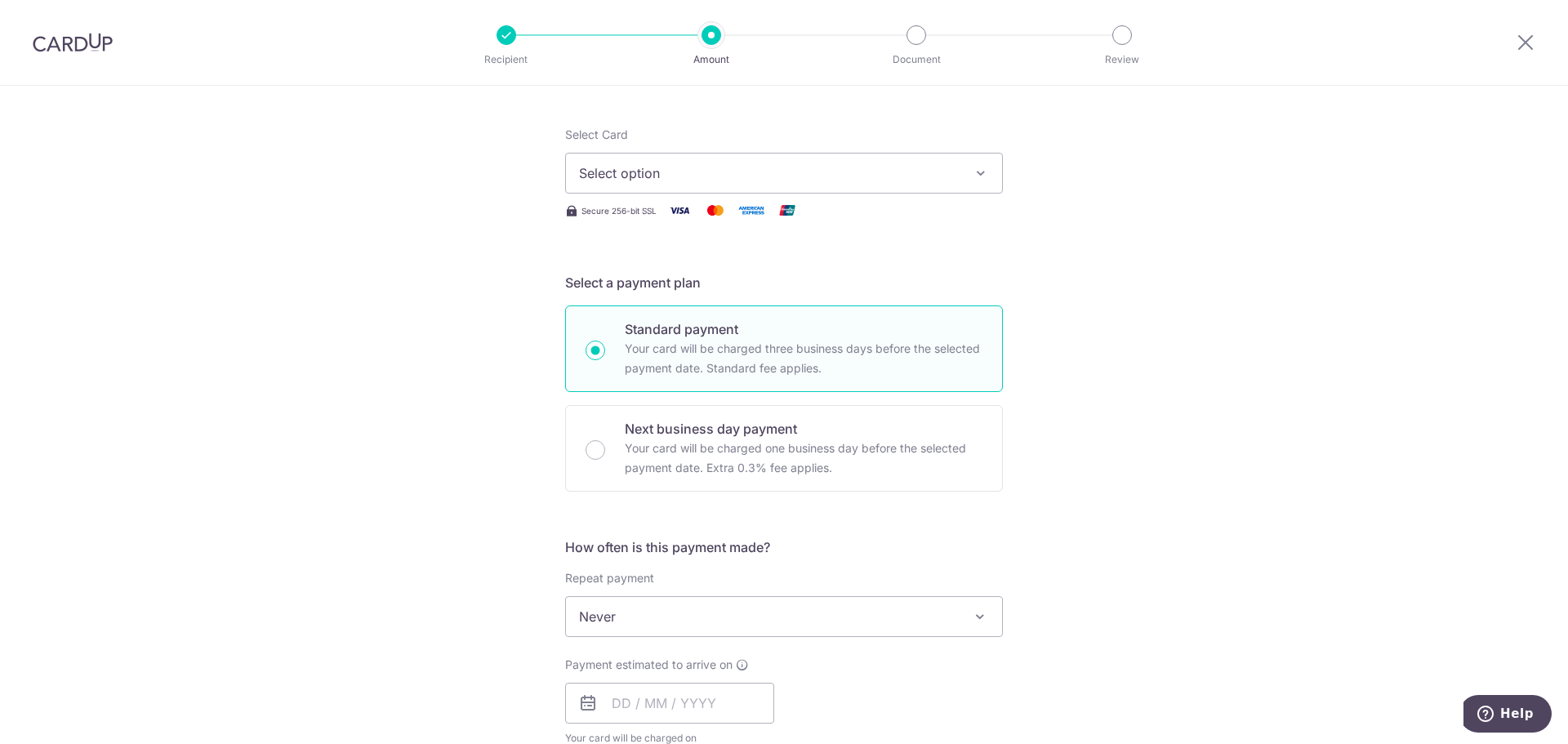
scroll to position [205, 0]
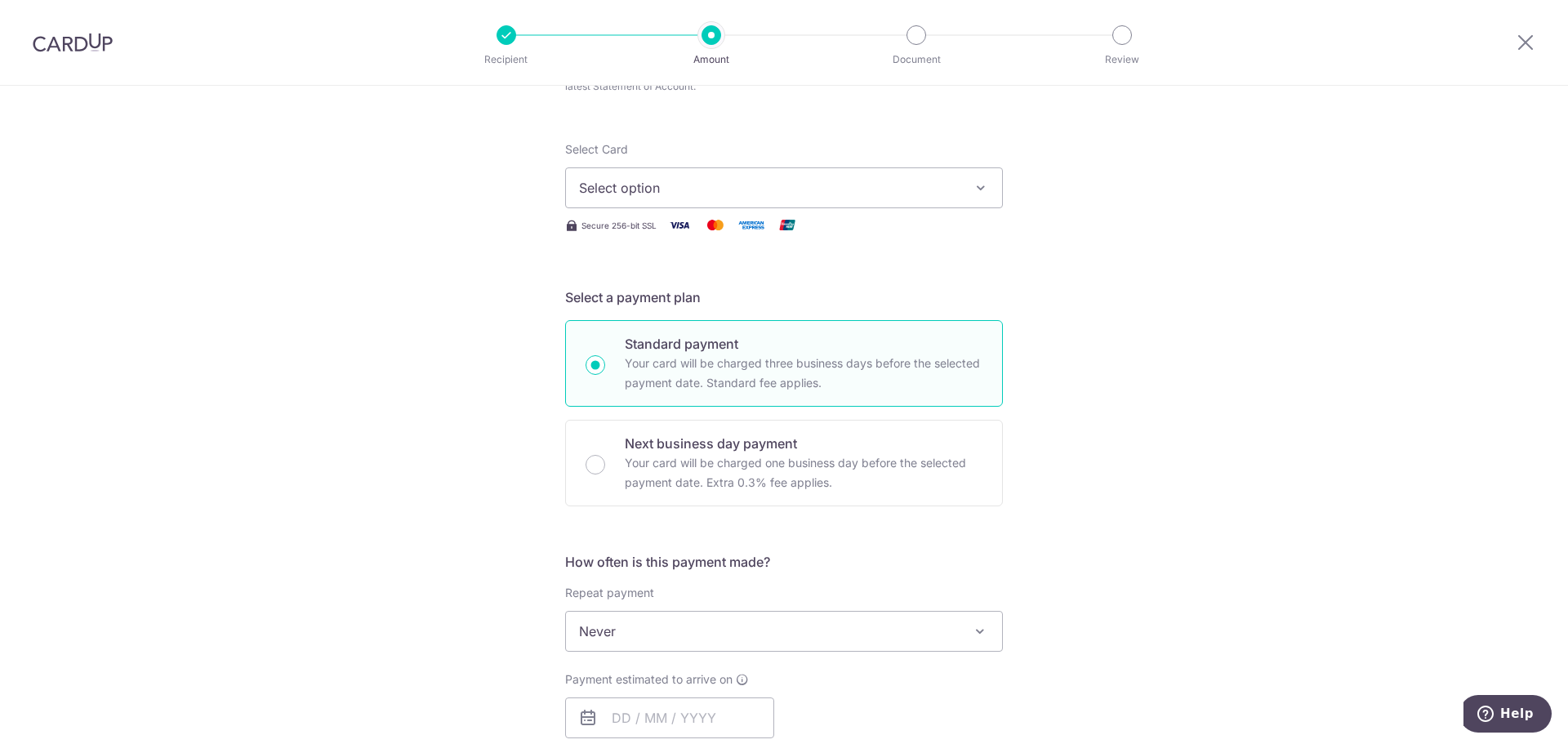
click at [664, 190] on span "Select option" at bounding box center [770, 188] width 381 height 20
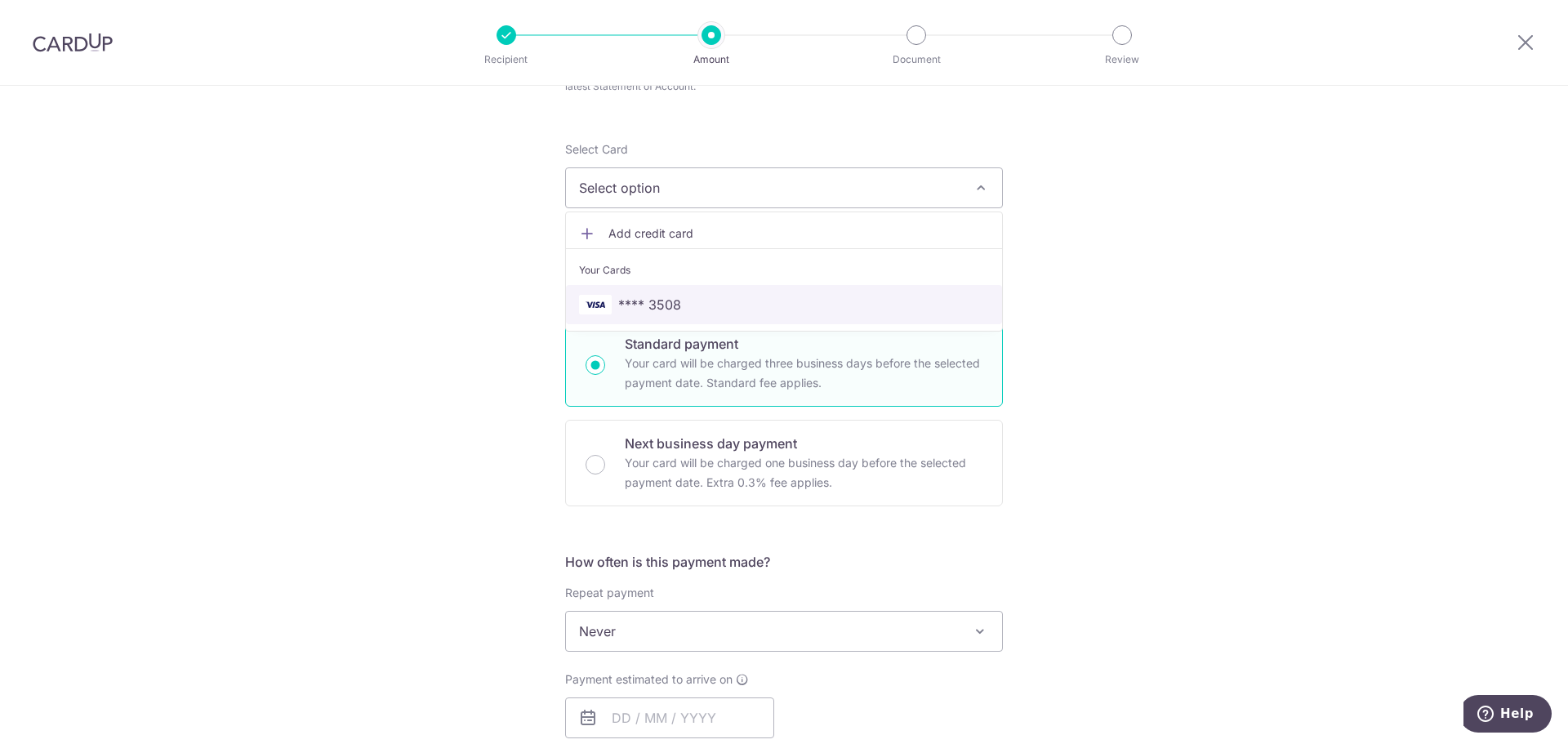
click at [645, 308] on span "**** 3508" at bounding box center [650, 305] width 63 height 20
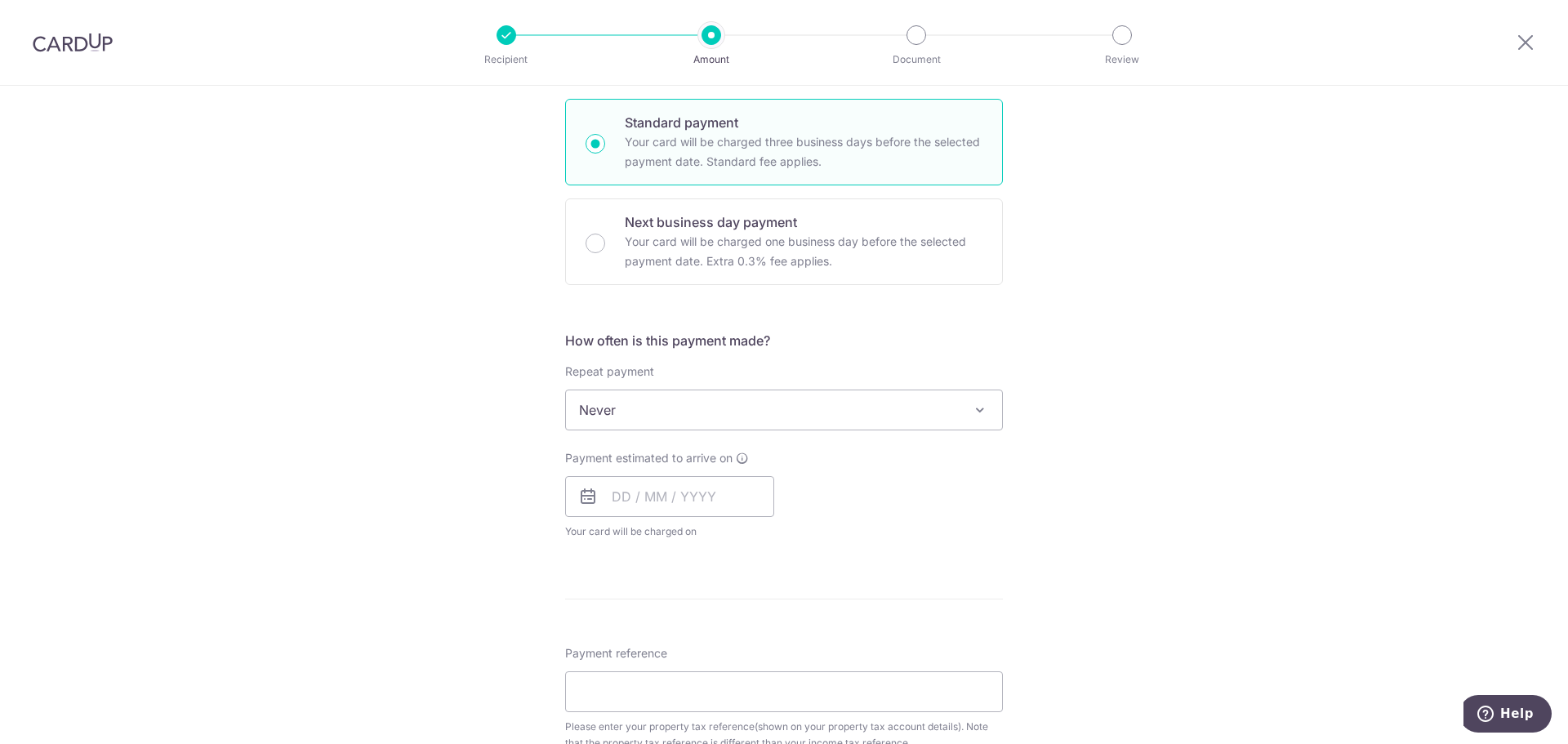
scroll to position [450, 0]
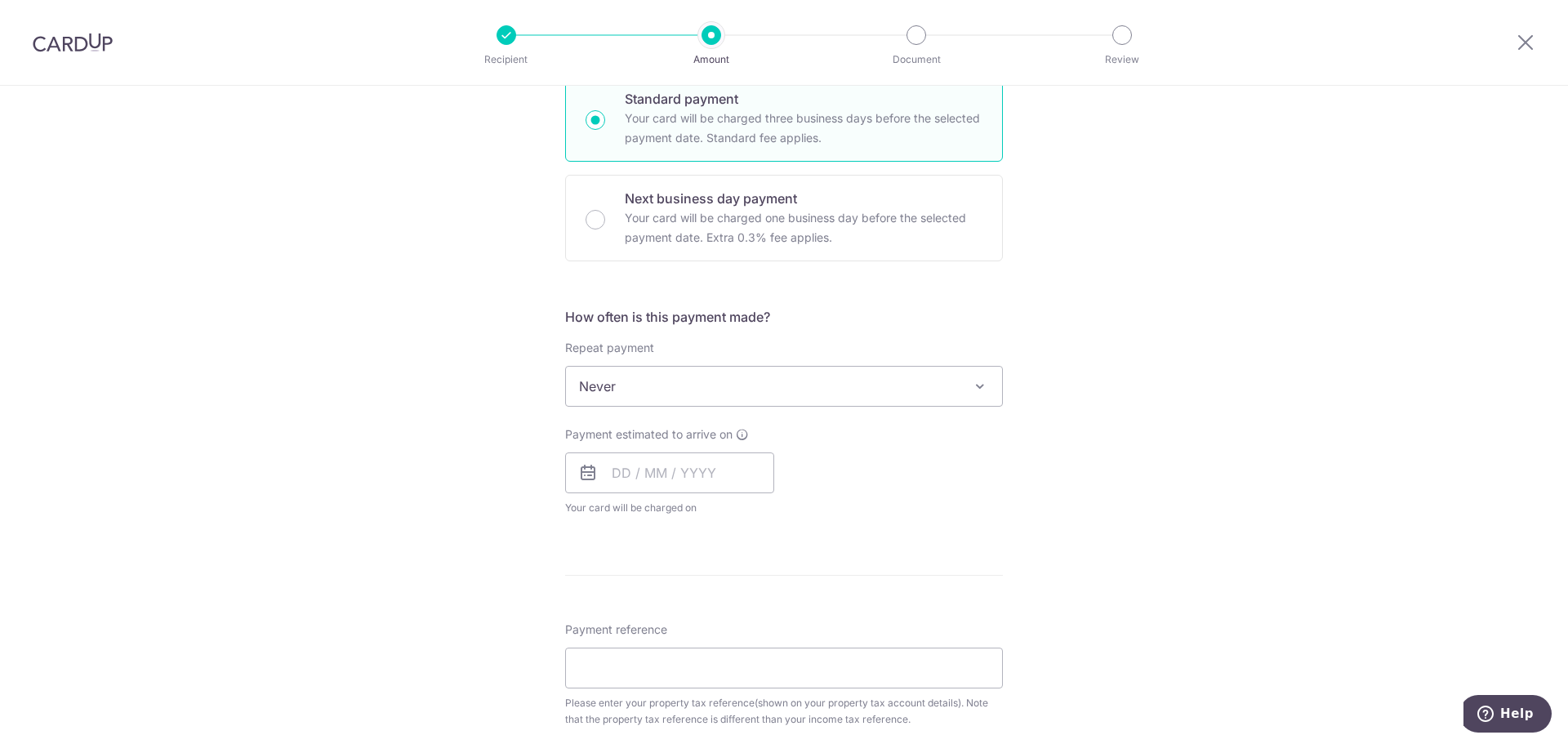
click at [676, 378] on span "Never" at bounding box center [784, 386] width 436 height 39
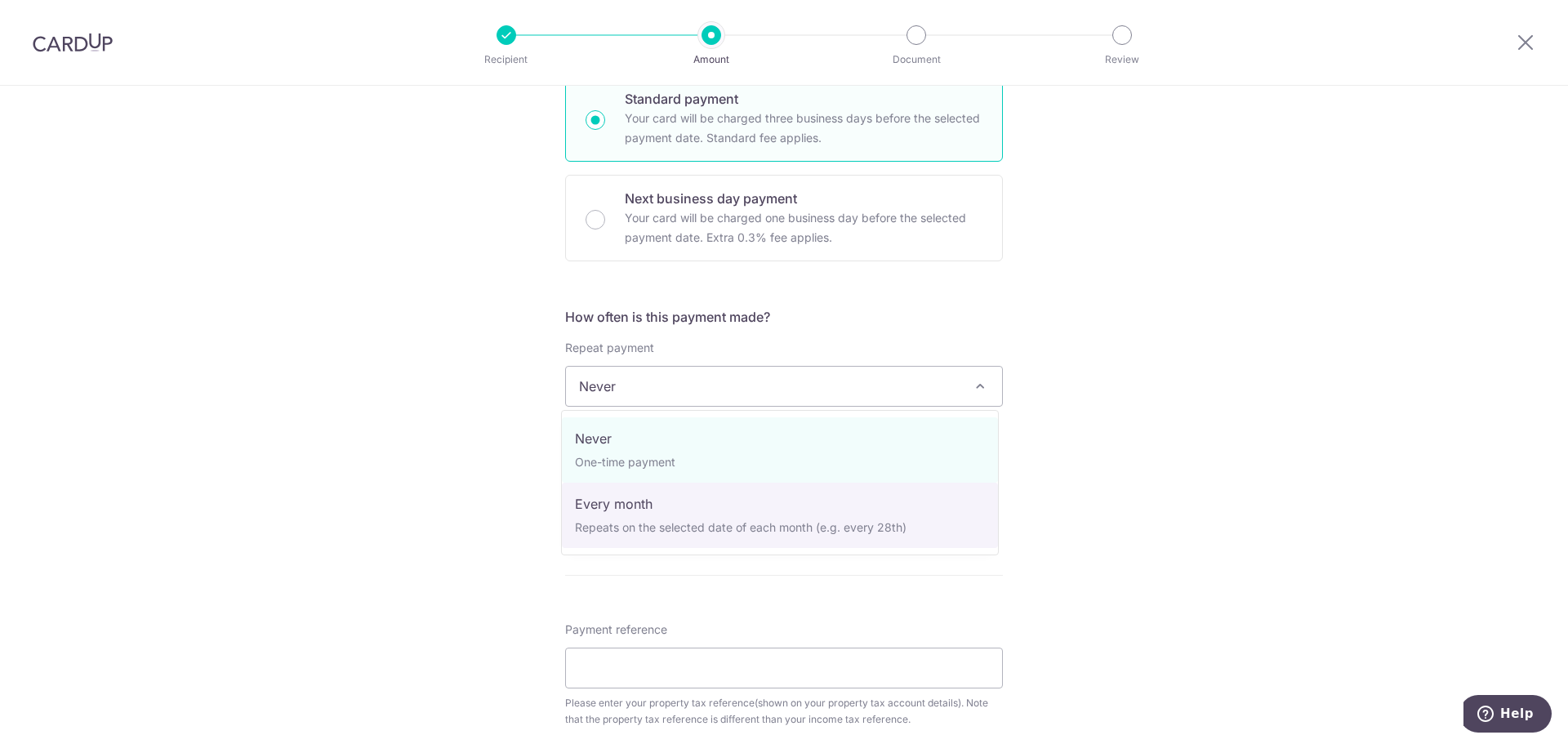
select select "3"
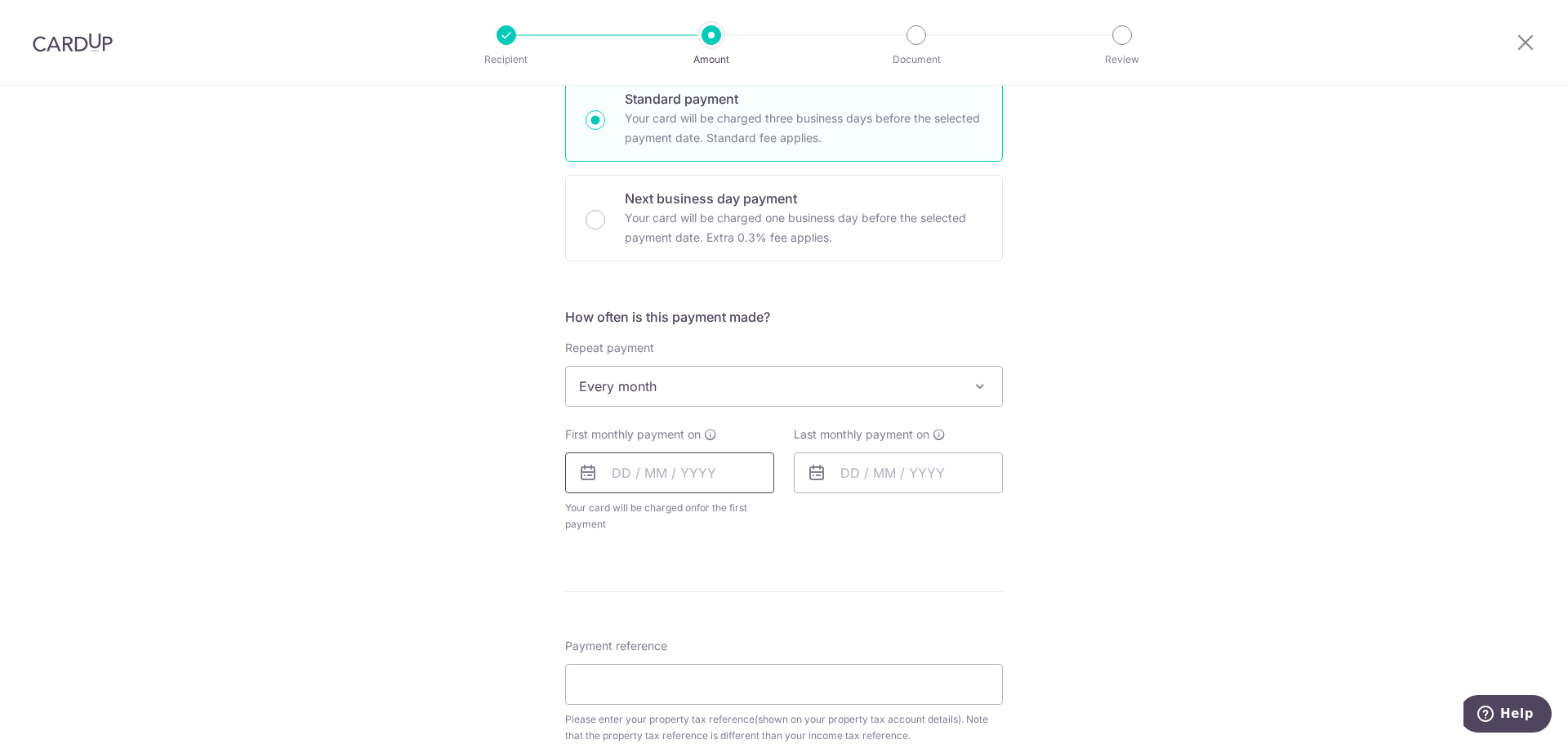
click at [632, 479] on input "text" at bounding box center [669, 473] width 209 height 41
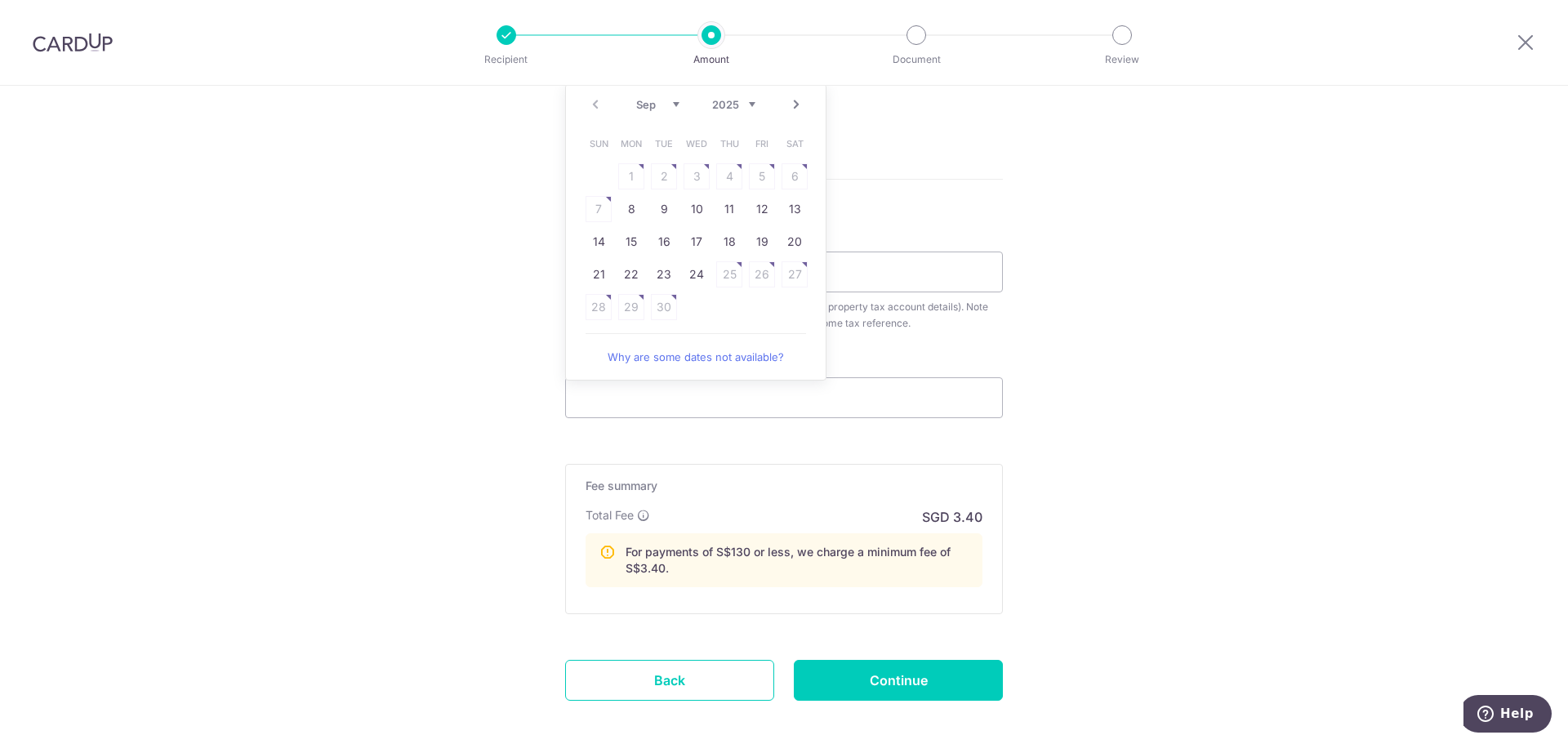
scroll to position [858, 0]
click at [1242, 497] on div "Tell us more about your payment Enter payment amount SGD 42.88 42.88 The total …" at bounding box center [784, 27] width 1568 height 1600
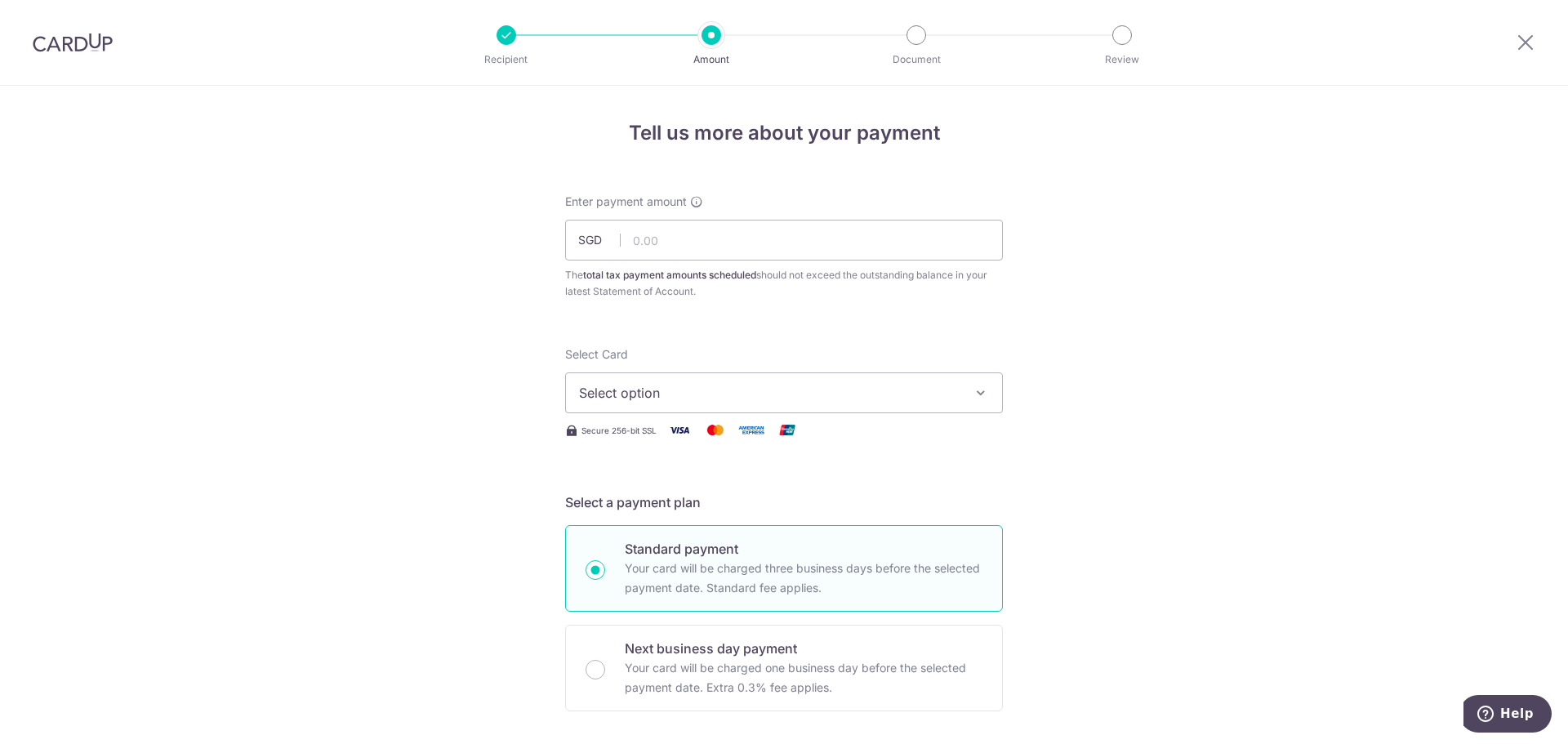
click at [73, 45] on img at bounding box center [72, 42] width 80 height 20
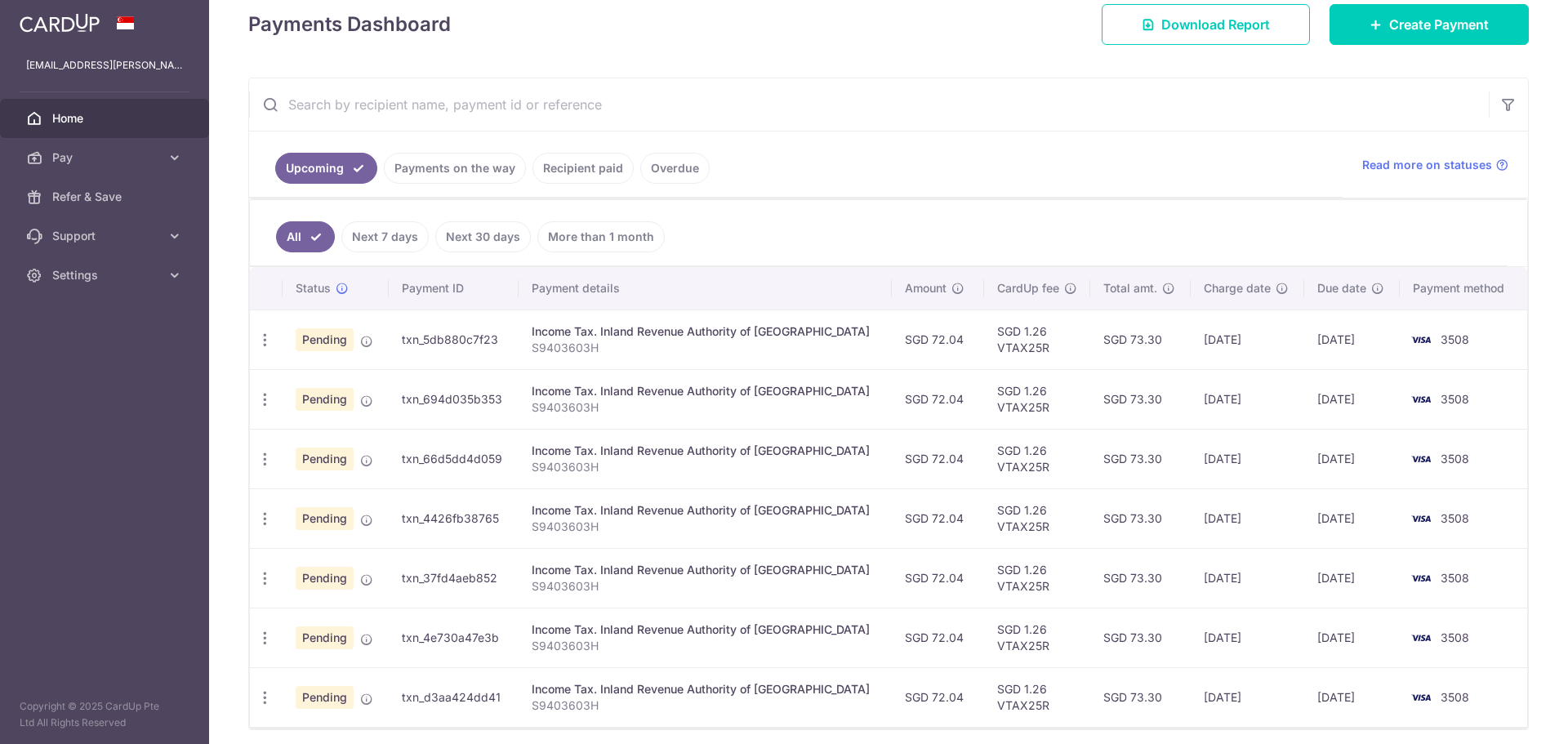
scroll to position [281, 0]
